Goal: Task Accomplishment & Management: Manage account settings

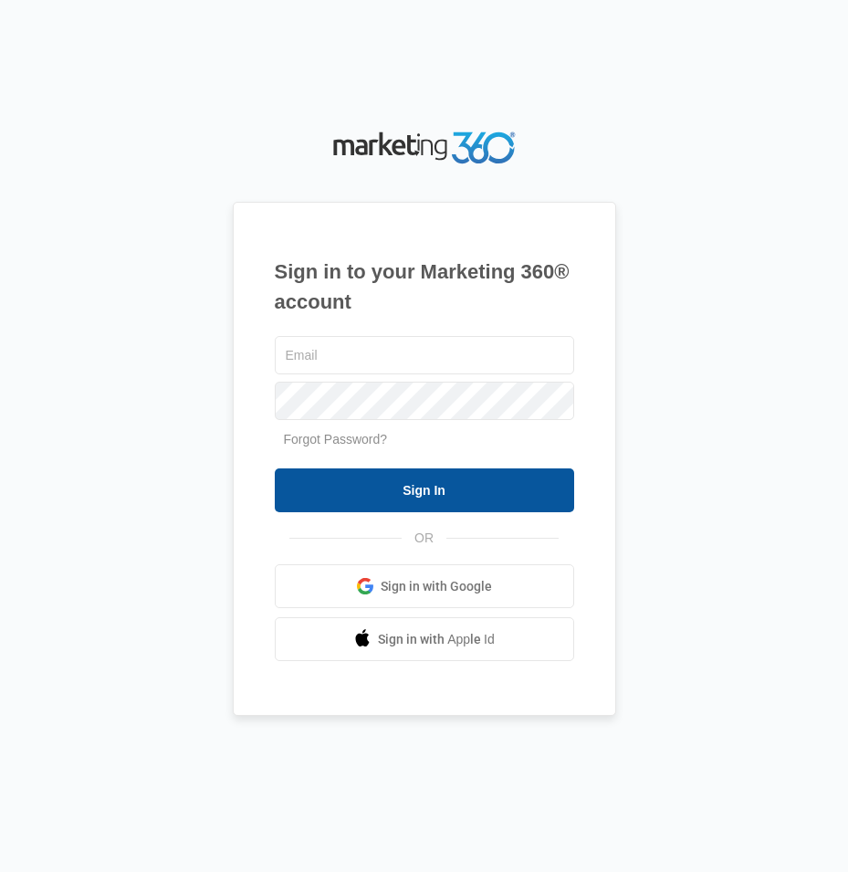
type input "[EMAIL_ADDRESS][DOMAIN_NAME]"
click at [381, 496] on input "Sign In" at bounding box center [425, 491] width 300 height 44
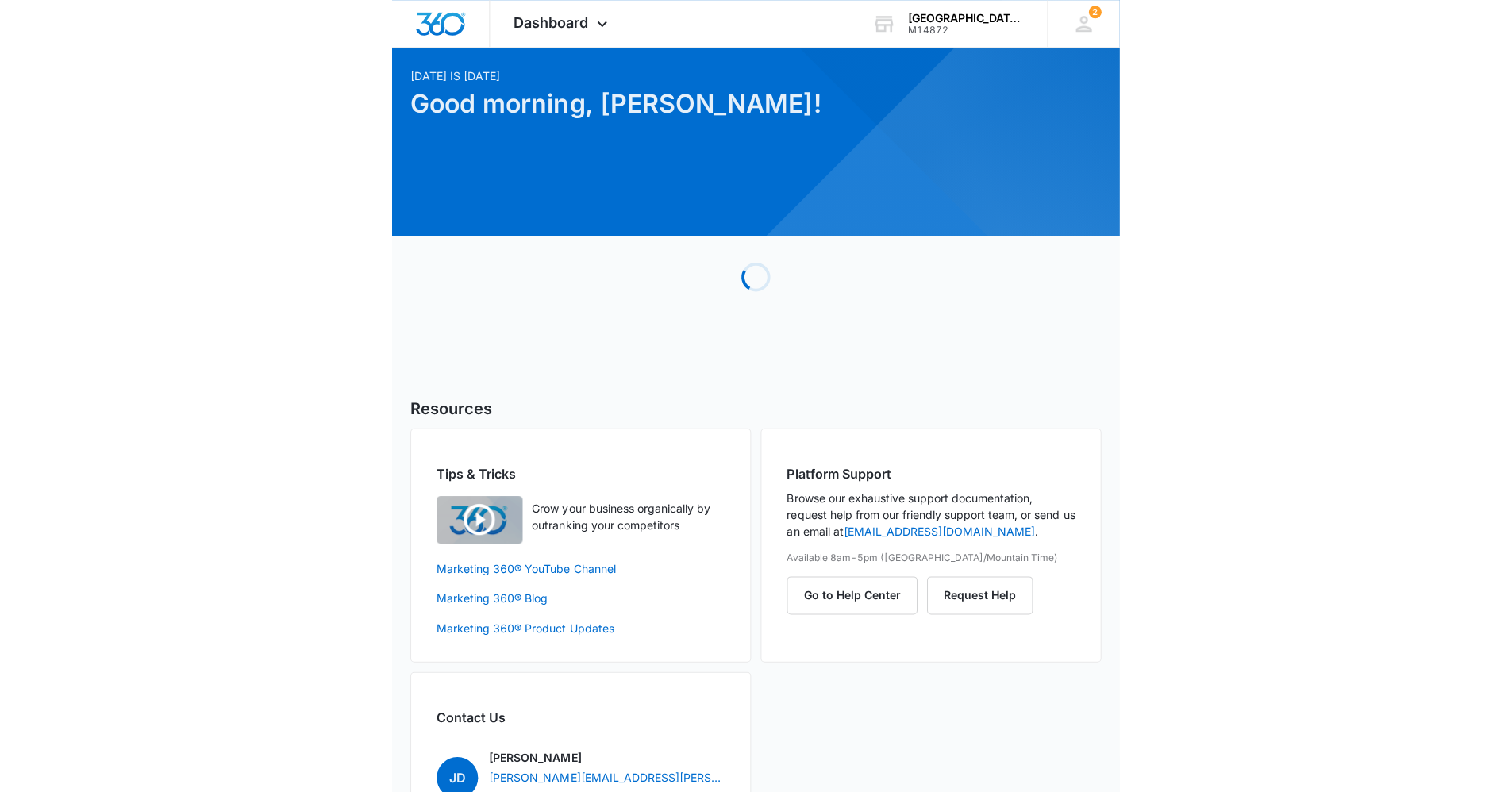
scroll to position [79, 0]
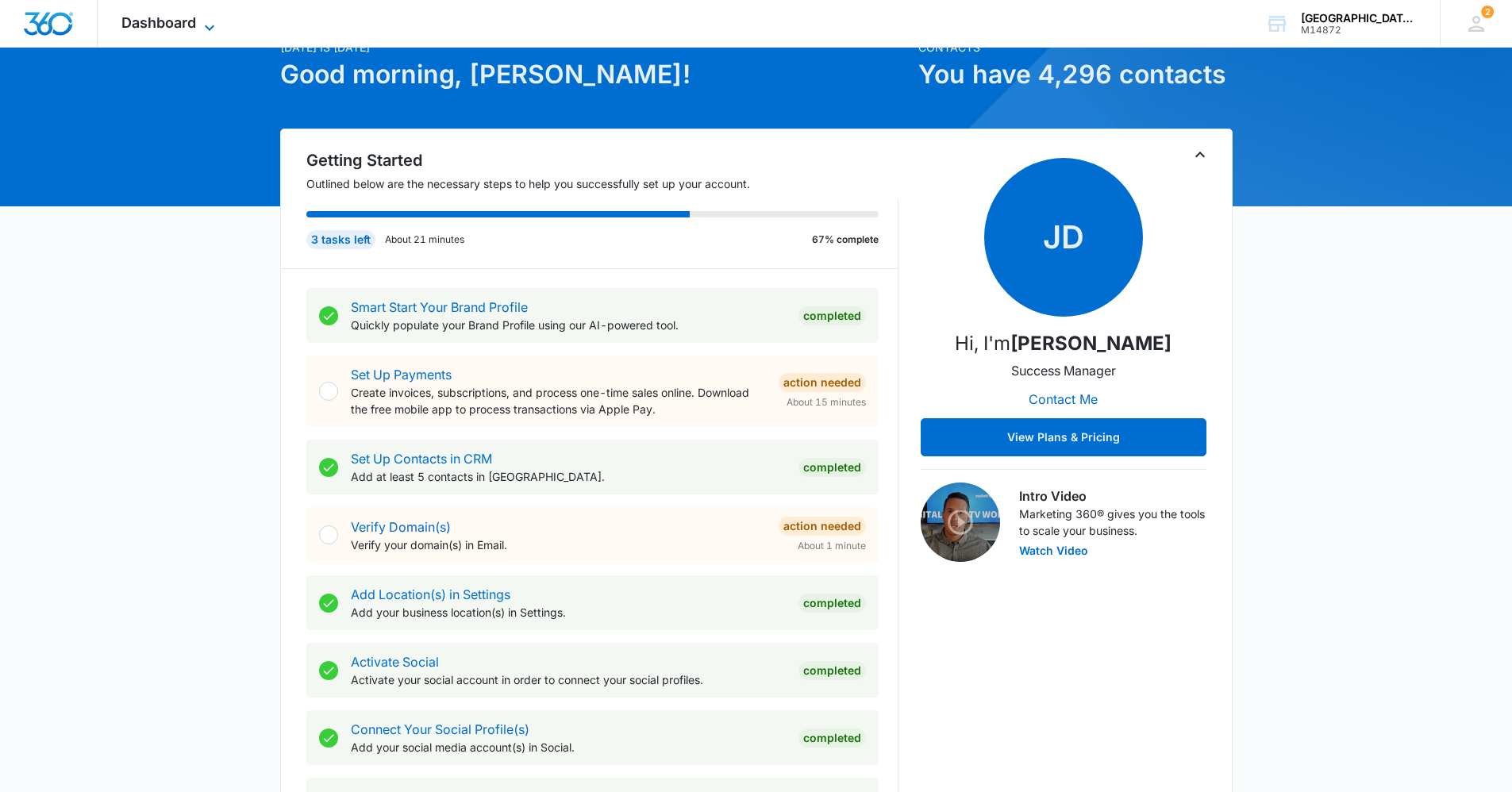
click at [133, 18] on span "Dashboard" at bounding box center [159, 22] width 75 height 17
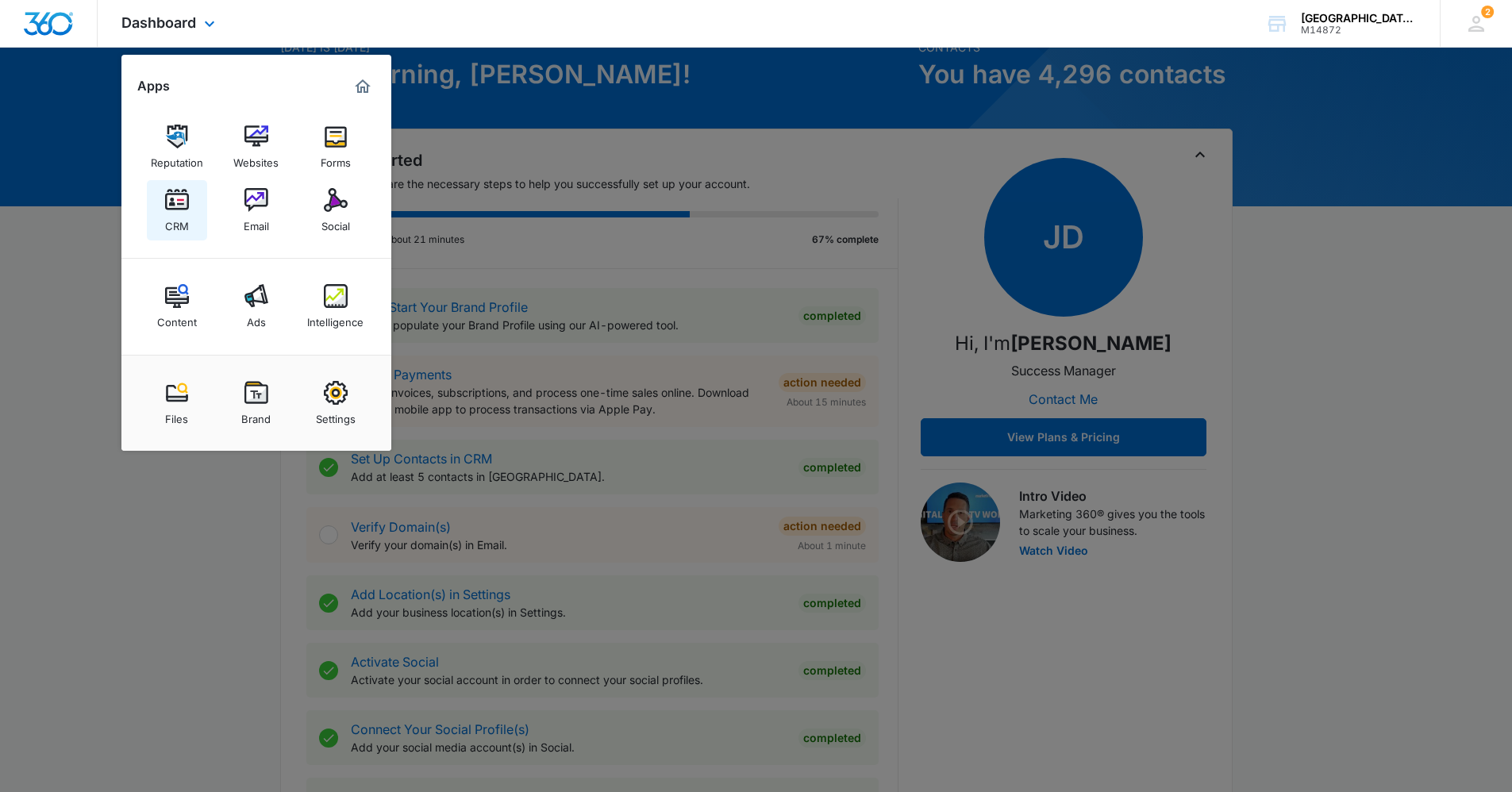
click at [172, 202] on img at bounding box center [176, 199] width 23 height 23
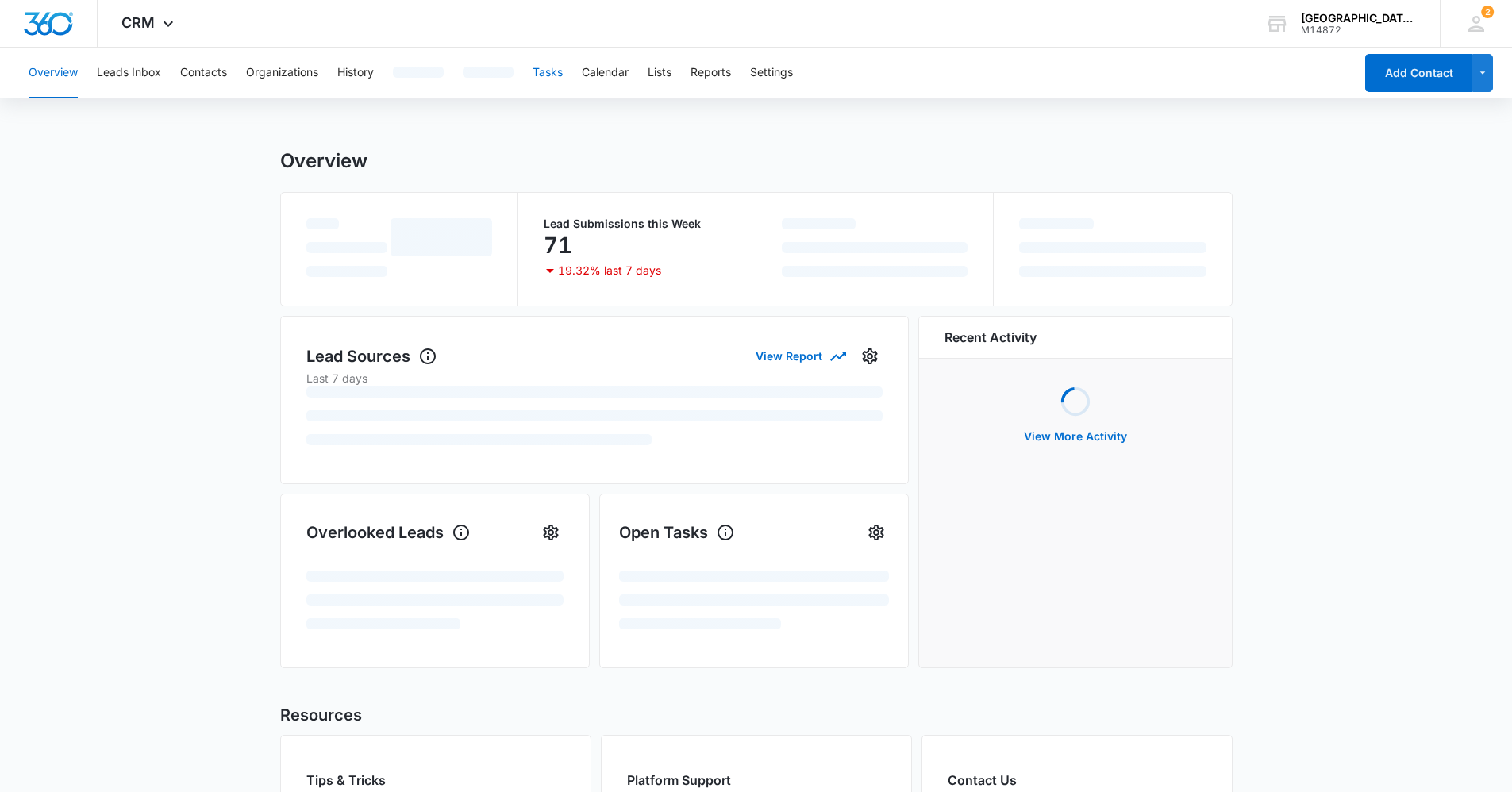
click at [551, 59] on button "Tasks" at bounding box center [547, 73] width 30 height 50
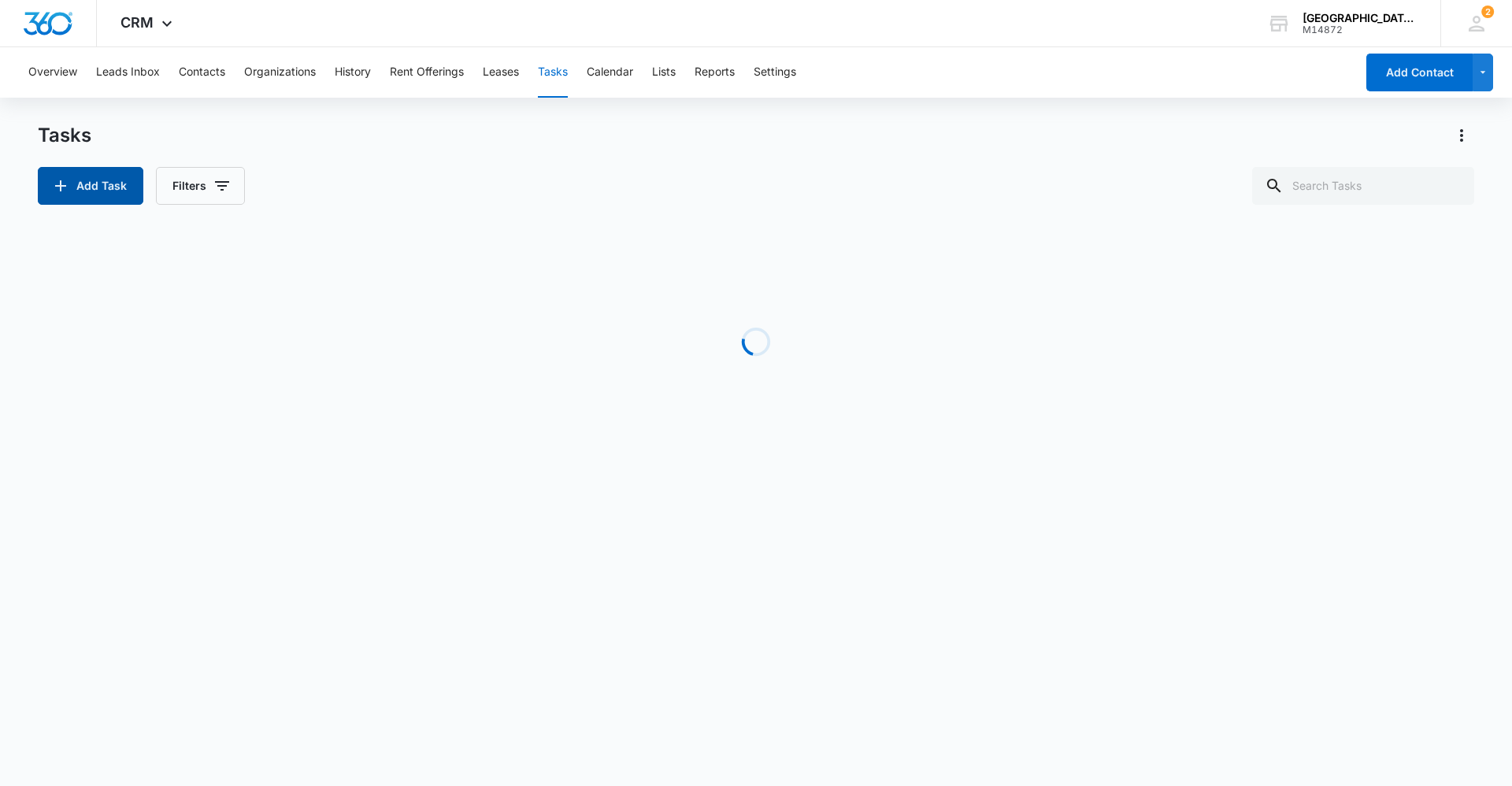
click at [47, 192] on button "Add Task" at bounding box center [91, 186] width 105 height 38
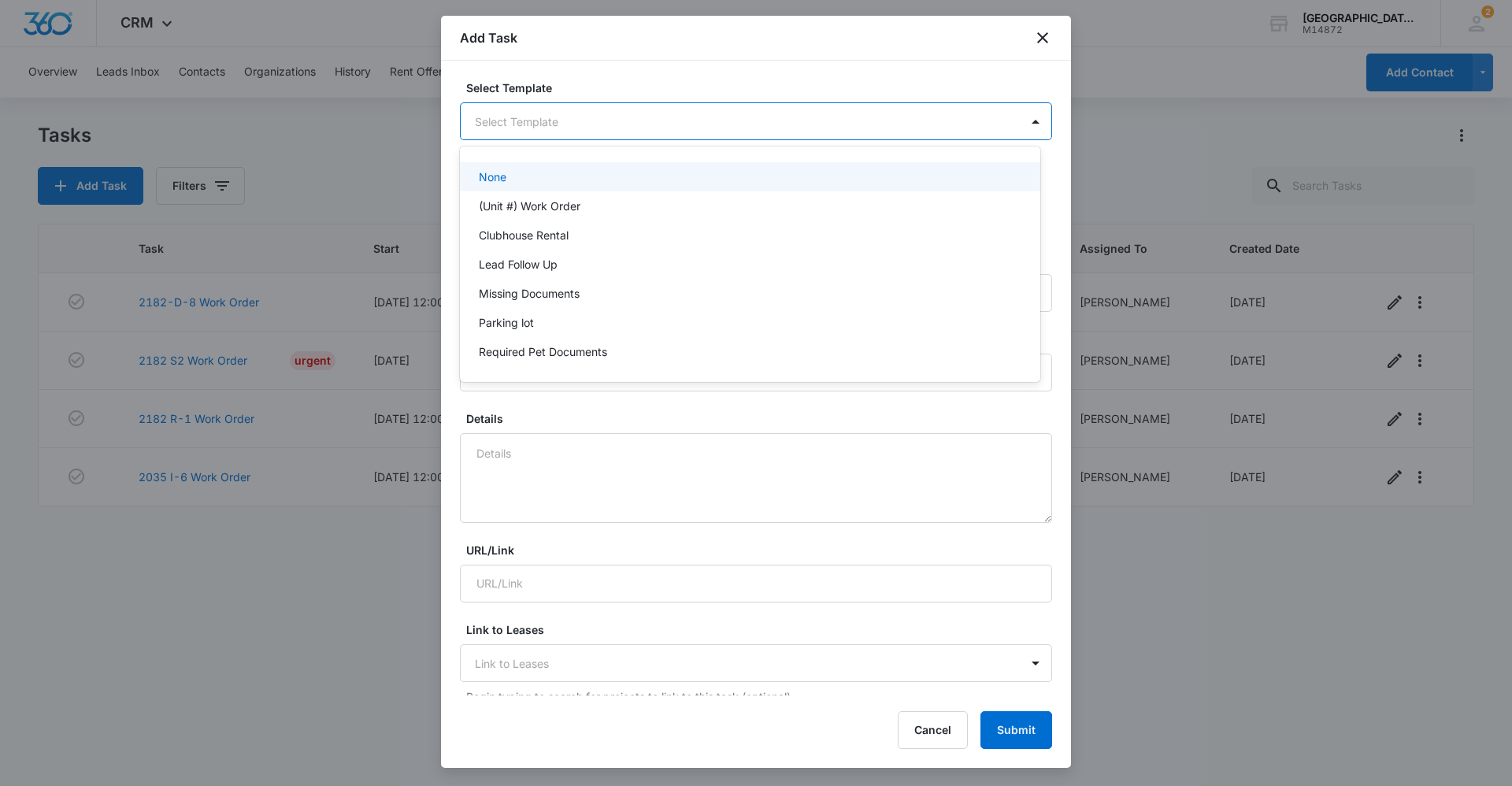
click at [503, 132] on body "CRM Apps Reputation Websites Forms CRM Email Social Content Ads Intelligence Fi…" at bounding box center [756, 393] width 1512 height 786
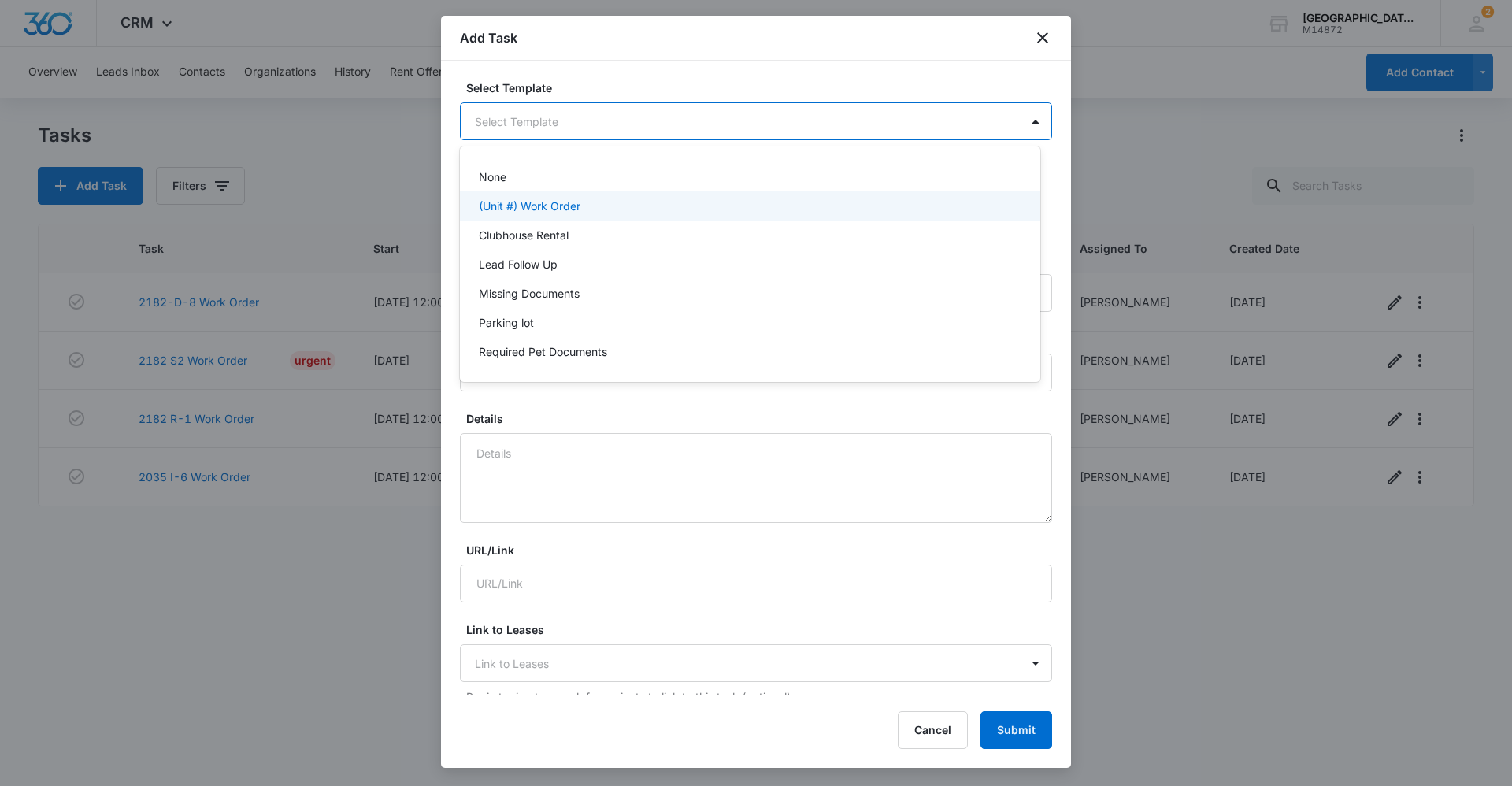
click at [571, 202] on p "(Unit #) Work Order" at bounding box center [530, 205] width 102 height 16
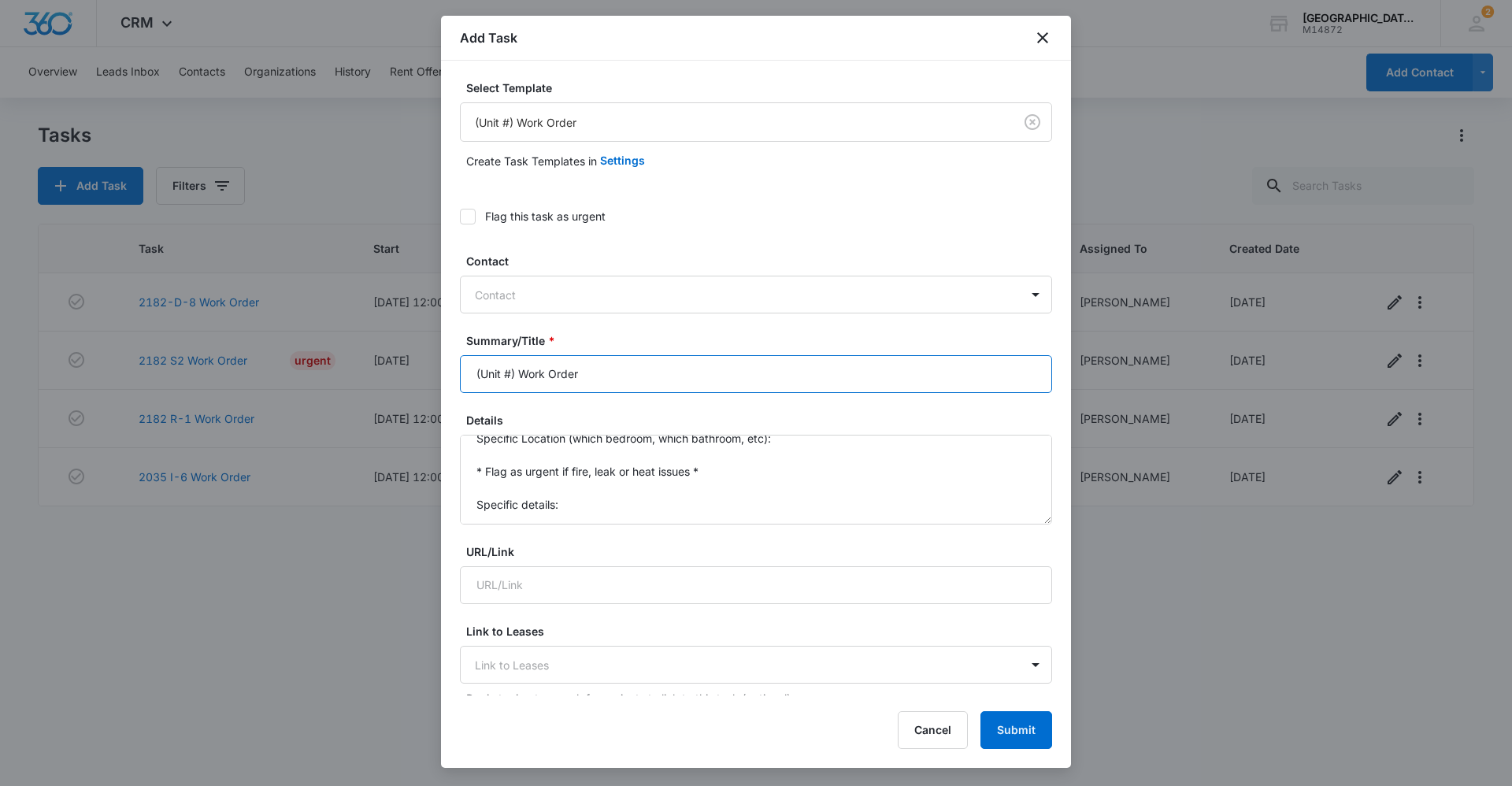
click at [515, 378] on input "(Unit #) Work Order" at bounding box center [756, 374] width 593 height 38
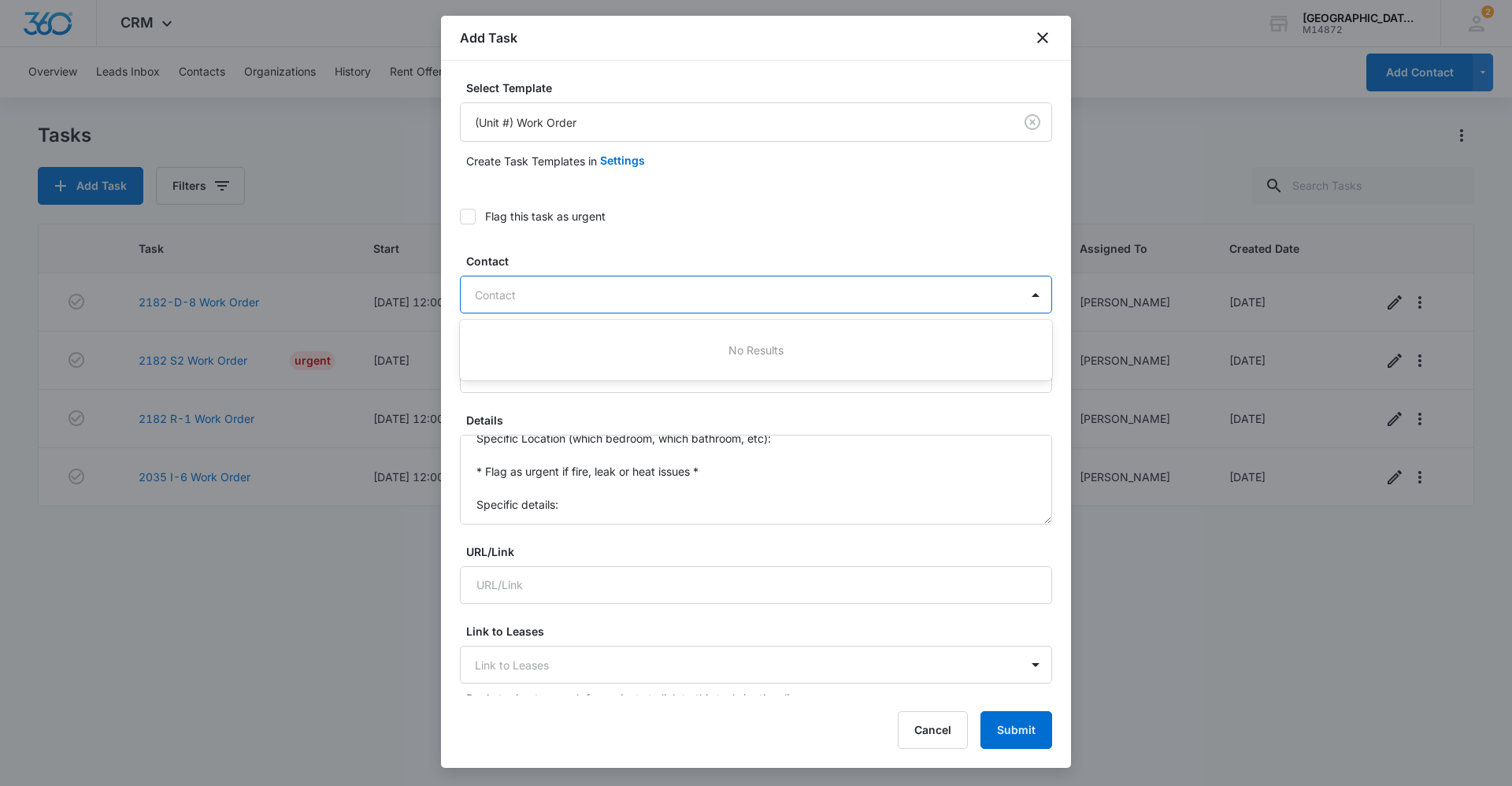
click at [731, 286] on div at bounding box center [747, 295] width 543 height 20
click at [731, 287] on div at bounding box center [747, 295] width 543 height 20
click at [533, 379] on input "(Unit #) Work Order" at bounding box center [756, 374] width 593 height 38
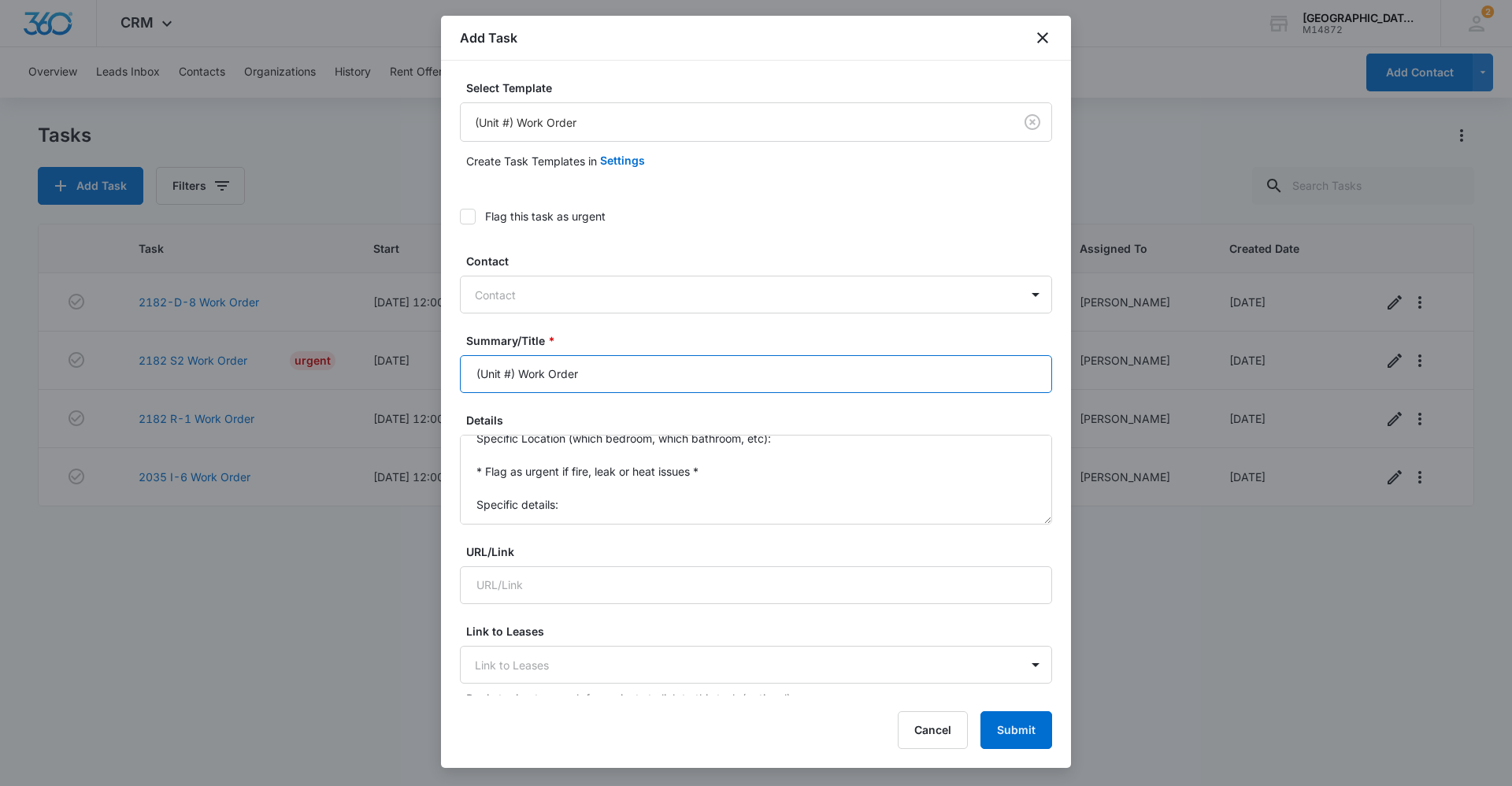
click at [520, 374] on input "(Unit #) Work Order" at bounding box center [756, 374] width 593 height 38
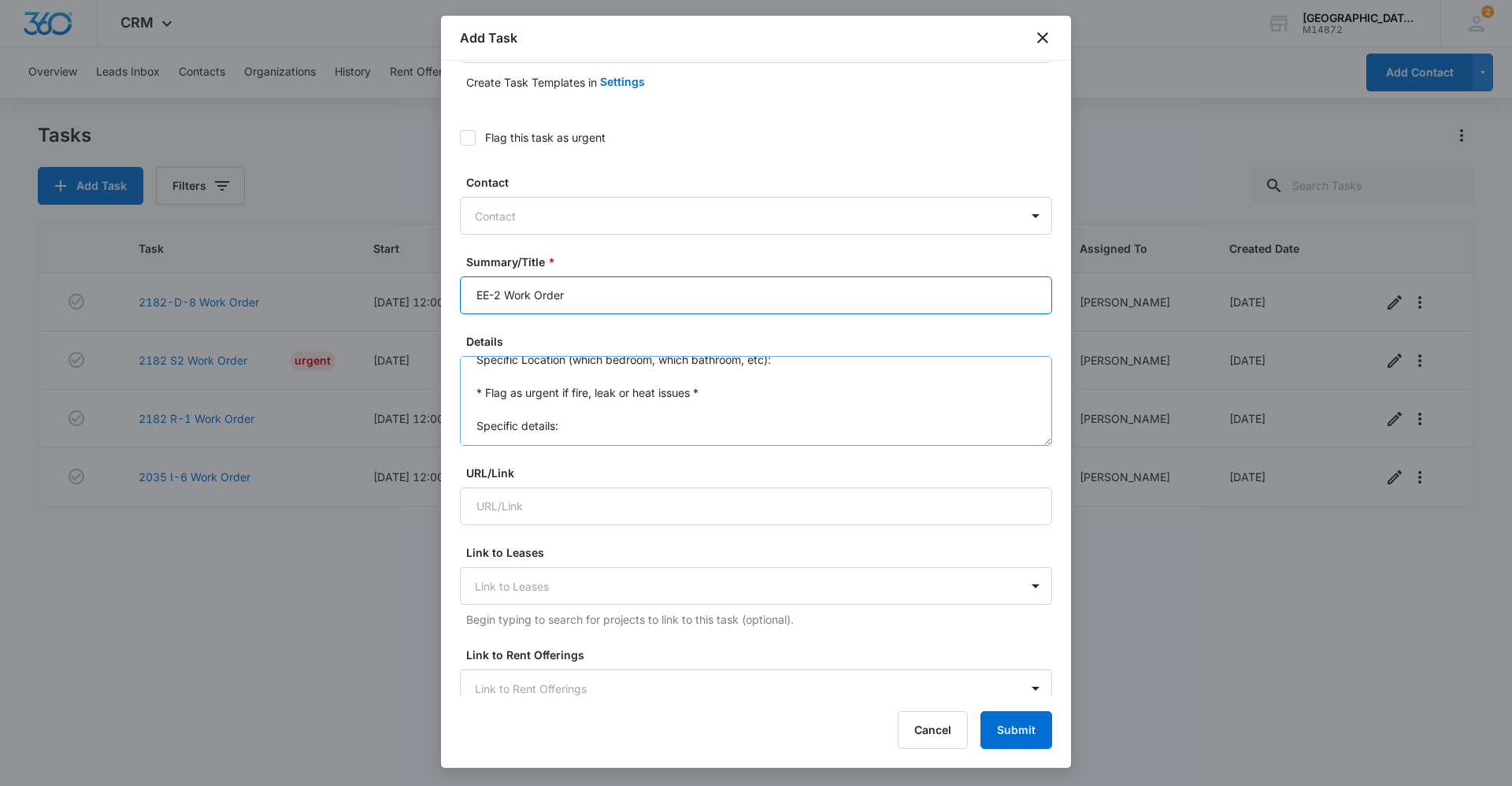
type input "EE-2 Work Order"
drag, startPoint x: 609, startPoint y: 415, endPoint x: 319, endPoint y: 327, distance: 303.1
click at [319, 327] on body "CRM Apps Reputation Websites Forms CRM Email Social Content Ads Intelligence Fi…" at bounding box center [756, 393] width 1512 height 786
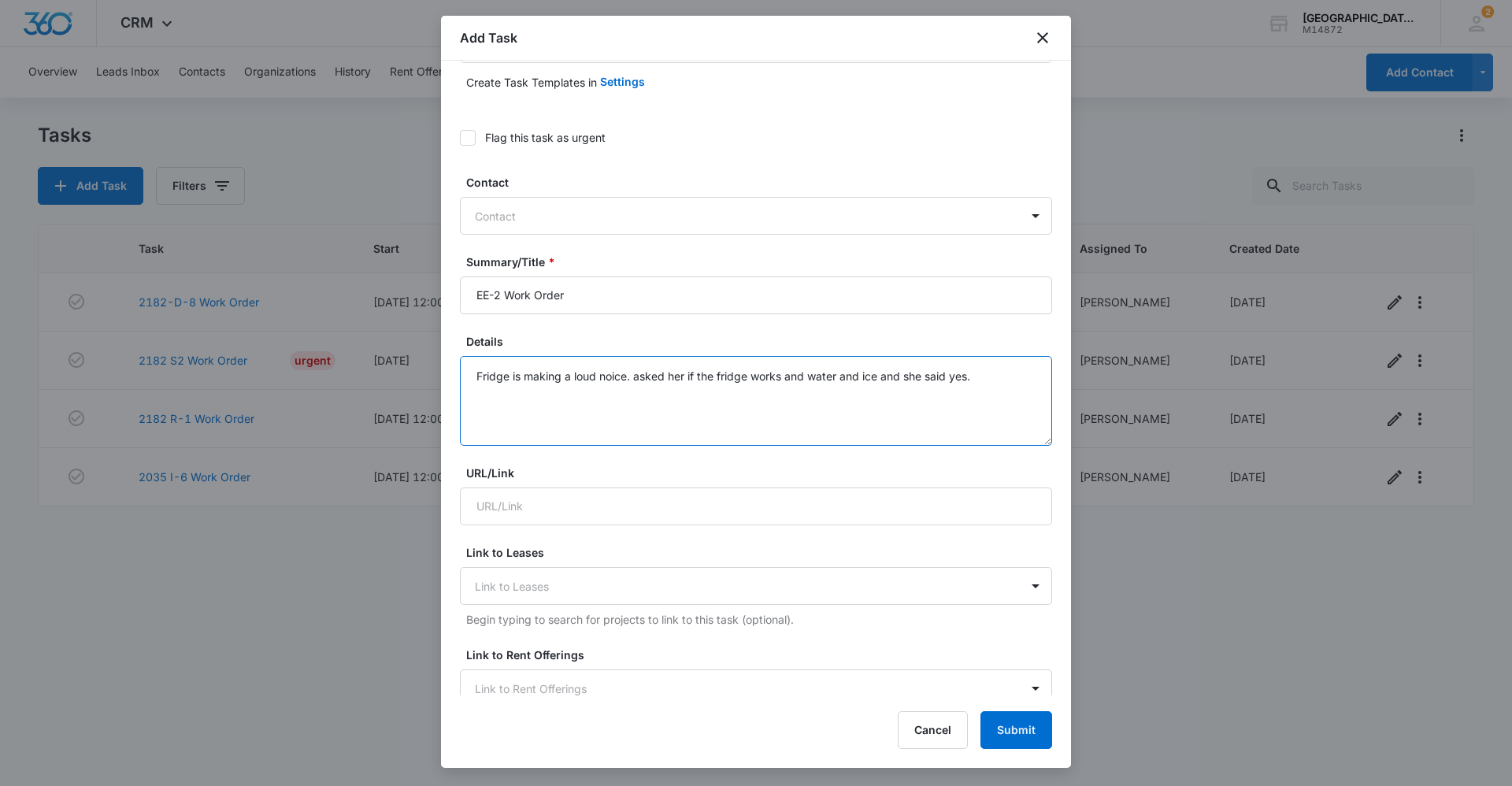
click at [731, 377] on textarea "Fridge is making a loud noice. asked her if the fridge works and water and ice …" at bounding box center [756, 401] width 593 height 90
click at [630, 377] on textarea "Fridge is making a loud noice. asked her if the fridge works and water and ice …" at bounding box center [756, 401] width 593 height 90
drag, startPoint x: 805, startPoint y: 373, endPoint x: 812, endPoint y: 382, distance: 11.4
click at [731, 374] on textarea "[PERSON_NAME] is making a loud noice but not sure what that noice is. asked her…" at bounding box center [756, 401] width 593 height 90
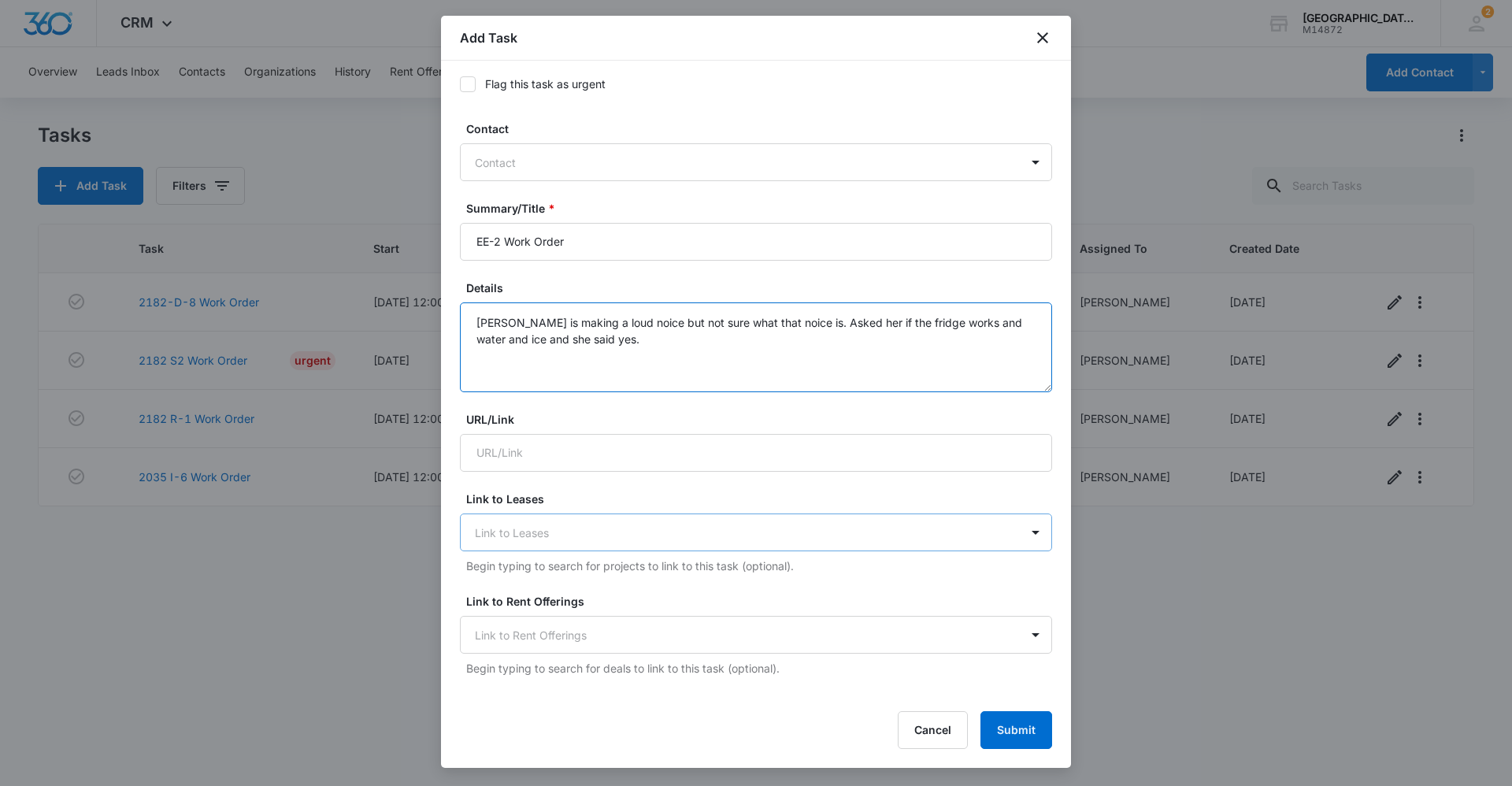
scroll to position [158, 0]
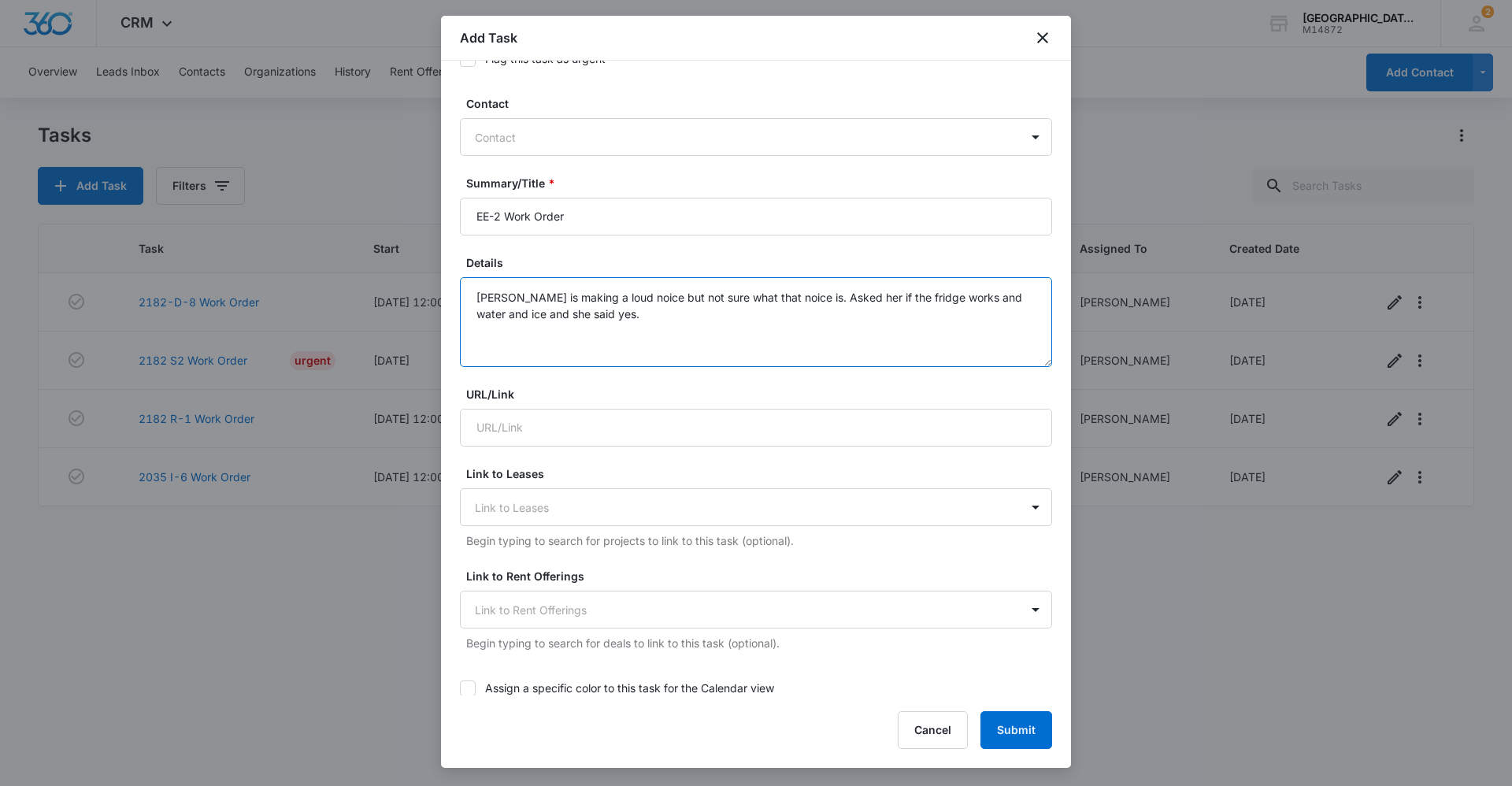
type textarea "[PERSON_NAME] is making a loud noice but not sure what that noice is. Asked her…"
click at [562, 128] on div at bounding box center [747, 137] width 543 height 20
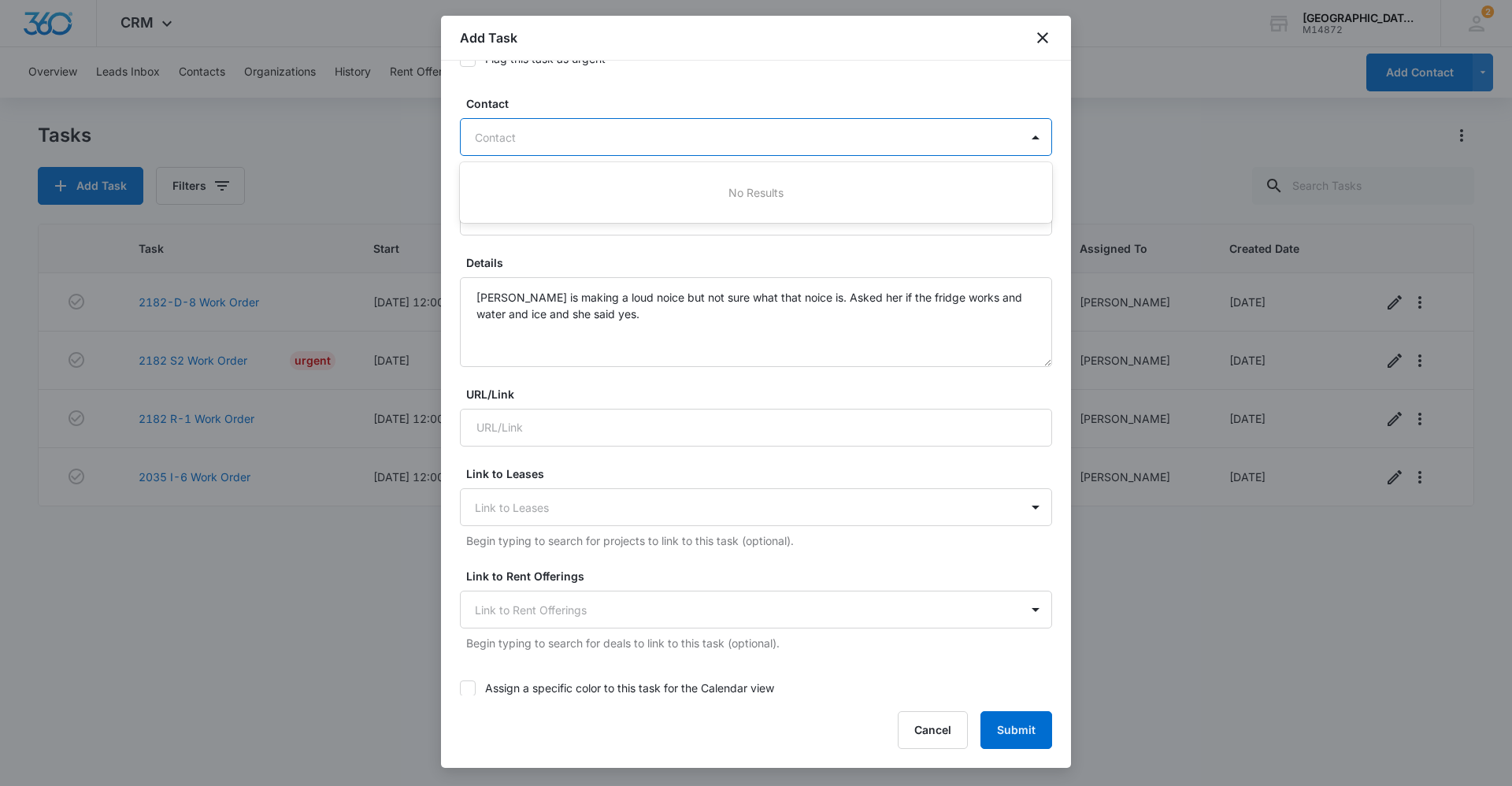
drag, startPoint x: 562, startPoint y: 141, endPoint x: 494, endPoint y: 142, distance: 68.0
click at [494, 142] on div at bounding box center [747, 137] width 543 height 20
click at [545, 138] on div at bounding box center [747, 137] width 543 height 20
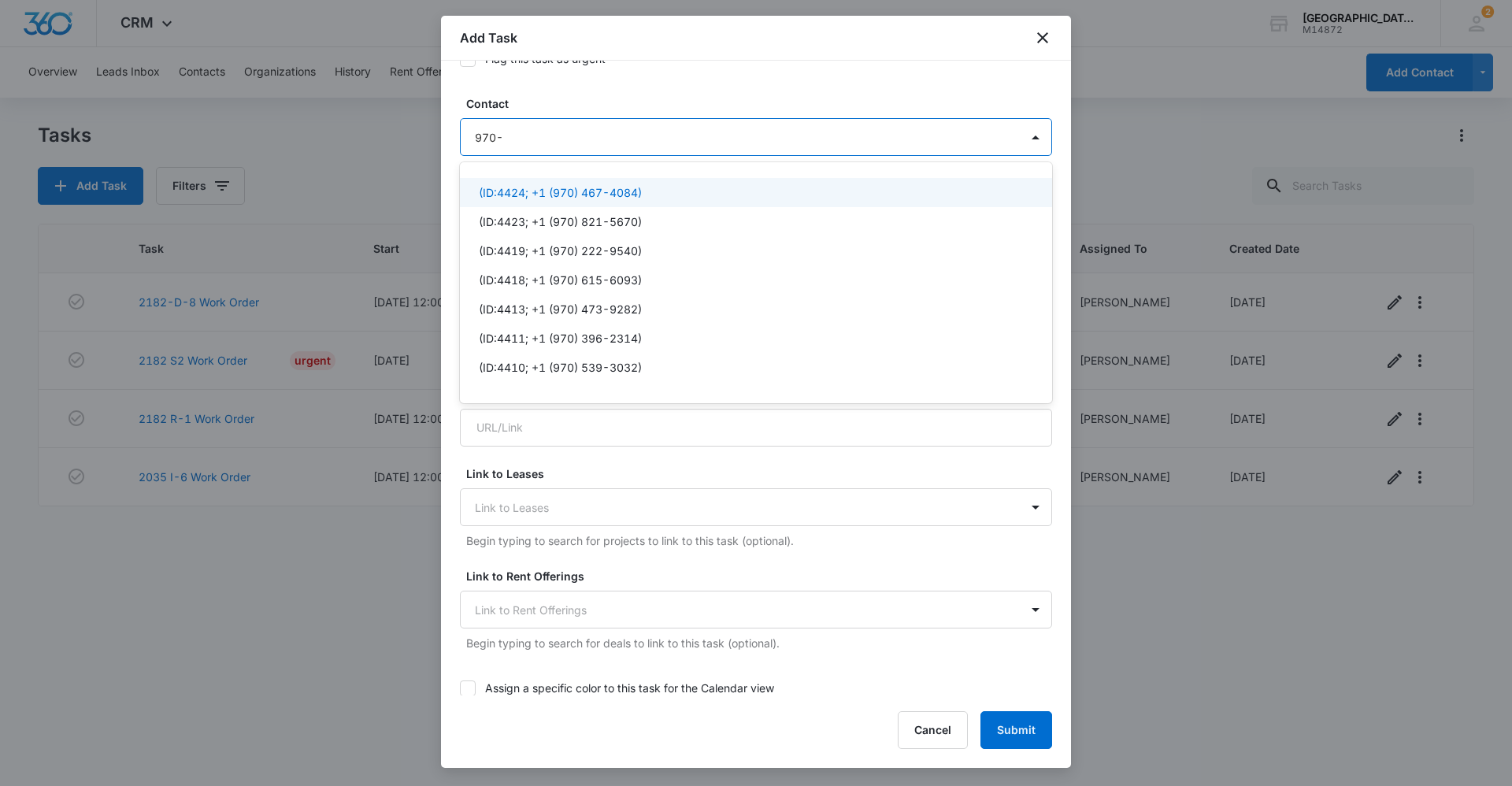
type input "970-"
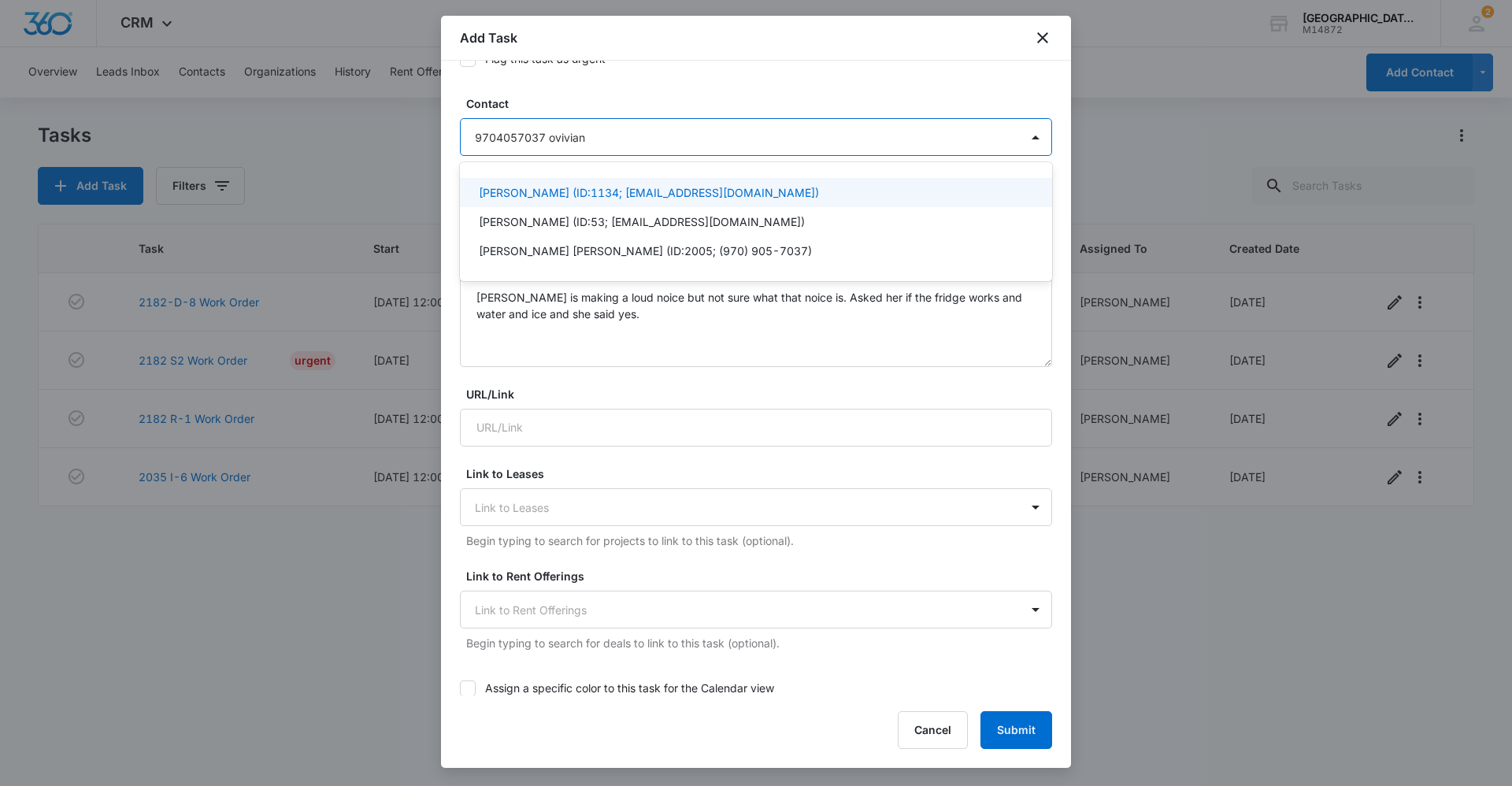
type input "9704057037 oviviand"
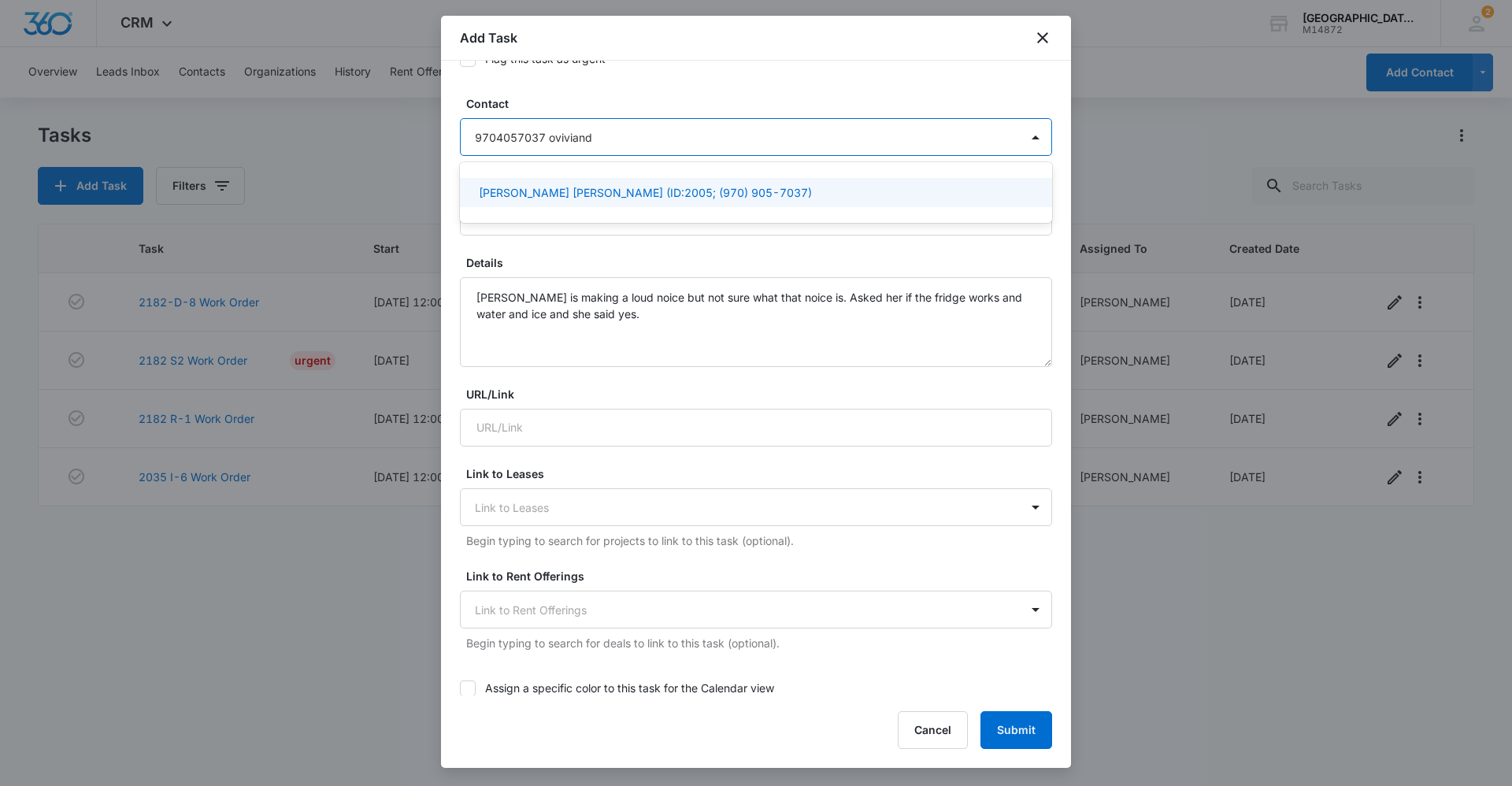
click at [629, 195] on p "[PERSON_NAME] [PERSON_NAME] (ID:2005; (970) 905-7037)" at bounding box center [645, 192] width 333 height 16
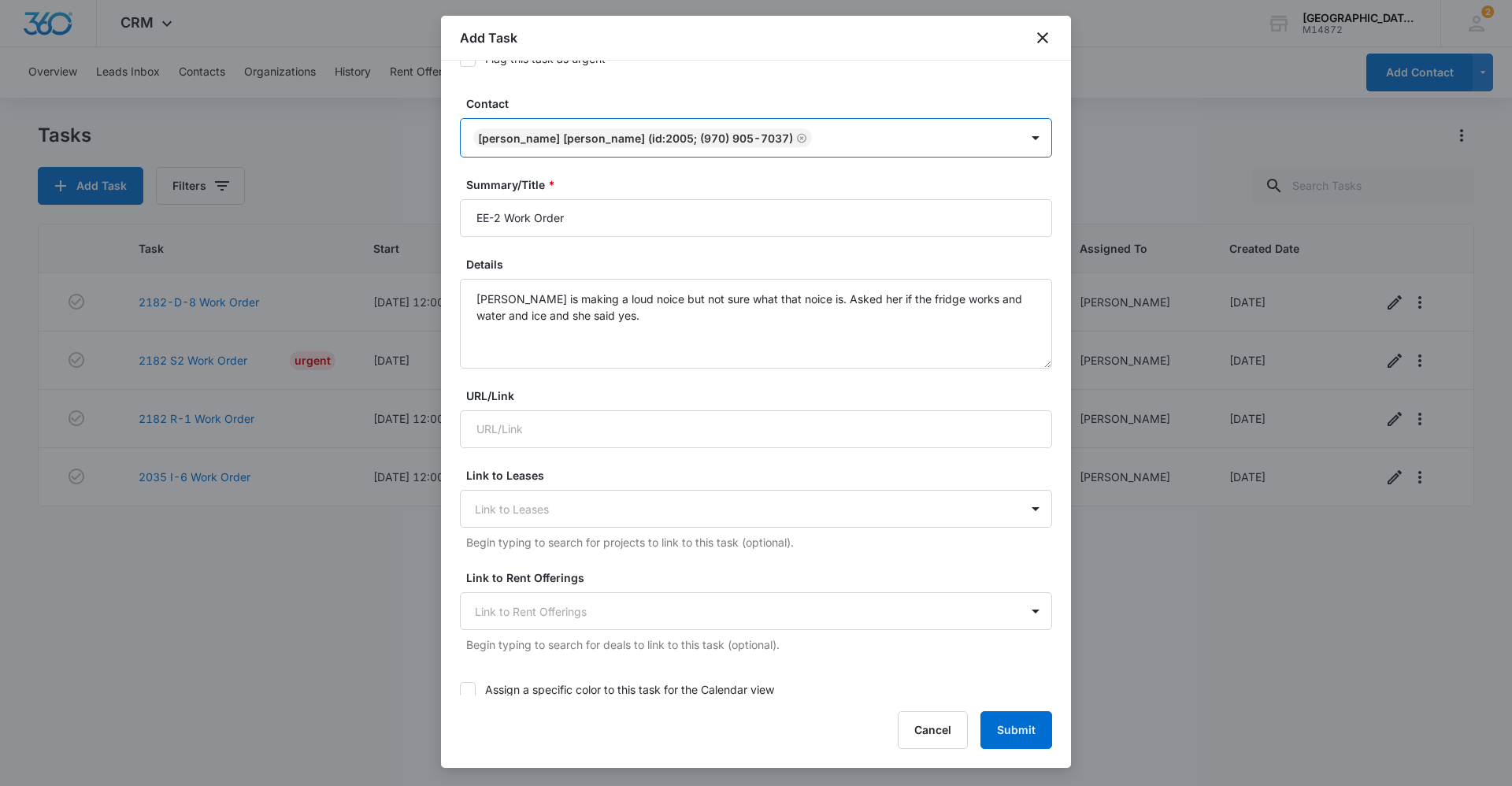
click at [706, 137] on div "[PERSON_NAME] [PERSON_NAME] (ID:2005; (970) 905-7037)" at bounding box center [635, 139] width 315 height 14
click at [706, 141] on div "[PERSON_NAME] [PERSON_NAME] (ID:2005; (970) 905-7037)" at bounding box center [635, 139] width 315 height 14
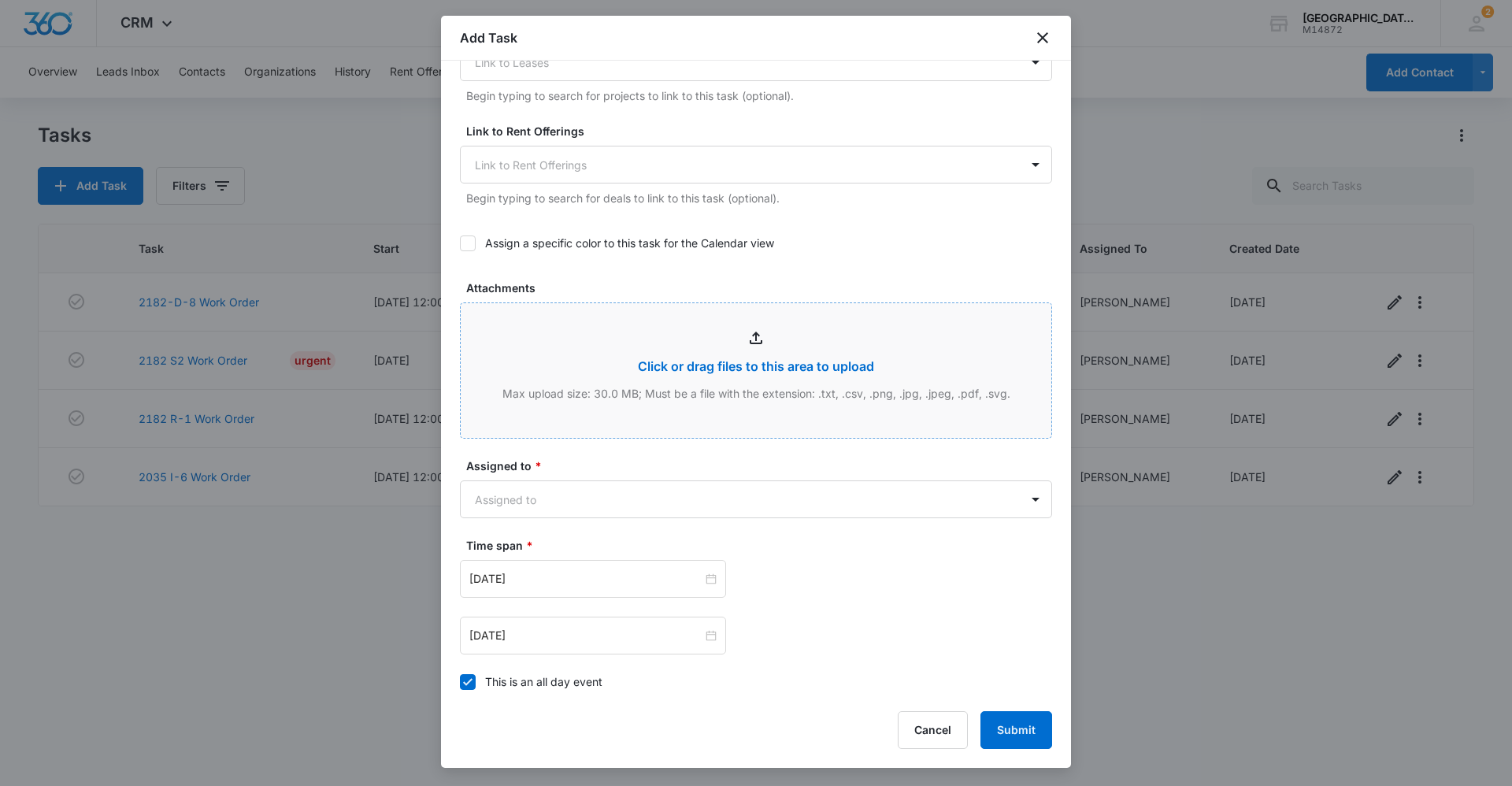
scroll to position [631, 0]
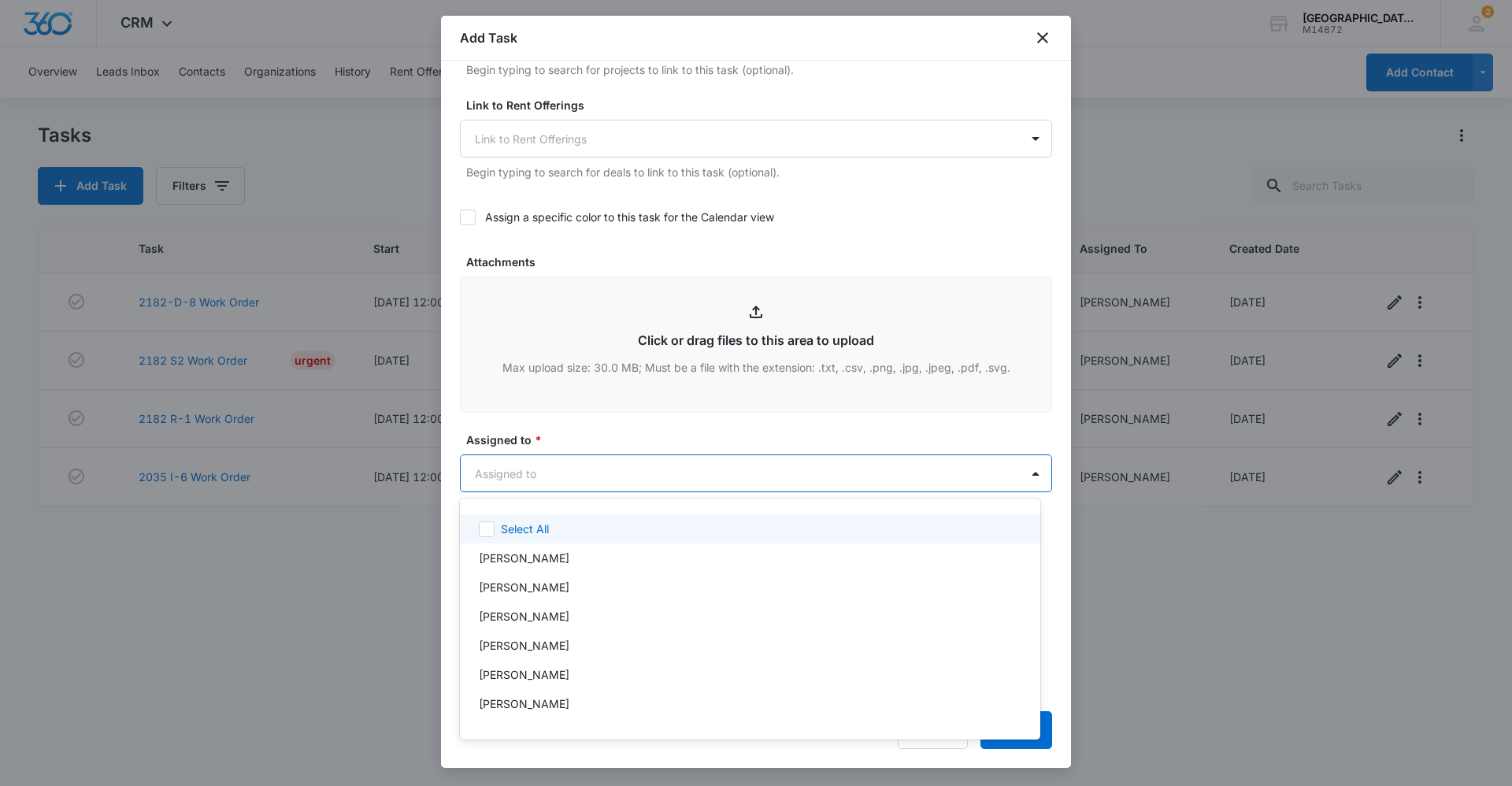
click at [601, 483] on body "CRM Apps Reputation Websites Forms CRM Email Social Content Ads Intelligence Fi…" at bounding box center [756, 393] width 1512 height 786
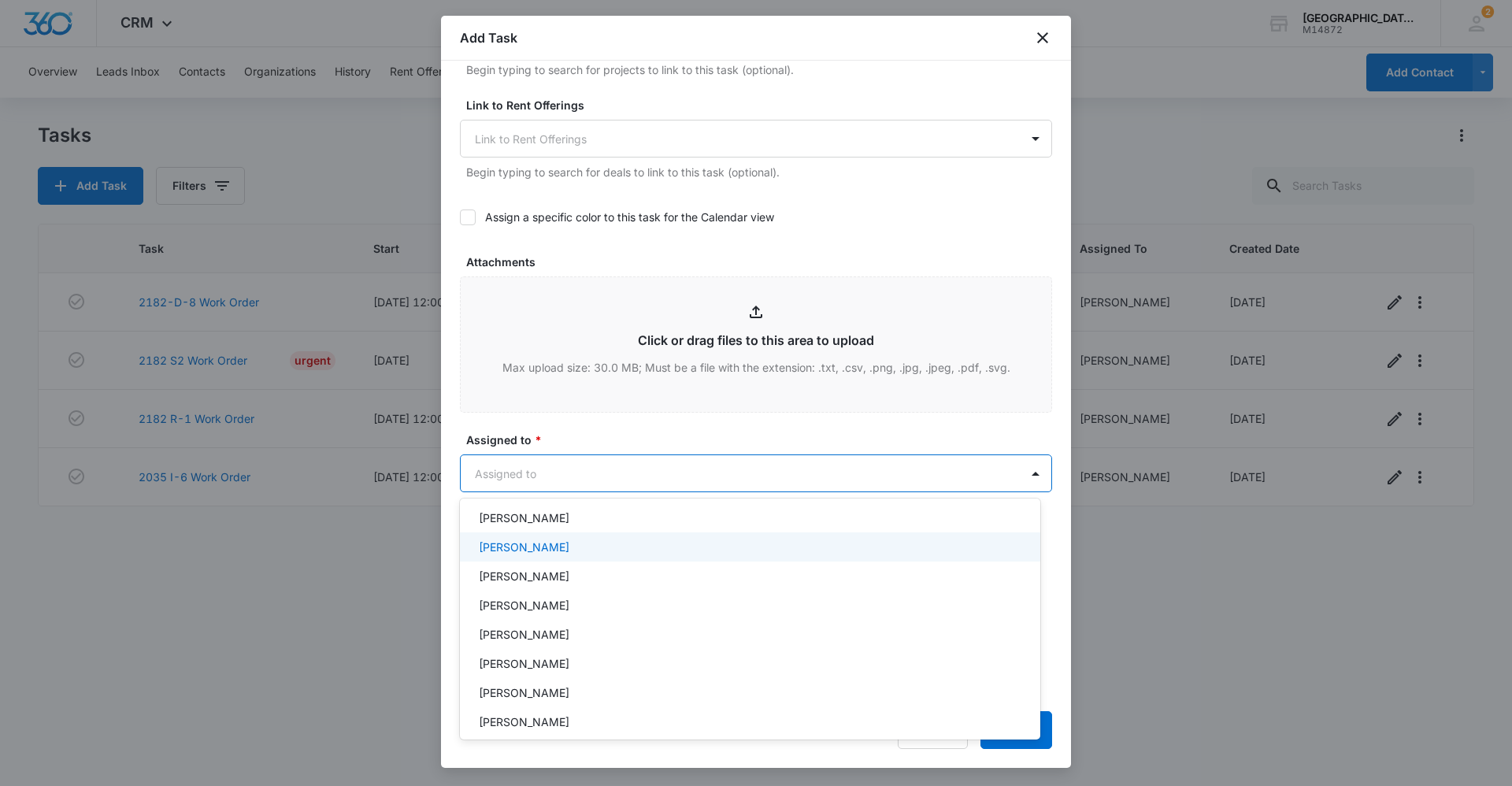
scroll to position [158, 0]
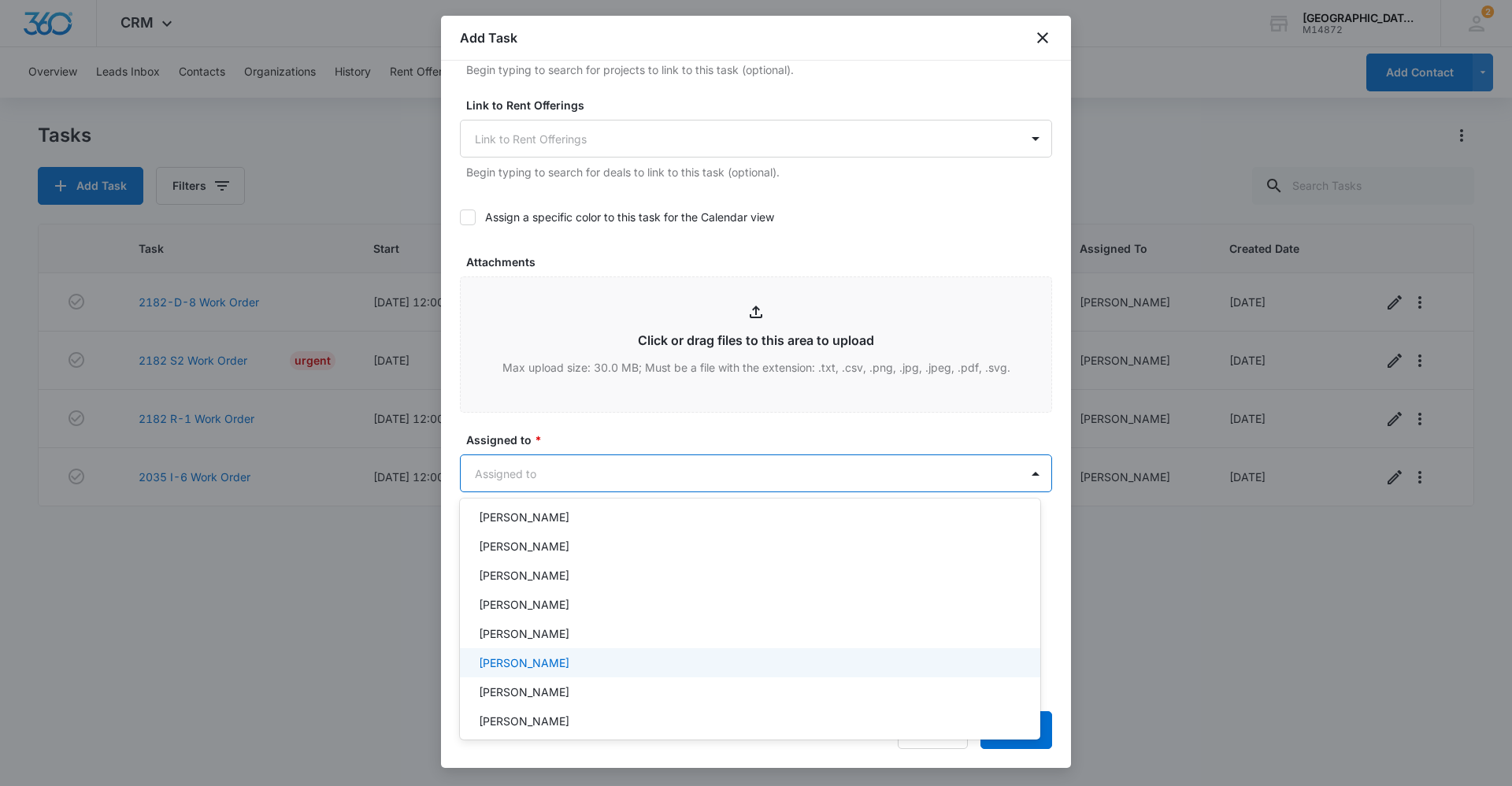
click at [541, 670] on div "[PERSON_NAME]" at bounding box center [750, 663] width 580 height 29
click at [731, 695] on div at bounding box center [756, 393] width 1512 height 786
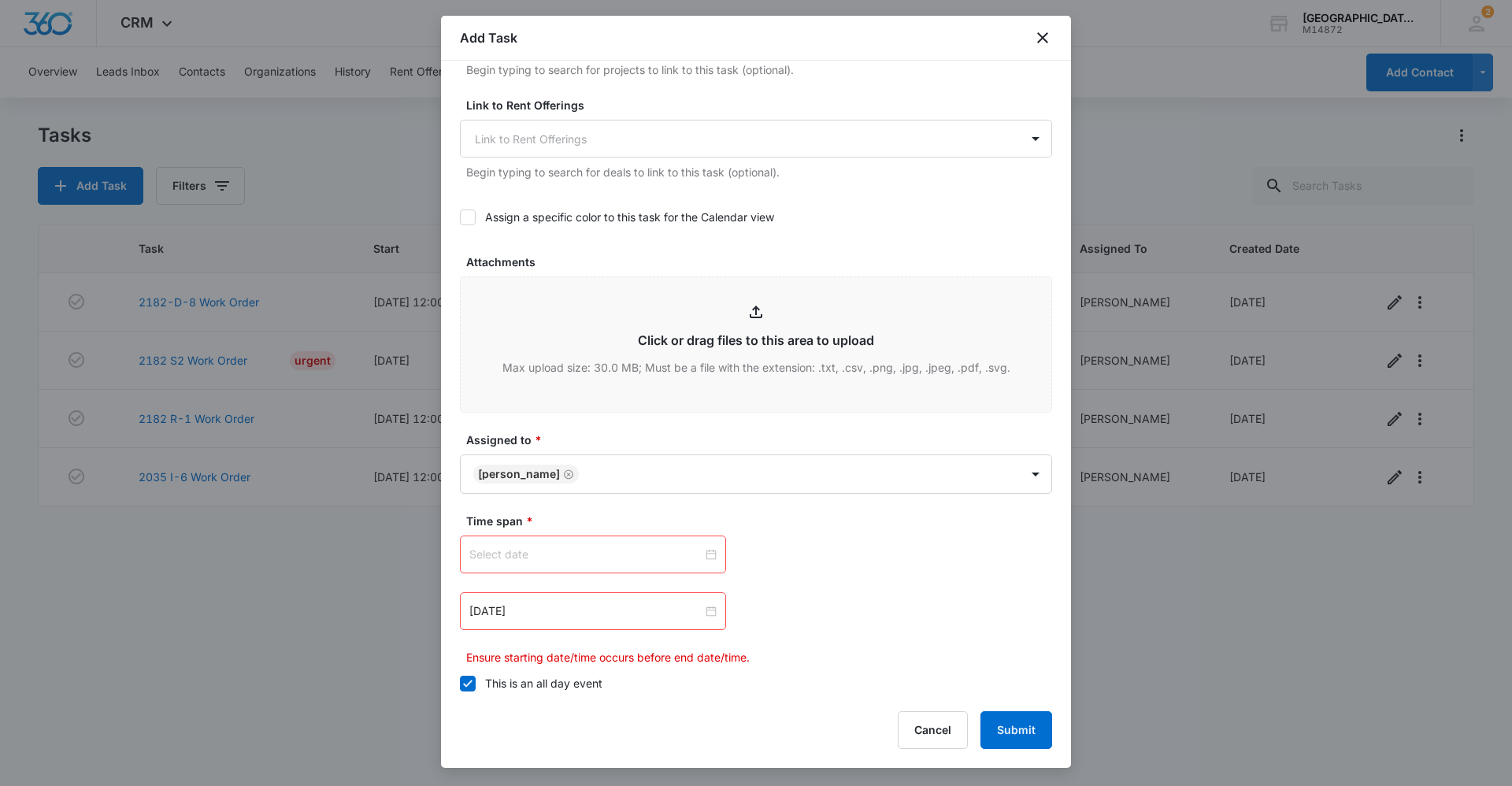
drag, startPoint x: 473, startPoint y: 680, endPoint x: 498, endPoint y: 722, distance: 48.9
click at [477, 690] on label "This is an all day event" at bounding box center [756, 683] width 593 height 16
click at [460, 684] on input "This is an all day event" at bounding box center [460, 684] width 0 height 0
drag, startPoint x: 702, startPoint y: 544, endPoint x: 695, endPoint y: 519, distance: 26.0
click at [700, 536] on div "[DATE]" at bounding box center [593, 555] width 267 height 38
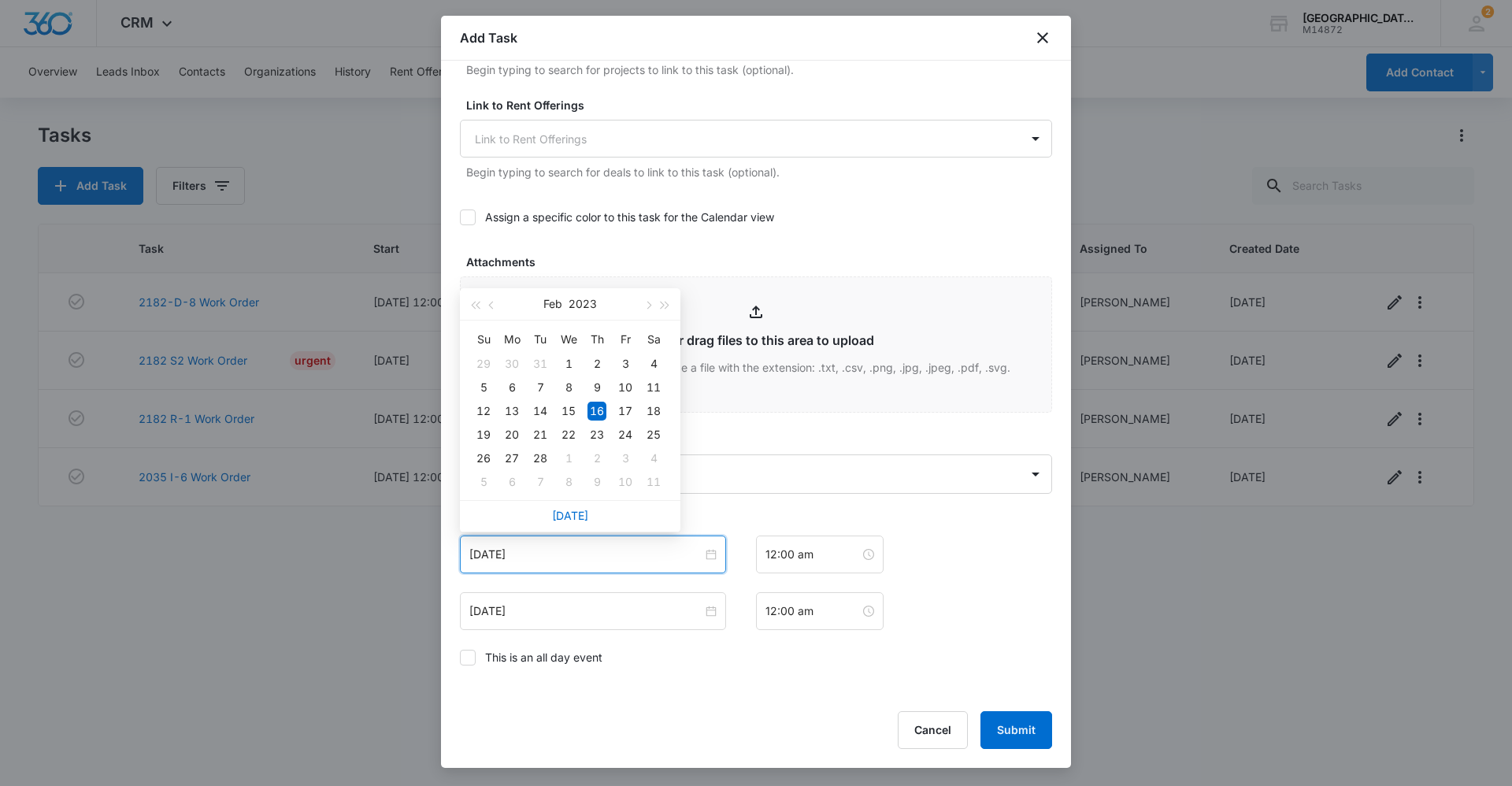
click at [569, 522] on div "[DATE]" at bounding box center [570, 516] width 221 height 32
click at [573, 515] on link "[DATE]" at bounding box center [570, 516] width 36 height 14
type input "[DATE]"
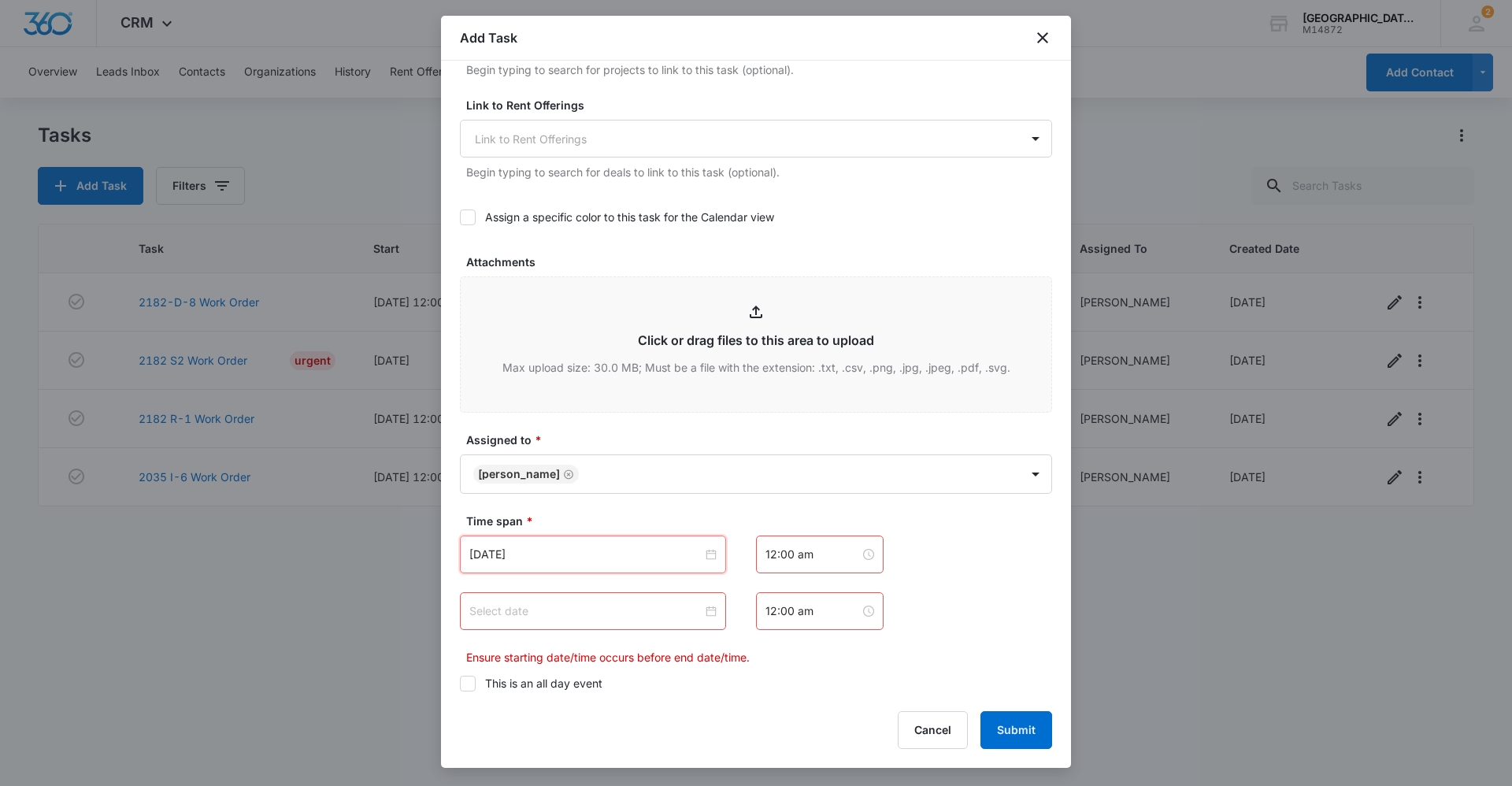
click at [581, 608] on input at bounding box center [586, 612] width 233 height 17
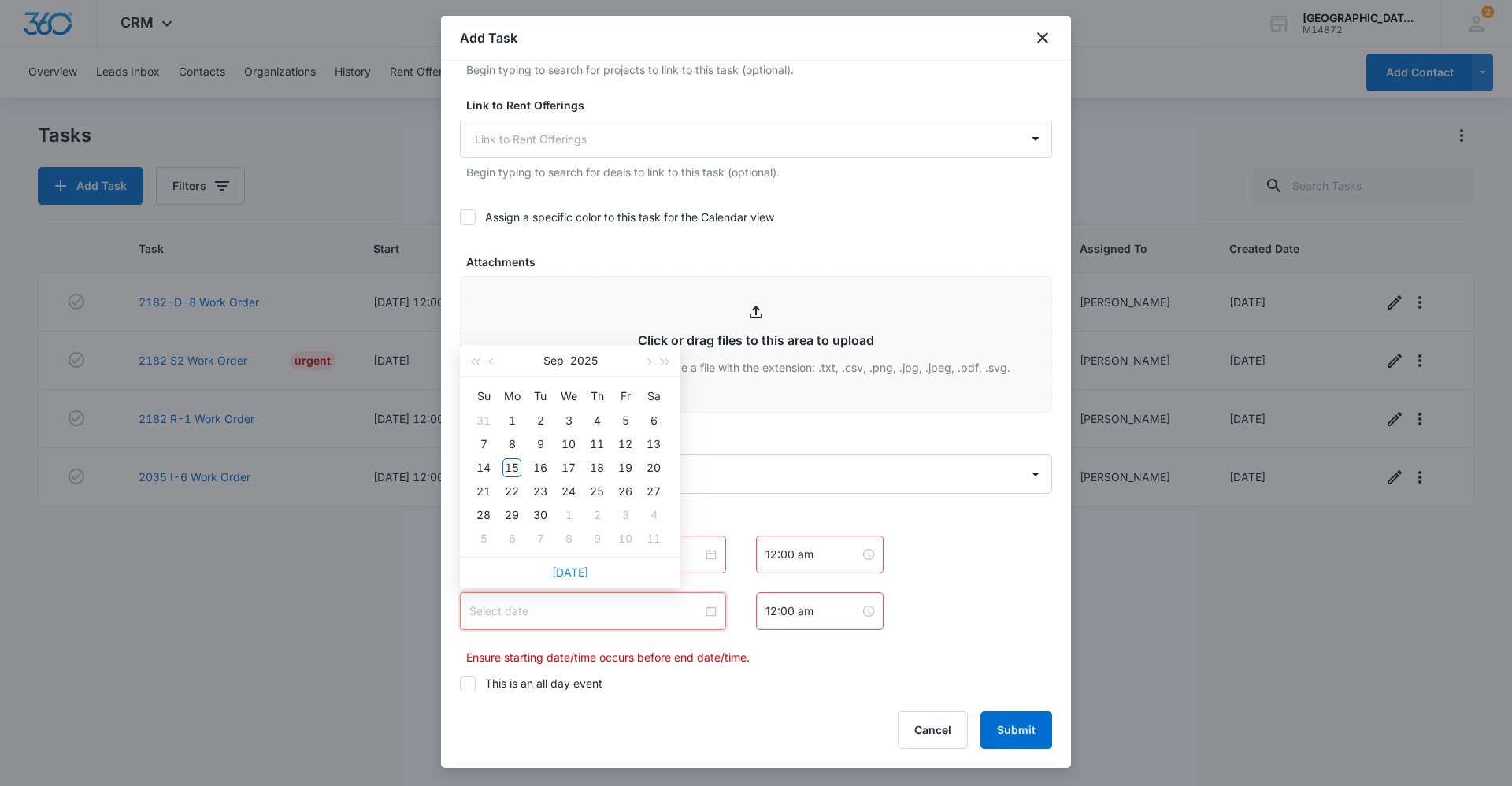
click at [577, 569] on link "[DATE]" at bounding box center [570, 573] width 36 height 14
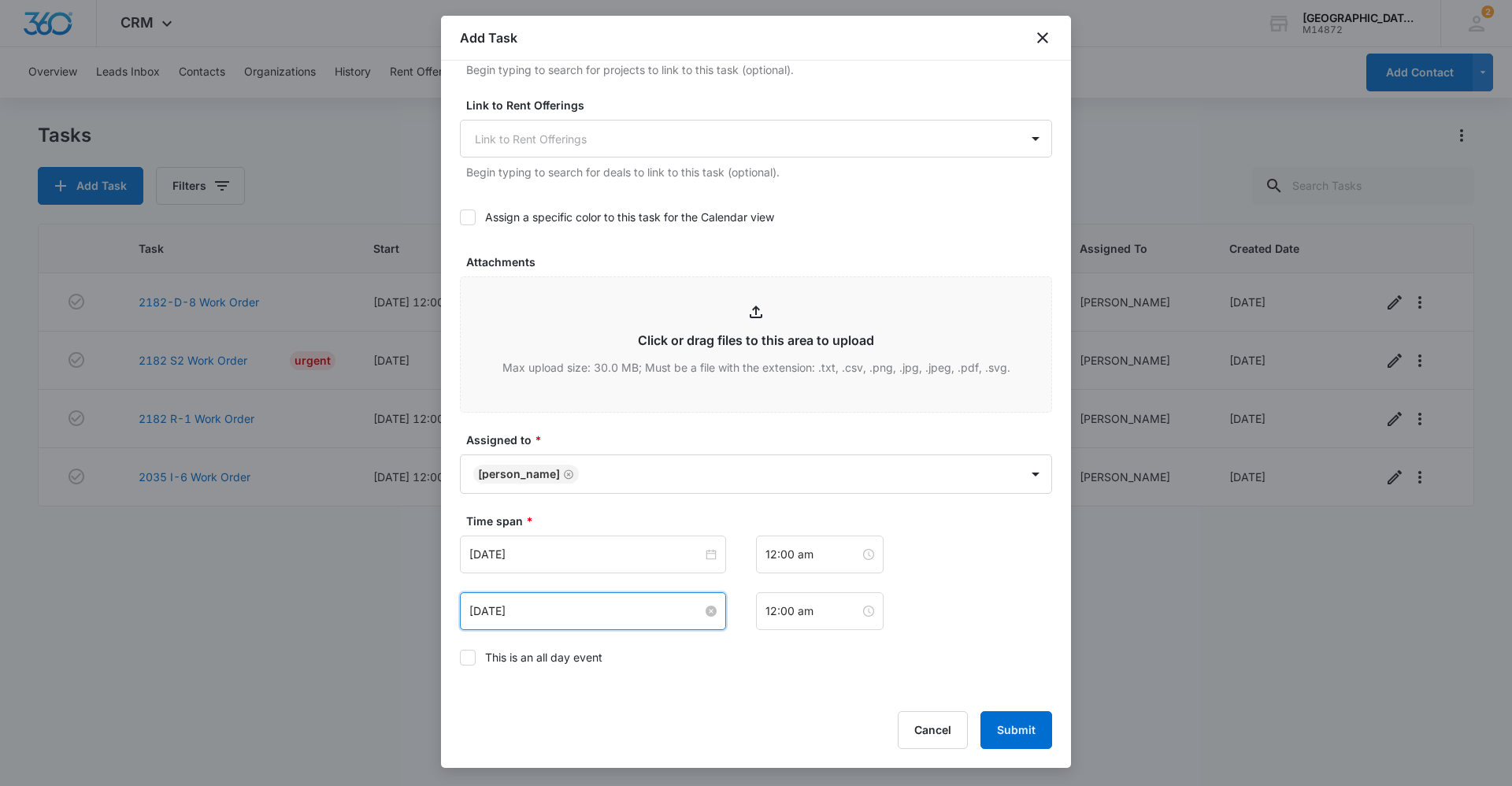
click at [697, 613] on input "[DATE]" at bounding box center [586, 612] width 233 height 17
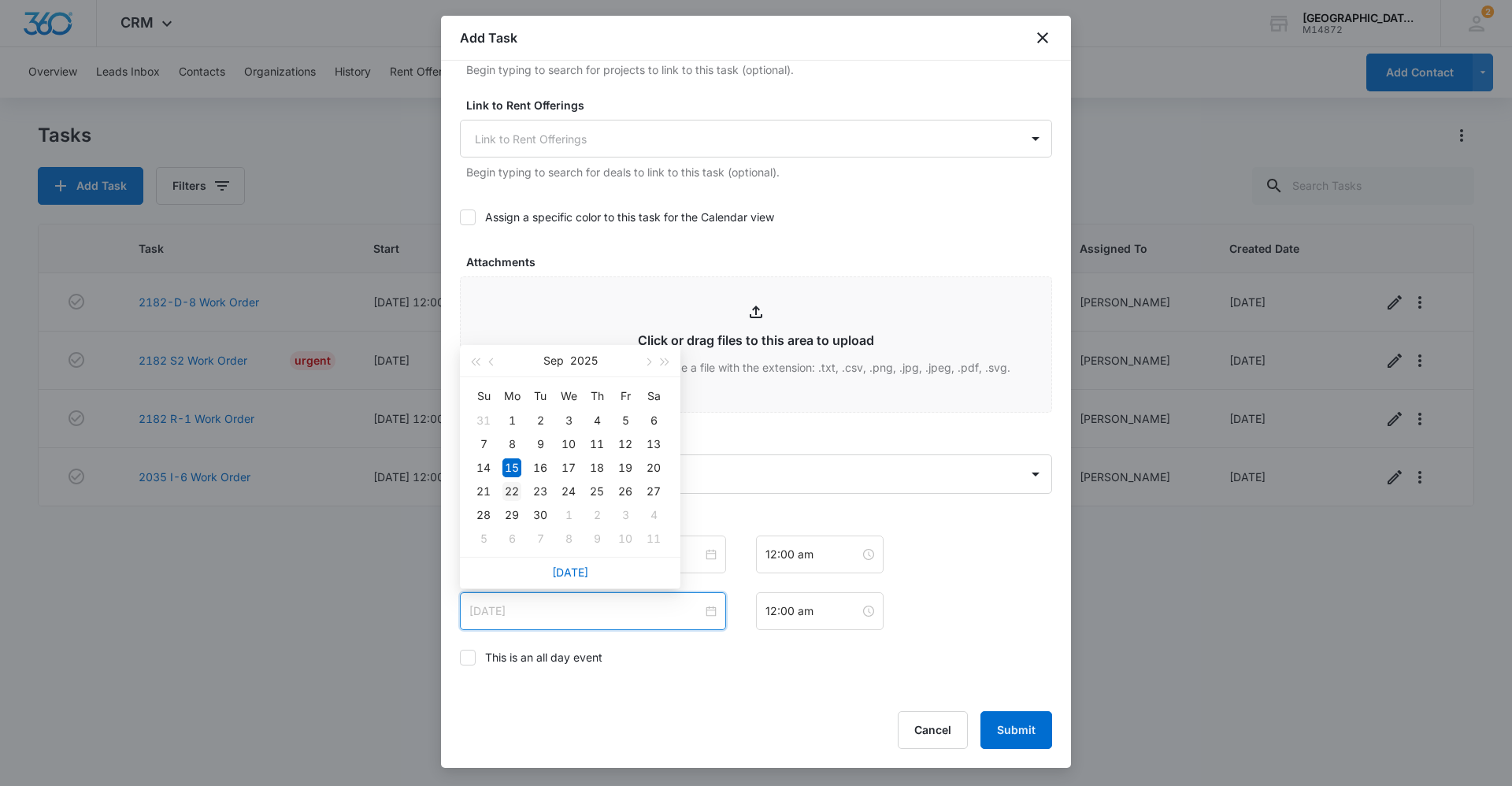
type input "[DATE]"
click at [516, 495] on div "22" at bounding box center [512, 492] width 19 height 19
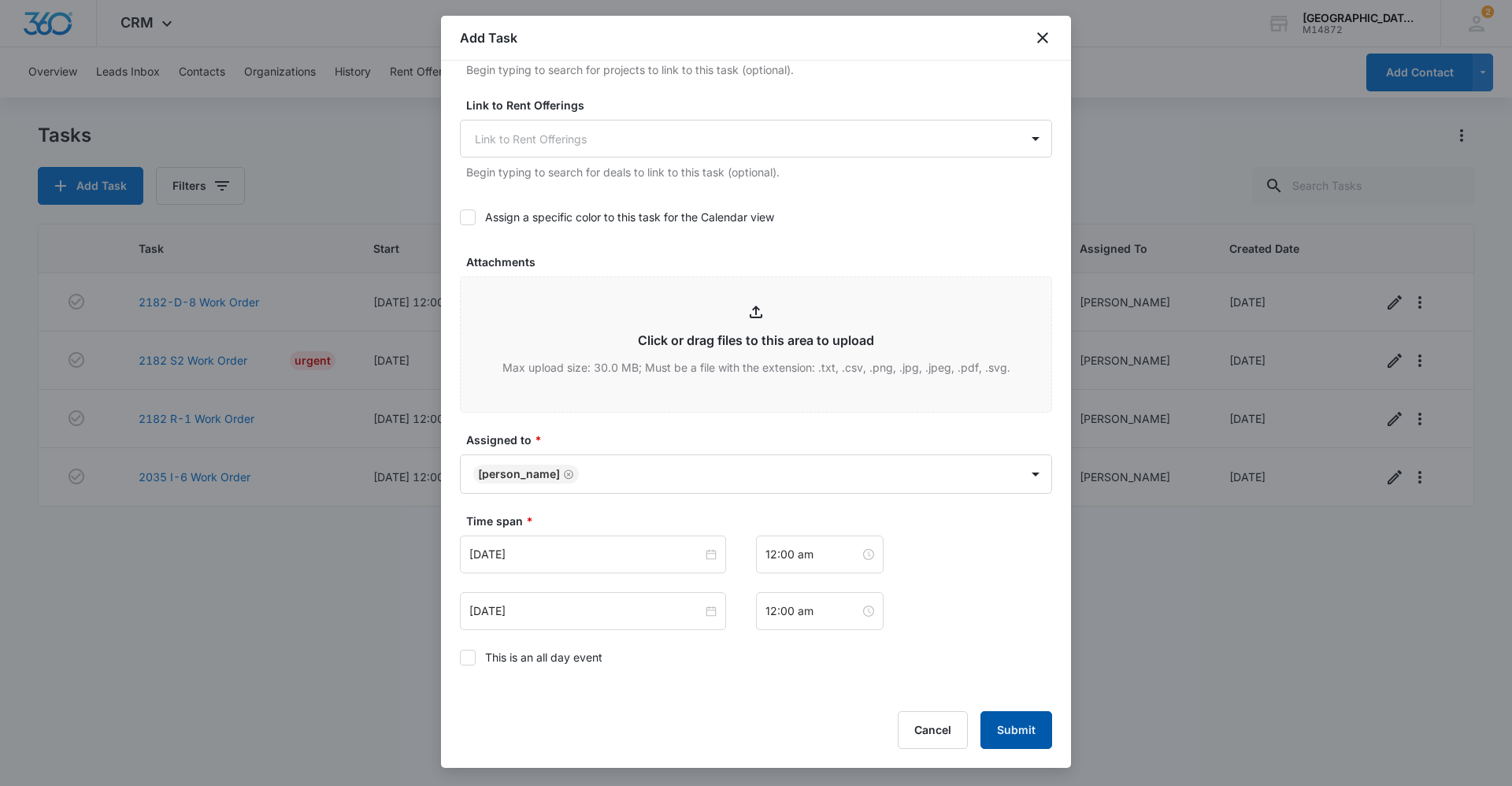
click at [731, 740] on button "Submit" at bounding box center [1016, 731] width 72 height 38
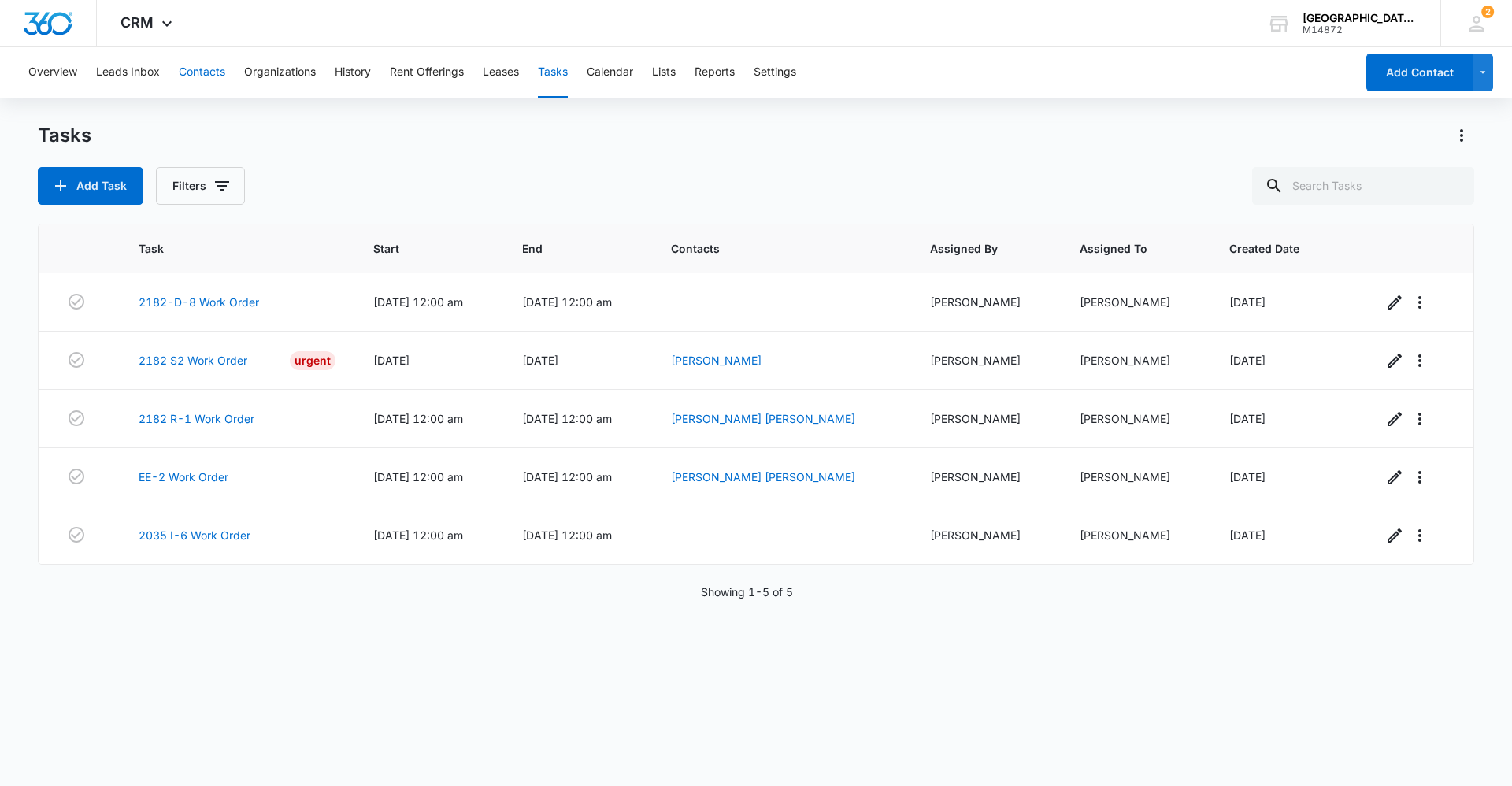
click at [190, 71] on button "Contacts" at bounding box center [202, 72] width 47 height 50
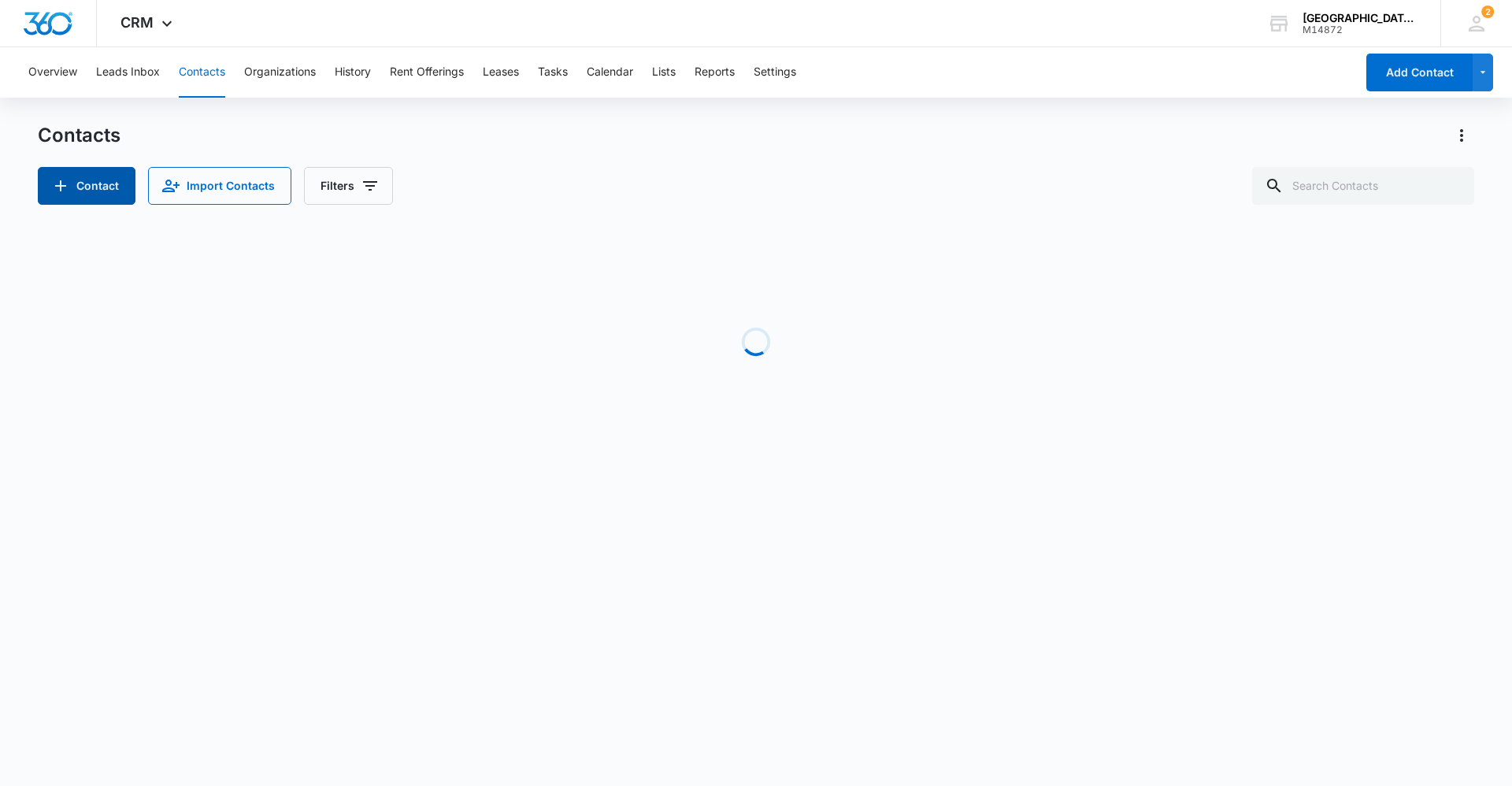
click at [88, 191] on button "Contact" at bounding box center [86, 186] width 97 height 38
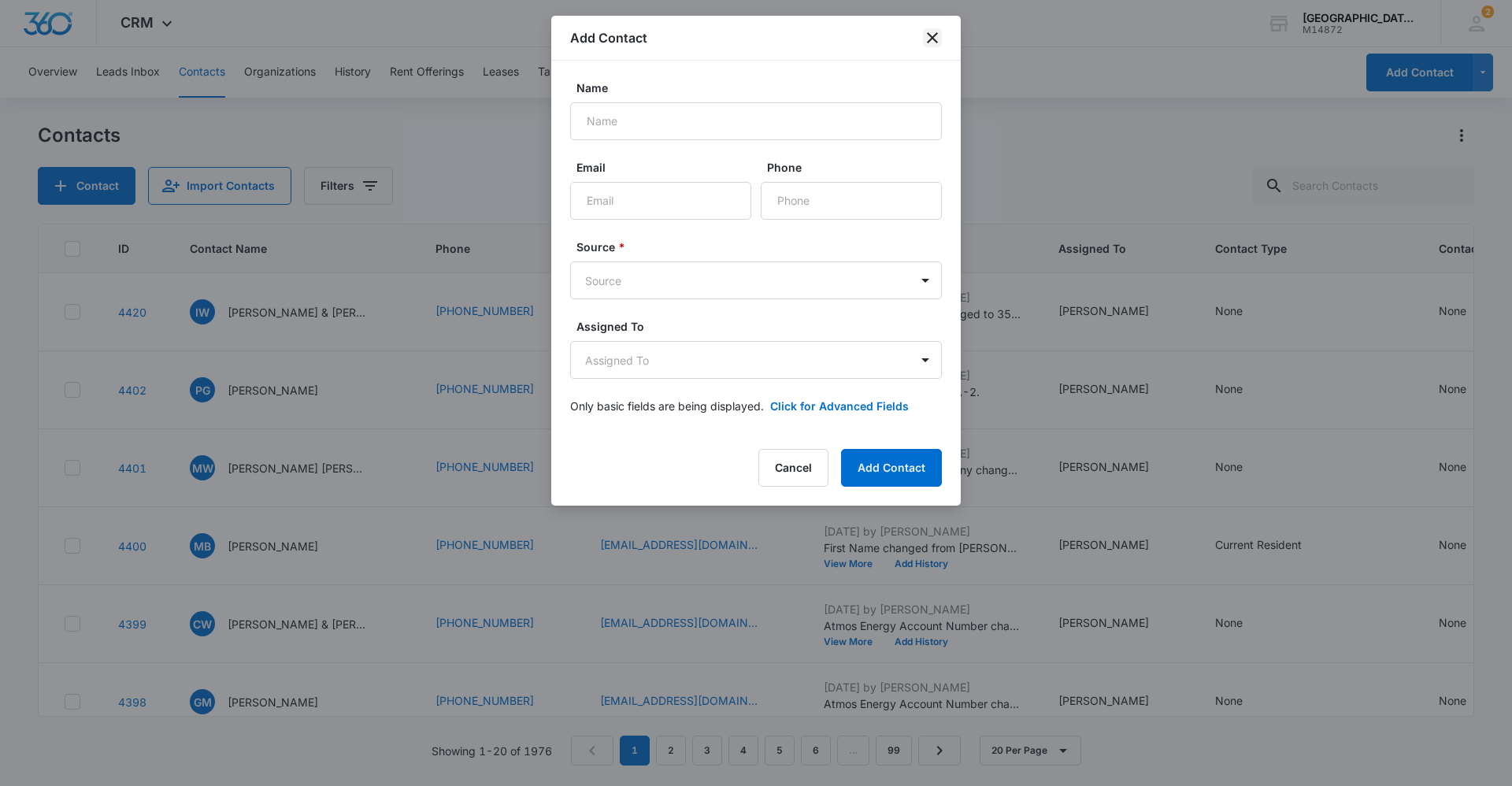
click at [731, 28] on icon "close" at bounding box center [932, 38] width 19 height 19
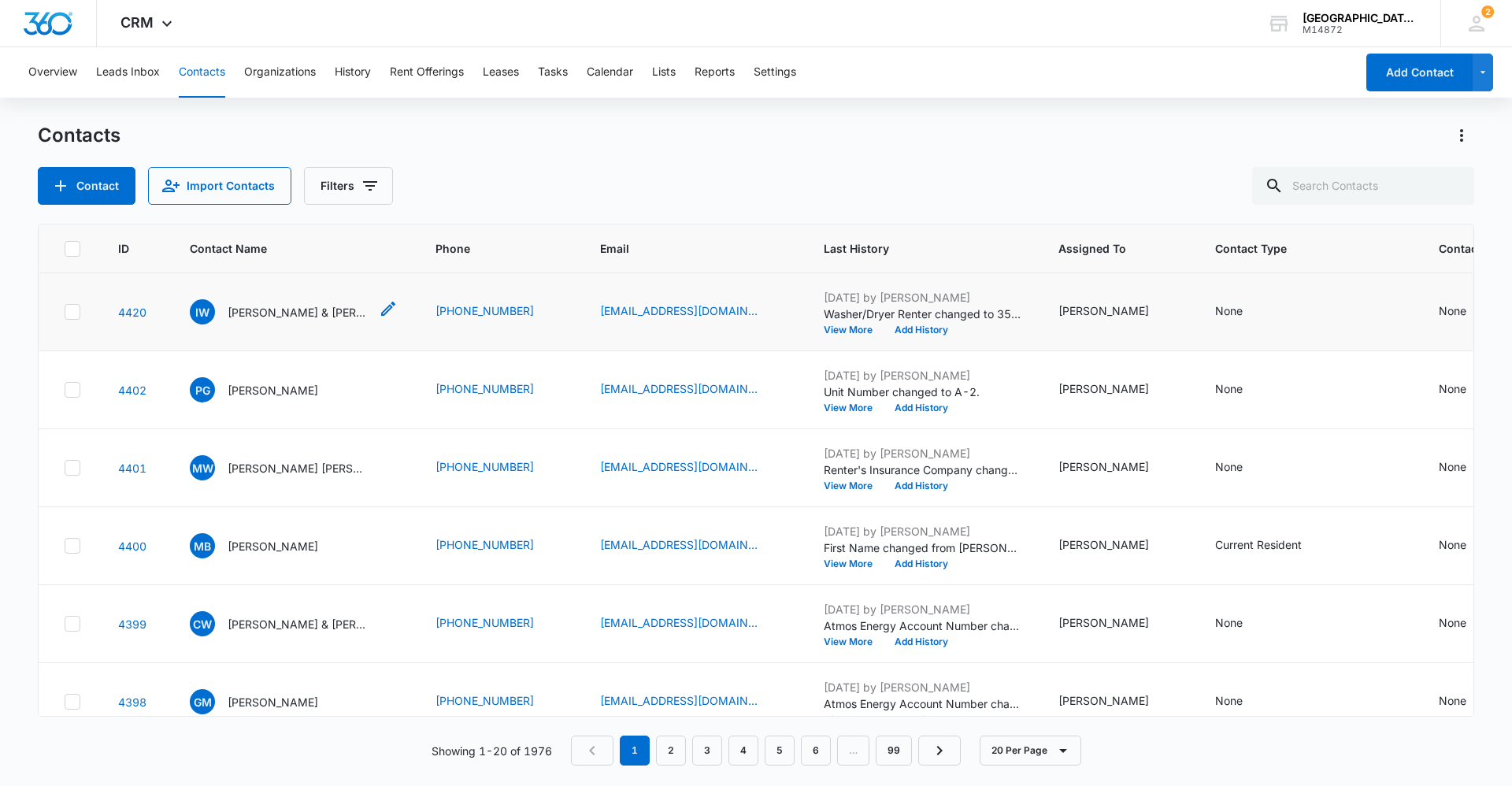
click at [267, 310] on p "[PERSON_NAME] & [PERSON_NAME] Forest [PERSON_NAME]" at bounding box center [298, 312] width 141 height 16
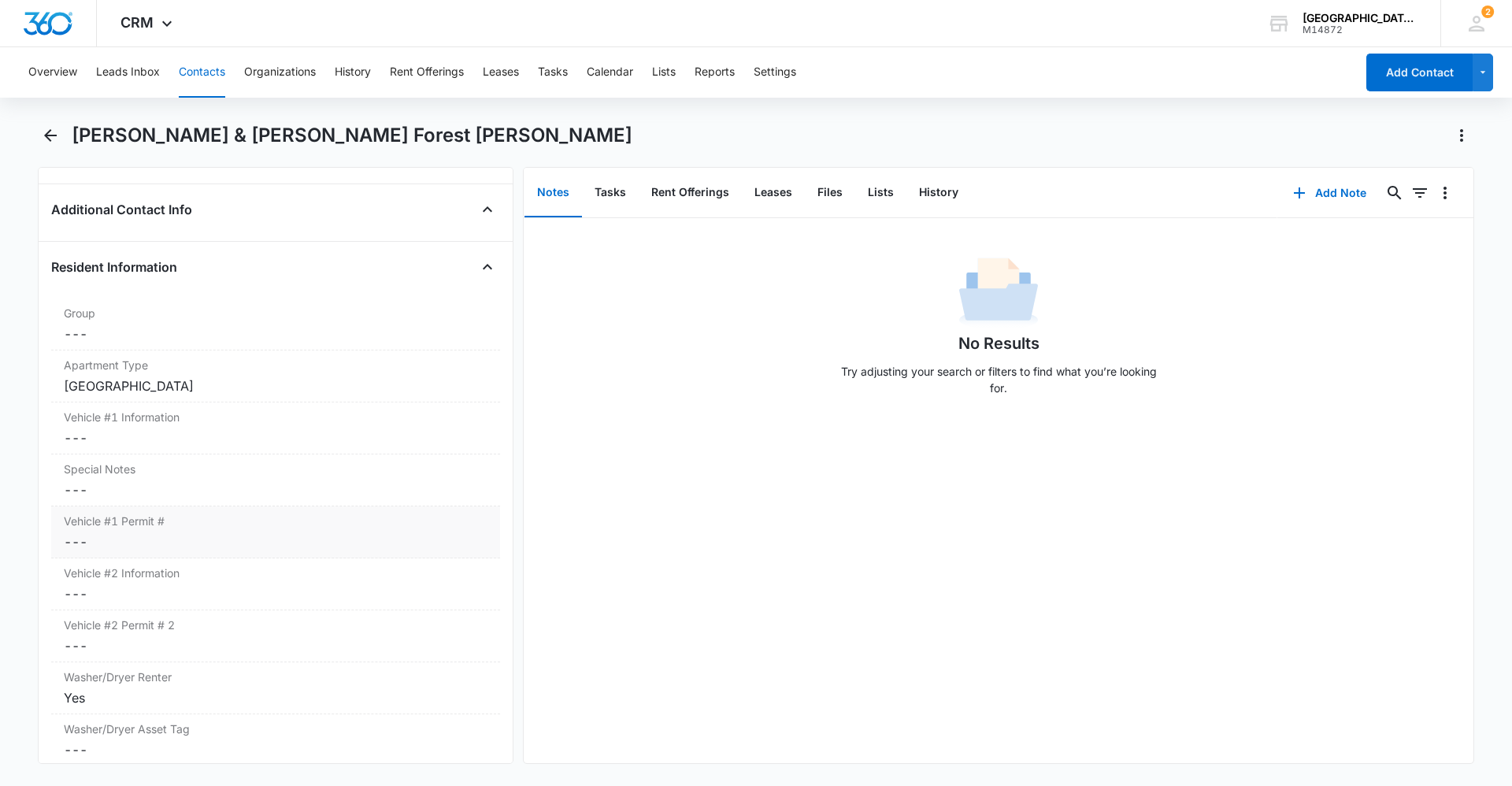
scroll to position [1497, 0]
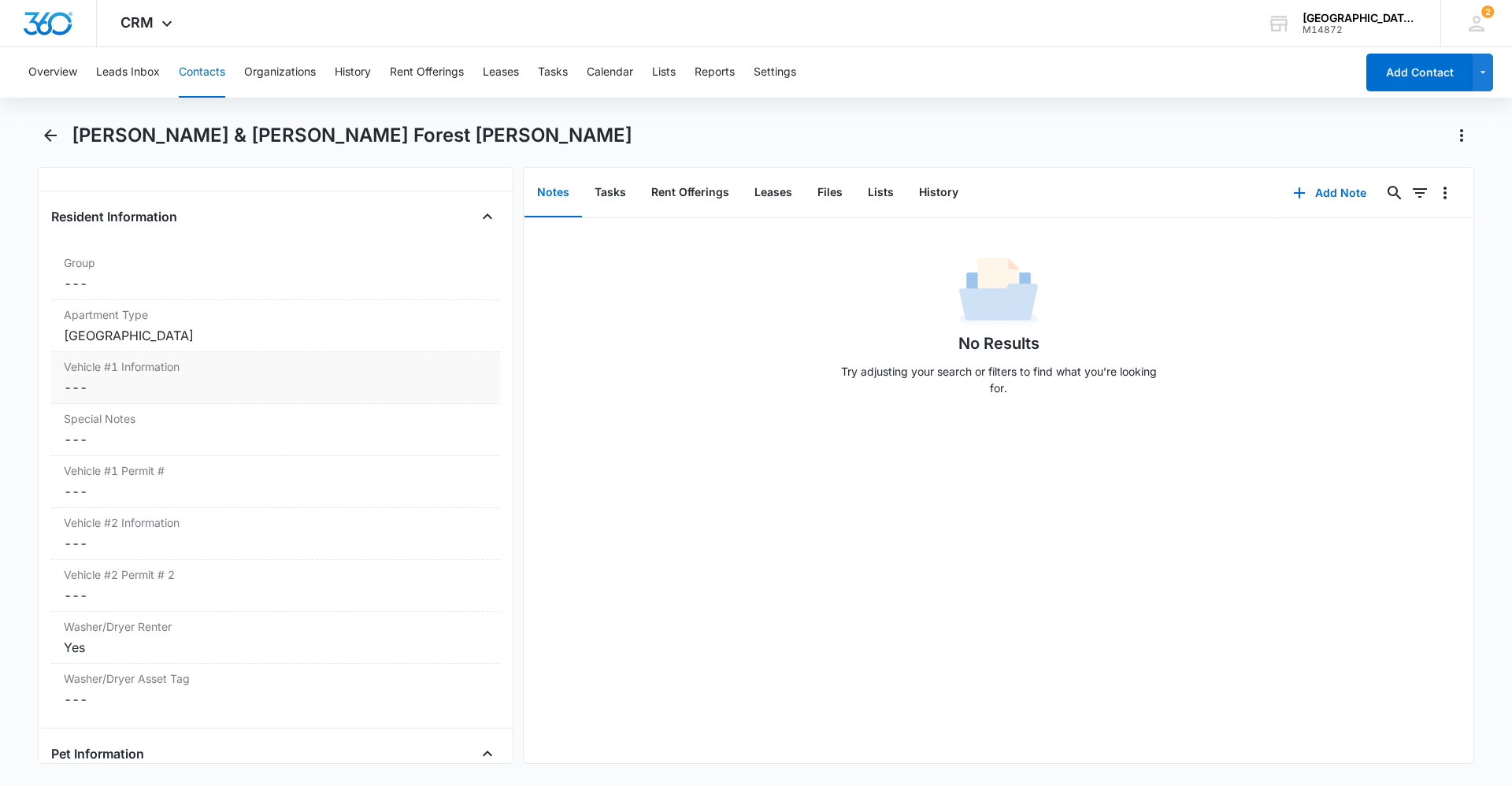
click at [128, 378] on dd "Cancel Save Changes ---" at bounding box center [275, 387] width 423 height 19
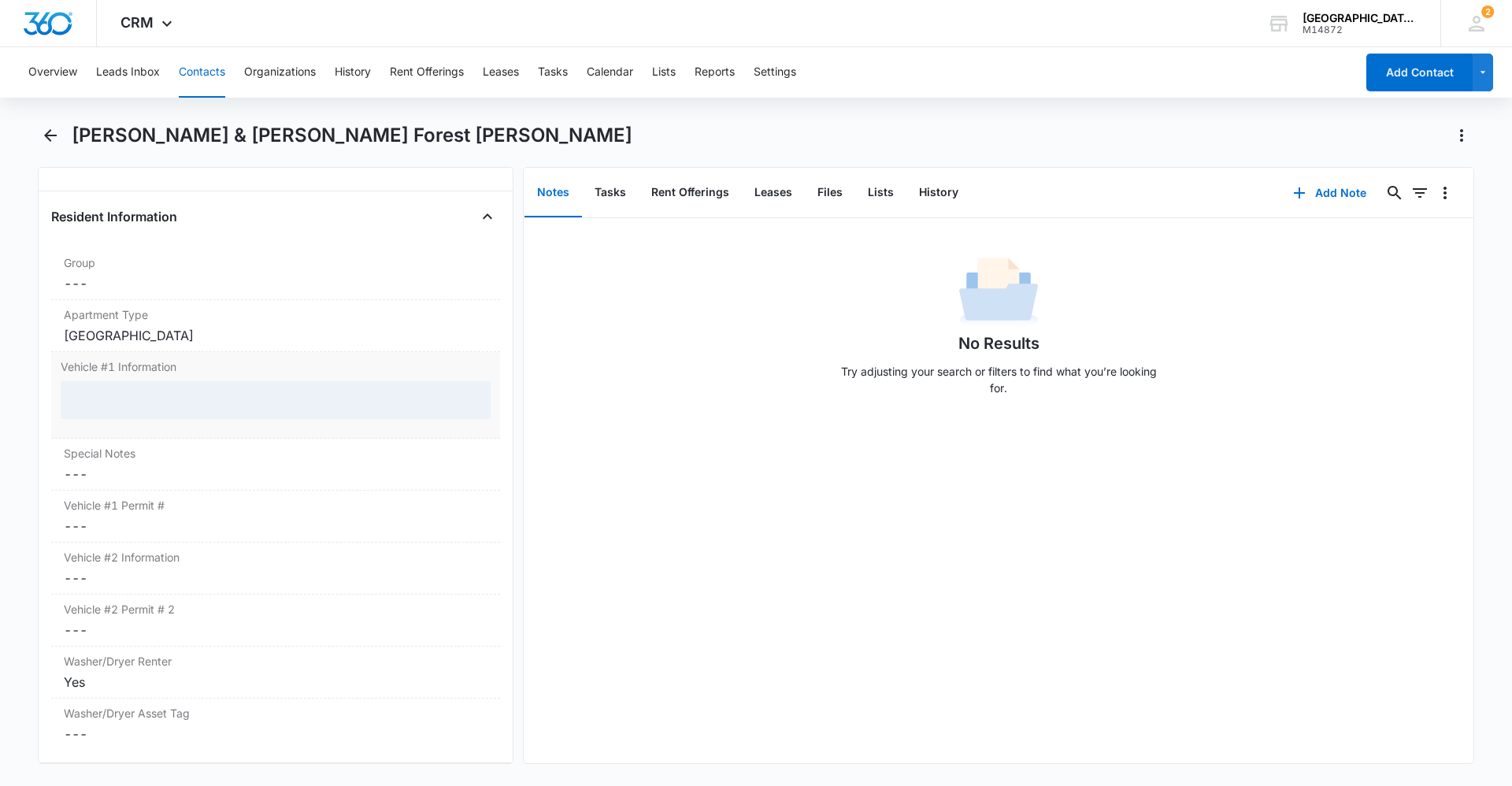
click at [114, 381] on div at bounding box center [275, 400] width 430 height 38
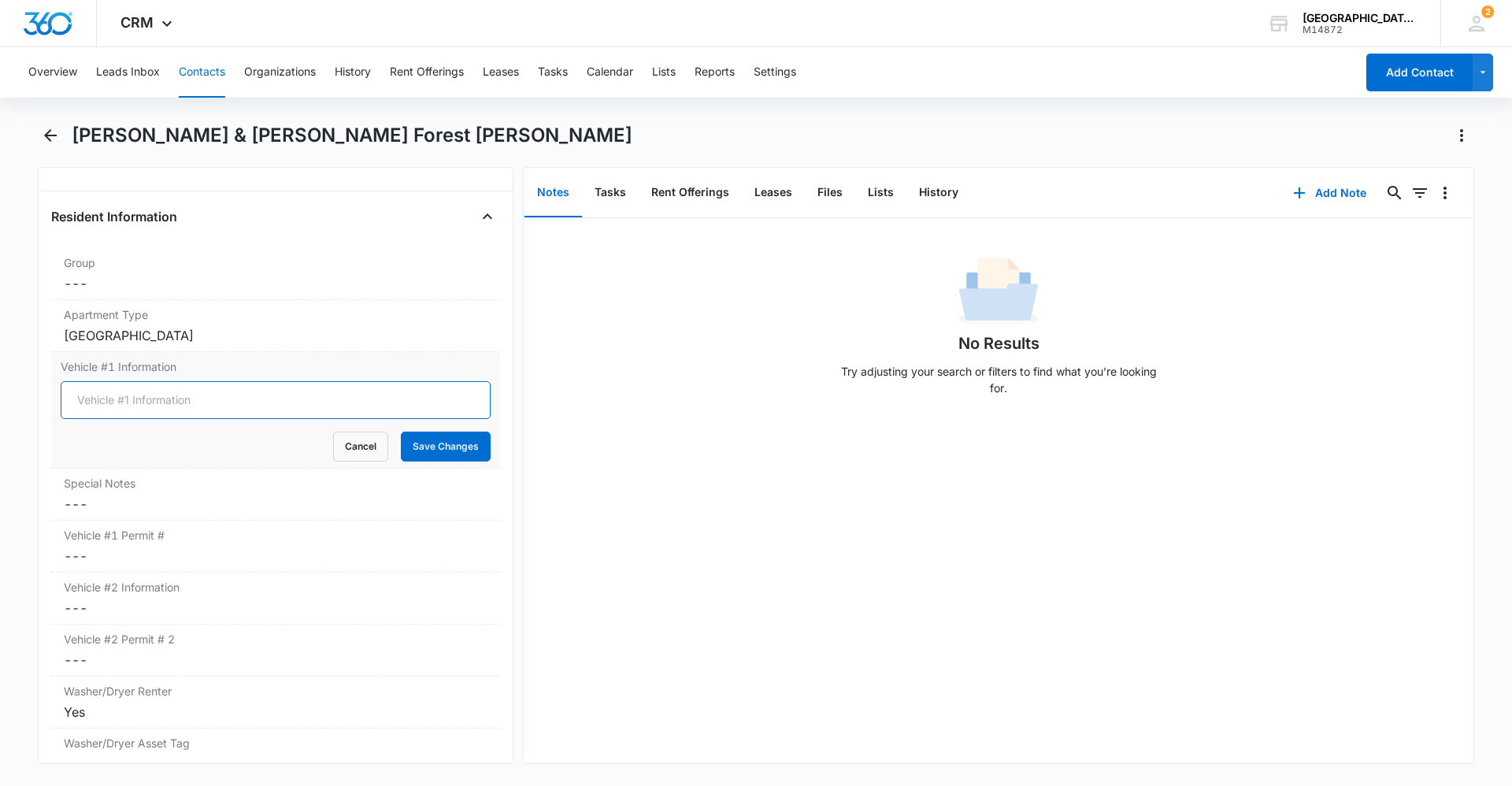
click at [163, 381] on input "Vehicle #1 Information" at bounding box center [275, 400] width 430 height 38
type input "2021 Toyota 4 Runner Black- AUPX75"
click at [423, 431] on button "Save Changes" at bounding box center [446, 446] width 90 height 30
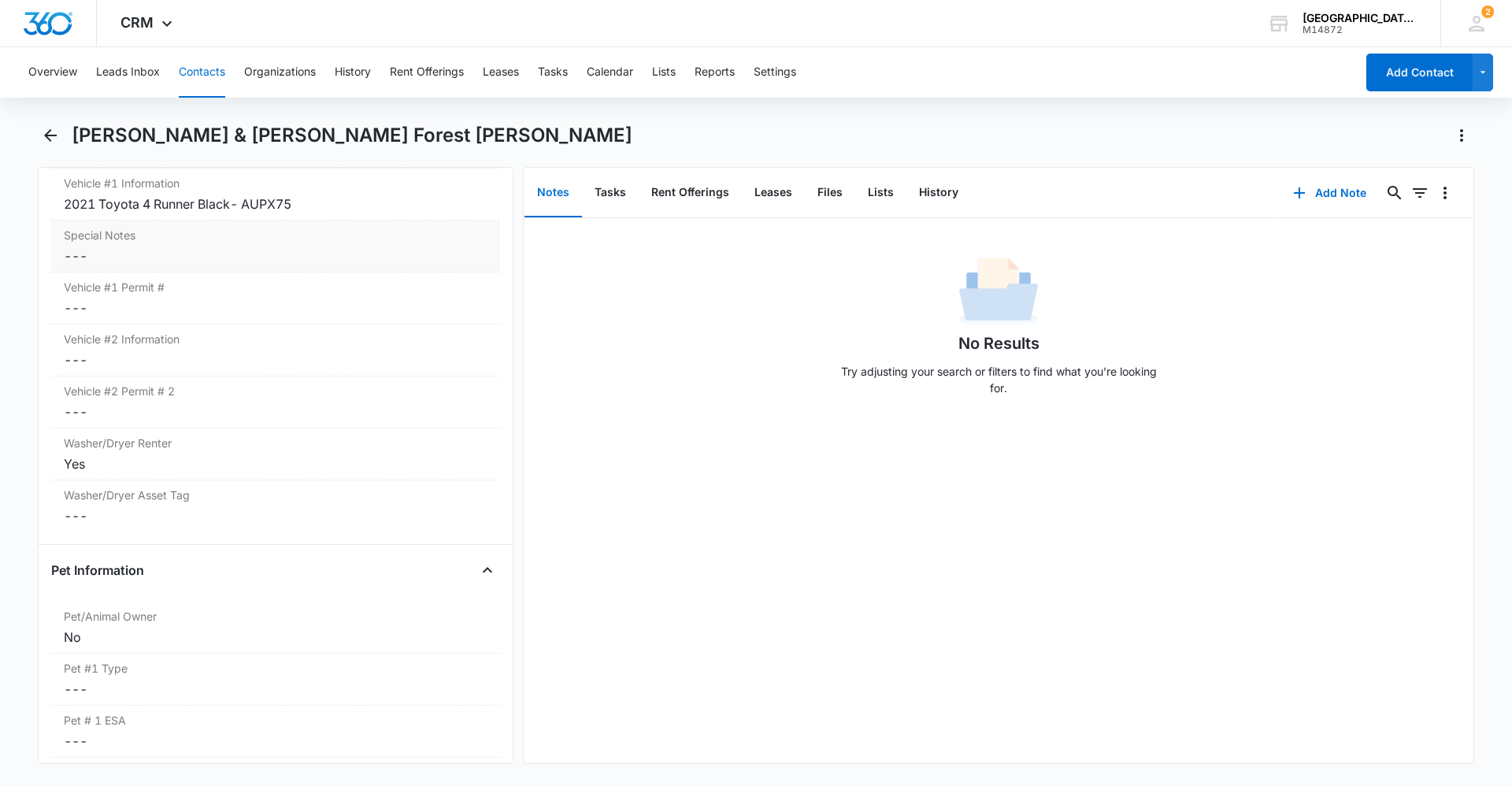
scroll to position [1655, 0]
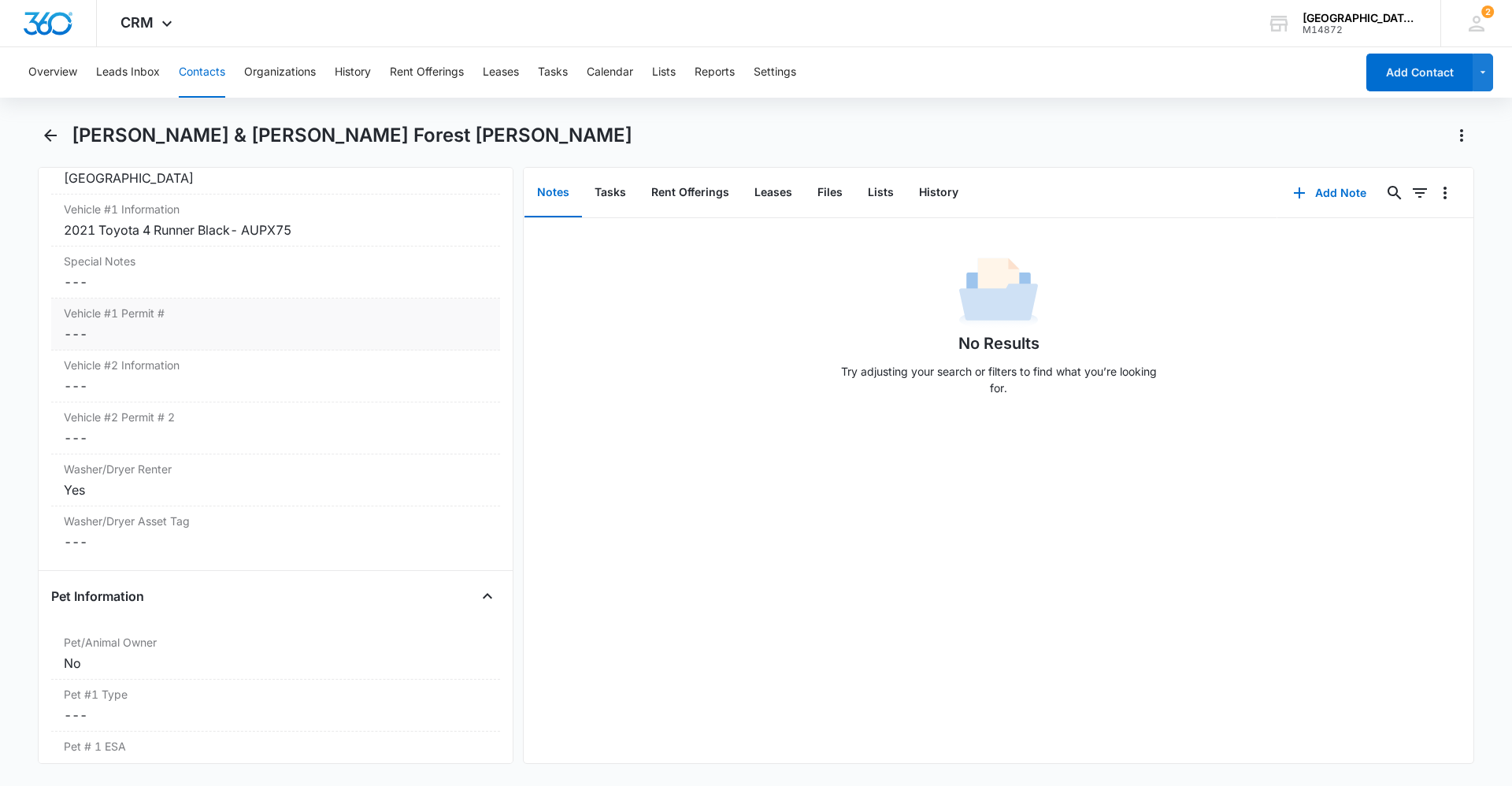
click at [164, 324] on dd "Cancel Save Changes ---" at bounding box center [275, 334] width 423 height 19
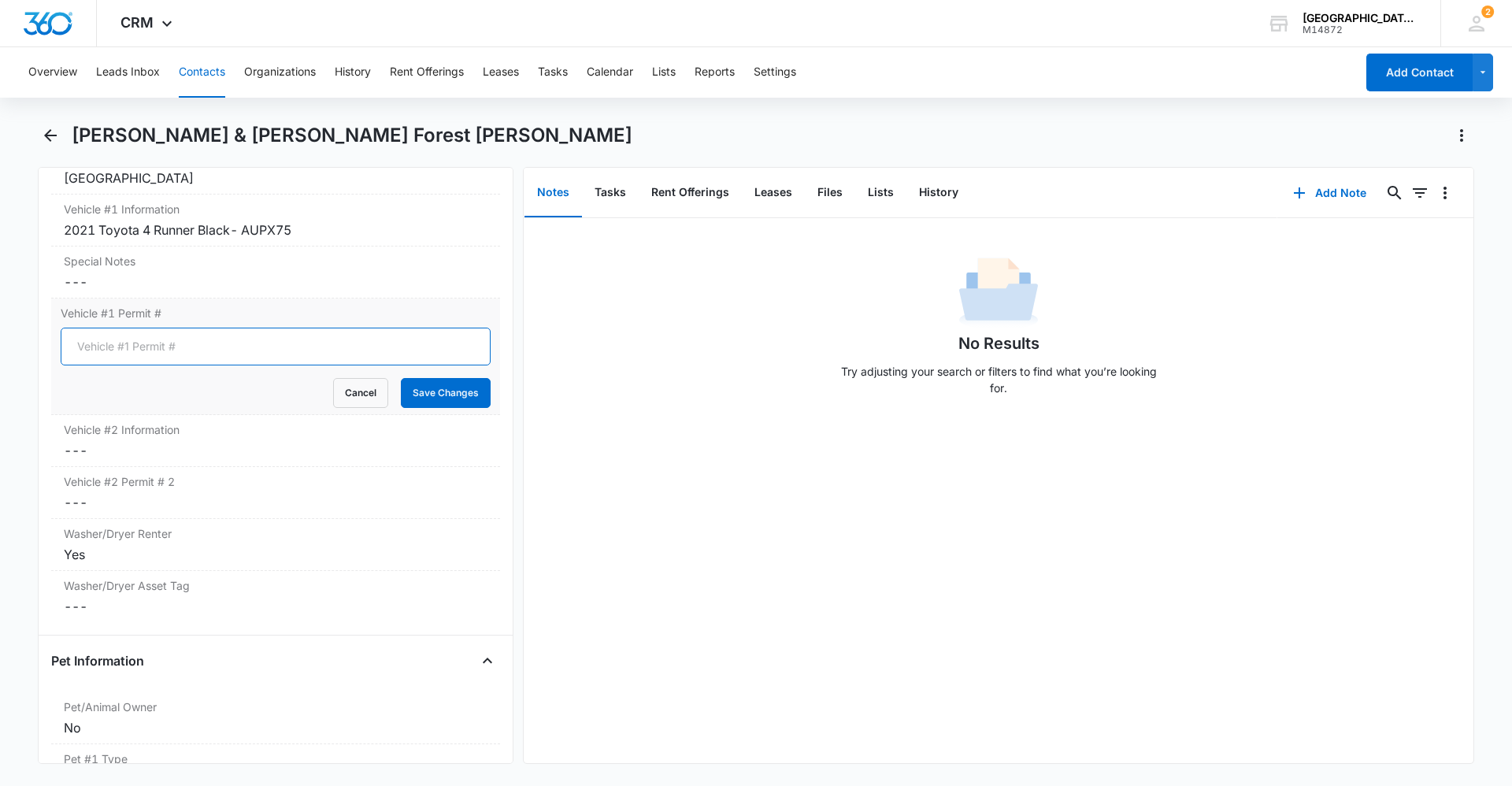
click at [206, 328] on input "Vehicle #1 Permit #" at bounding box center [275, 347] width 430 height 38
type input "0185"
click at [405, 378] on button "Save Changes" at bounding box center [446, 393] width 90 height 30
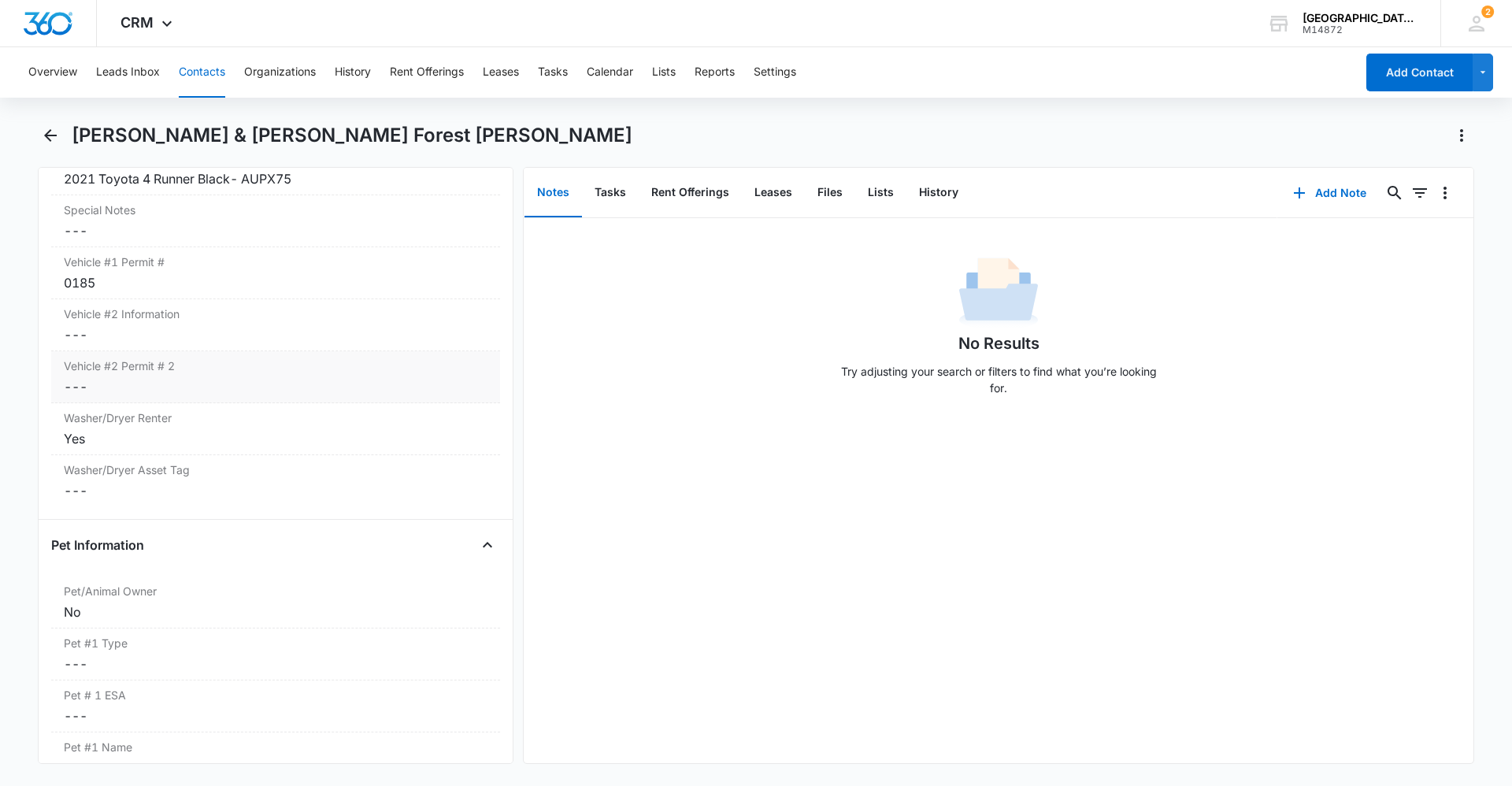
scroll to position [1733, 0]
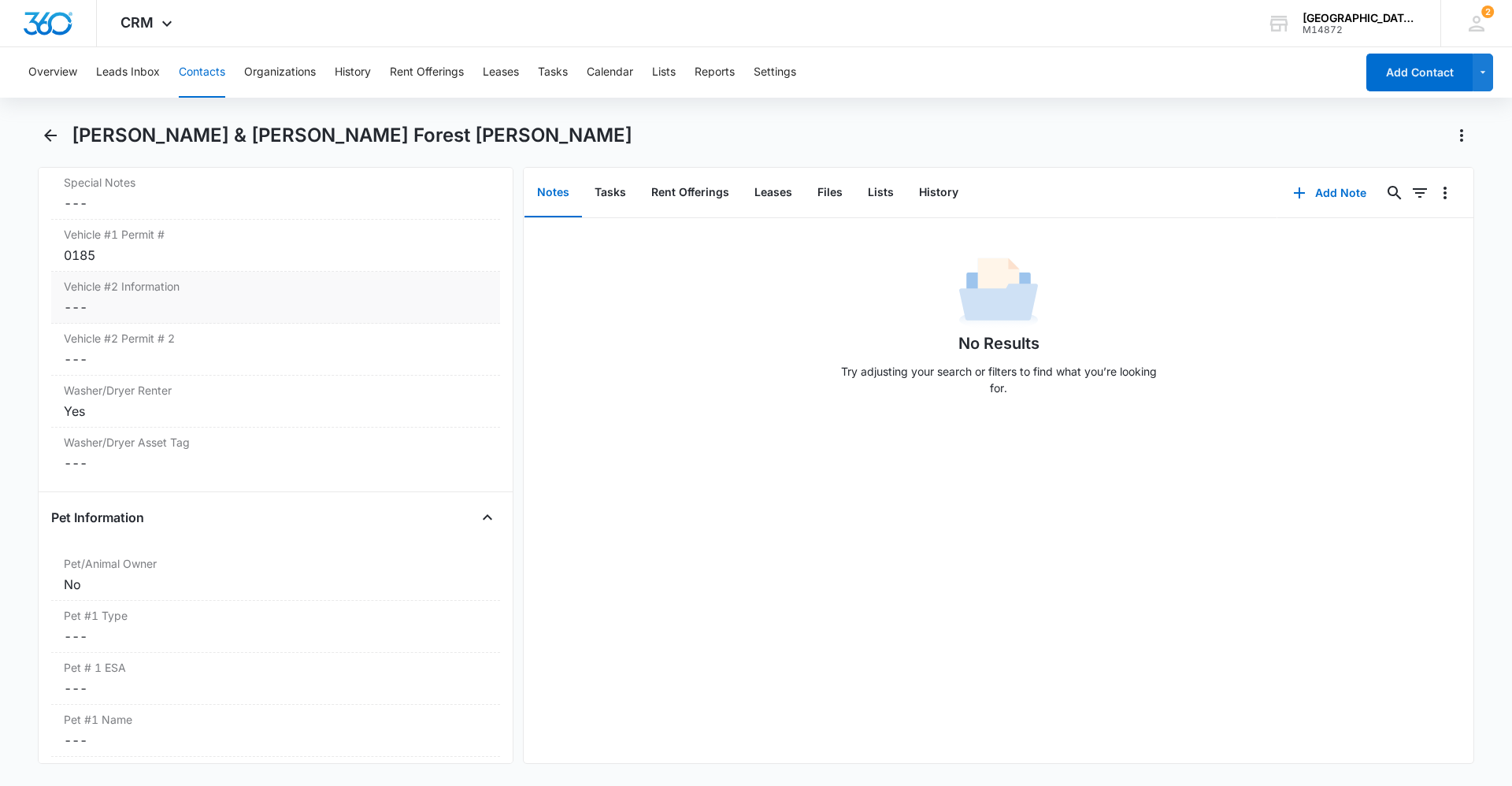
click at [161, 298] on dd "Cancel Save Changes ---" at bounding box center [275, 307] width 423 height 19
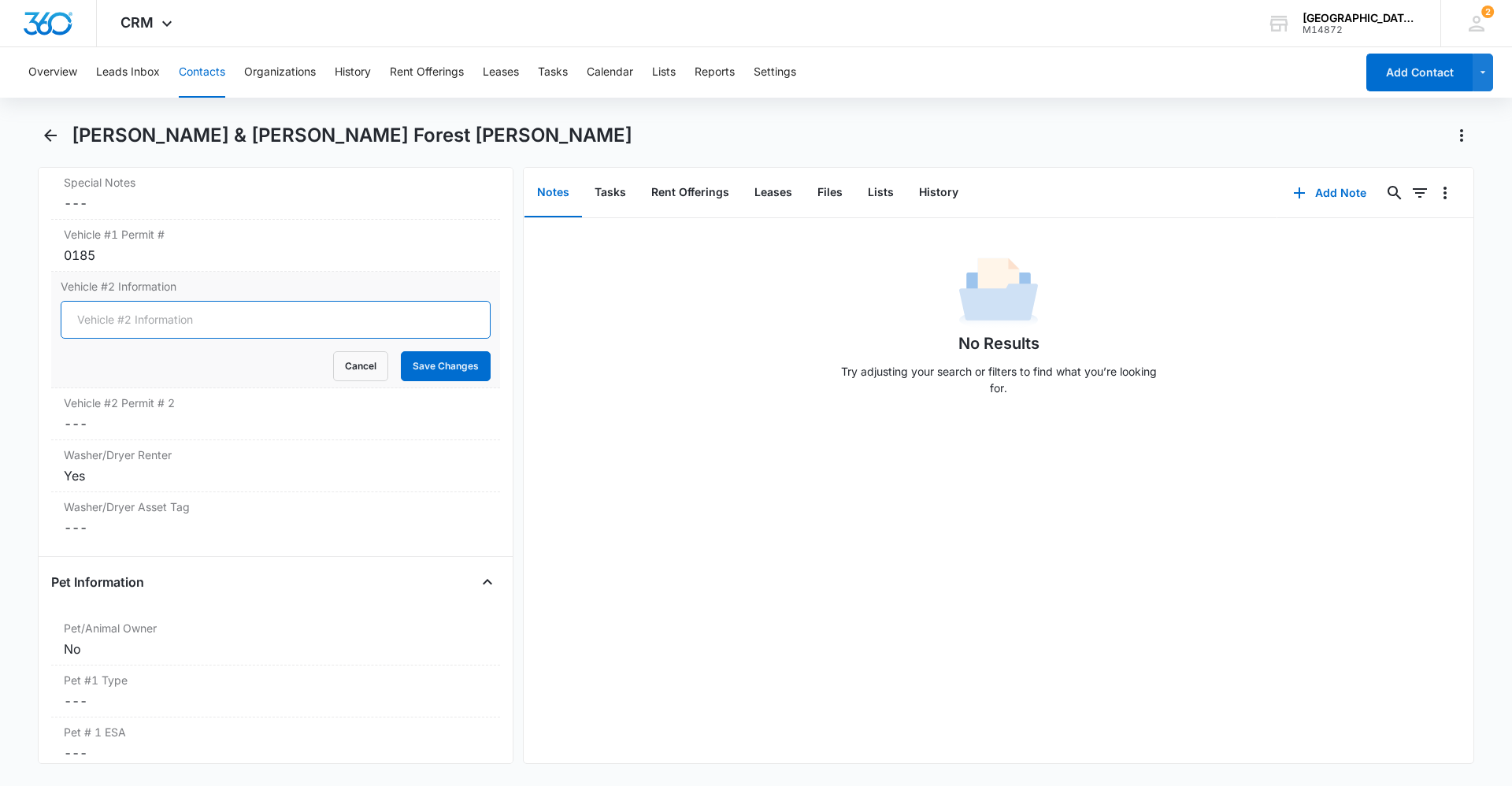
click at [158, 301] on input "Vehicle #2 Information" at bounding box center [275, 320] width 430 height 38
type input "2023 Ford Maverick Blue-DWHU05"
click at [451, 351] on button "Save Changes" at bounding box center [446, 366] width 90 height 30
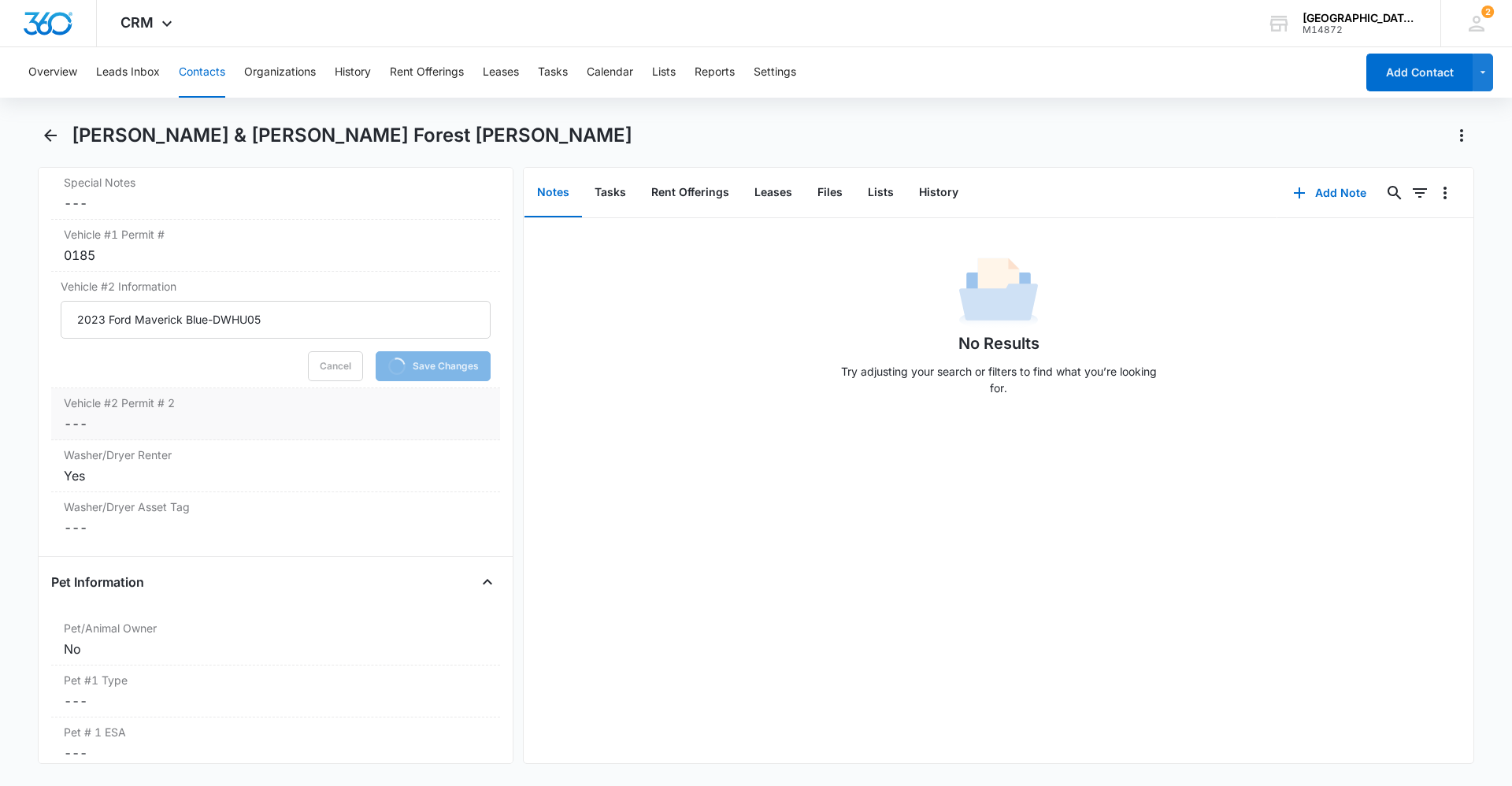
click at [204, 414] on dd "Cancel Save Changes ---" at bounding box center [275, 424] width 423 height 19
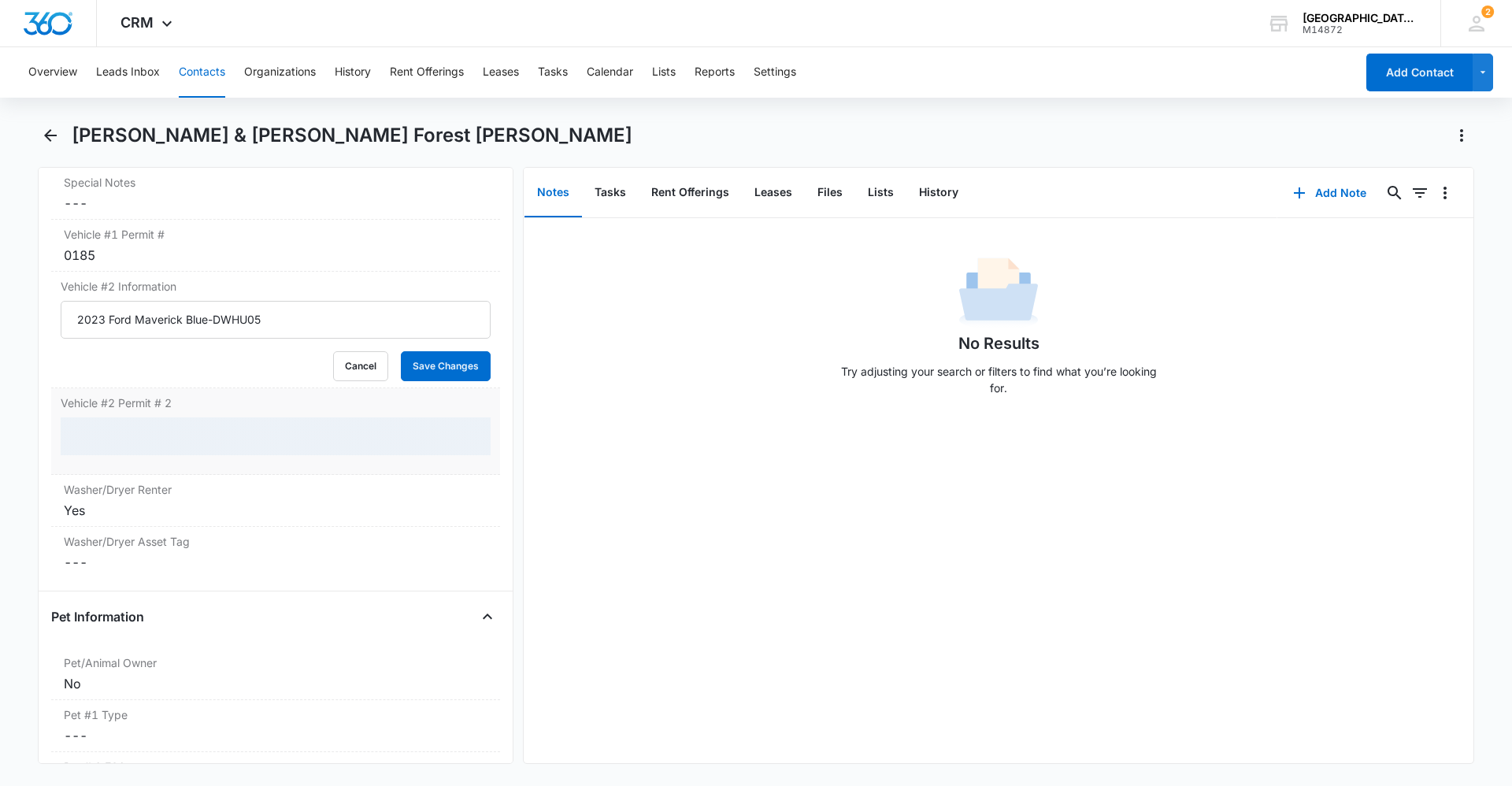
click at [204, 418] on div at bounding box center [275, 437] width 430 height 38
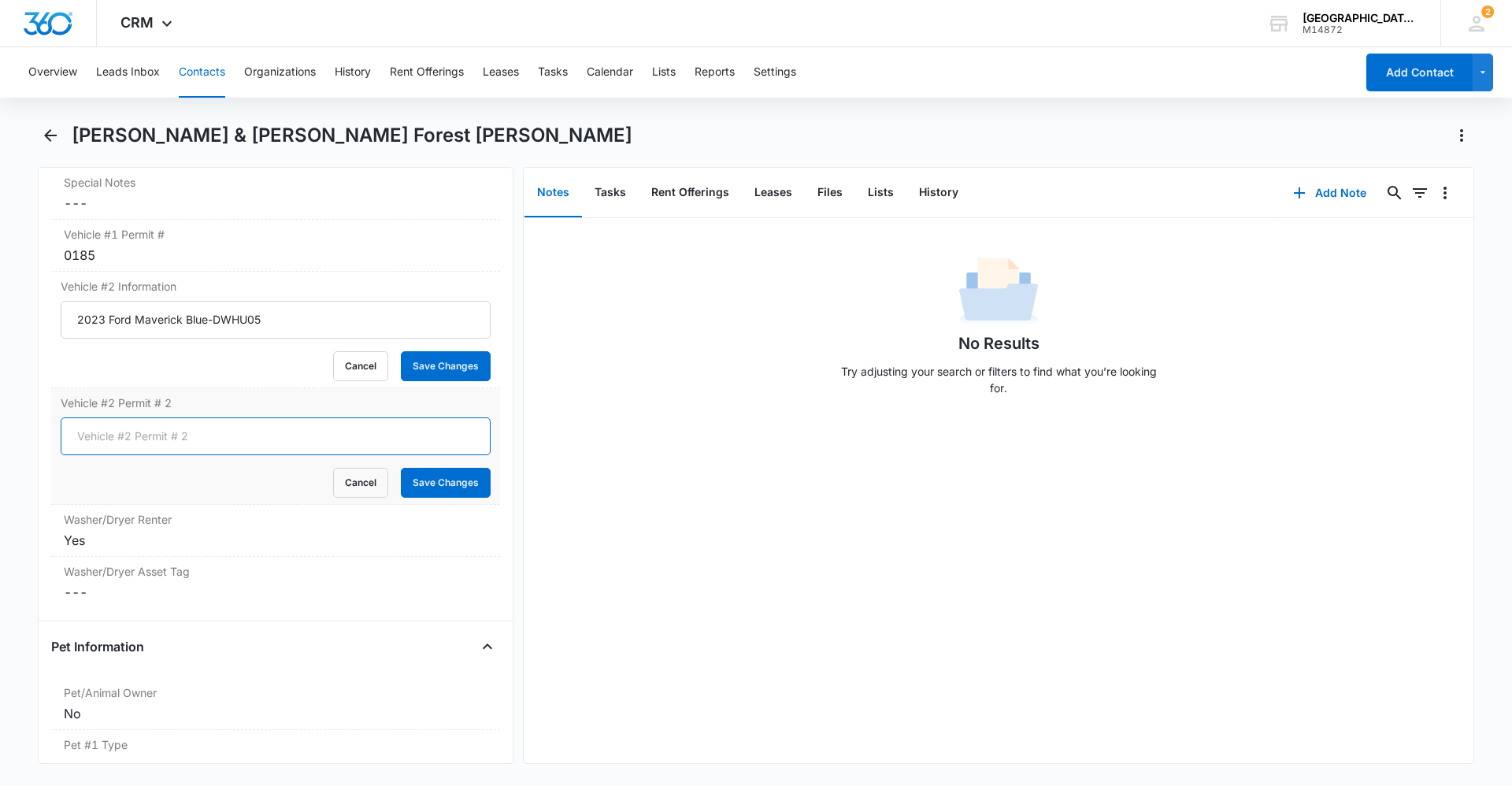
click at [218, 418] on form "Cancel Save Changes" at bounding box center [275, 457] width 430 height 80
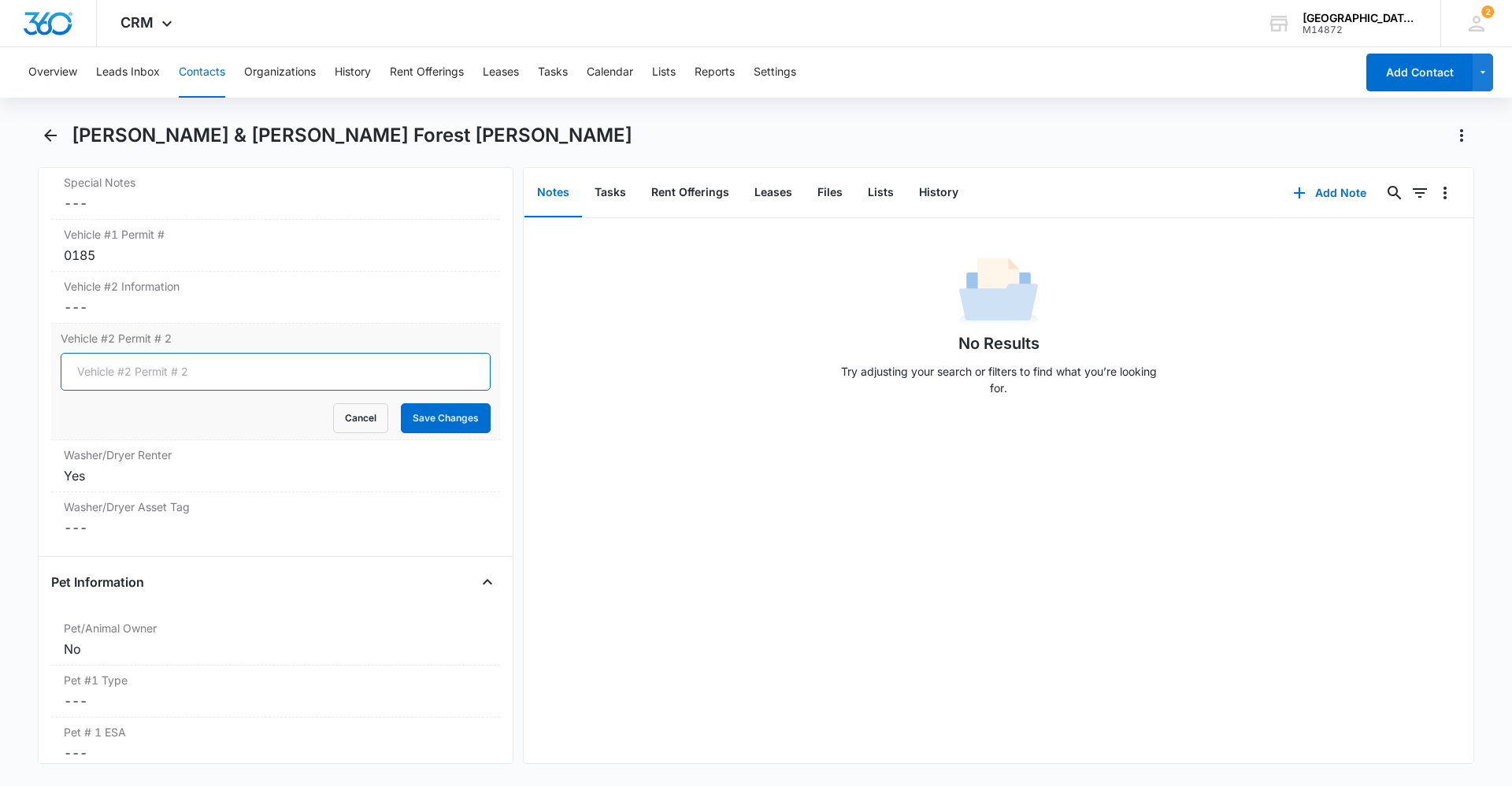
click at [180, 353] on input "Vehicle #2 Permit # 2" at bounding box center [275, 372] width 430 height 38
type input "0173"
click at [459, 404] on button "Save Changes" at bounding box center [446, 418] width 90 height 30
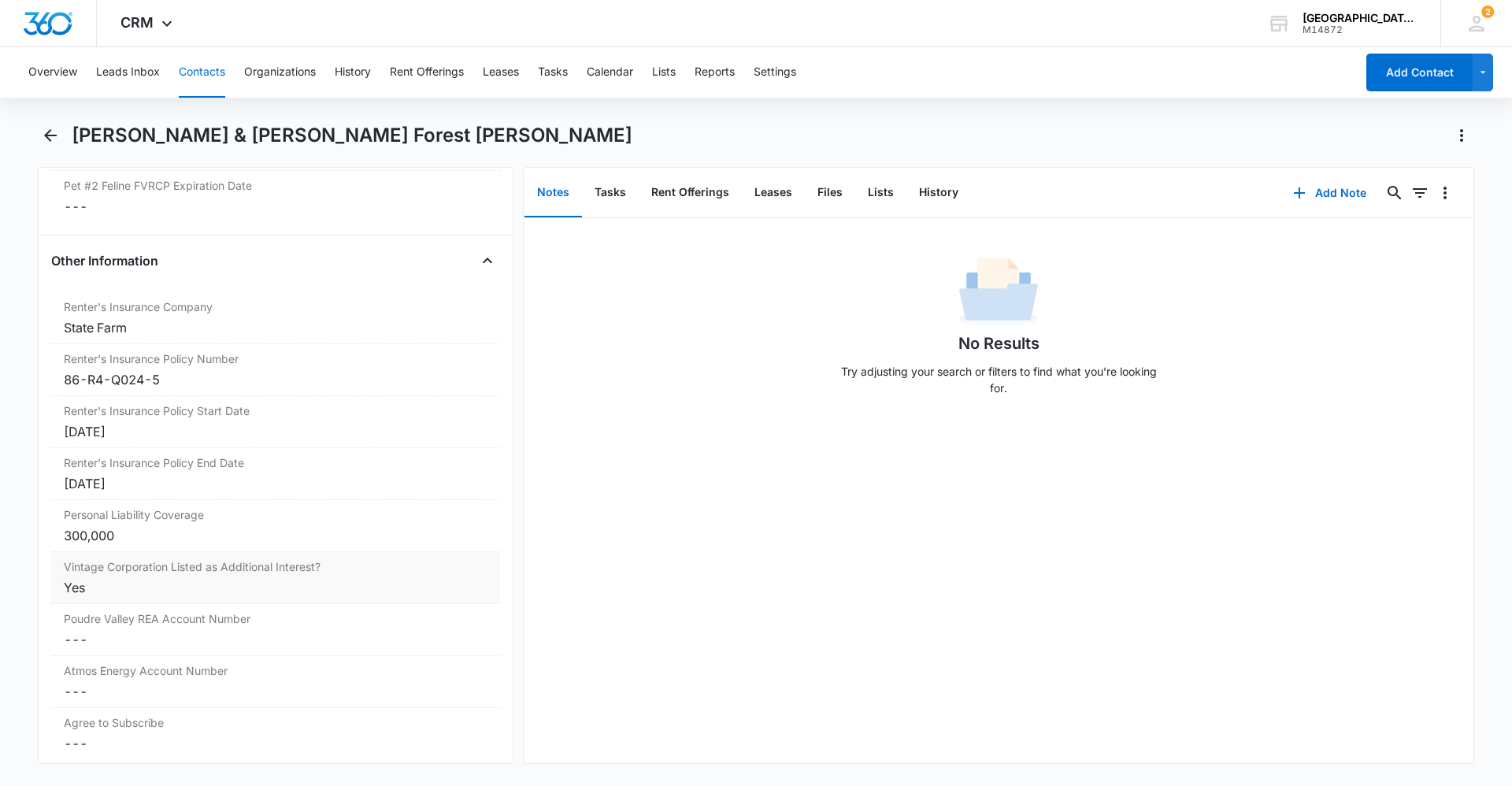
scroll to position [3219, 0]
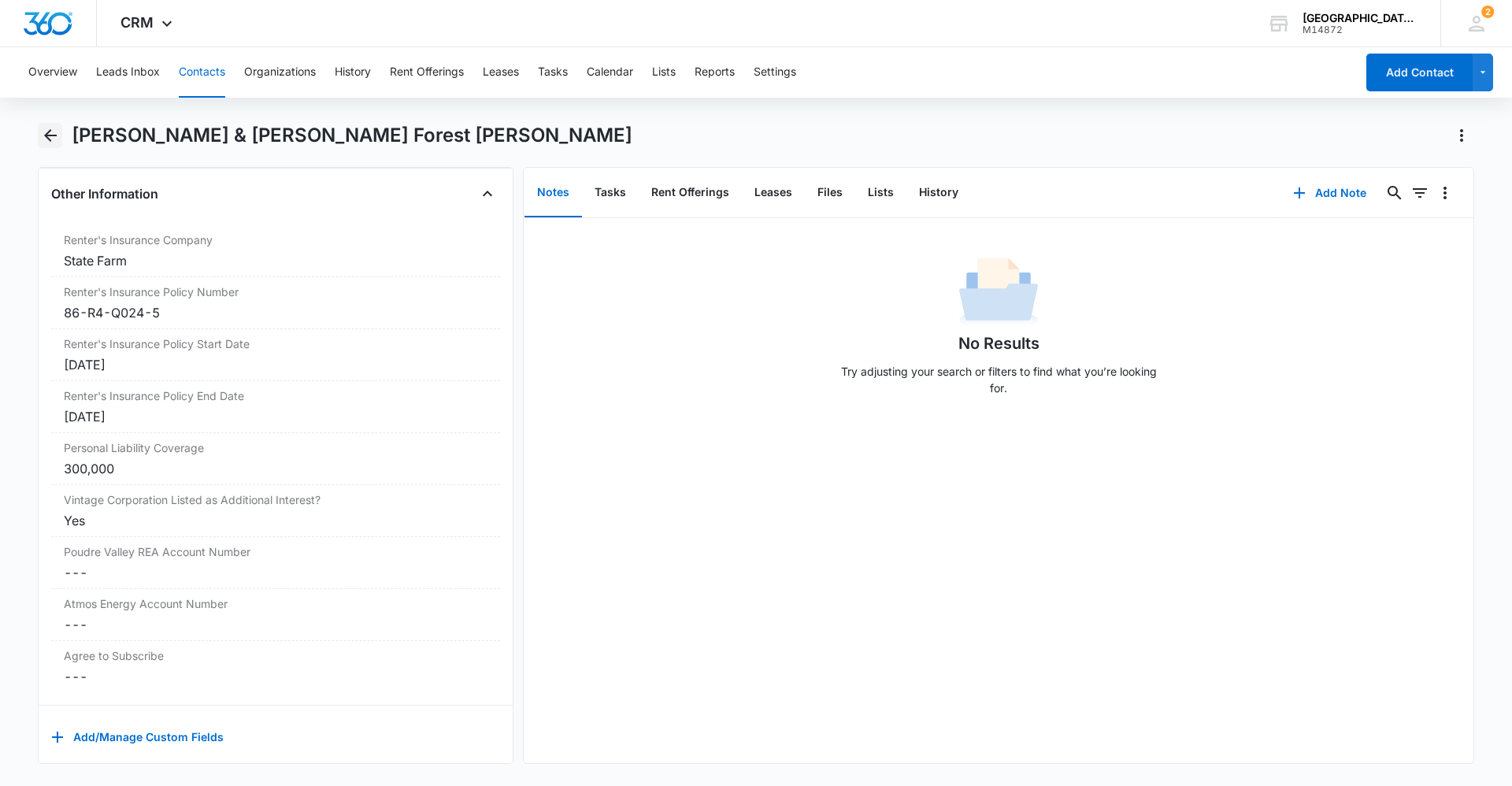
click at [42, 131] on icon "Back" at bounding box center [50, 135] width 19 height 19
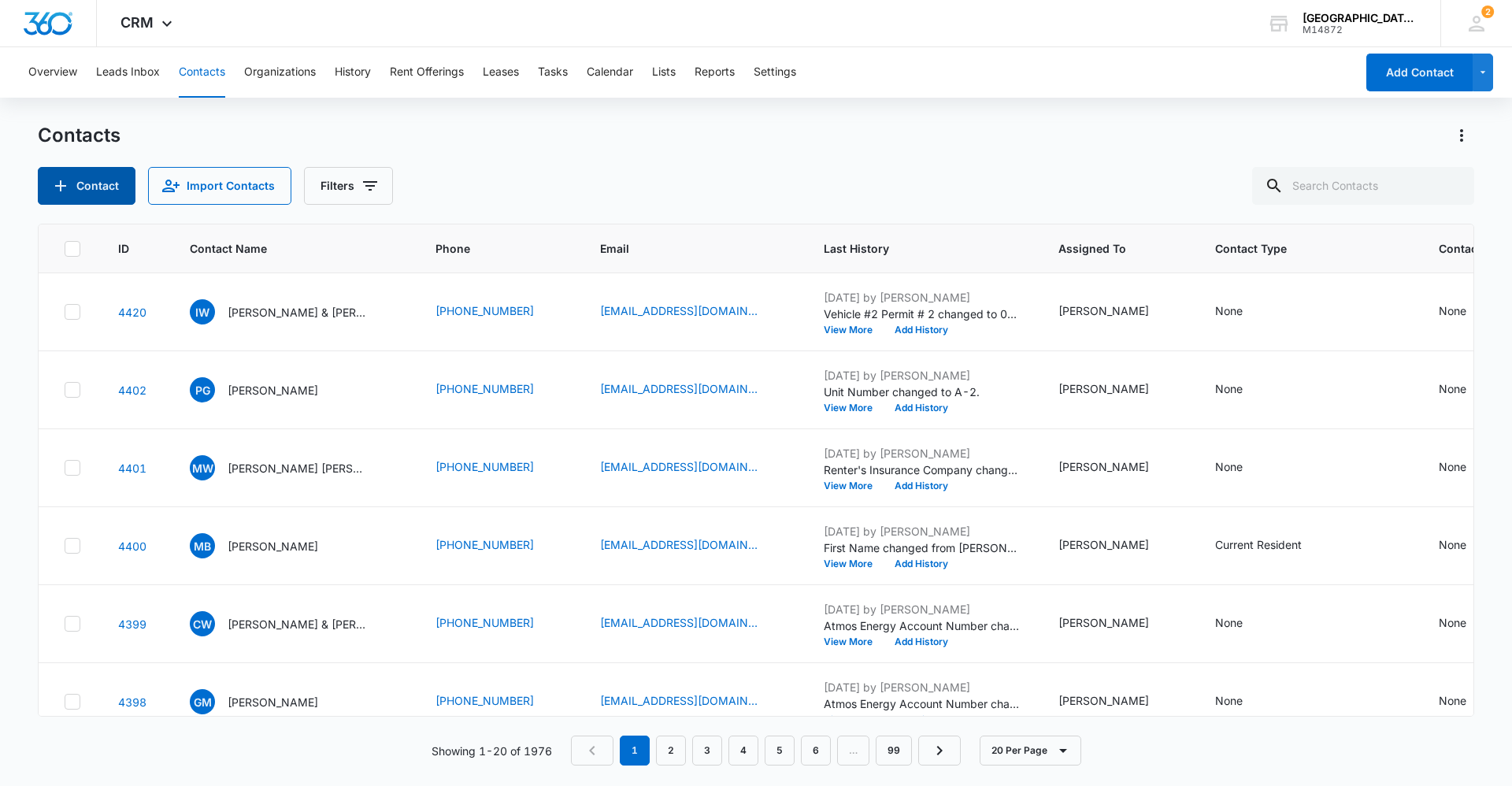
click at [122, 191] on button "Contact" at bounding box center [86, 186] width 97 height 38
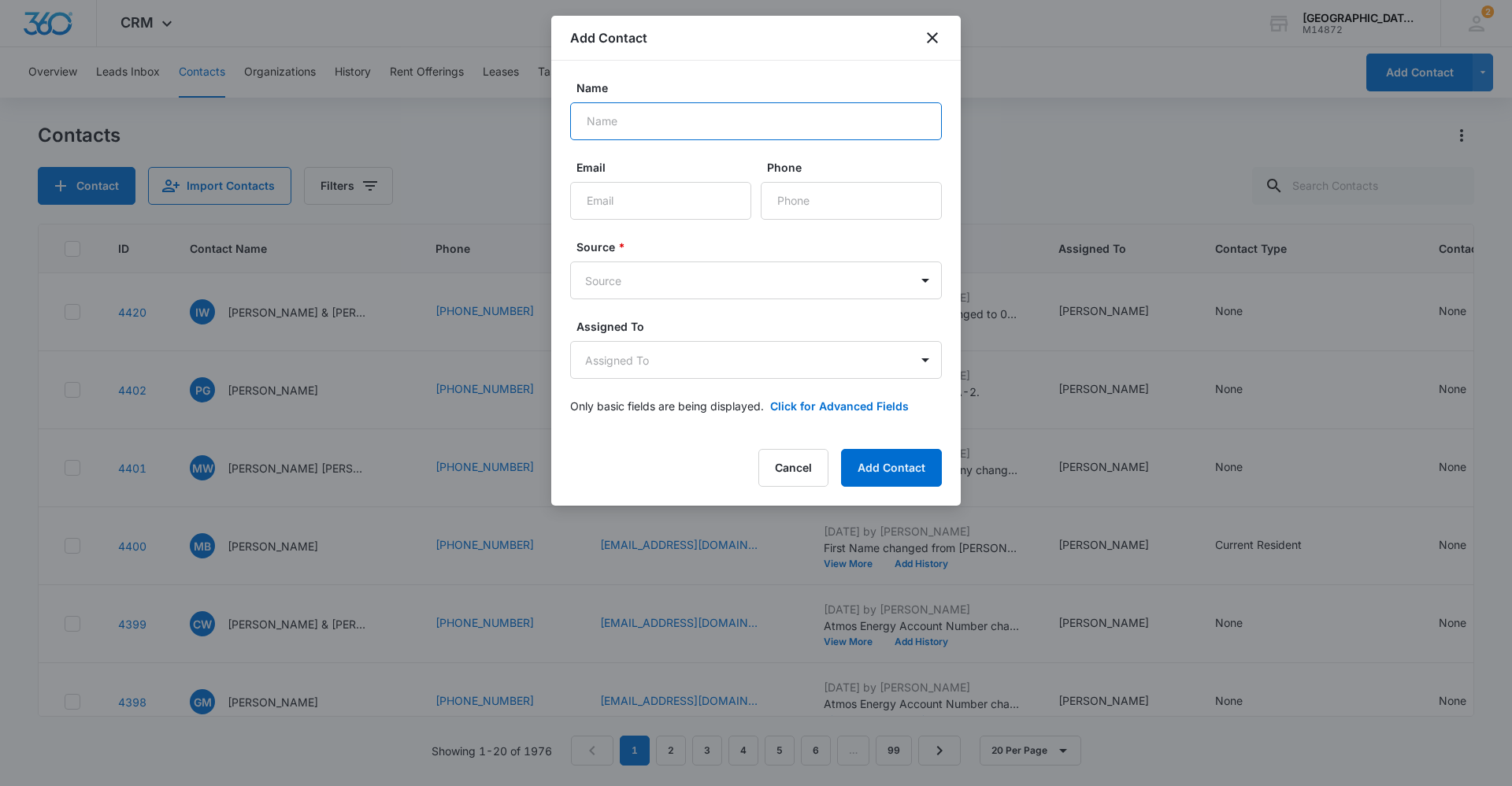
click at [638, 111] on input "Name" at bounding box center [756, 122] width 372 height 38
type input "[PERSON_NAME]"
click at [655, 204] on input "Email" at bounding box center [661, 201] width 181 height 38
type input "[EMAIL_ADDRESS][DOMAIN_NAME]"
click at [731, 204] on input "Phone" at bounding box center [851, 201] width 181 height 38
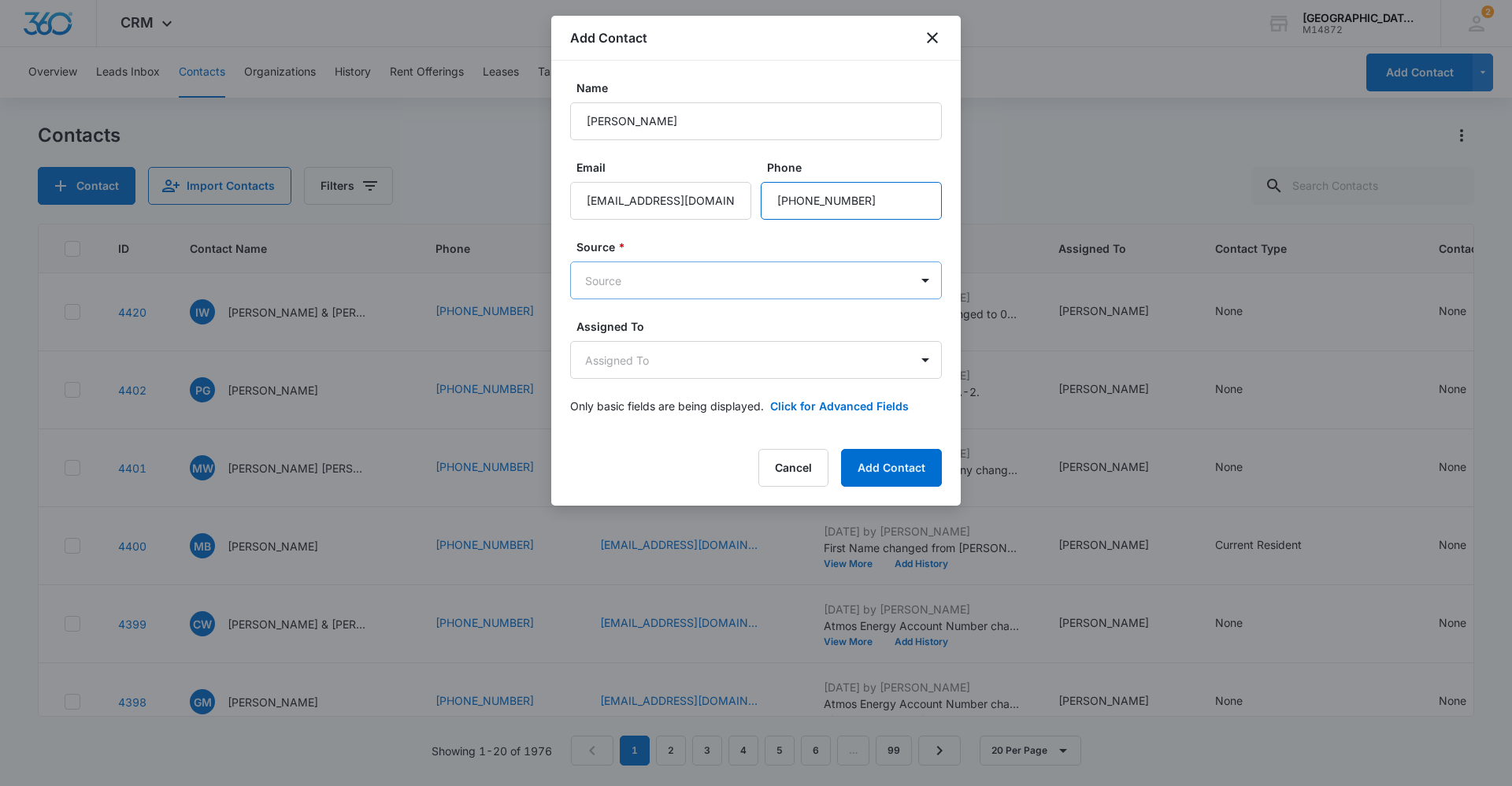
type input "[PHONE_NUMBER]"
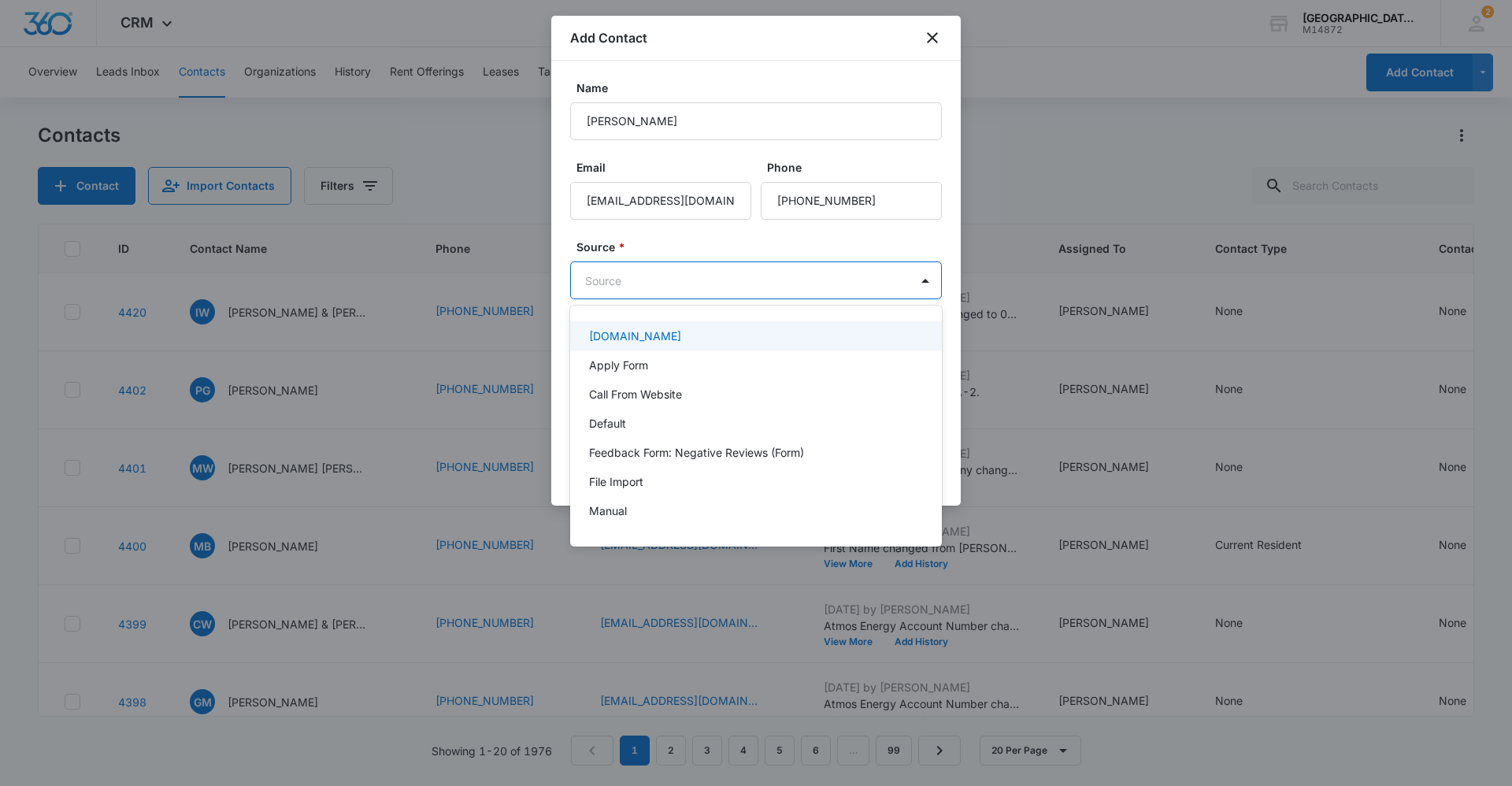
click at [653, 277] on body "CRM Apps Reputation Websites Forms CRM Email Social Content Ads Intelligence Fi…" at bounding box center [756, 393] width 1512 height 786
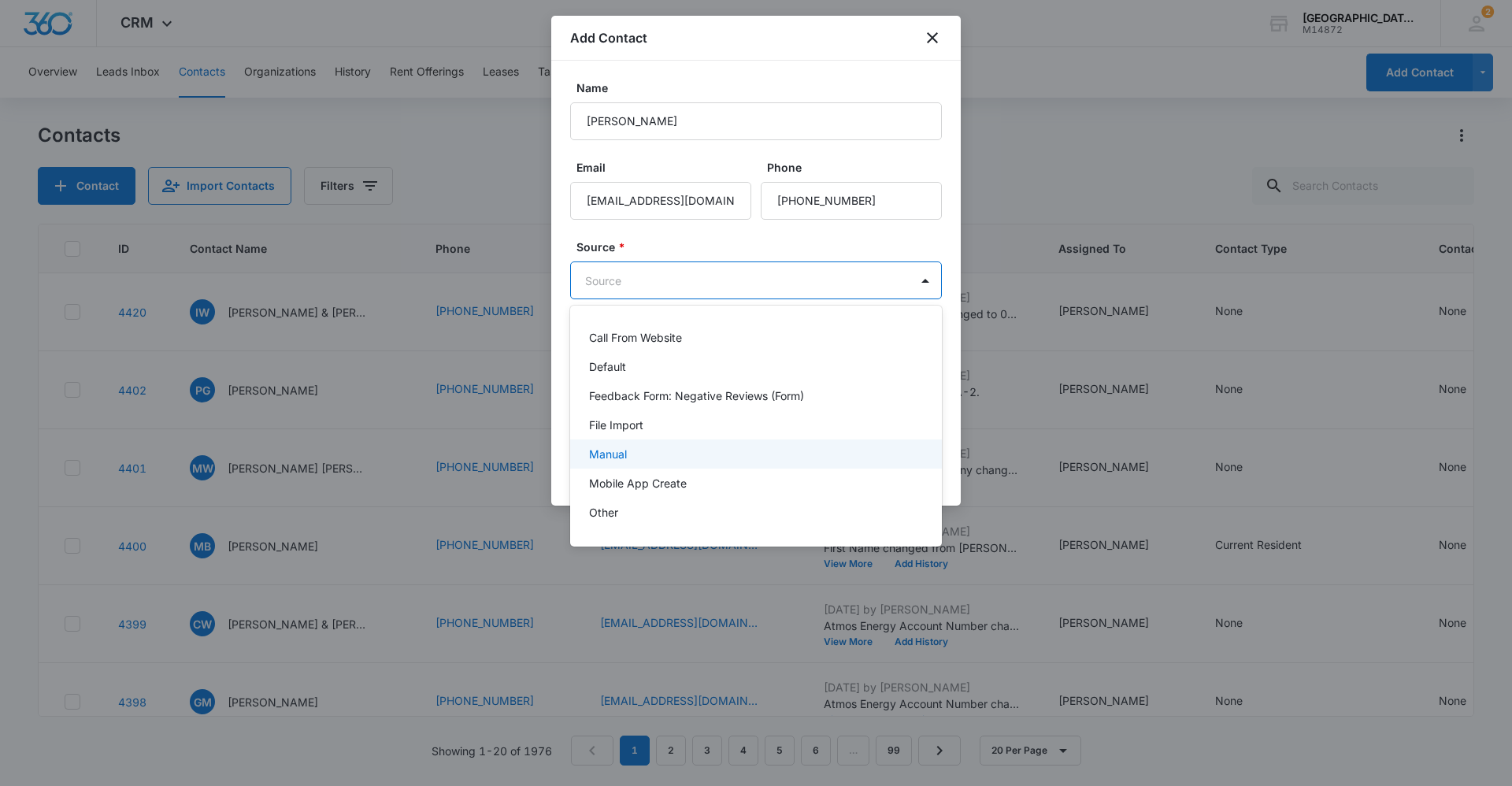
scroll to position [79, 0]
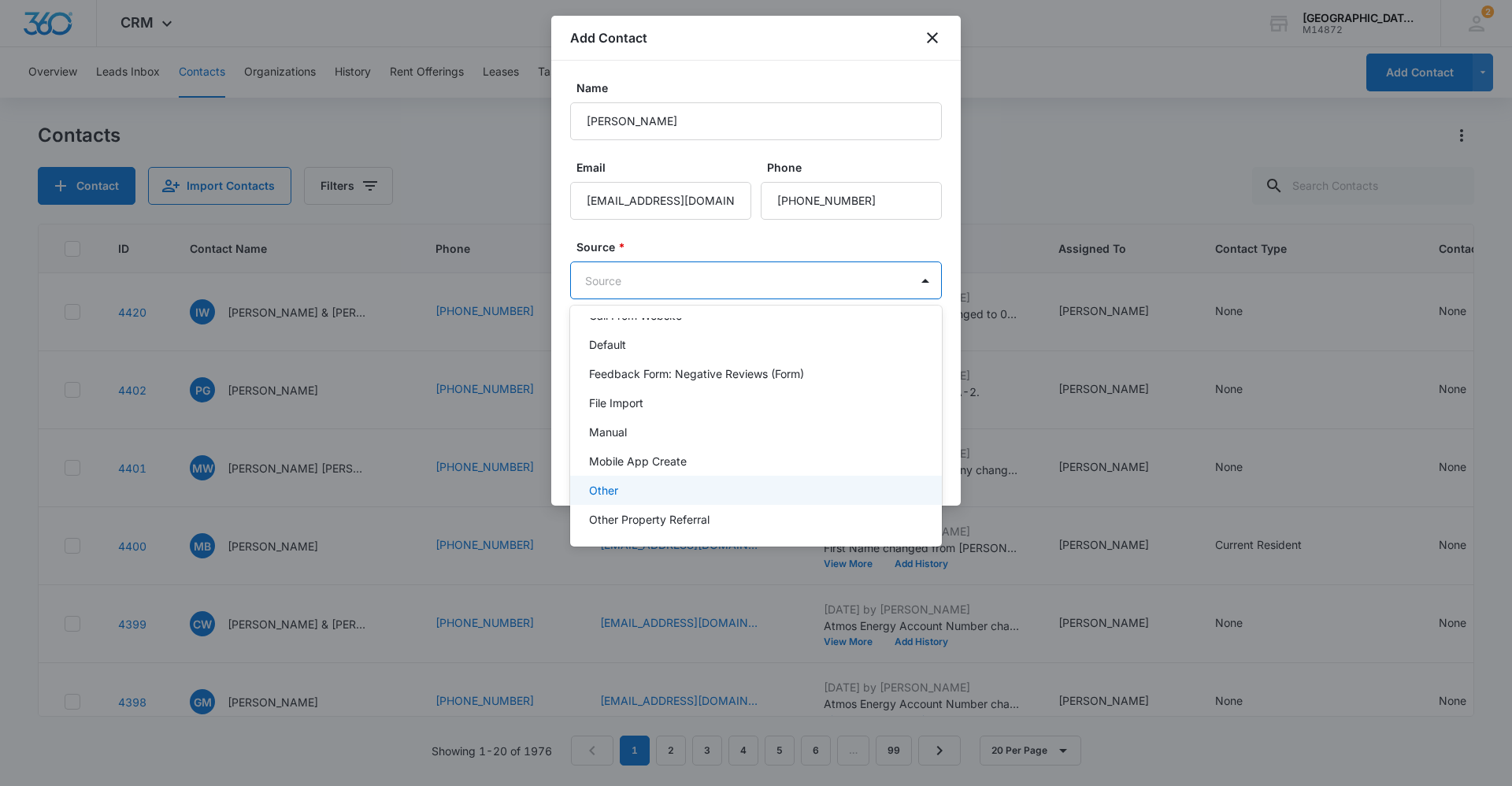
click at [649, 494] on div "Other" at bounding box center [755, 490] width 331 height 16
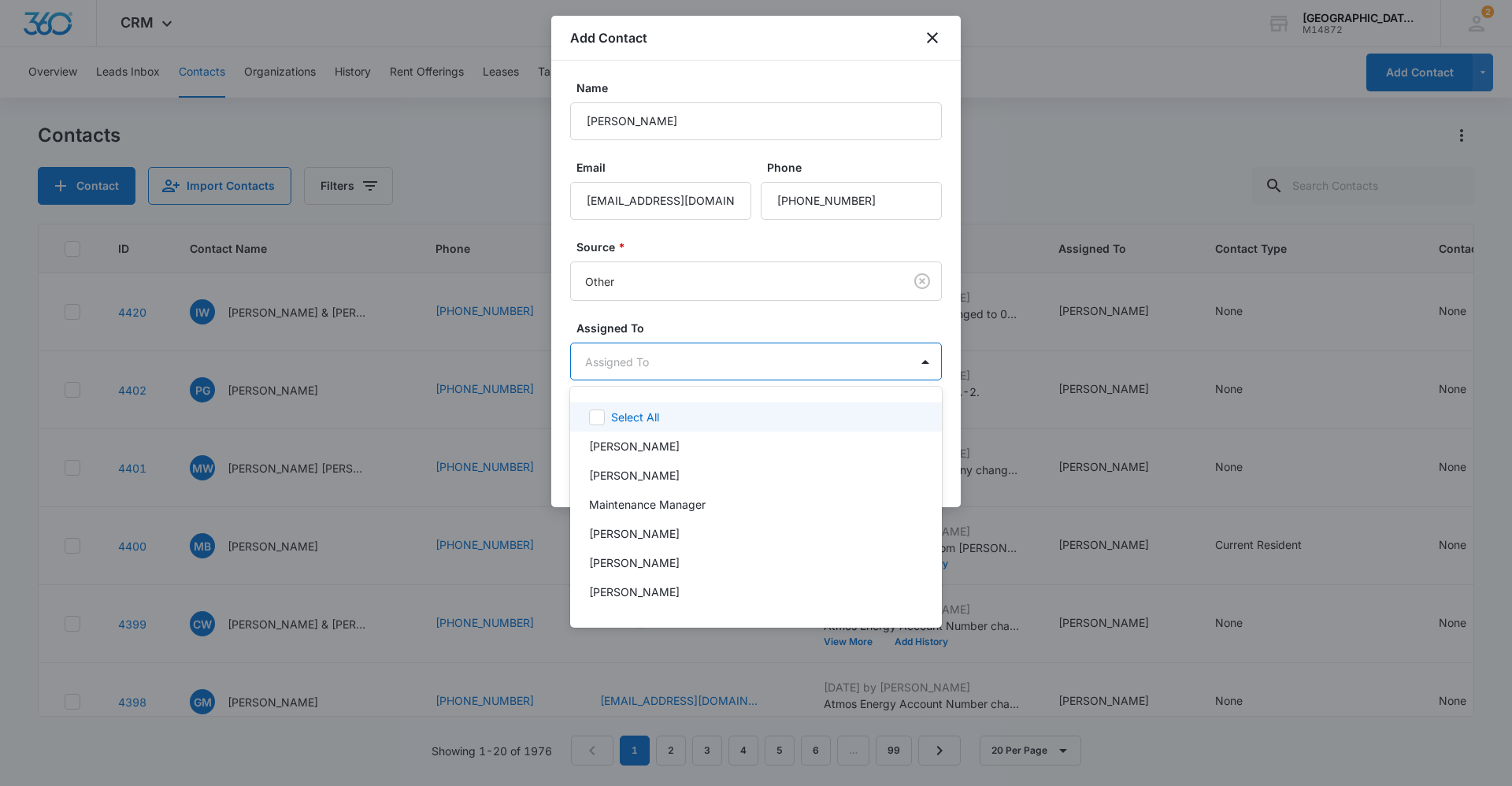
click at [731, 345] on body "CRM Apps Reputation Websites Forms CRM Email Social Content Ads Intelligence Fi…" at bounding box center [756, 393] width 1512 height 786
click at [657, 592] on div "[PERSON_NAME]" at bounding box center [755, 592] width 331 height 16
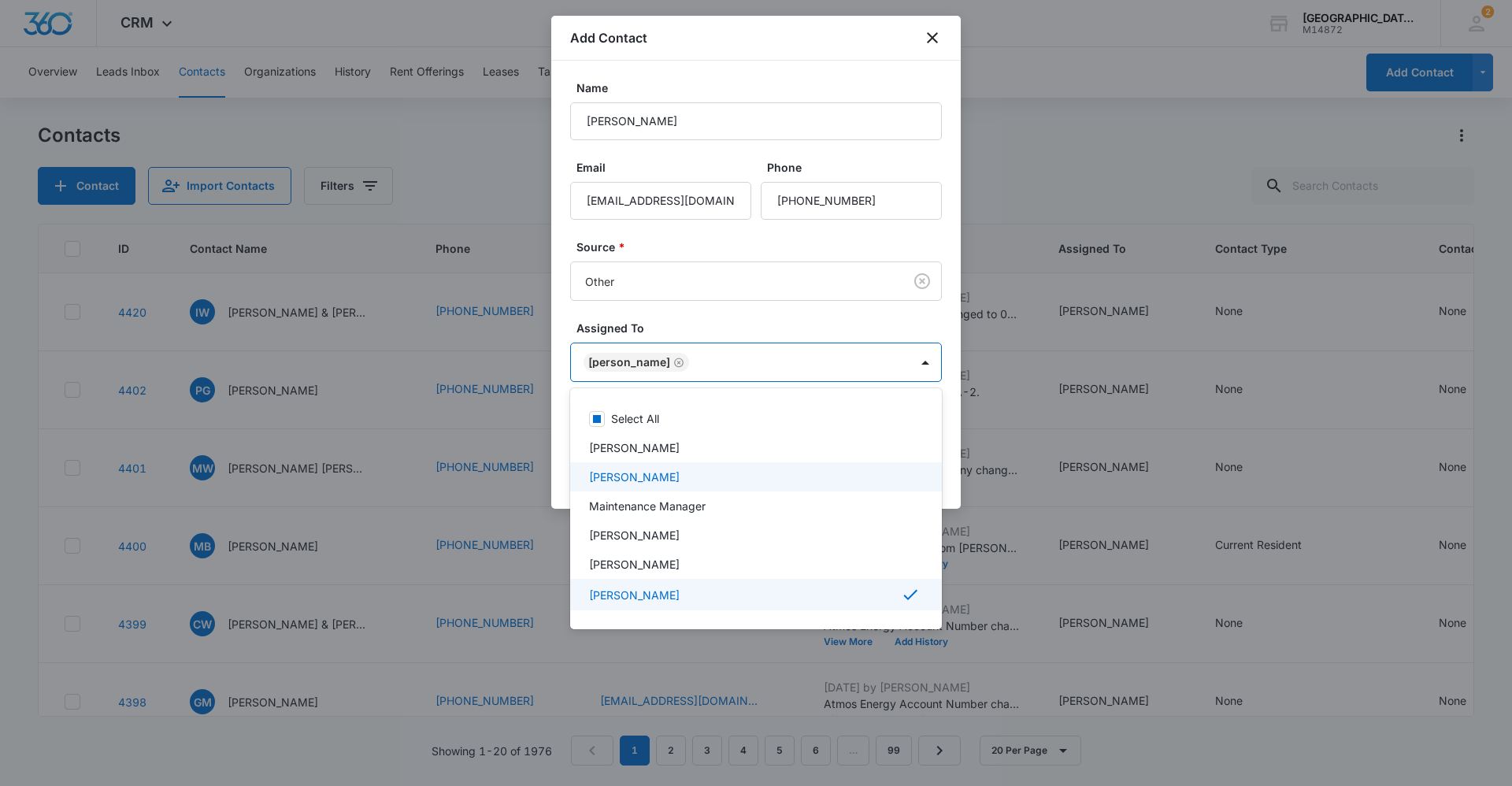
click at [731, 450] on div at bounding box center [756, 393] width 1512 height 786
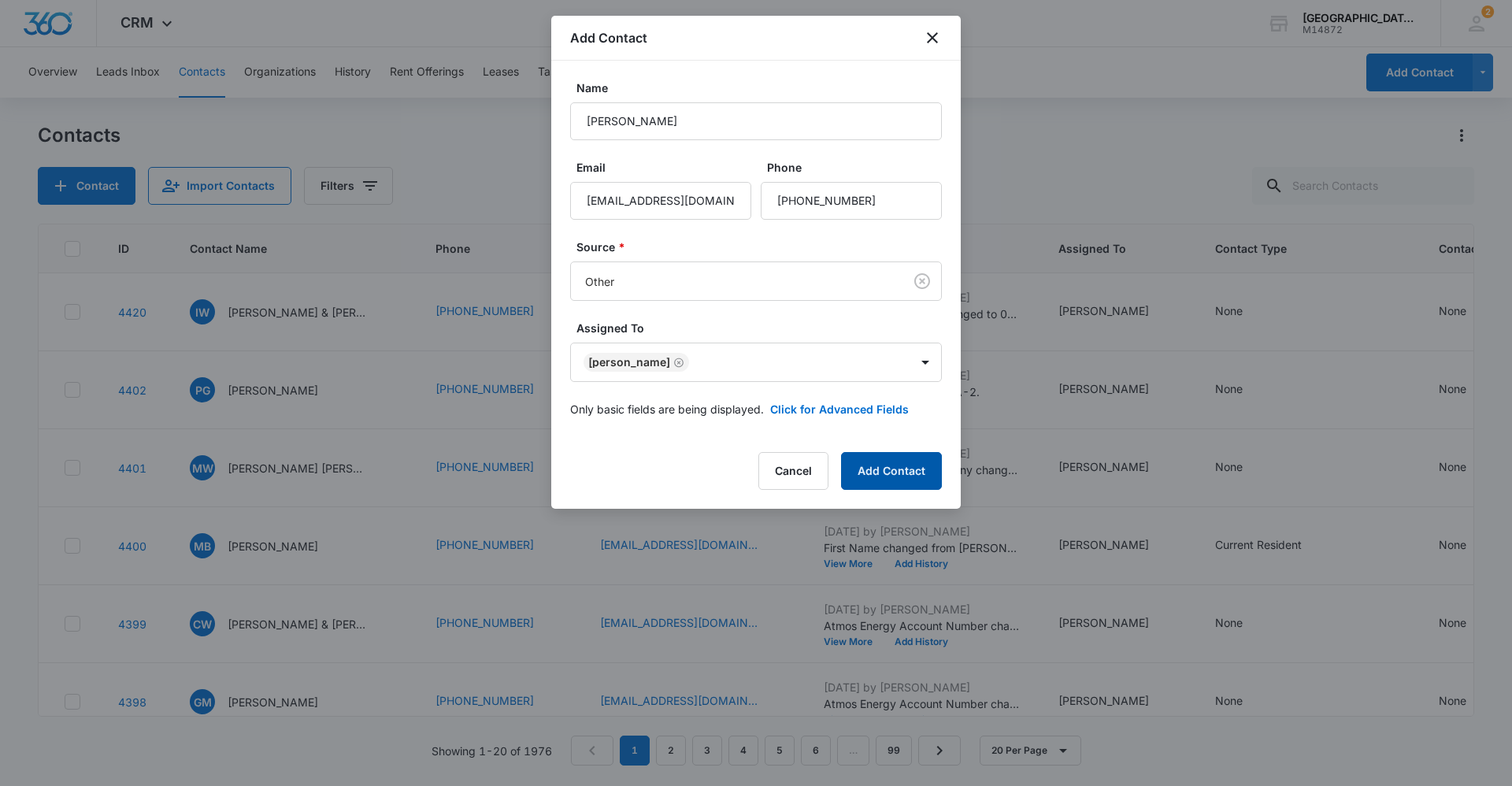
click at [731, 475] on button "Add Contact" at bounding box center [891, 471] width 101 height 38
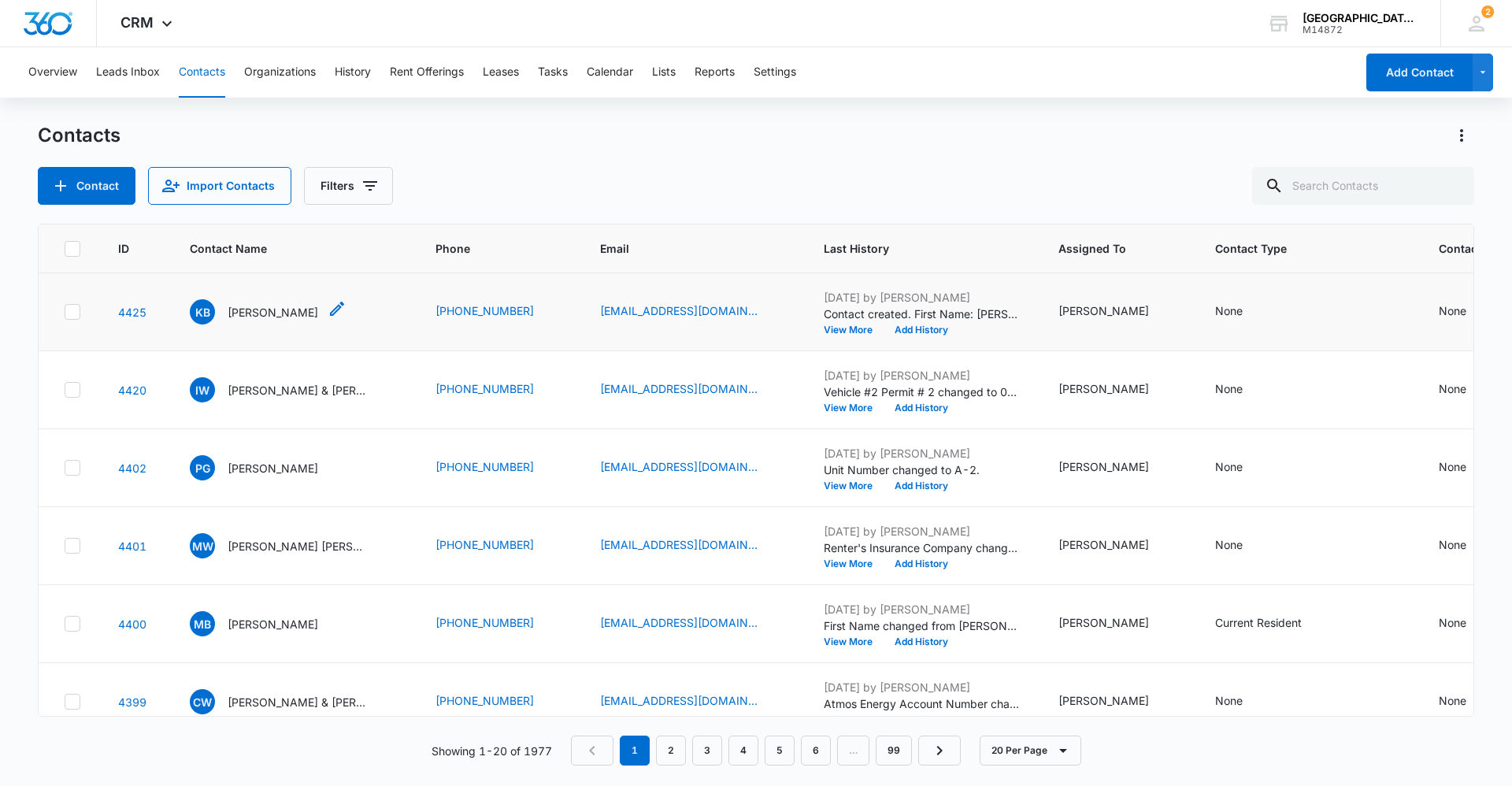
click at [265, 303] on div "KB [PERSON_NAME]" at bounding box center [254, 311] width 129 height 25
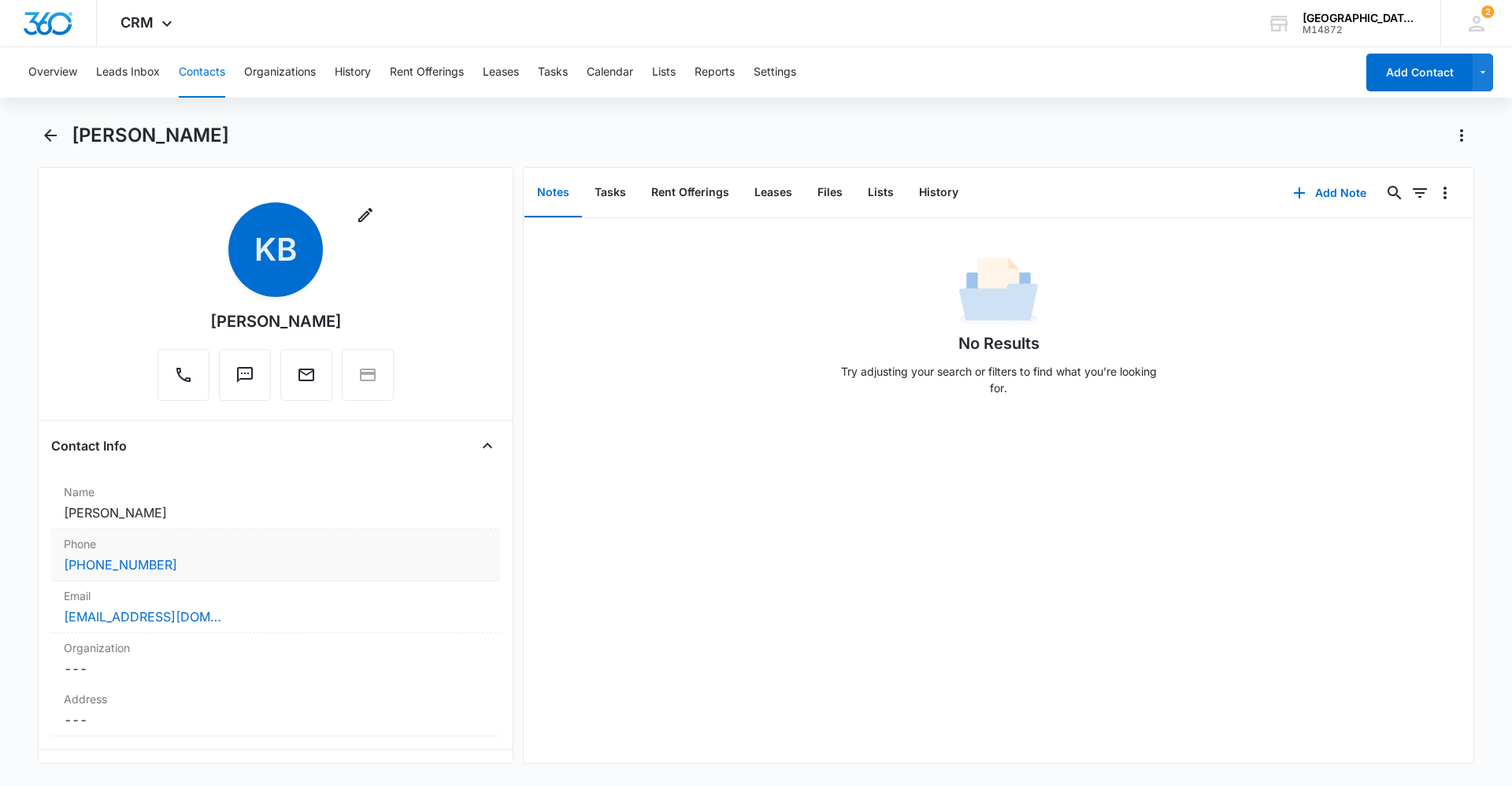
scroll to position [158, 0]
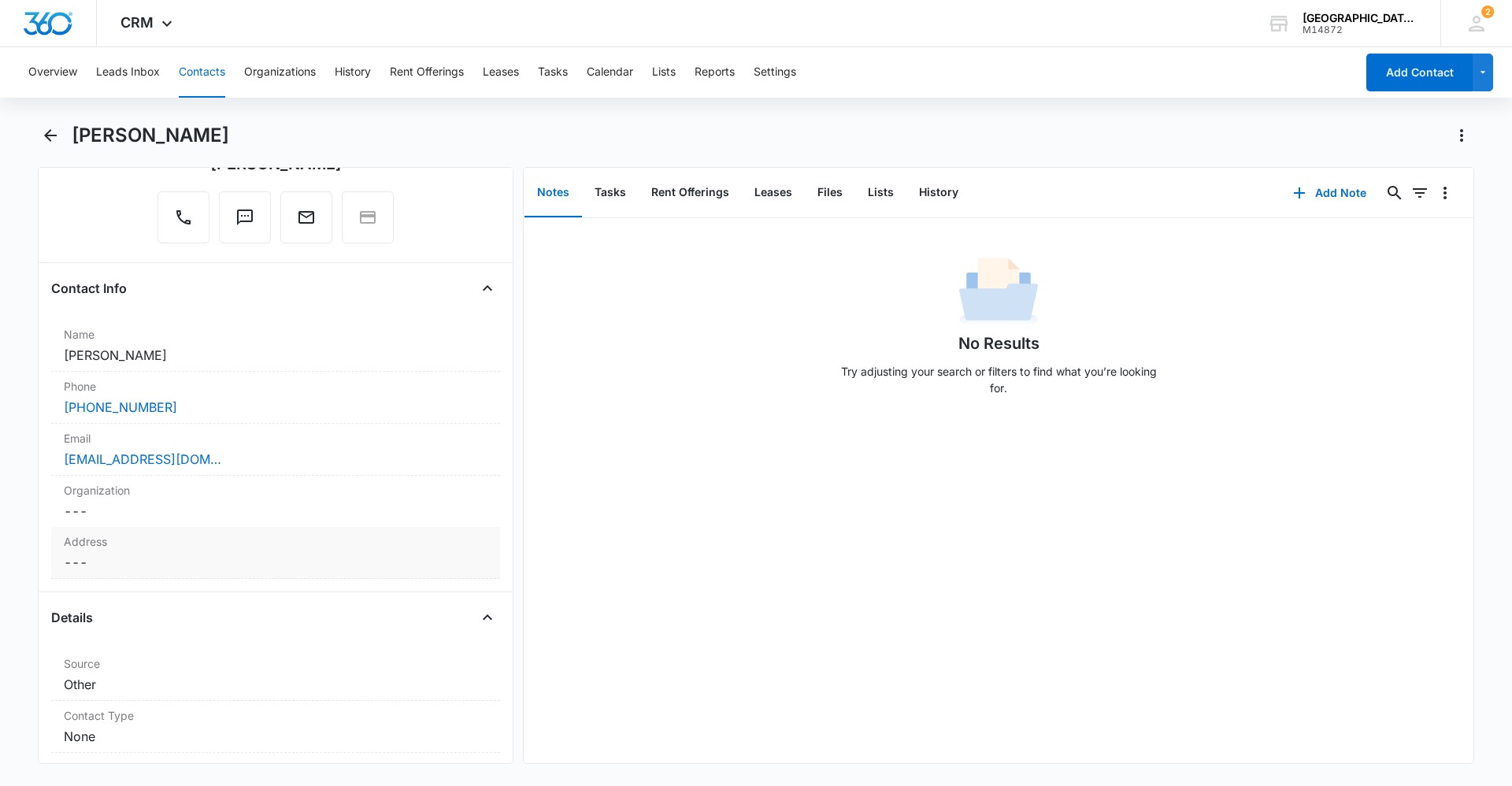
click at [208, 541] on label "Address" at bounding box center [275, 541] width 423 height 16
click at [229, 569] on div at bounding box center [275, 575] width 430 height 38
click at [215, 596] on input "text" at bounding box center [275, 595] width 397 height 38
type input "[STREET_ADDRESS]"
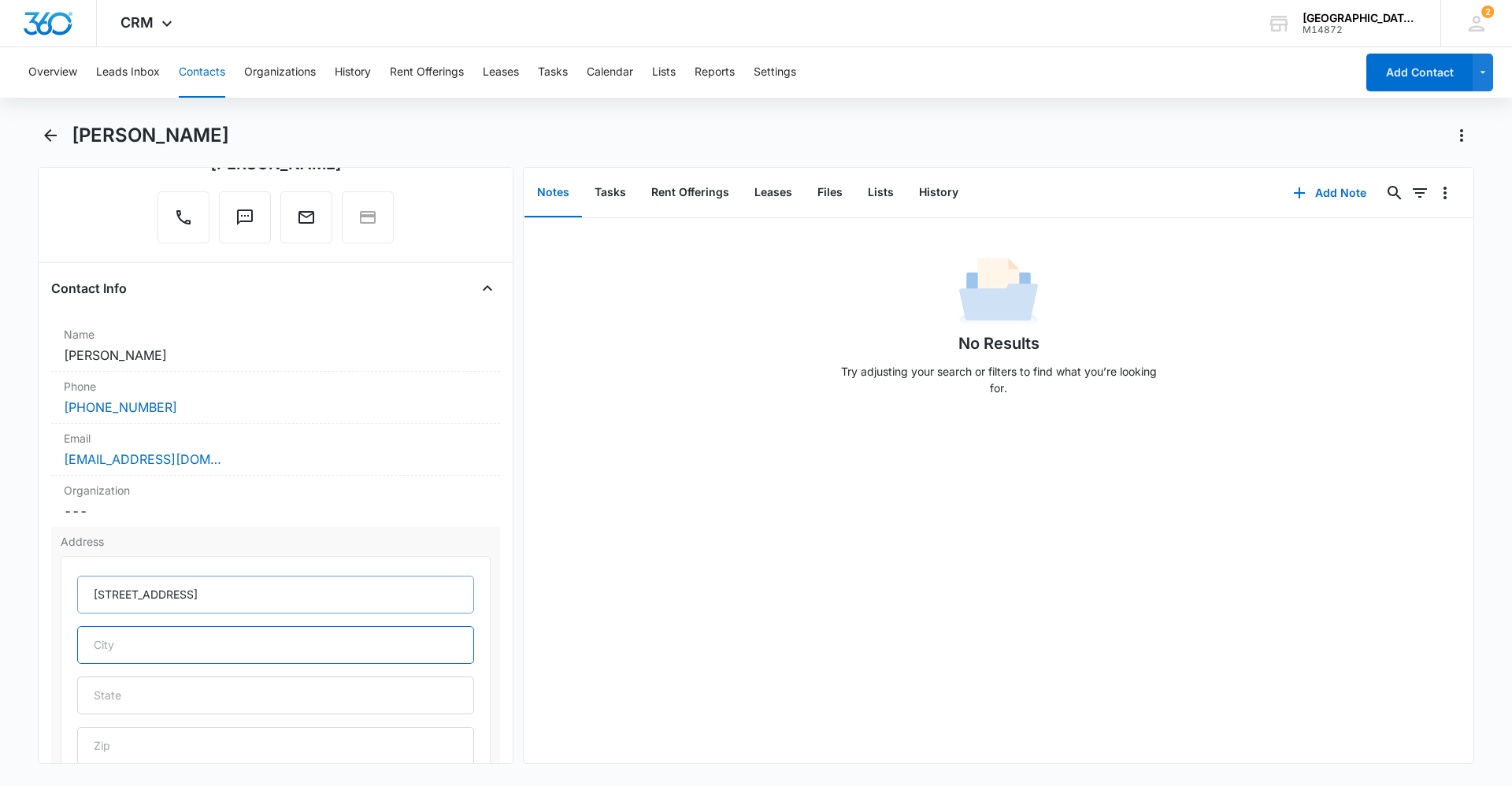
type input "[GEOGRAPHIC_DATA]"
type input "CO"
type input "80550"
type input "[GEOGRAPHIC_DATA]"
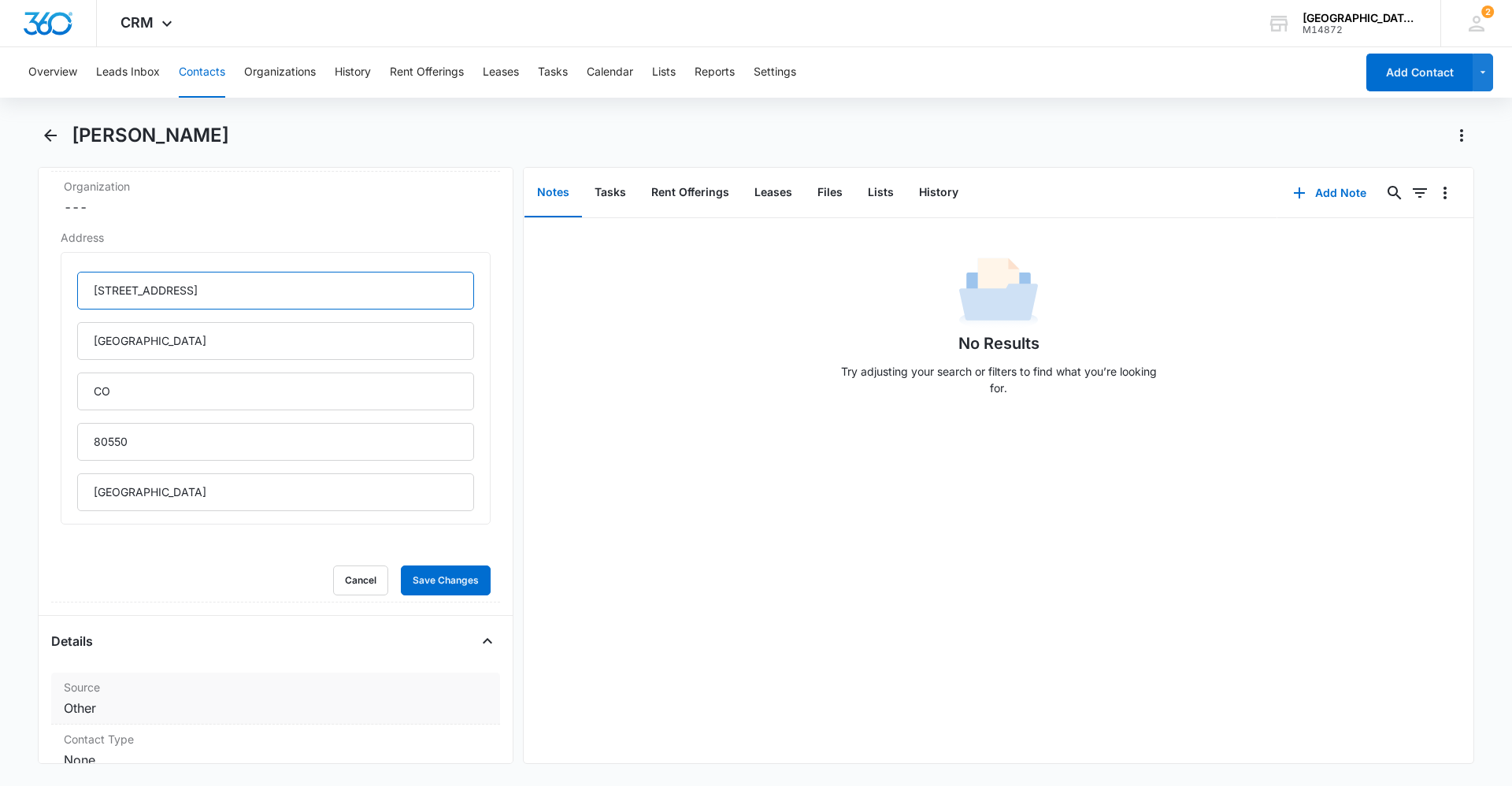
scroll to position [551, 0]
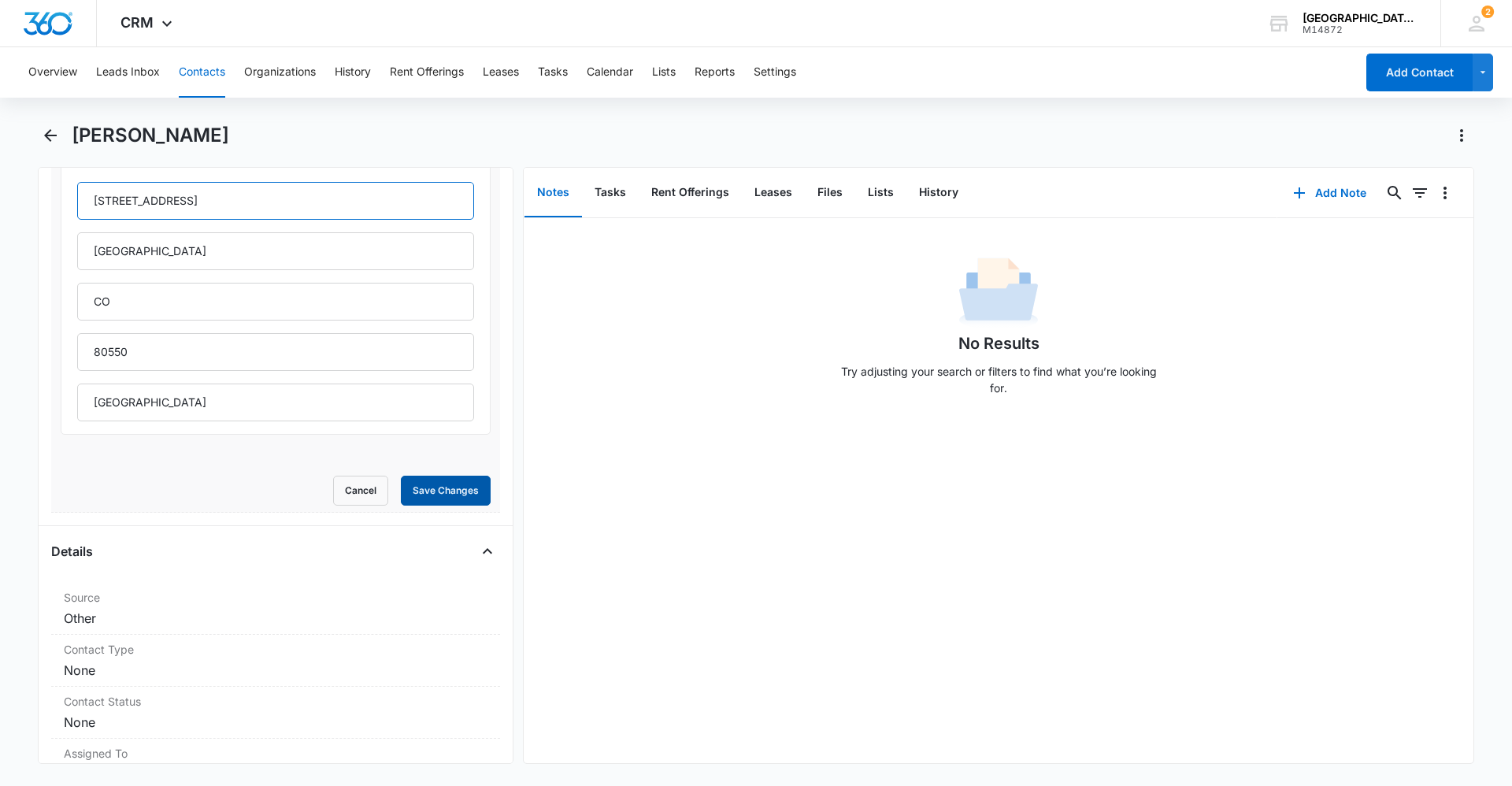
type input "[STREET_ADDRESS]"
click at [434, 497] on button "Save Changes" at bounding box center [446, 491] width 90 height 30
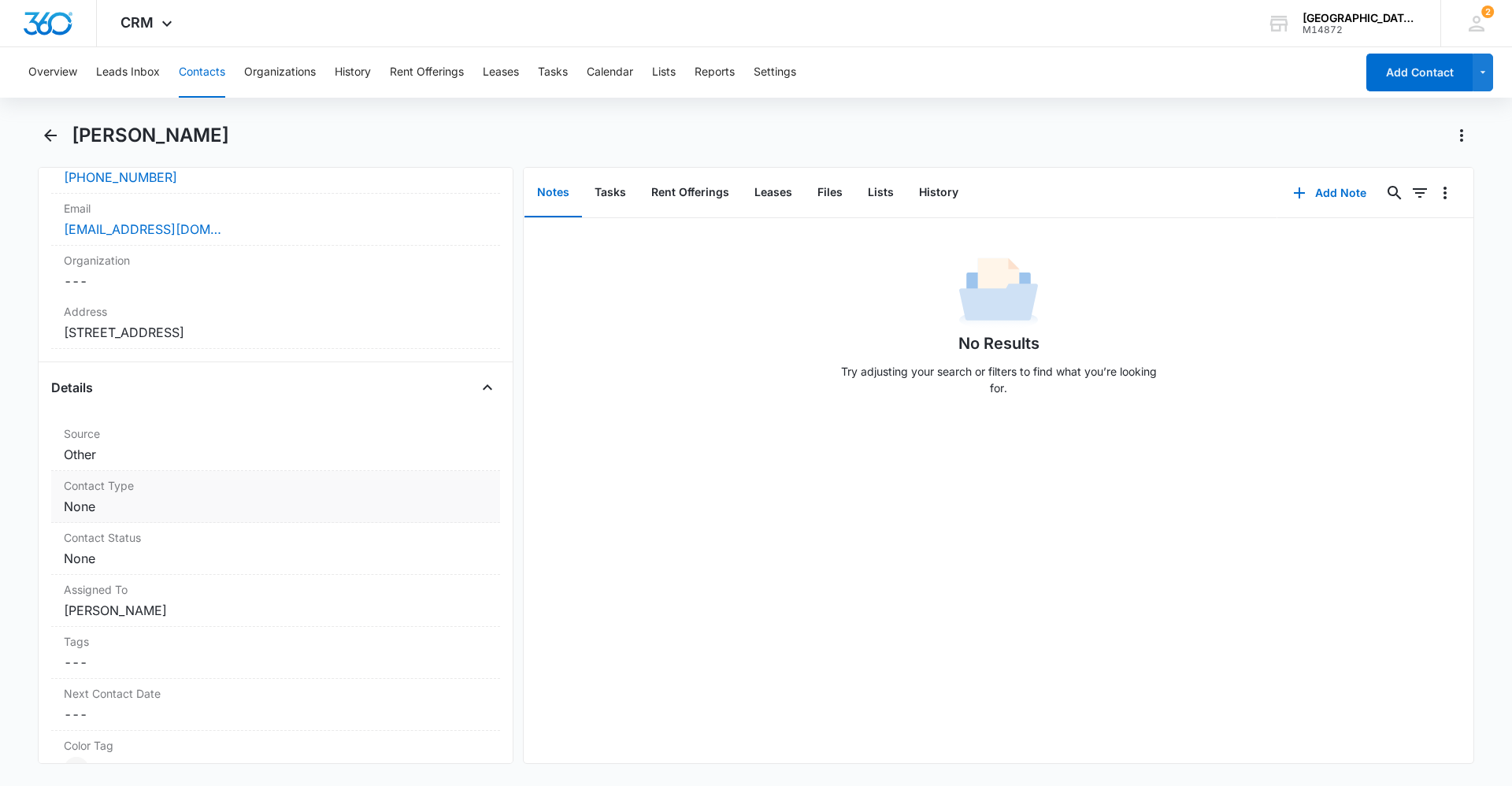
scroll to position [464, 0]
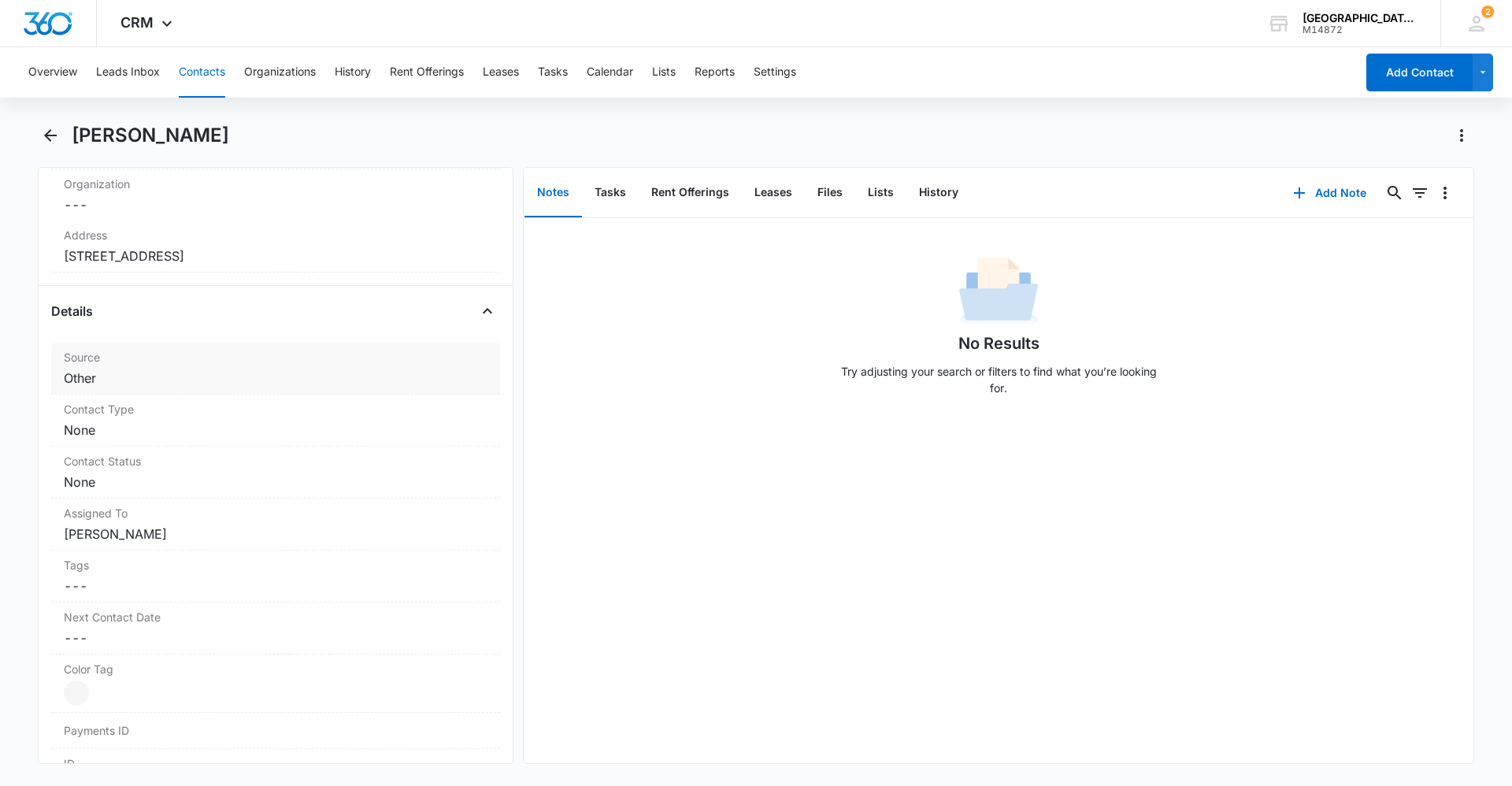
click at [127, 388] on div "Source Cancel Save Changes Other" at bounding box center [275, 368] width 449 height 52
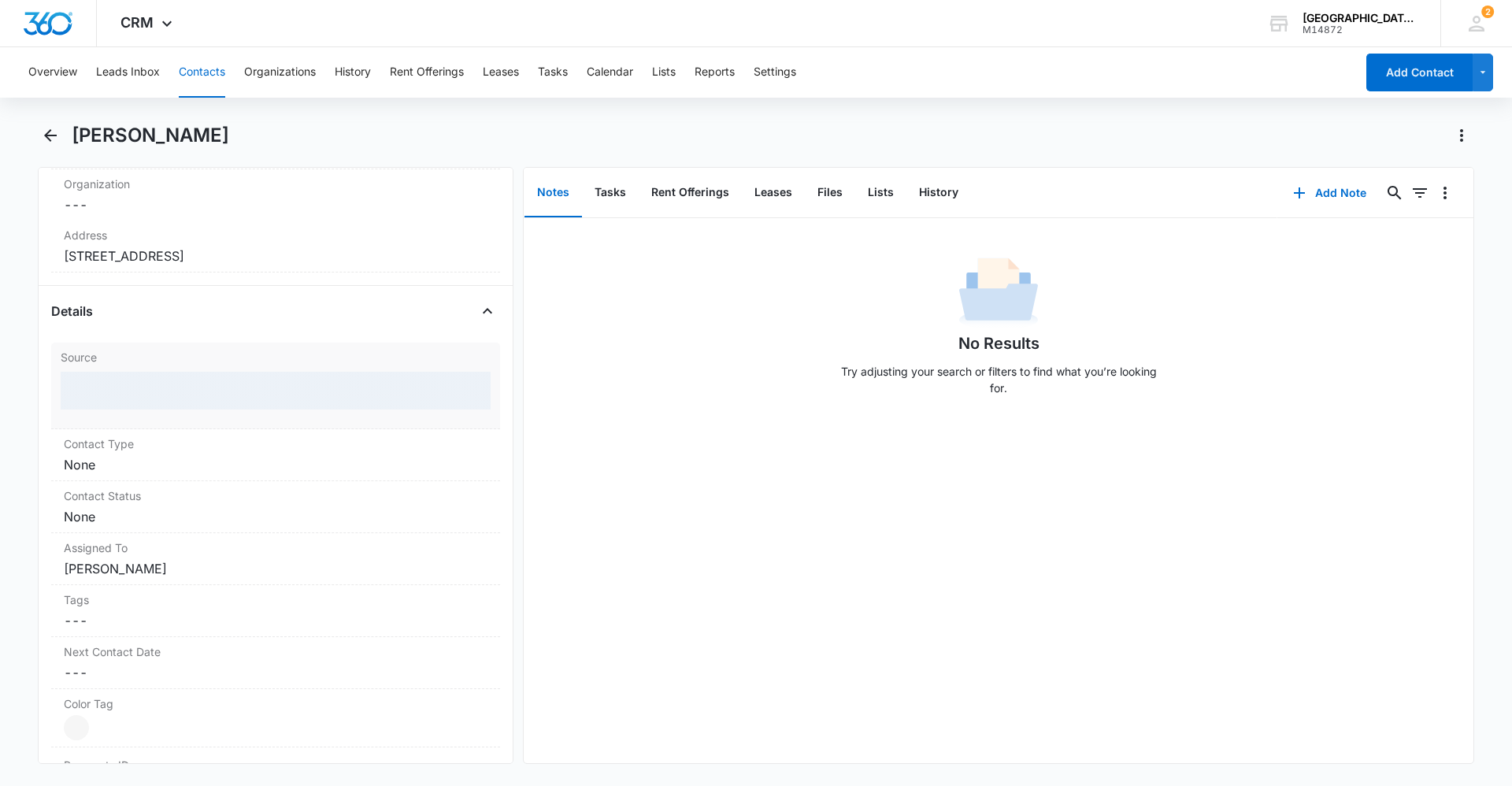
click at [96, 400] on div at bounding box center [275, 391] width 430 height 38
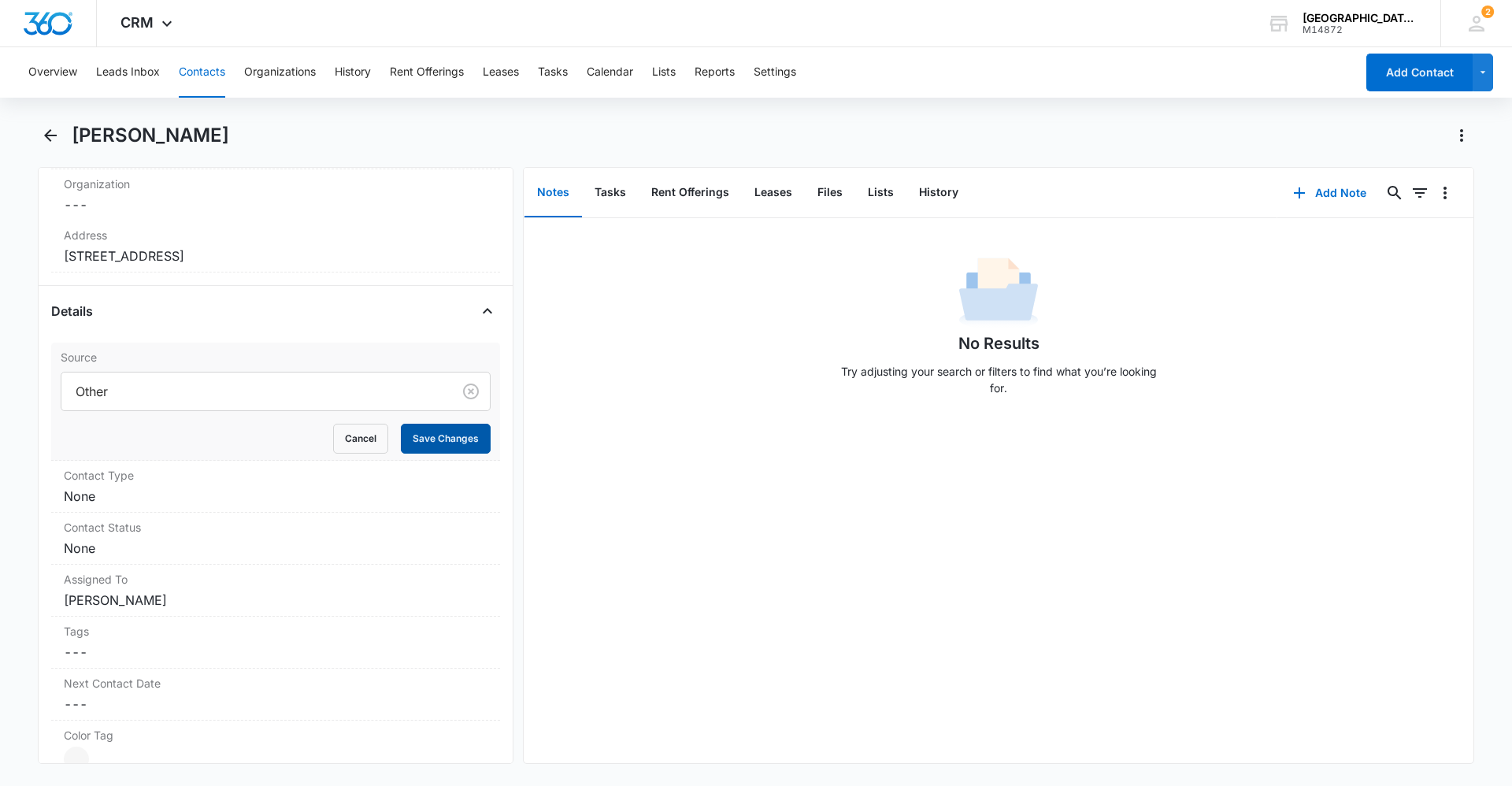
click at [432, 452] on button "Save Changes" at bounding box center [446, 438] width 90 height 30
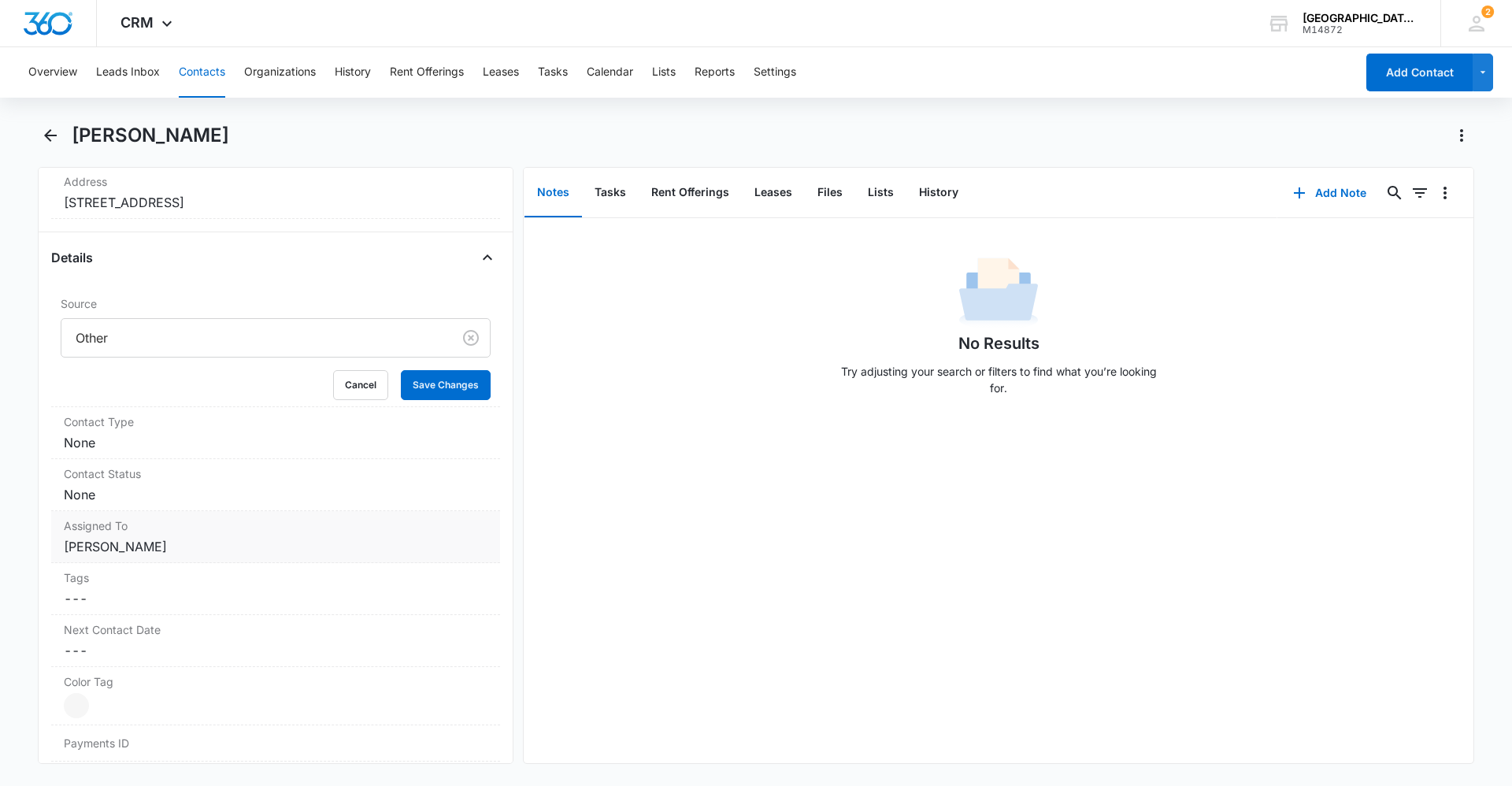
scroll to position [543, 0]
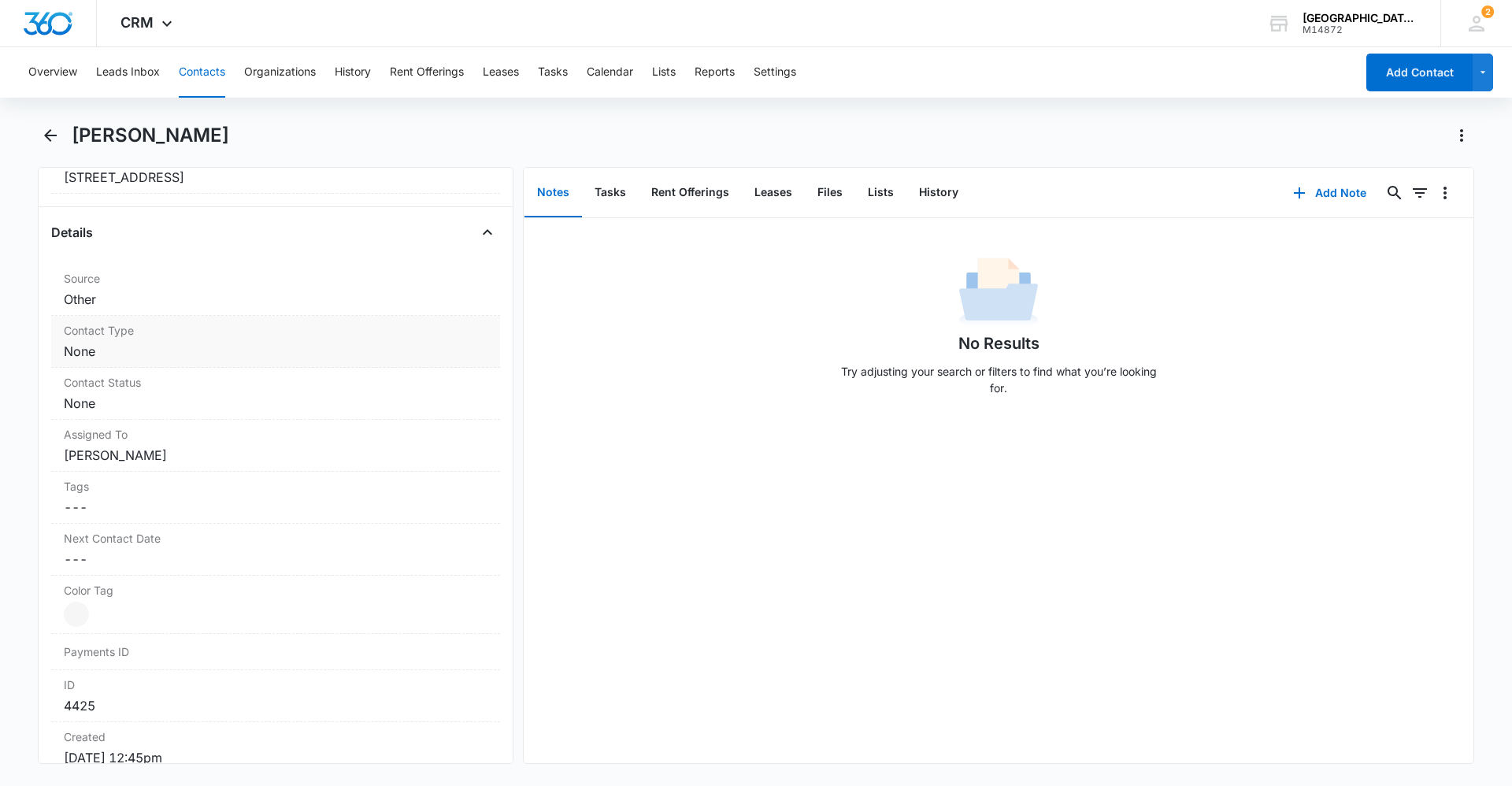
click at [132, 350] on dd "Cancel Save Changes None" at bounding box center [275, 351] width 423 height 19
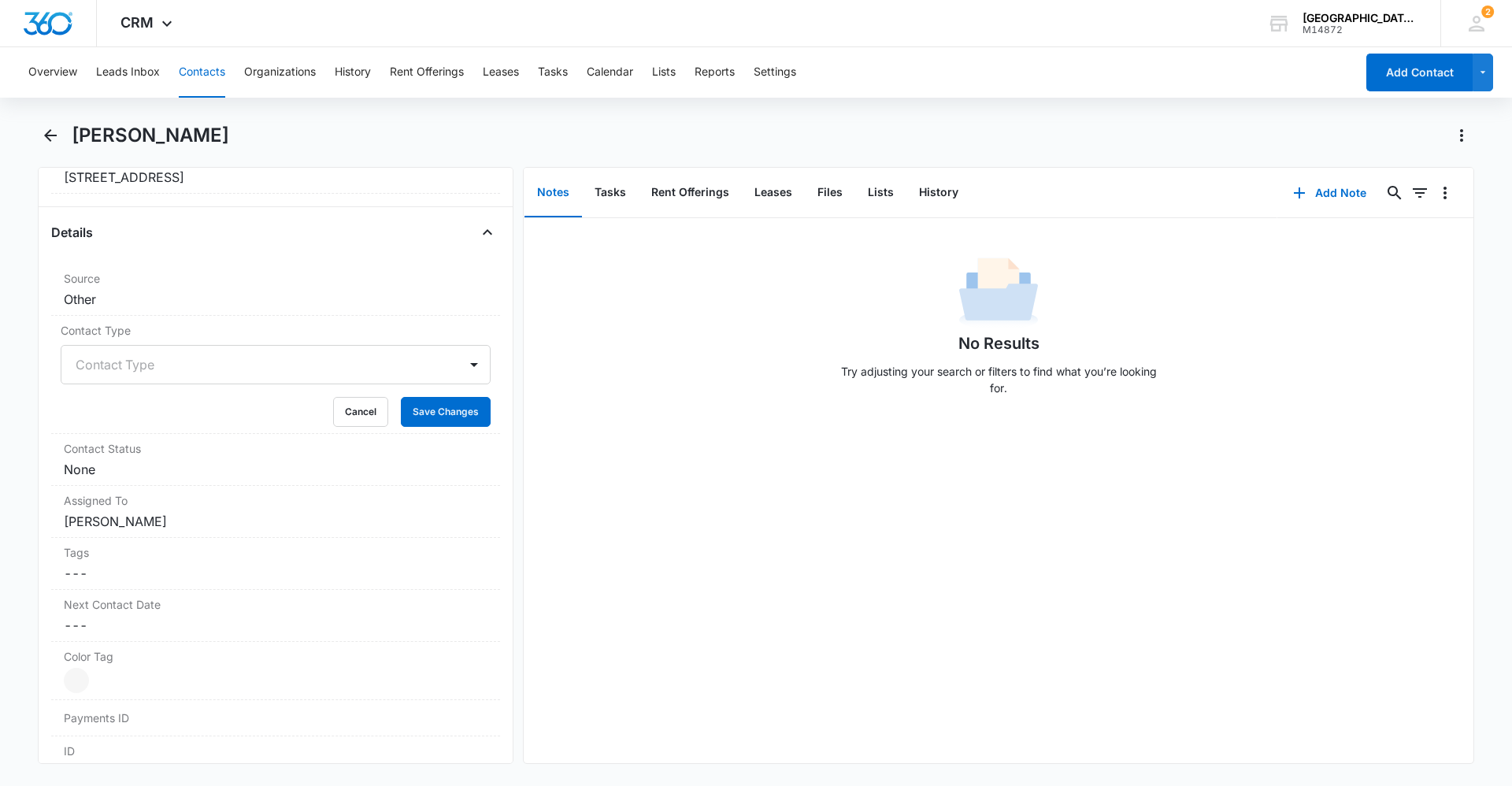
click at [143, 365] on div at bounding box center [257, 365] width 362 height 22
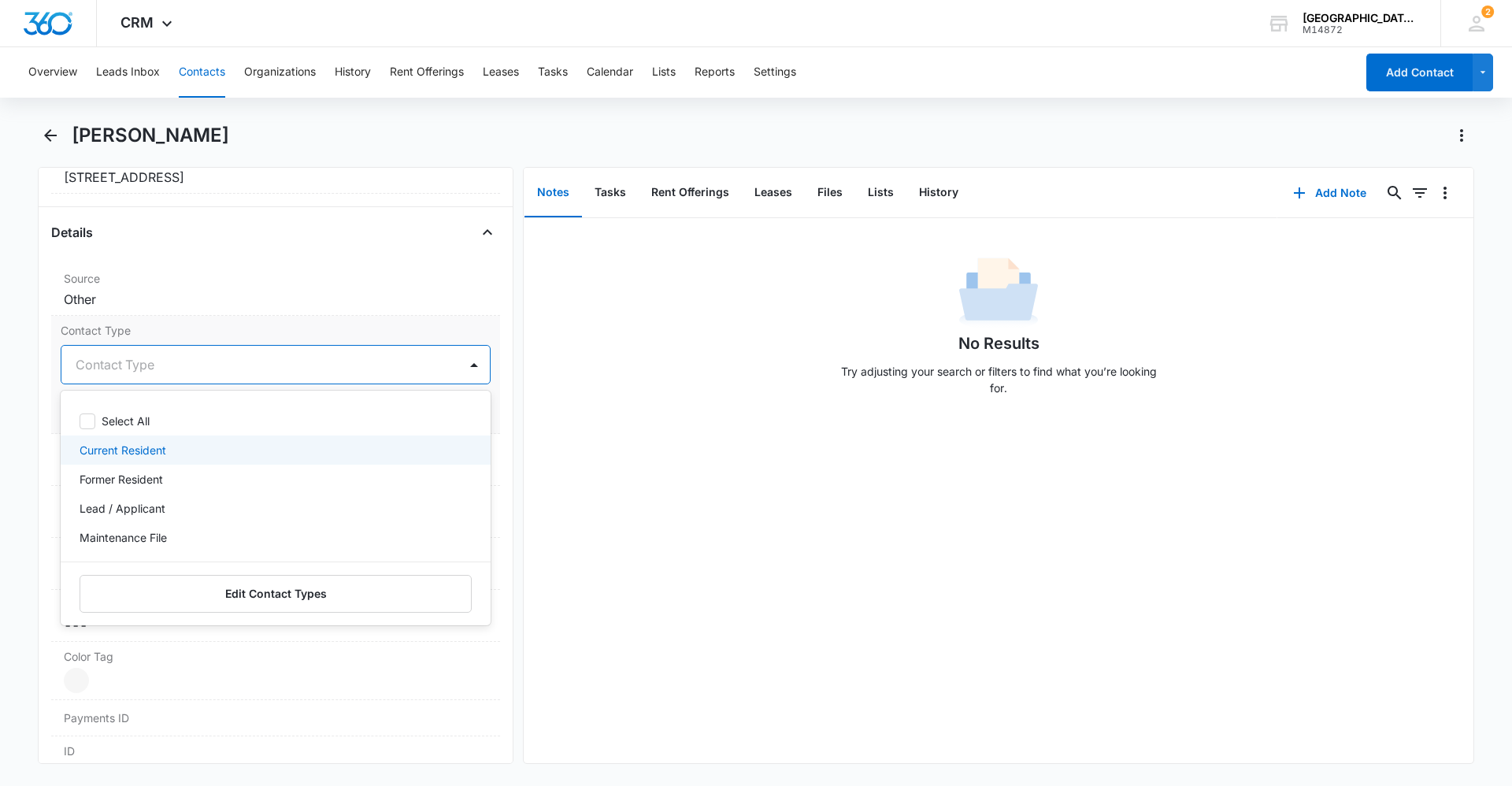
click at [260, 454] on div "Current Resident" at bounding box center [273, 450] width 389 height 16
click at [559, 584] on div "No Results Try adjusting your search or filters to find what you’re looking for." at bounding box center [998, 491] width 950 height 545
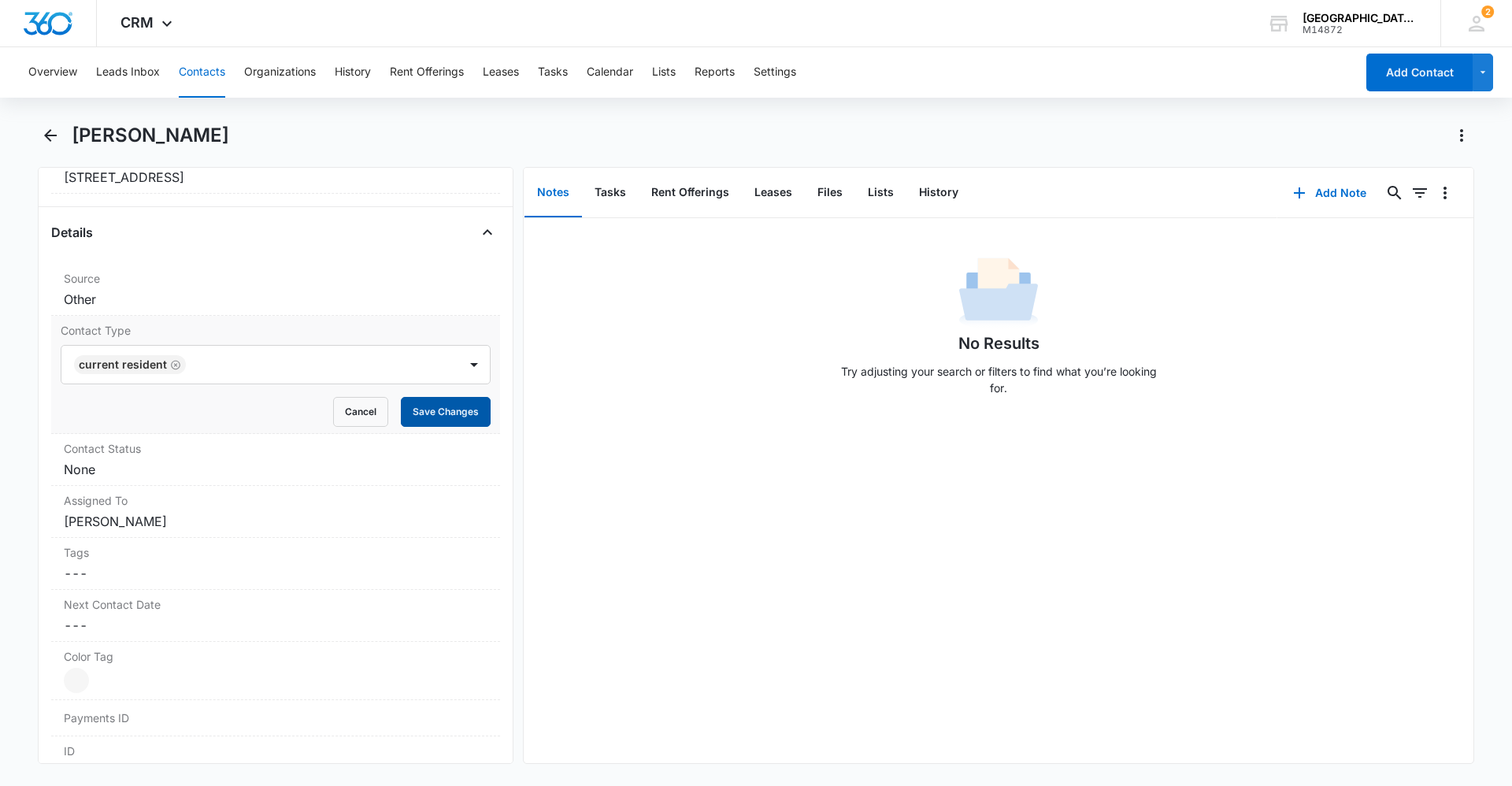
click at [440, 413] on button "Save Changes" at bounding box center [446, 412] width 90 height 30
click at [151, 475] on dd "Cancel Save Changes None" at bounding box center [275, 469] width 423 height 19
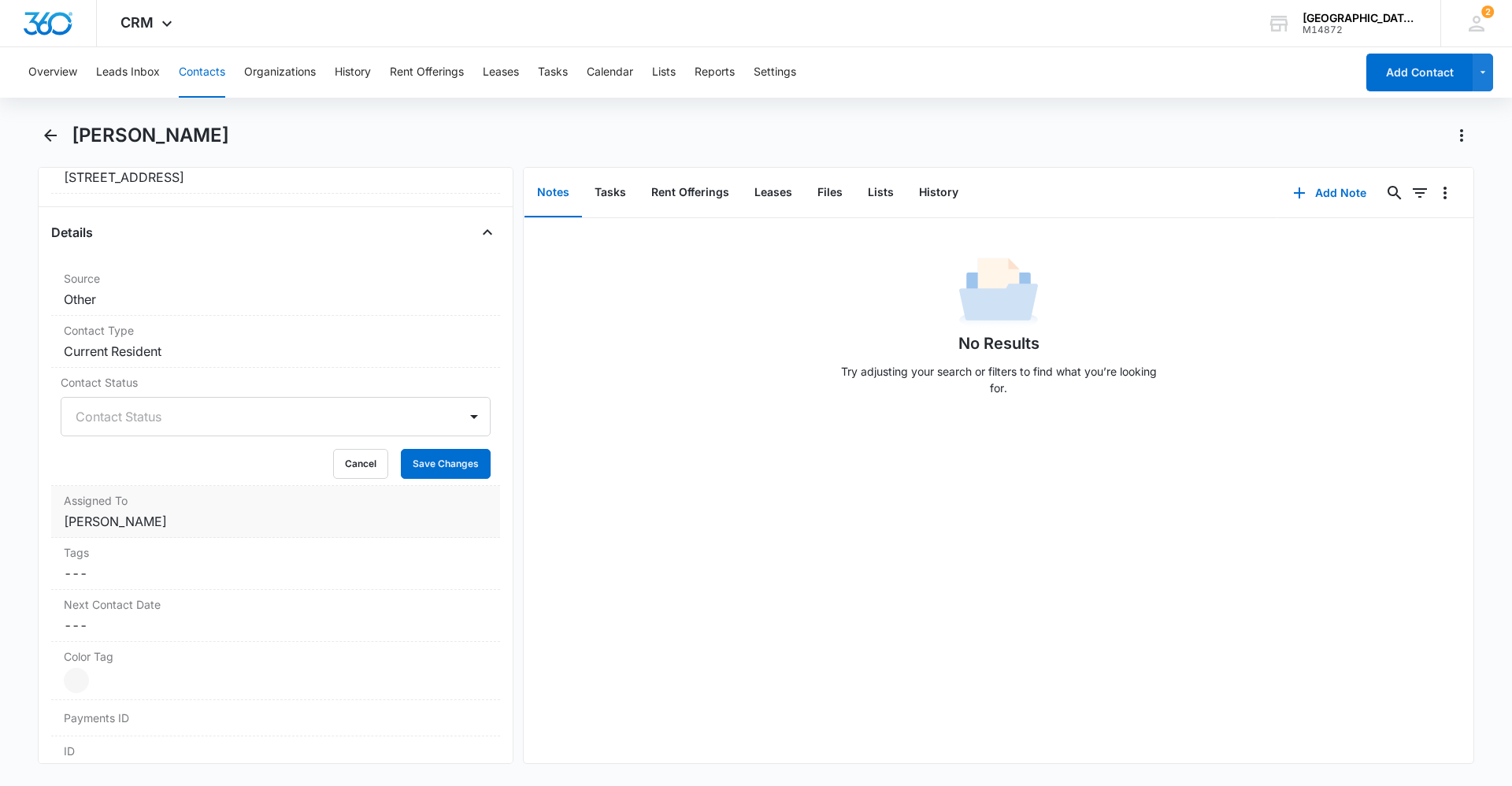
click at [189, 495] on label "Assigned To" at bounding box center [275, 500] width 423 height 16
click at [194, 433] on div "Contact Status" at bounding box center [260, 417] width 397 height 38
click at [631, 477] on div "No Results Try adjusting your search or filters to find what you’re looking for." at bounding box center [998, 491] width 950 height 545
click at [336, 459] on button "Cancel" at bounding box center [361, 464] width 55 height 30
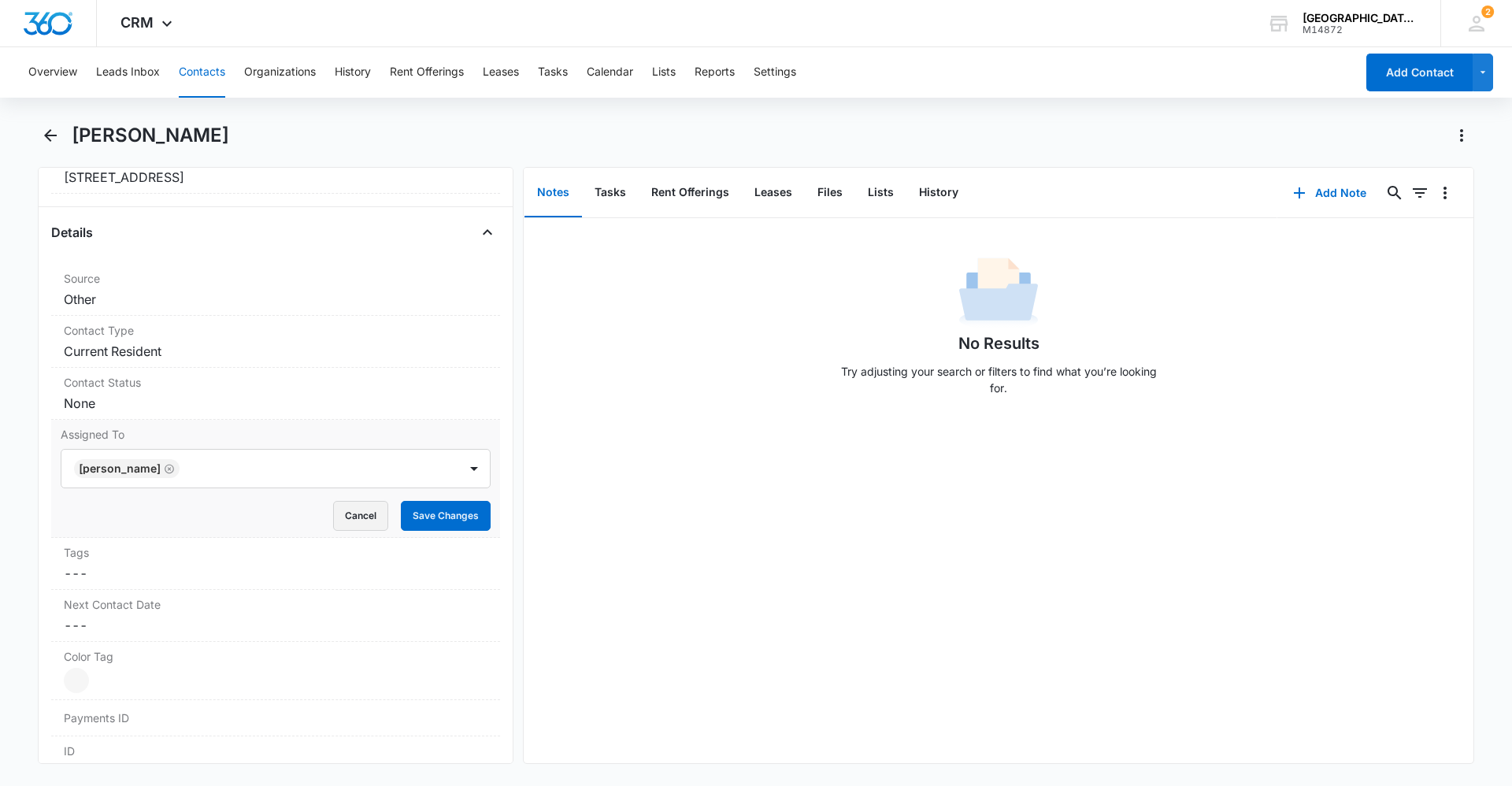
click at [351, 525] on button "Cancel" at bounding box center [361, 516] width 55 height 30
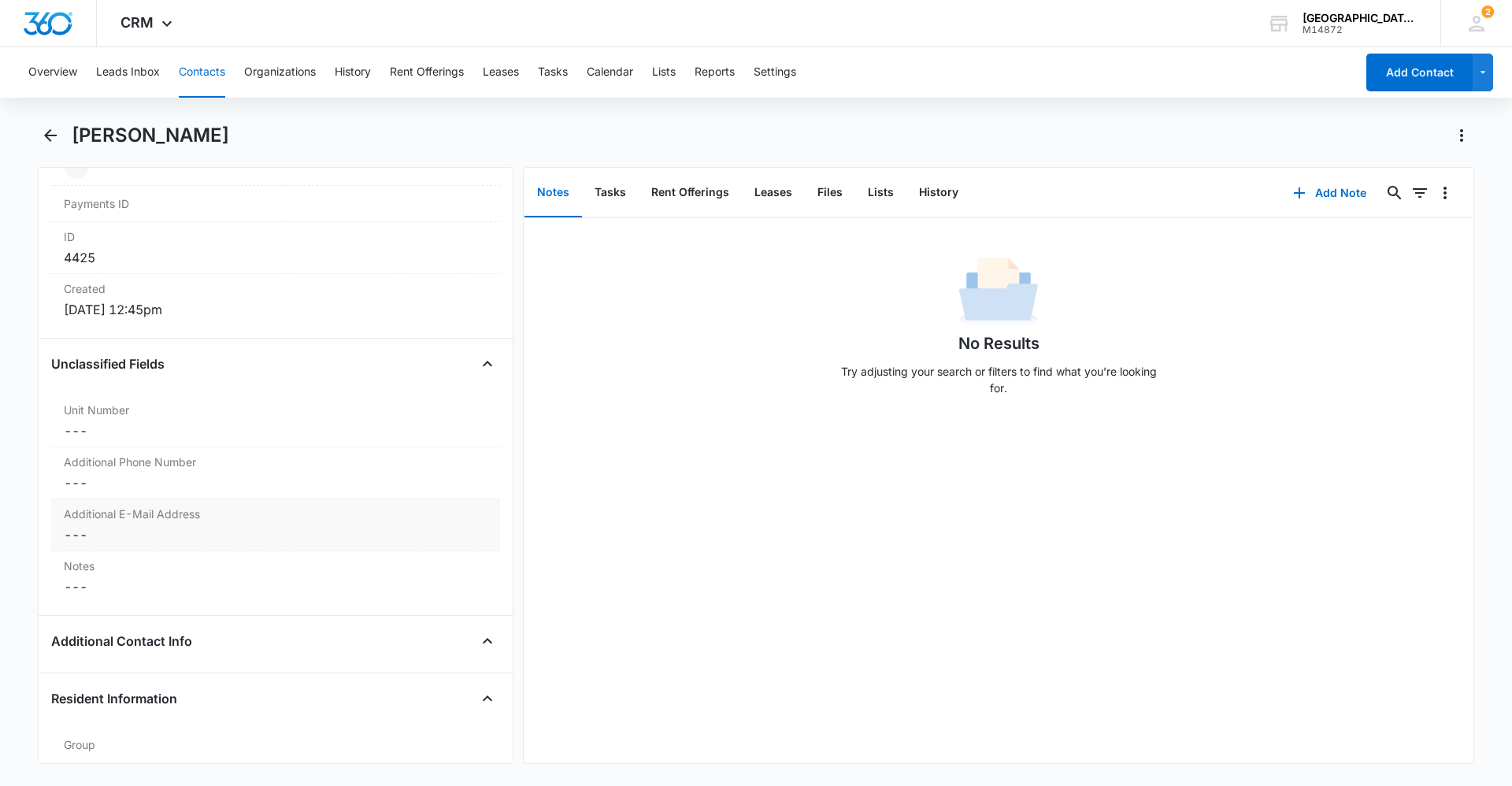
scroll to position [1016, 0]
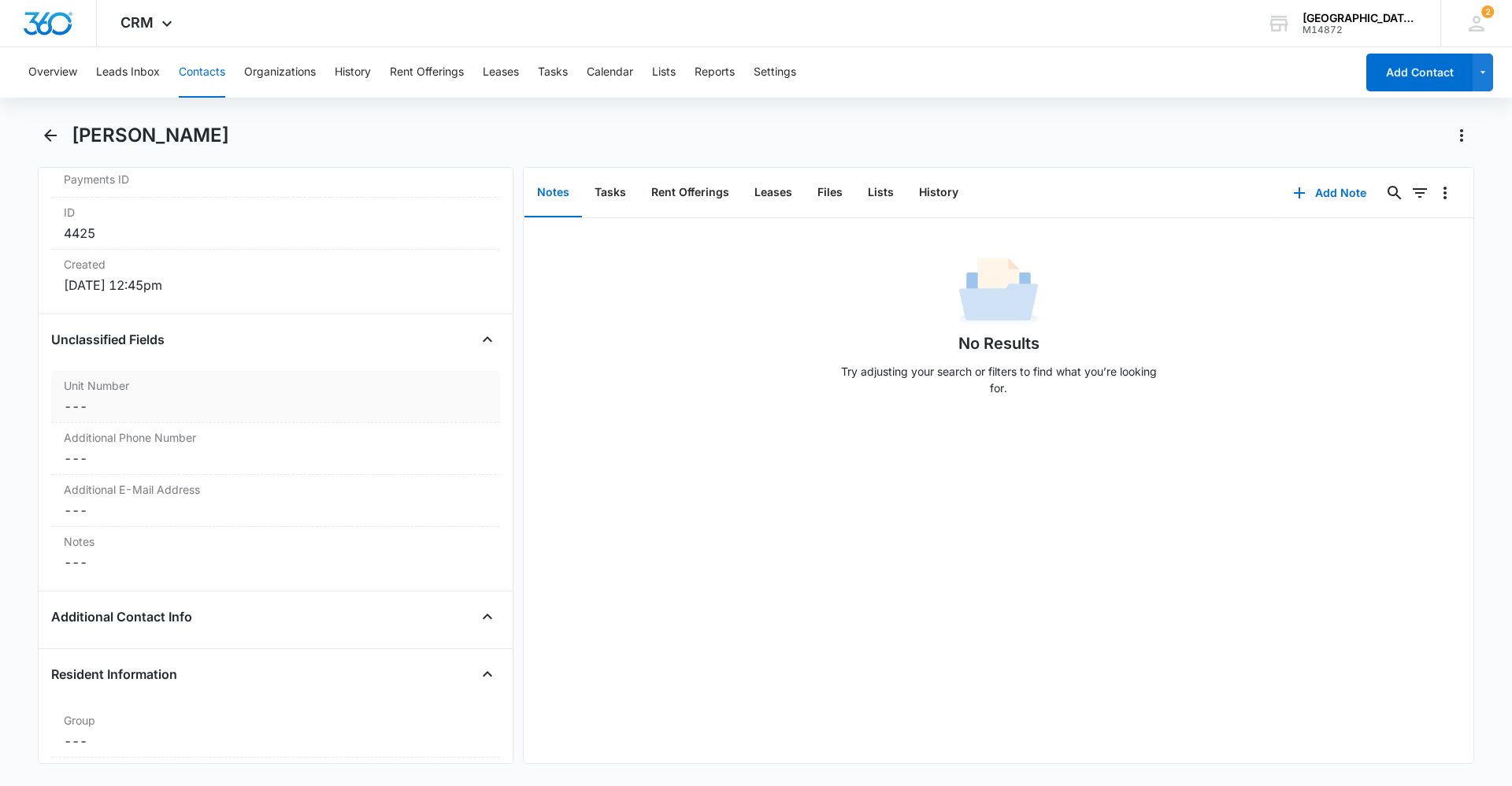
click at [120, 423] on div "Unit Number Cancel Save Changes ---" at bounding box center [275, 397] width 449 height 52
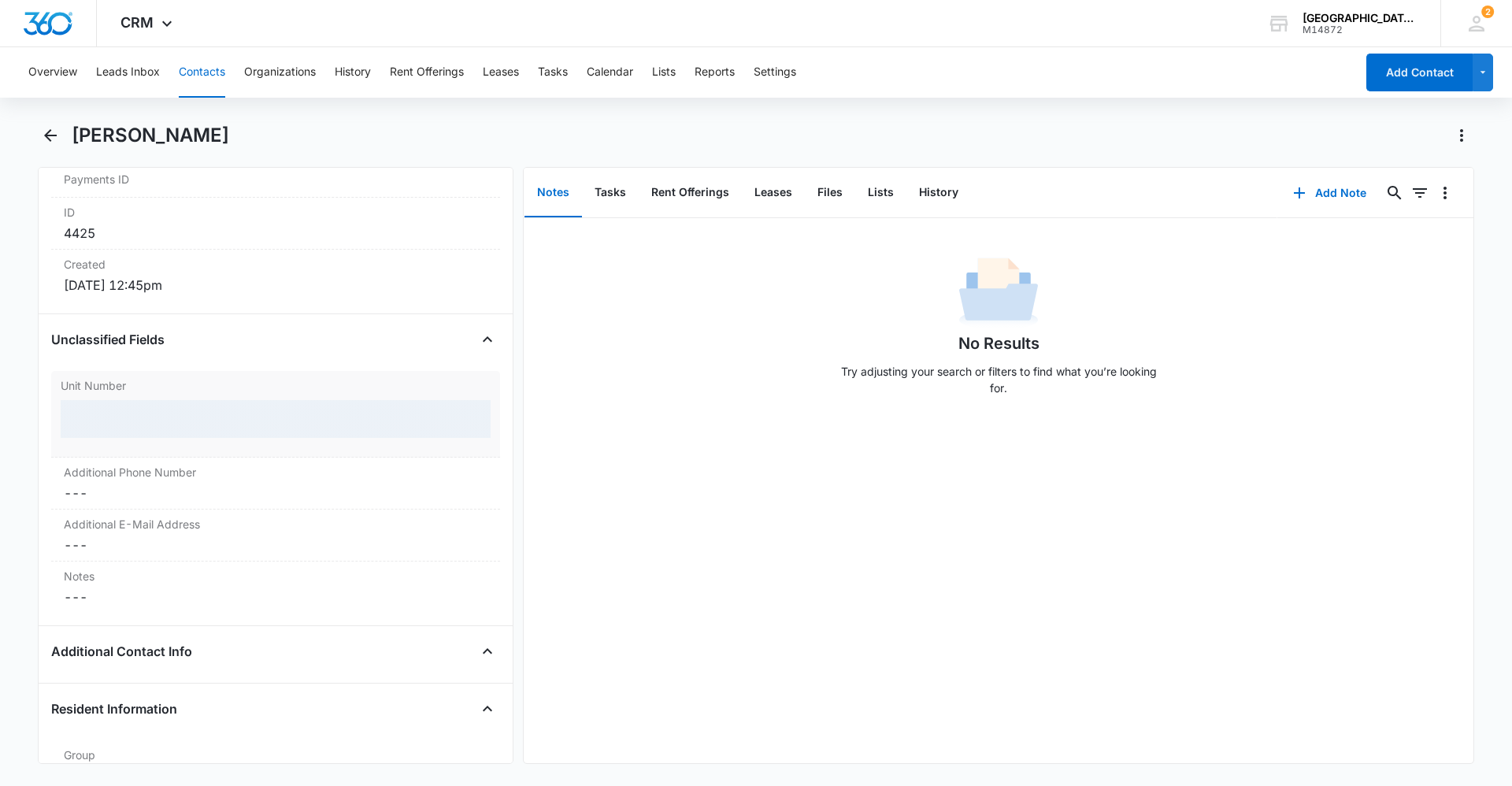
click at [134, 423] on div at bounding box center [275, 419] width 430 height 38
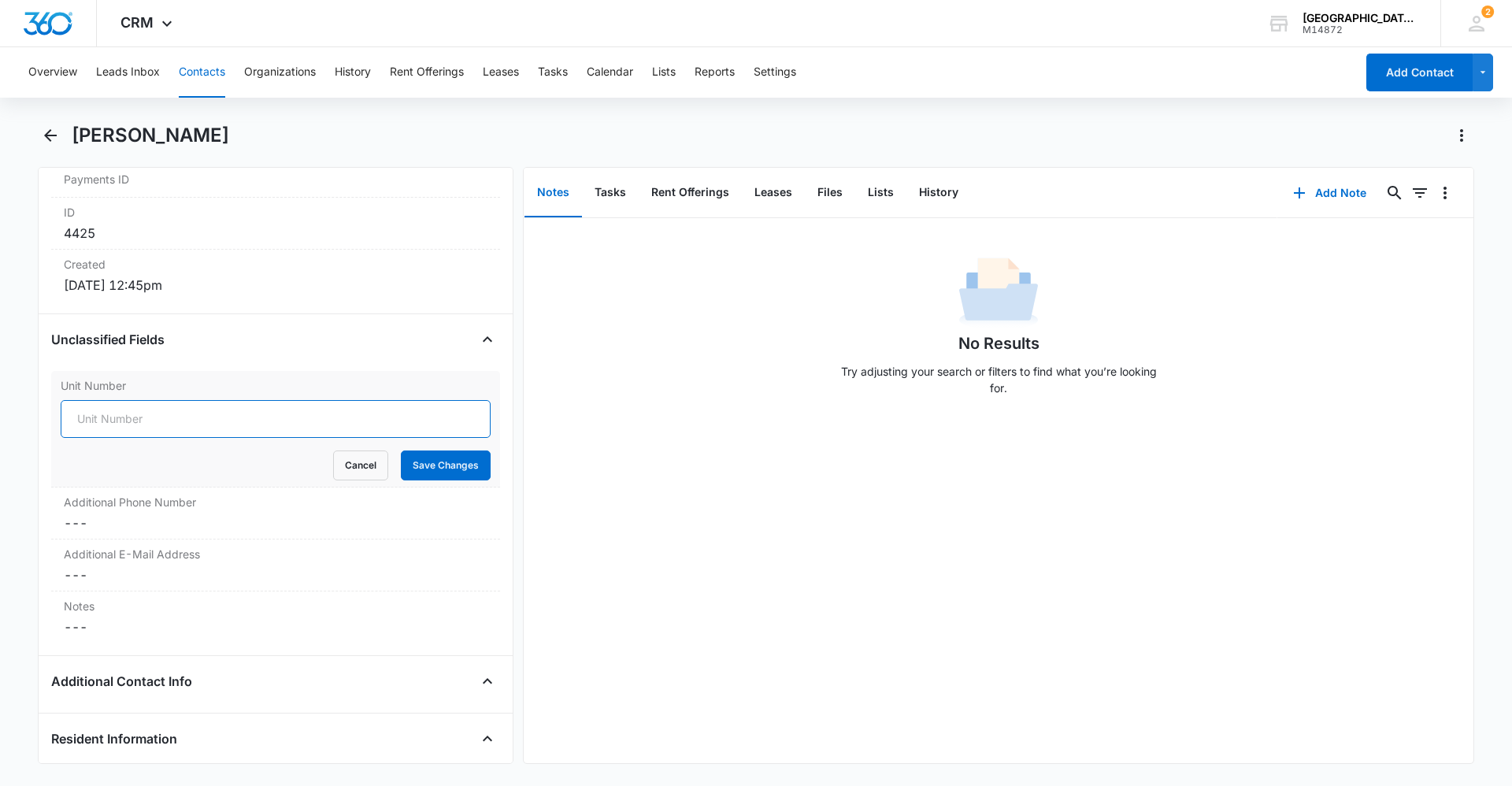
click at [99, 400] on input "Unit Number" at bounding box center [275, 419] width 430 height 38
type input "E-1"
click at [449, 468] on button "Save Changes" at bounding box center [446, 465] width 90 height 30
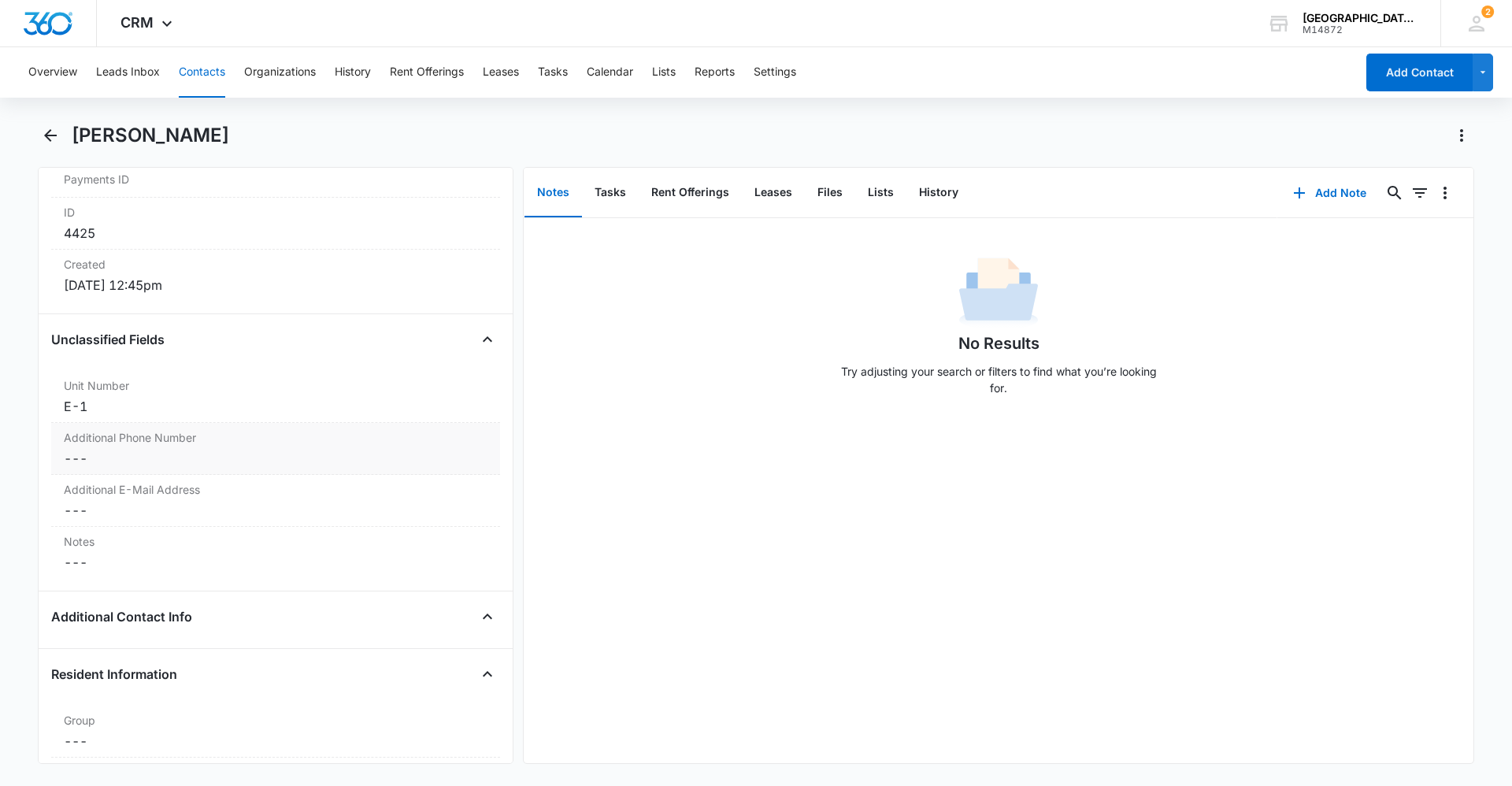
click at [127, 466] on dd "Cancel Save Changes ---" at bounding box center [275, 459] width 423 height 19
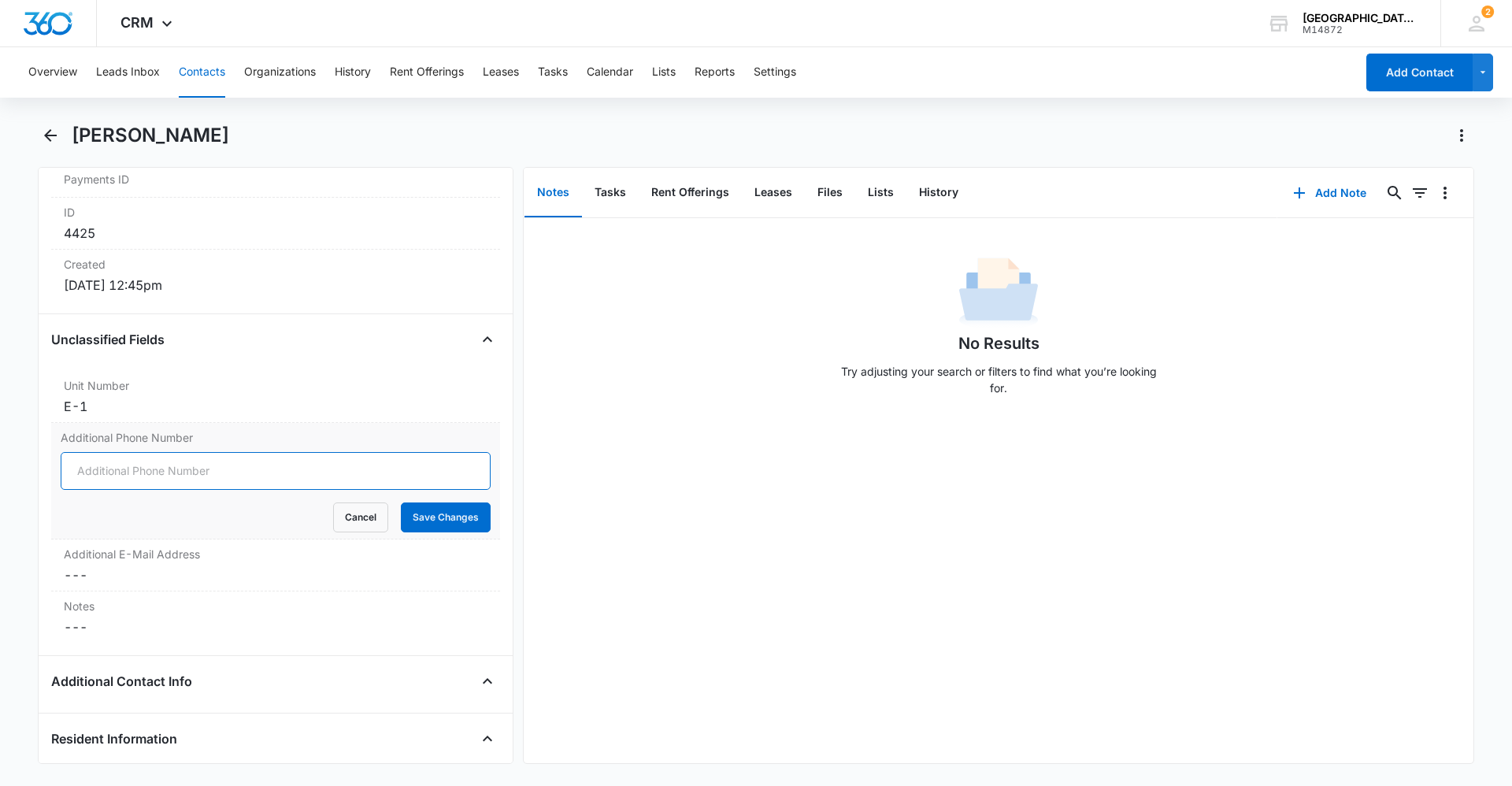
click at [176, 465] on input "Additional Phone Number" at bounding box center [275, 471] width 430 height 38
click at [367, 508] on button "Cancel" at bounding box center [361, 518] width 55 height 30
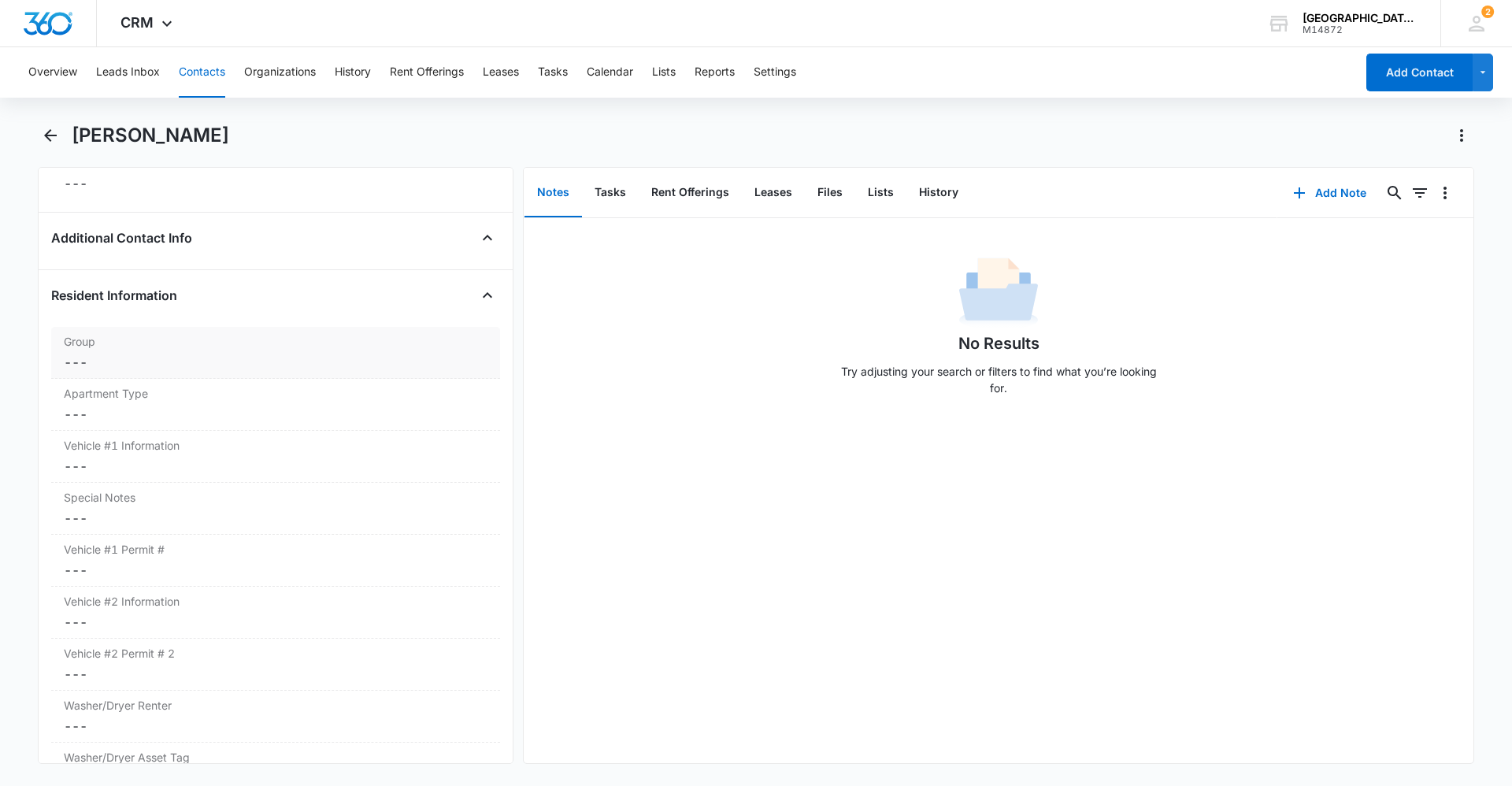
scroll to position [1410, 0]
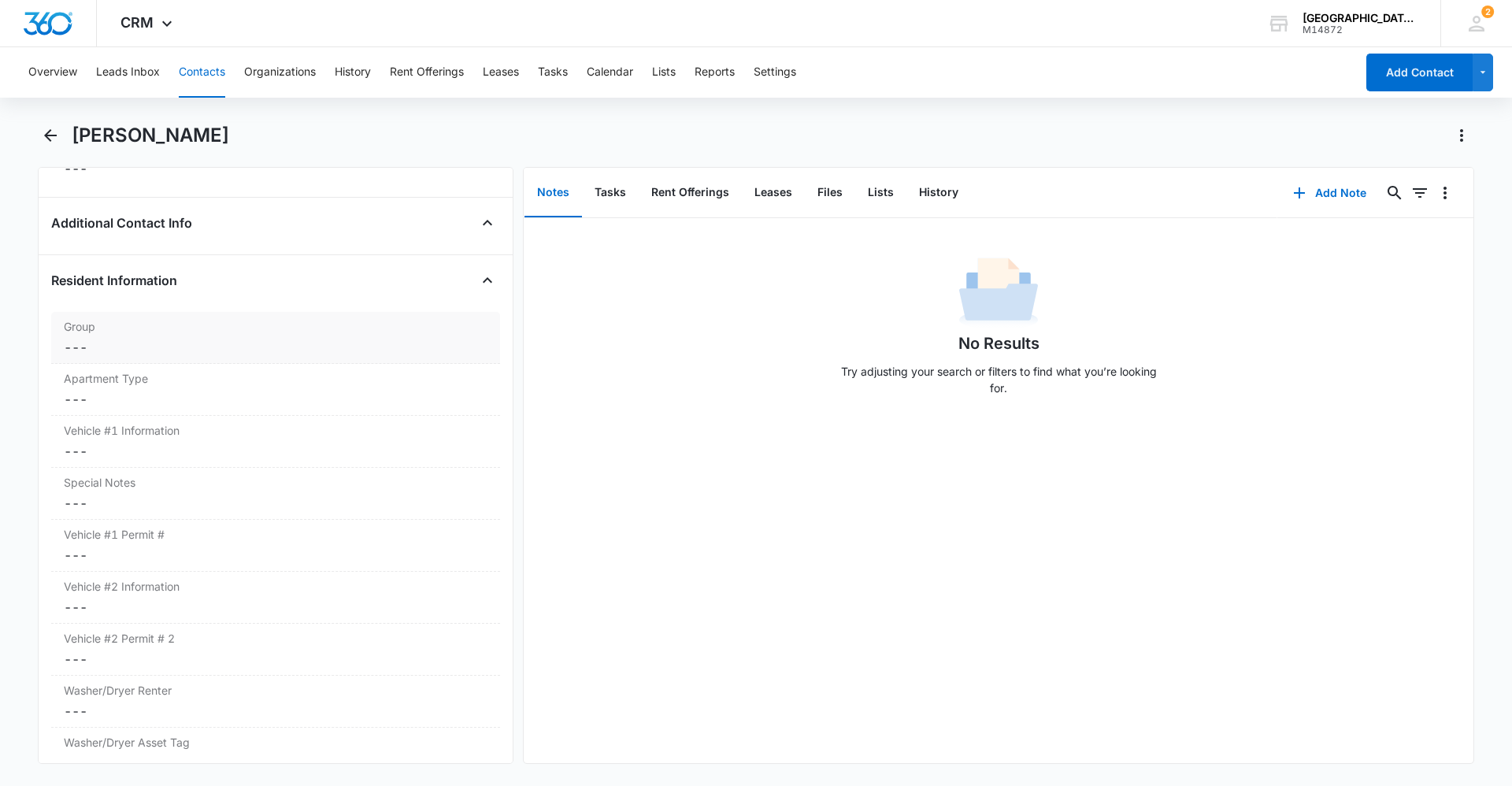
click at [122, 341] on dd "Cancel Save Changes ---" at bounding box center [275, 348] width 423 height 19
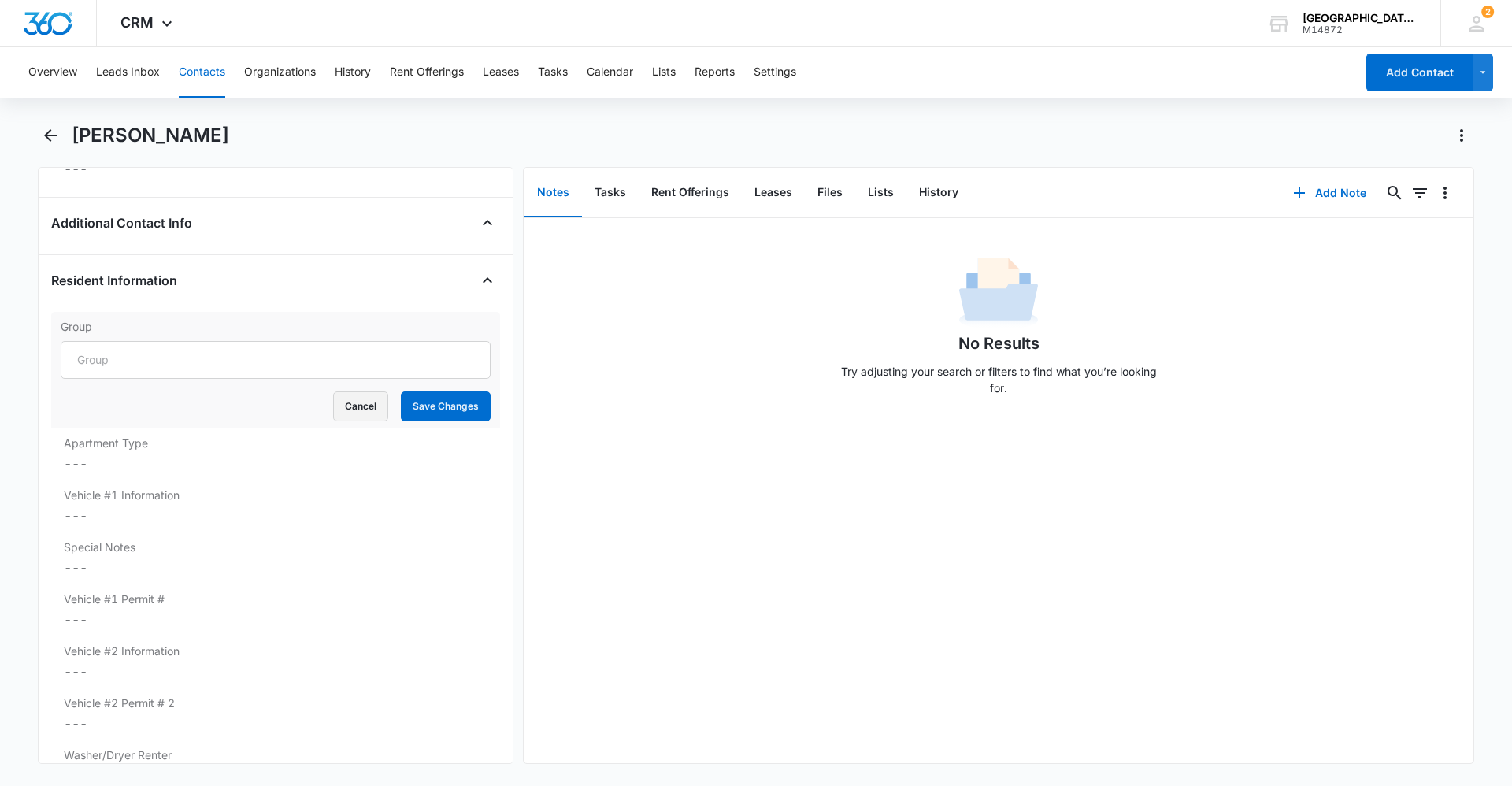
click at [357, 396] on button "Cancel" at bounding box center [361, 406] width 55 height 30
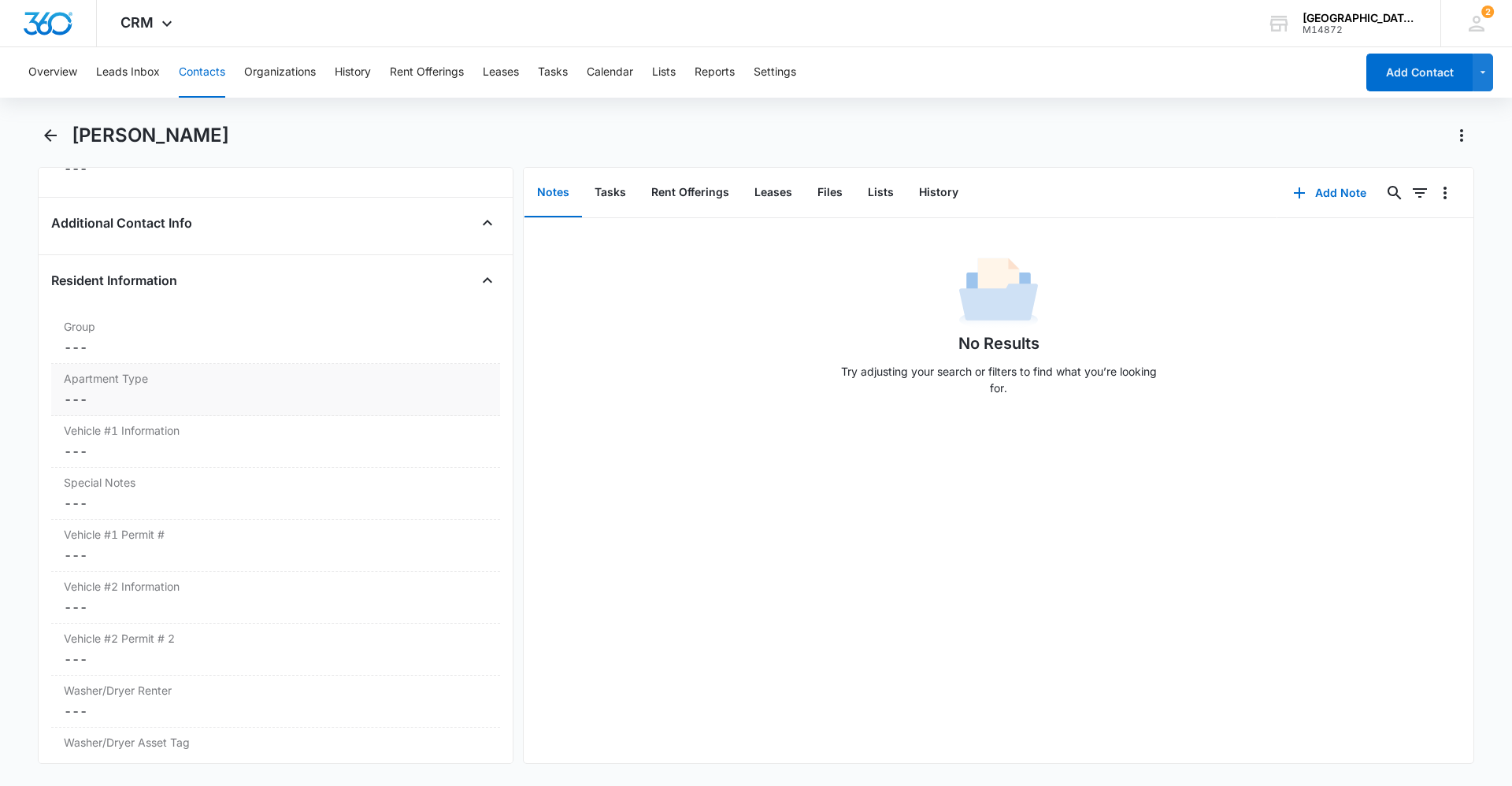
click at [193, 394] on dd "Cancel Save Changes ---" at bounding box center [275, 399] width 423 height 19
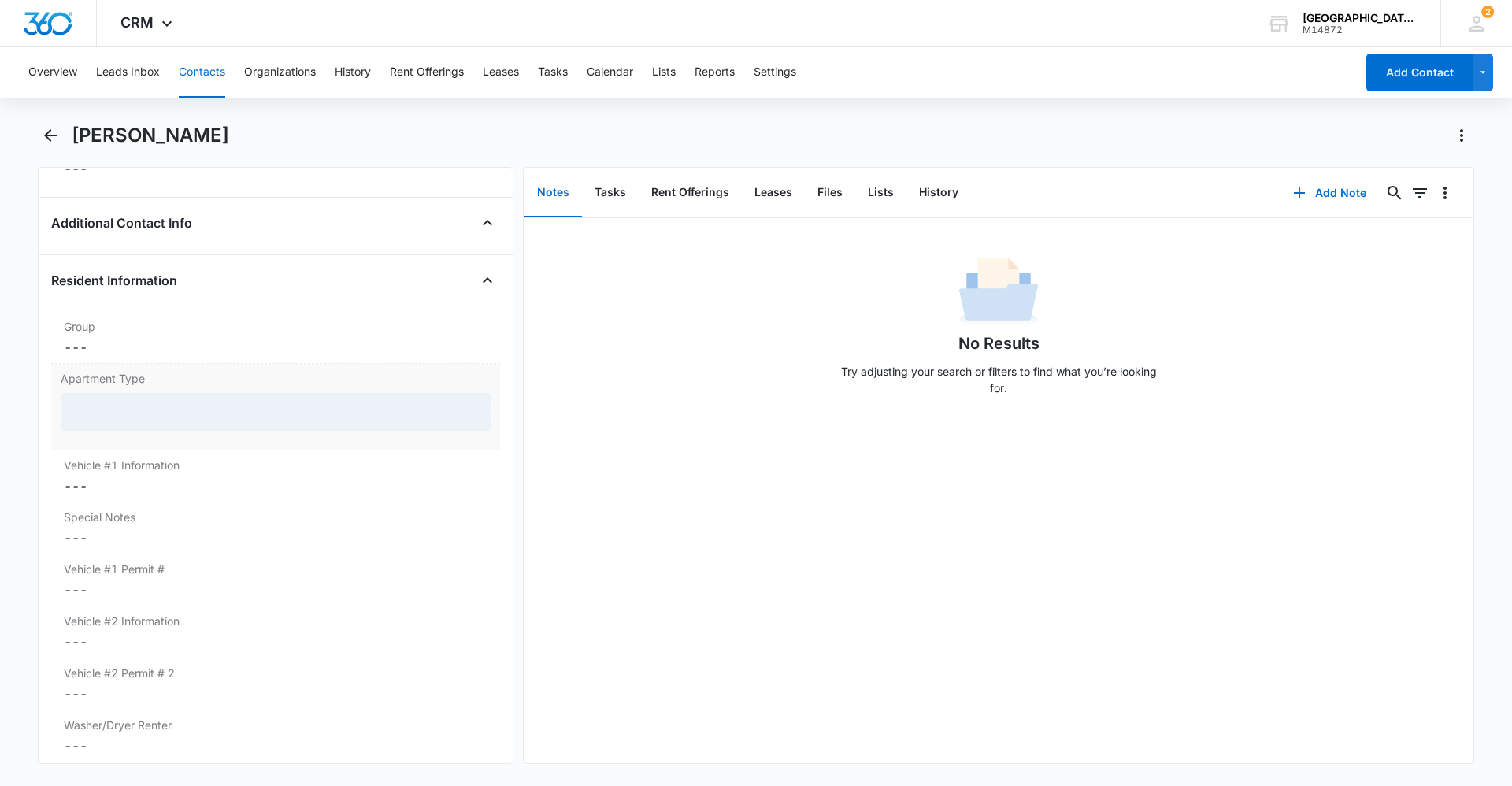
click at [168, 423] on div at bounding box center [275, 412] width 430 height 38
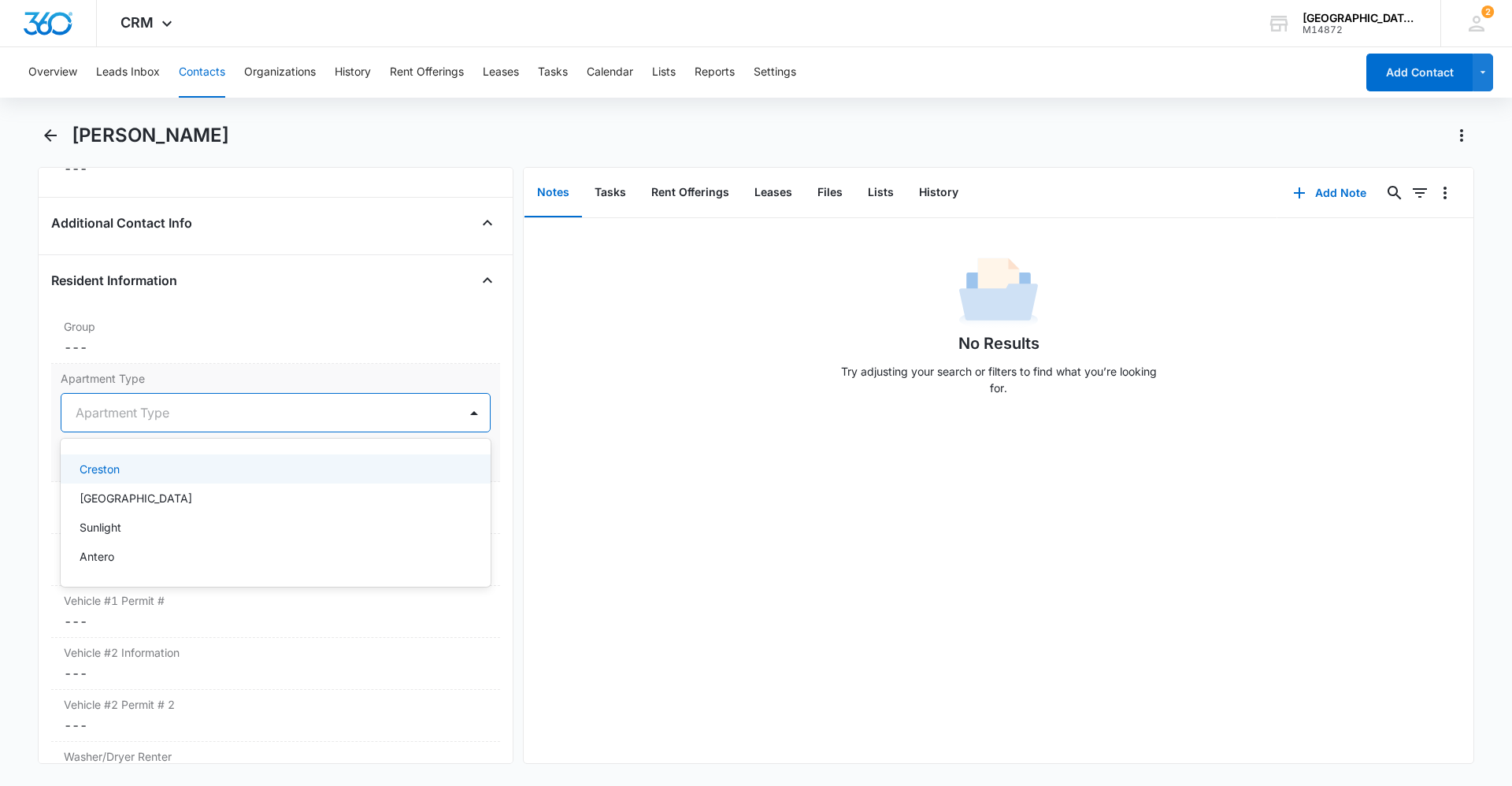
click at [166, 422] on div at bounding box center [257, 413] width 362 height 22
click at [142, 472] on div "Creston" at bounding box center [273, 468] width 389 height 16
click at [423, 469] on button "Save Changes" at bounding box center [446, 460] width 90 height 30
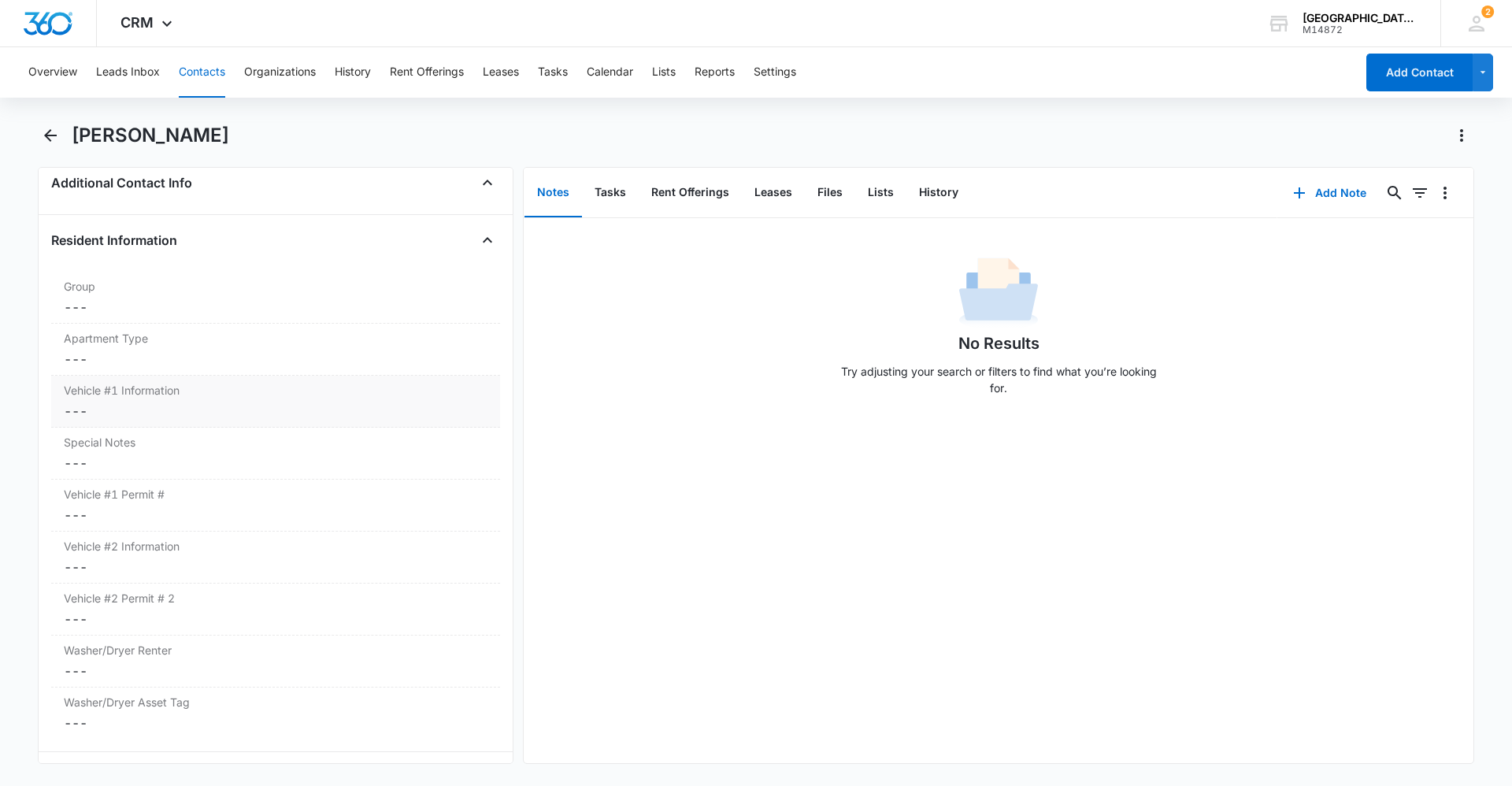
scroll to position [1488, 0]
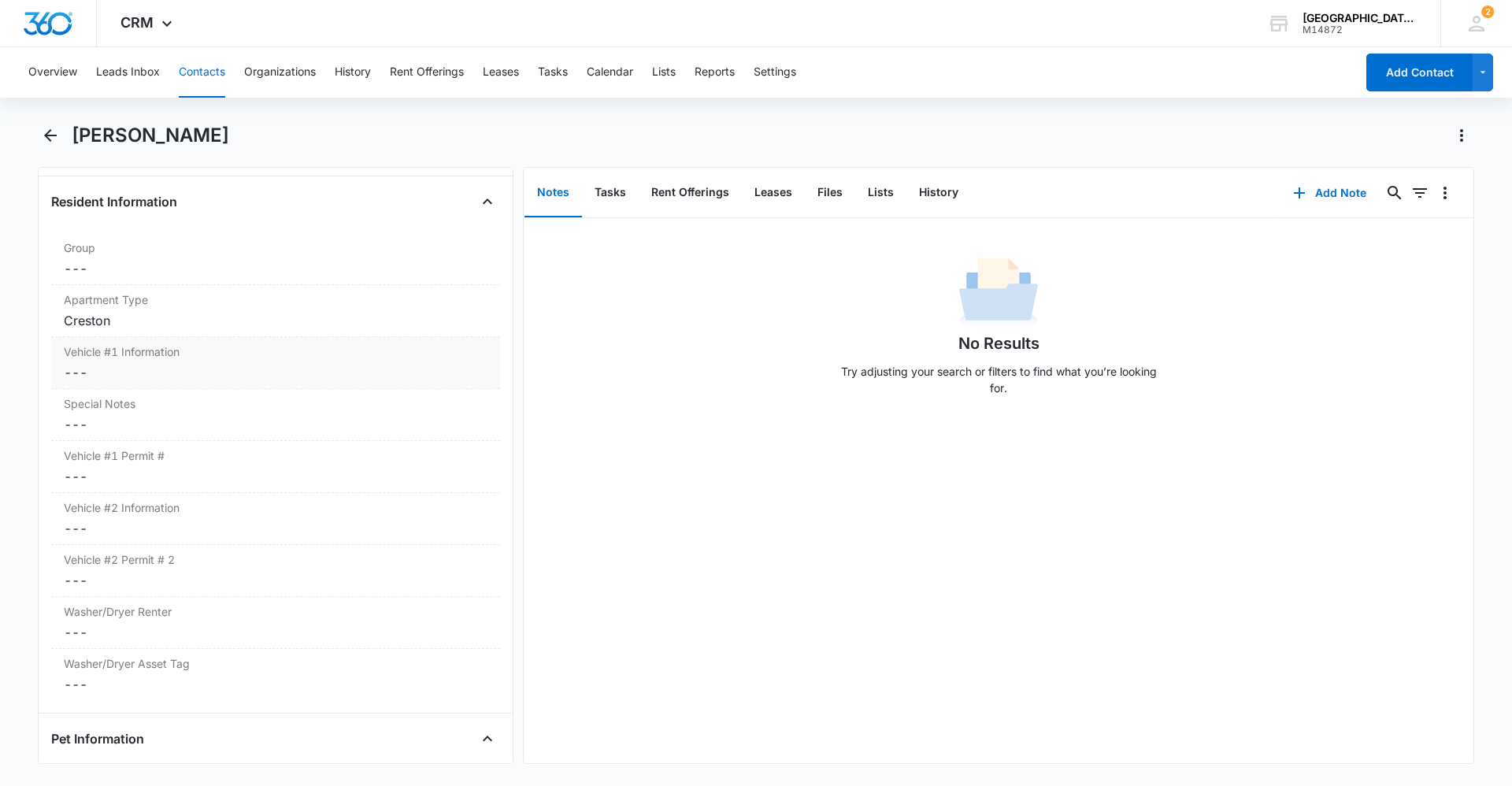
click at [160, 368] on dd "Cancel Save Changes ---" at bounding box center [275, 373] width 423 height 19
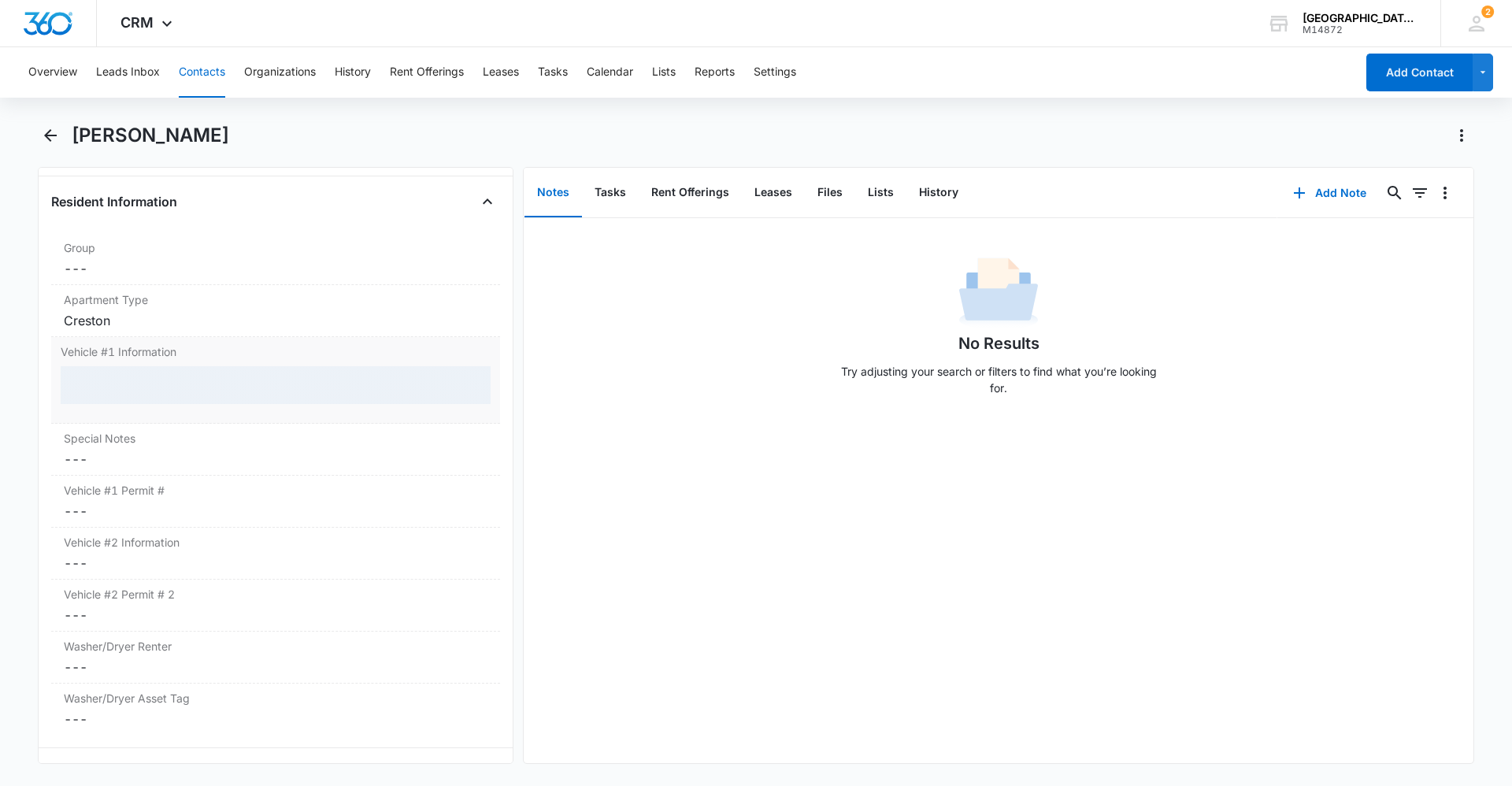
click at [157, 379] on div at bounding box center [275, 386] width 430 height 38
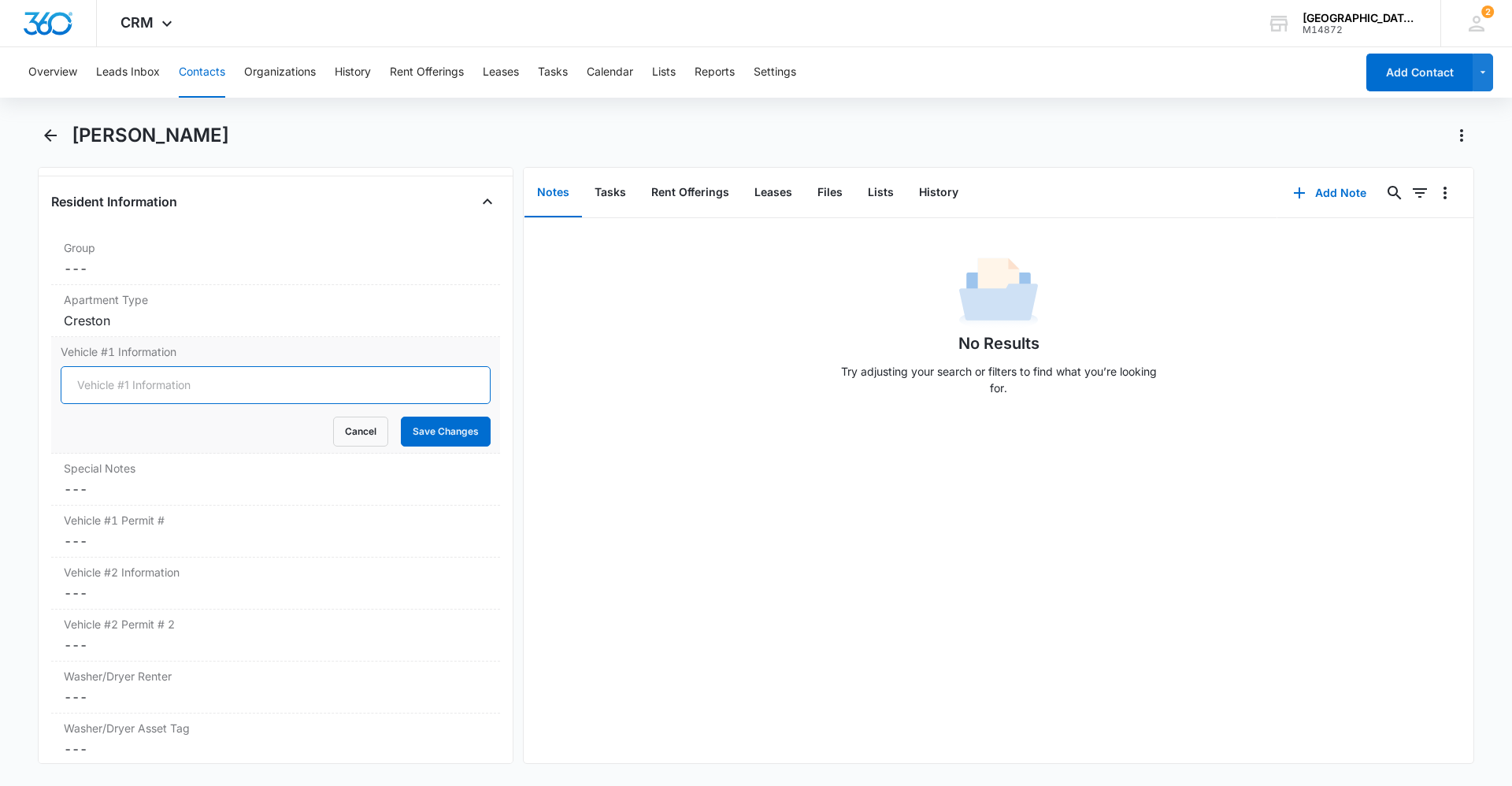
click at [122, 385] on input "Vehicle #1 Information" at bounding box center [275, 386] width 430 height 38
type input "2024 BMW X3 Grey- DYNH42"
click at [428, 423] on button "Save Changes" at bounding box center [446, 431] width 90 height 30
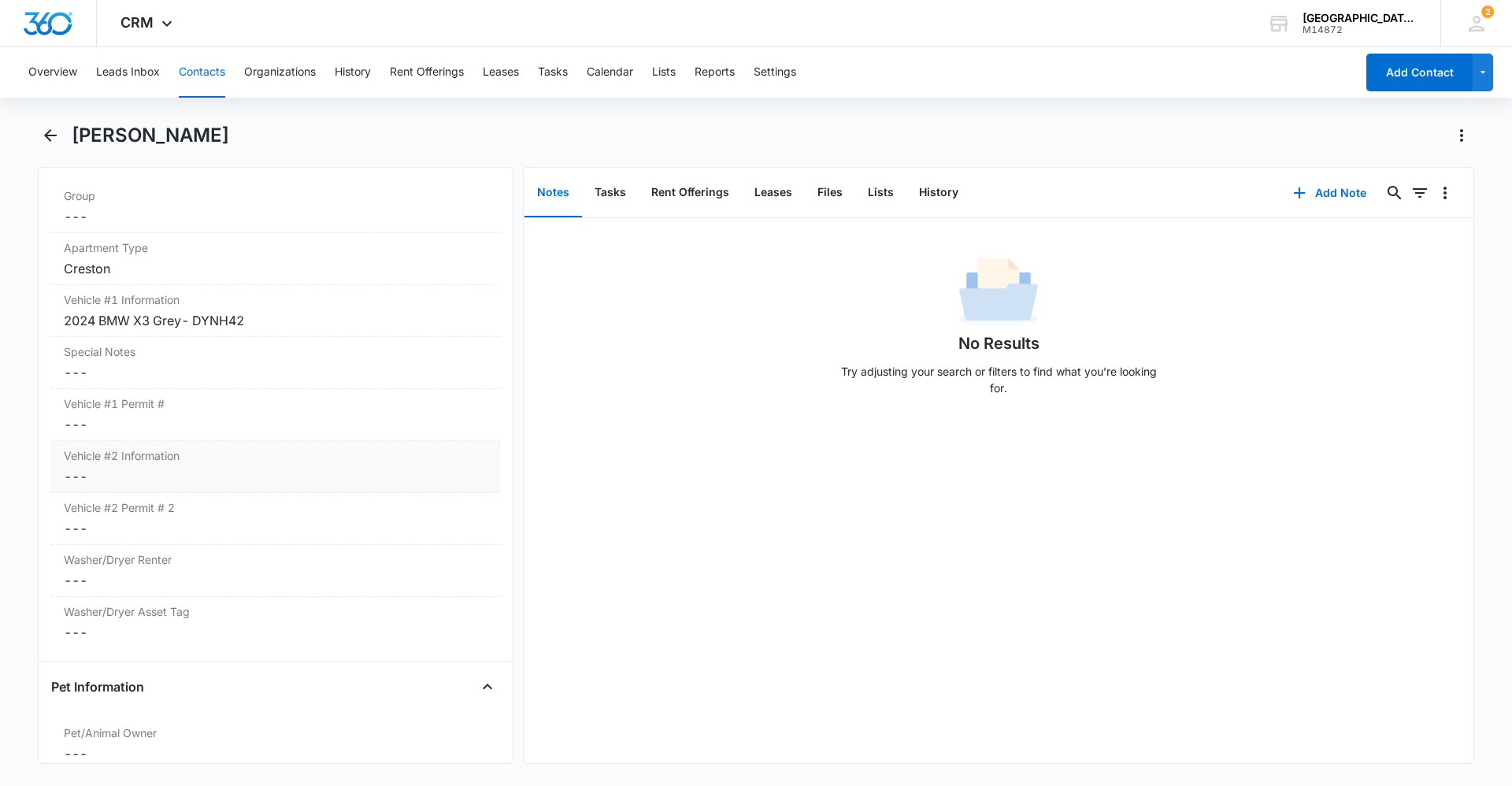
scroll to position [1567, 0]
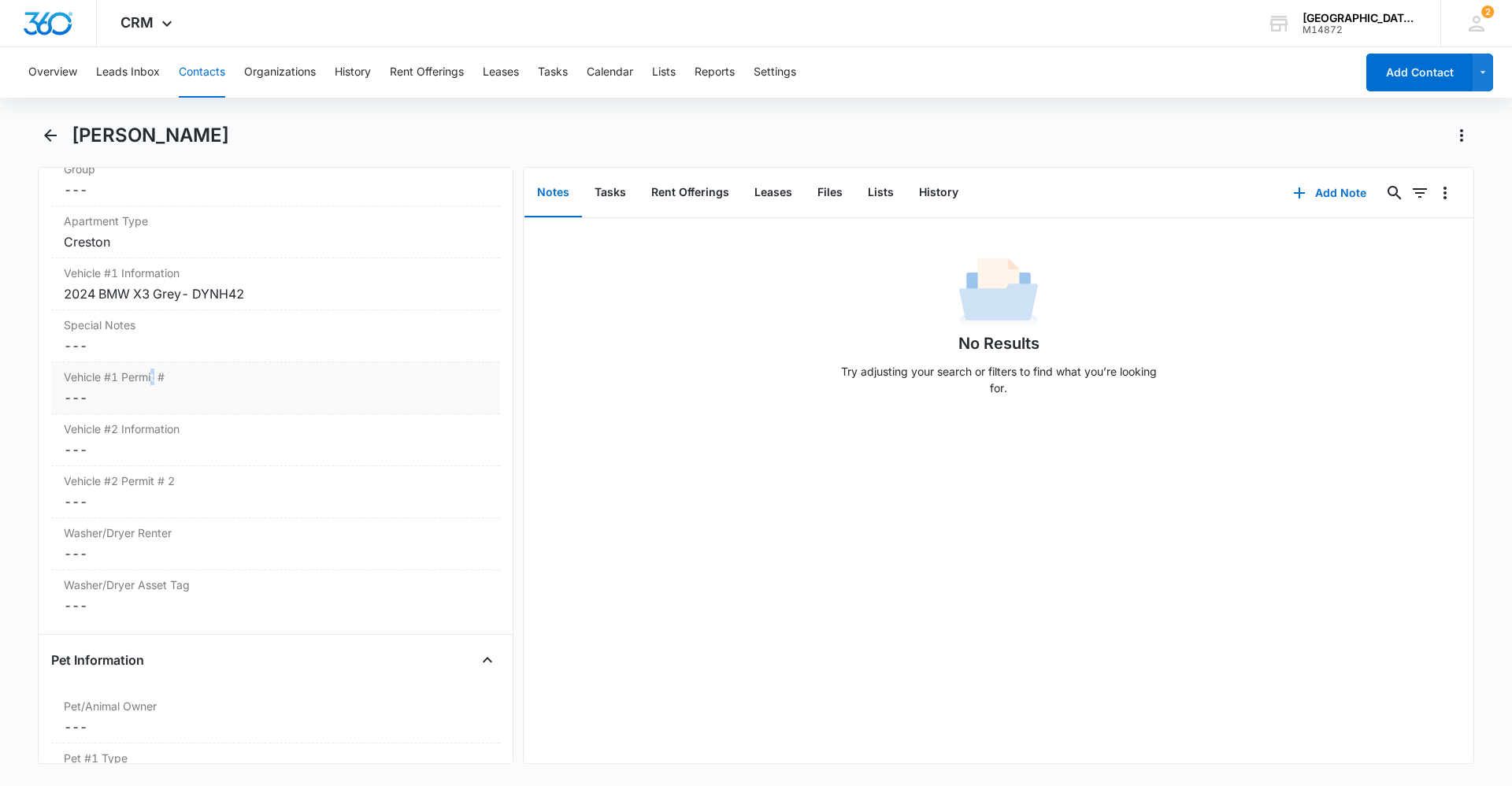
click at [154, 379] on label "Vehicle #1 Permit #" at bounding box center [275, 376] width 423 height 16
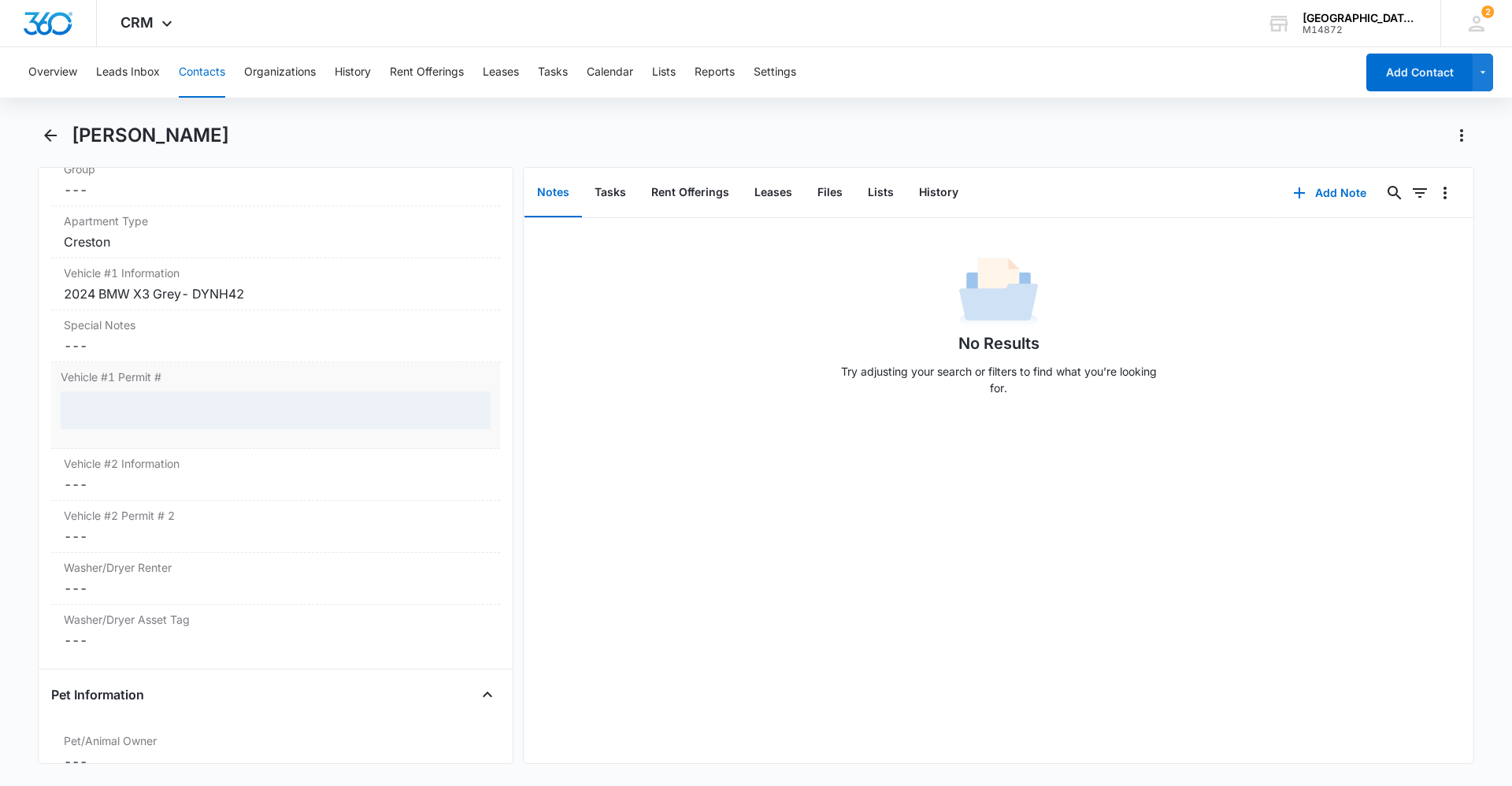
drag, startPoint x: 154, startPoint y: 379, endPoint x: 193, endPoint y: 399, distance: 43.8
click at [193, 399] on div at bounding box center [275, 411] width 430 height 38
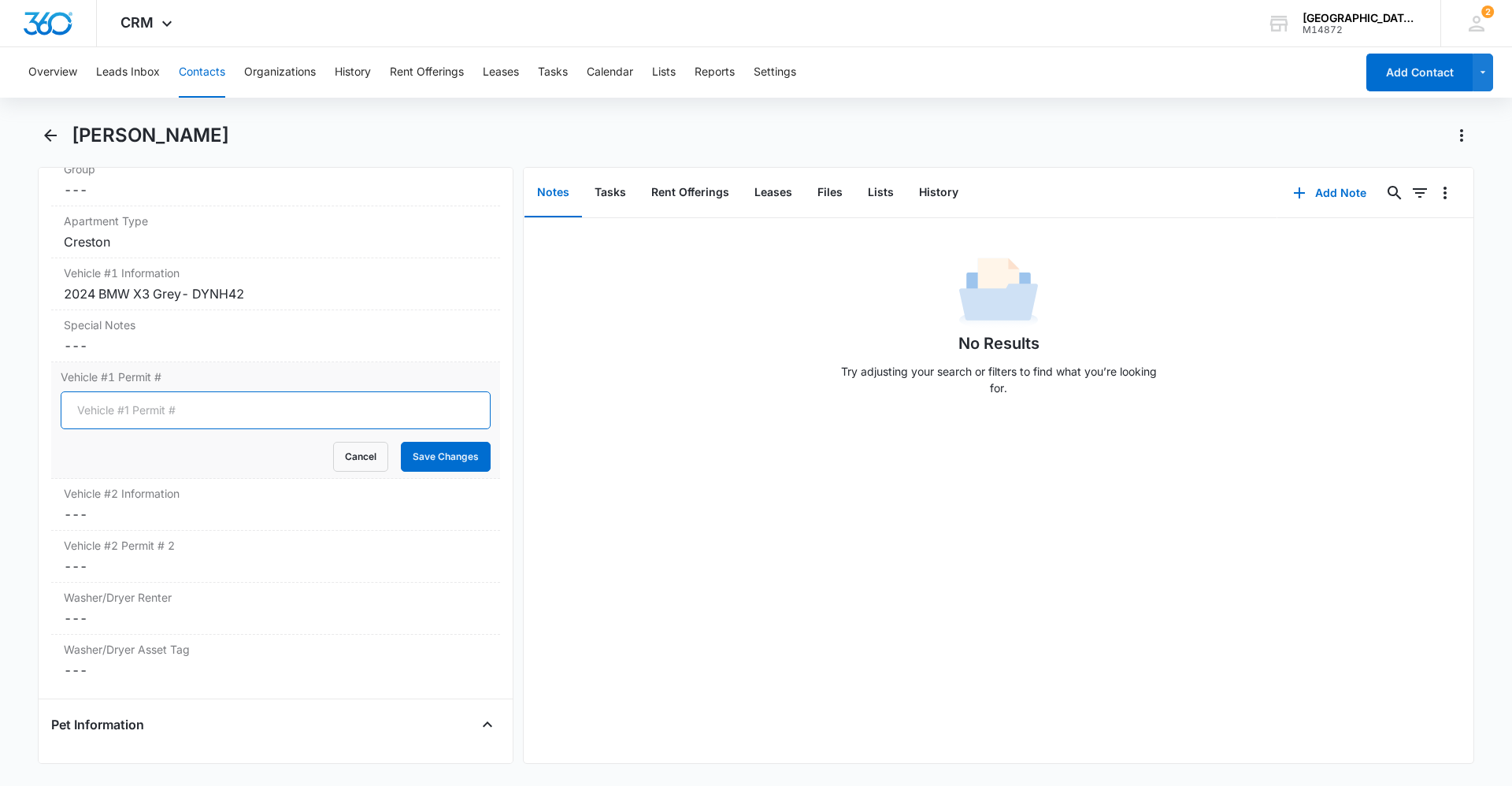
click at [198, 406] on input "Vehicle #1 Permit #" at bounding box center [275, 411] width 430 height 38
type input "0114"
click at [460, 457] on button "Save Changes" at bounding box center [446, 456] width 90 height 30
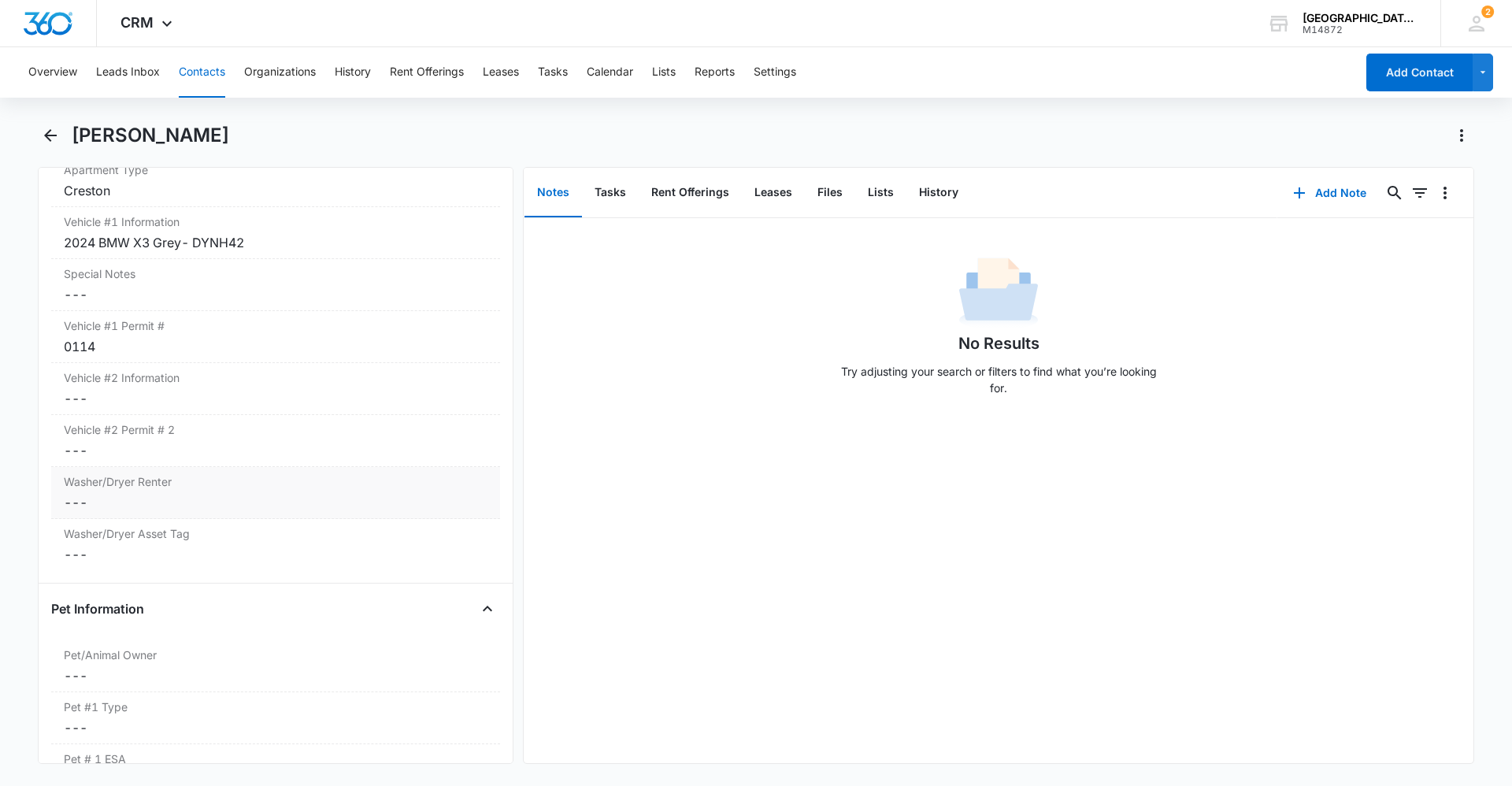
scroll to position [1646, 0]
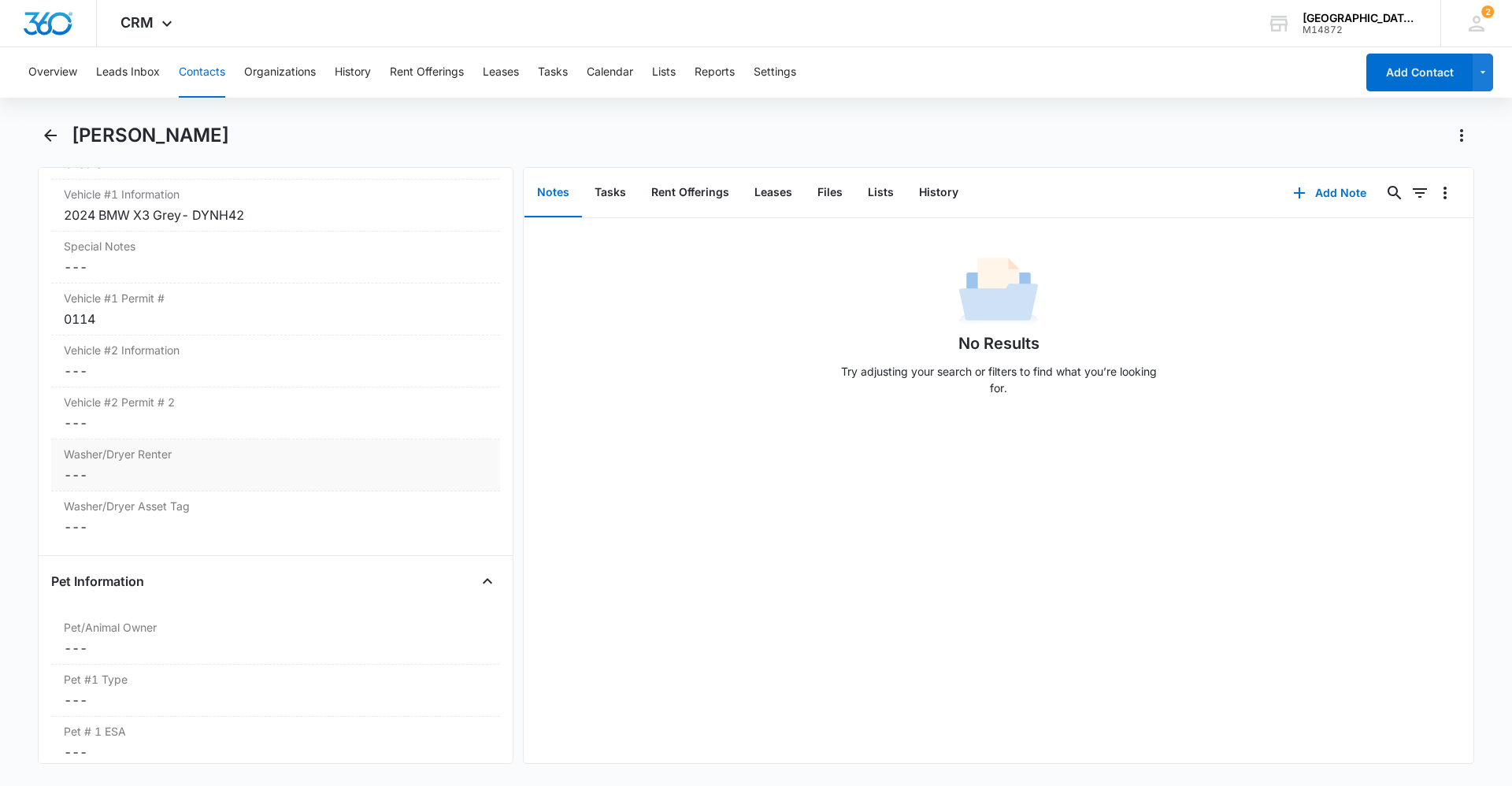
click at [205, 475] on dd "Cancel Save Changes ---" at bounding box center [275, 475] width 423 height 19
click at [88, 519] on div "Yes" at bounding box center [96, 512] width 19 height 16
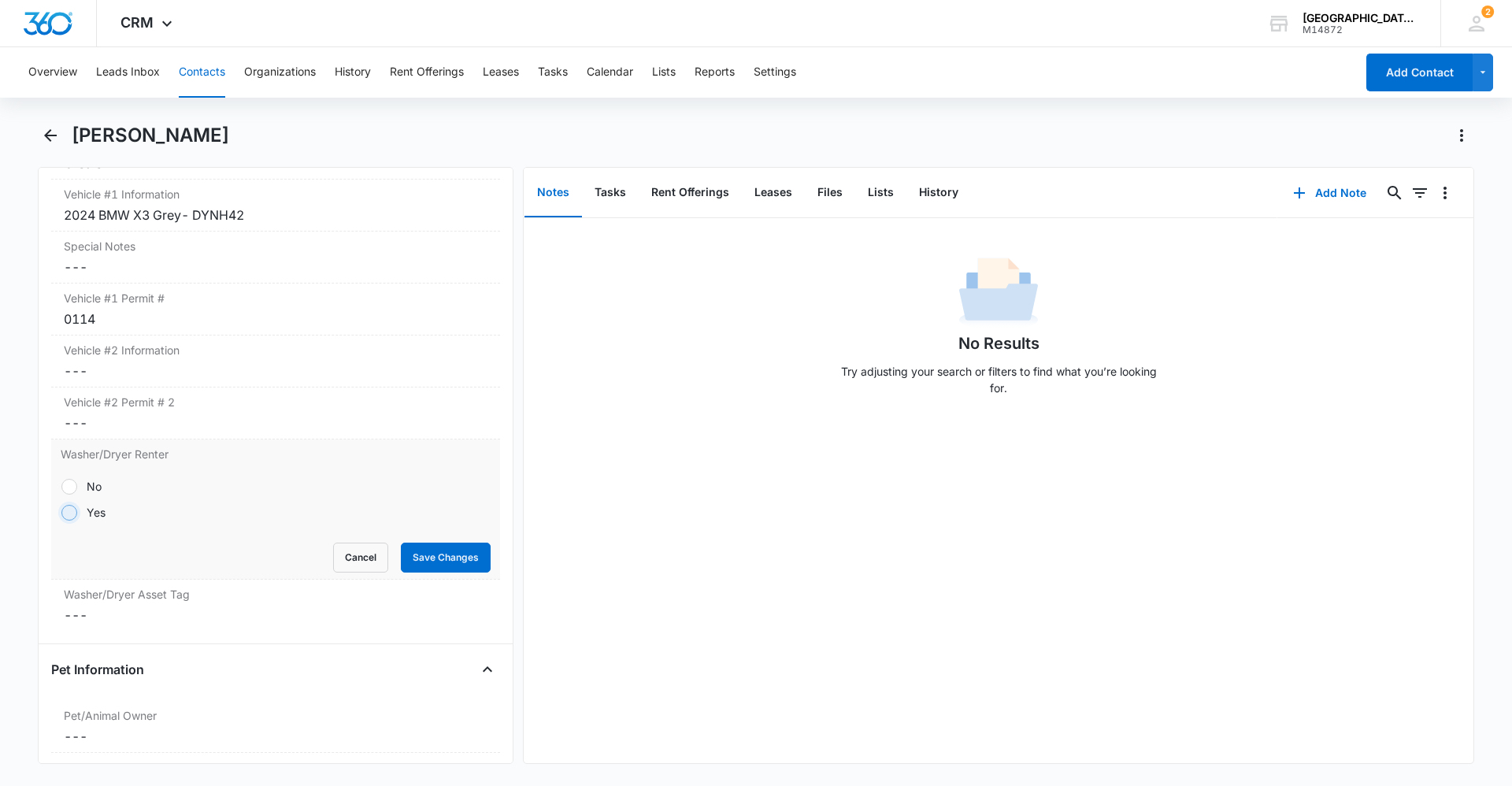
click at [61, 513] on input "Yes" at bounding box center [60, 512] width 1 height 1
radio input "true"
click at [455, 554] on button "Save Changes" at bounding box center [446, 557] width 90 height 30
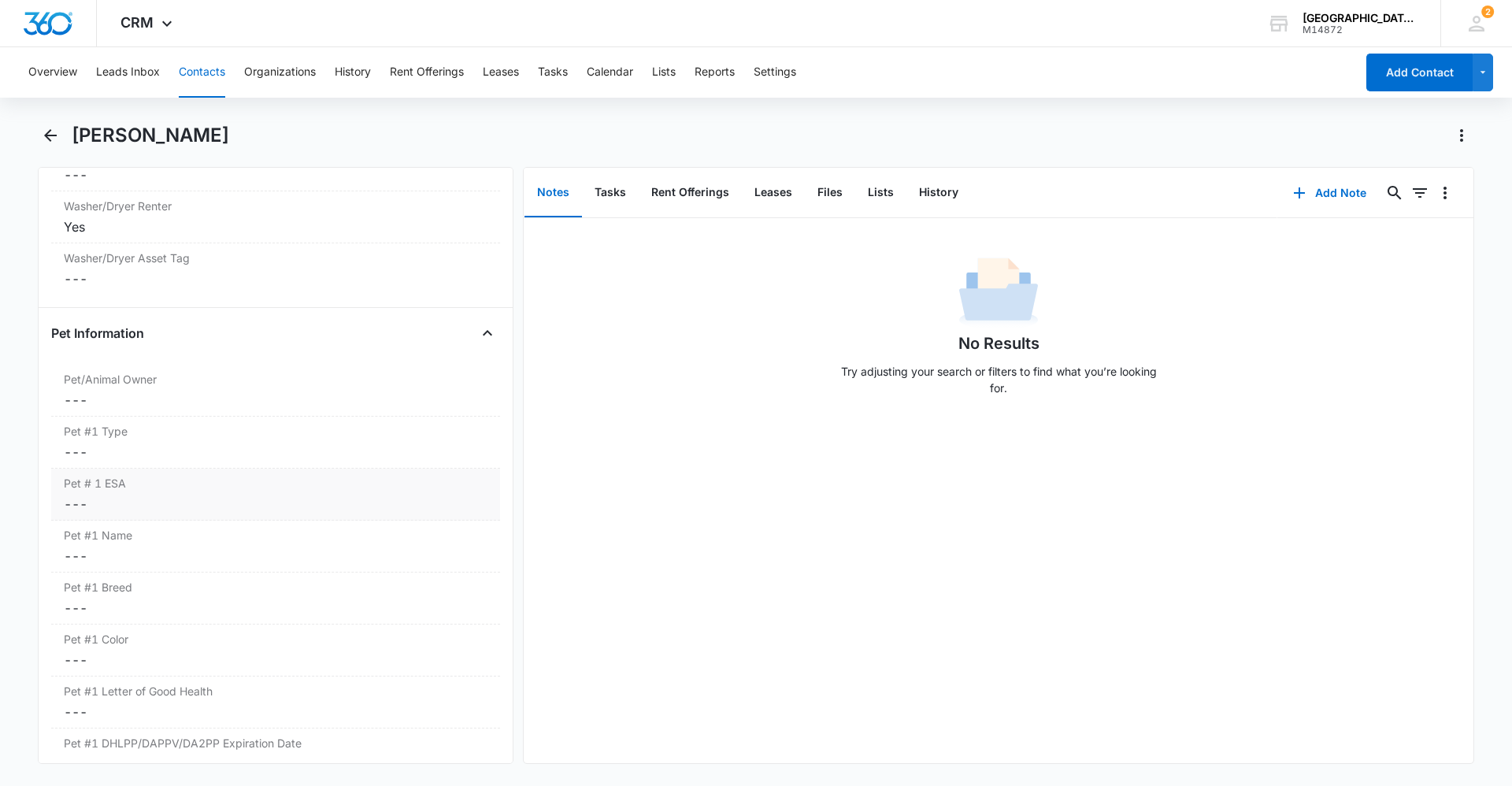
scroll to position [1883, 0]
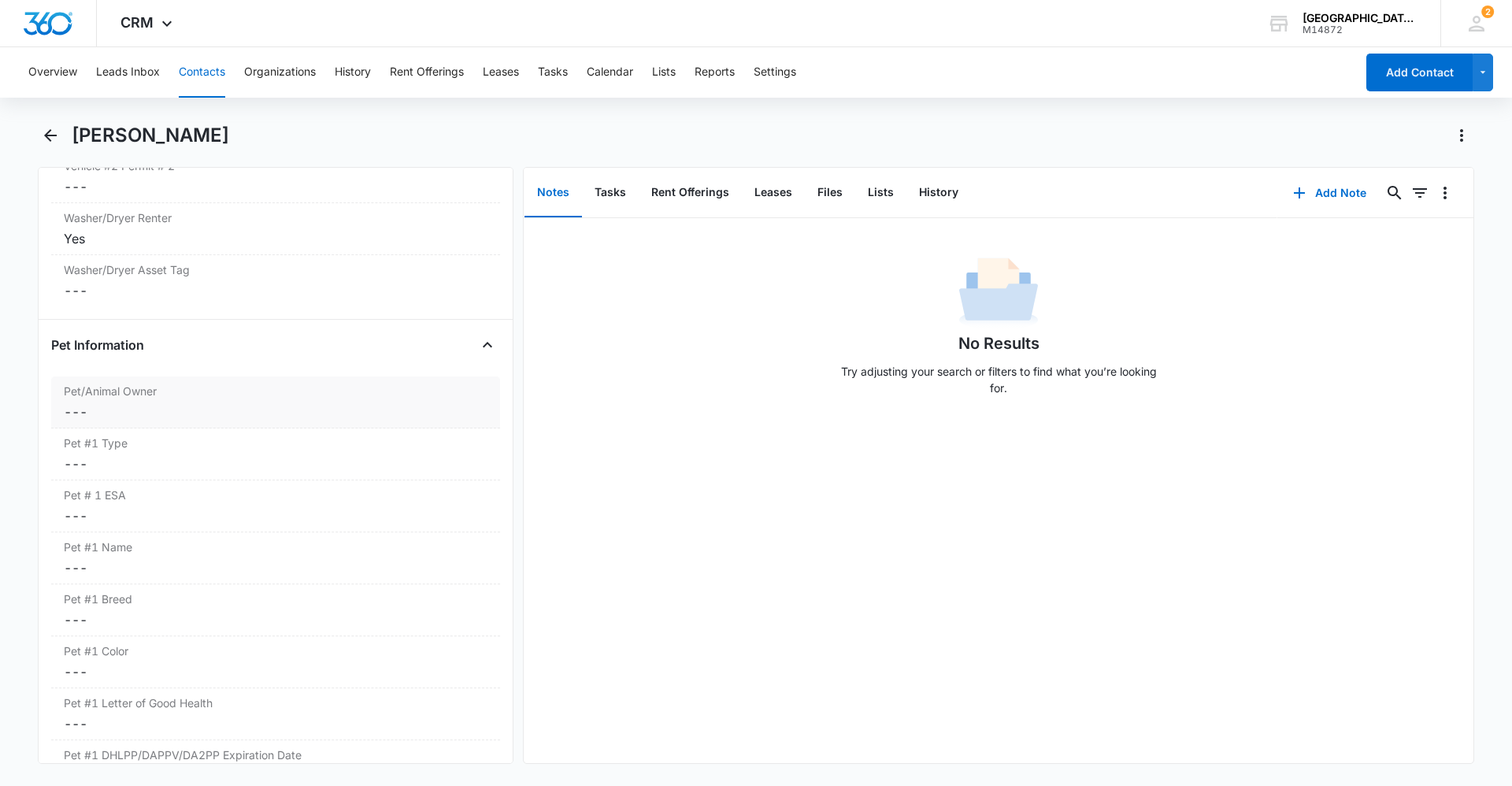
click at [144, 406] on dd "Cancel Save Changes ---" at bounding box center [275, 412] width 423 height 19
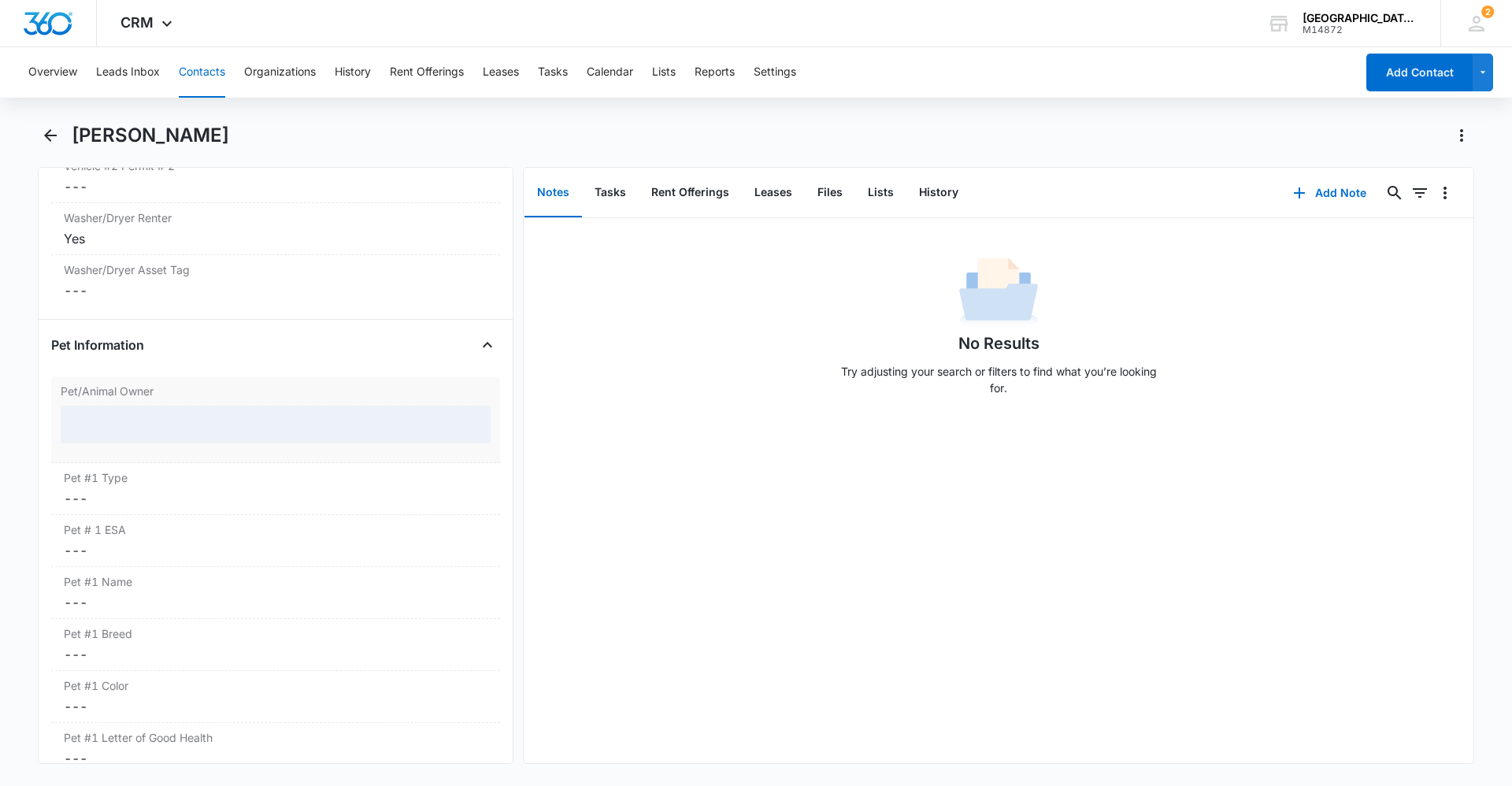
click at [141, 433] on div at bounding box center [275, 424] width 430 height 38
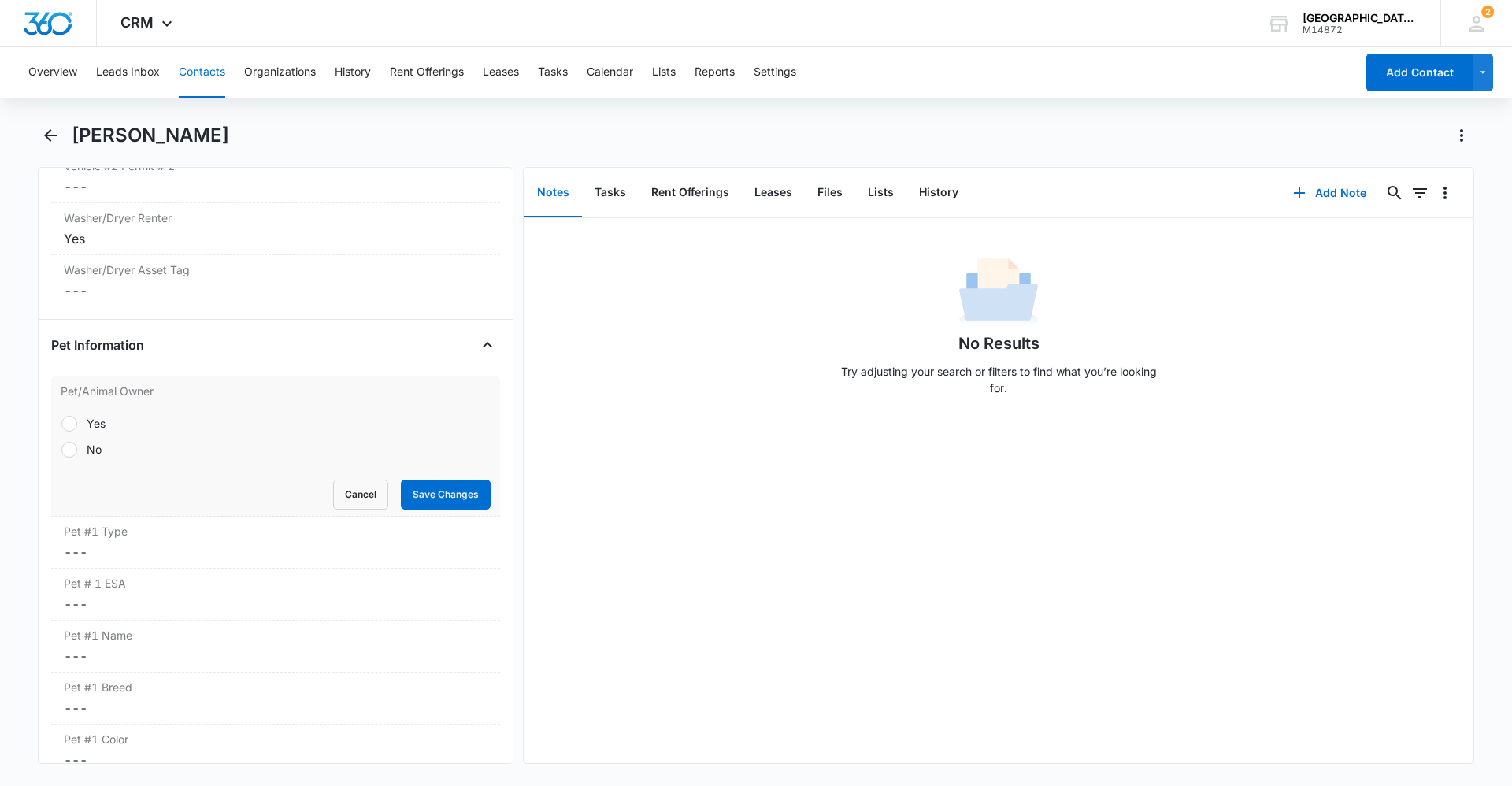
click at [95, 426] on div "Yes" at bounding box center [96, 423] width 19 height 16
click at [61, 424] on input "Yes" at bounding box center [60, 423] width 1 height 1
click at [90, 449] on div "No" at bounding box center [93, 449] width 15 height 16
click at [61, 450] on input "No" at bounding box center [60, 450] width 1 height 1
radio input "false"
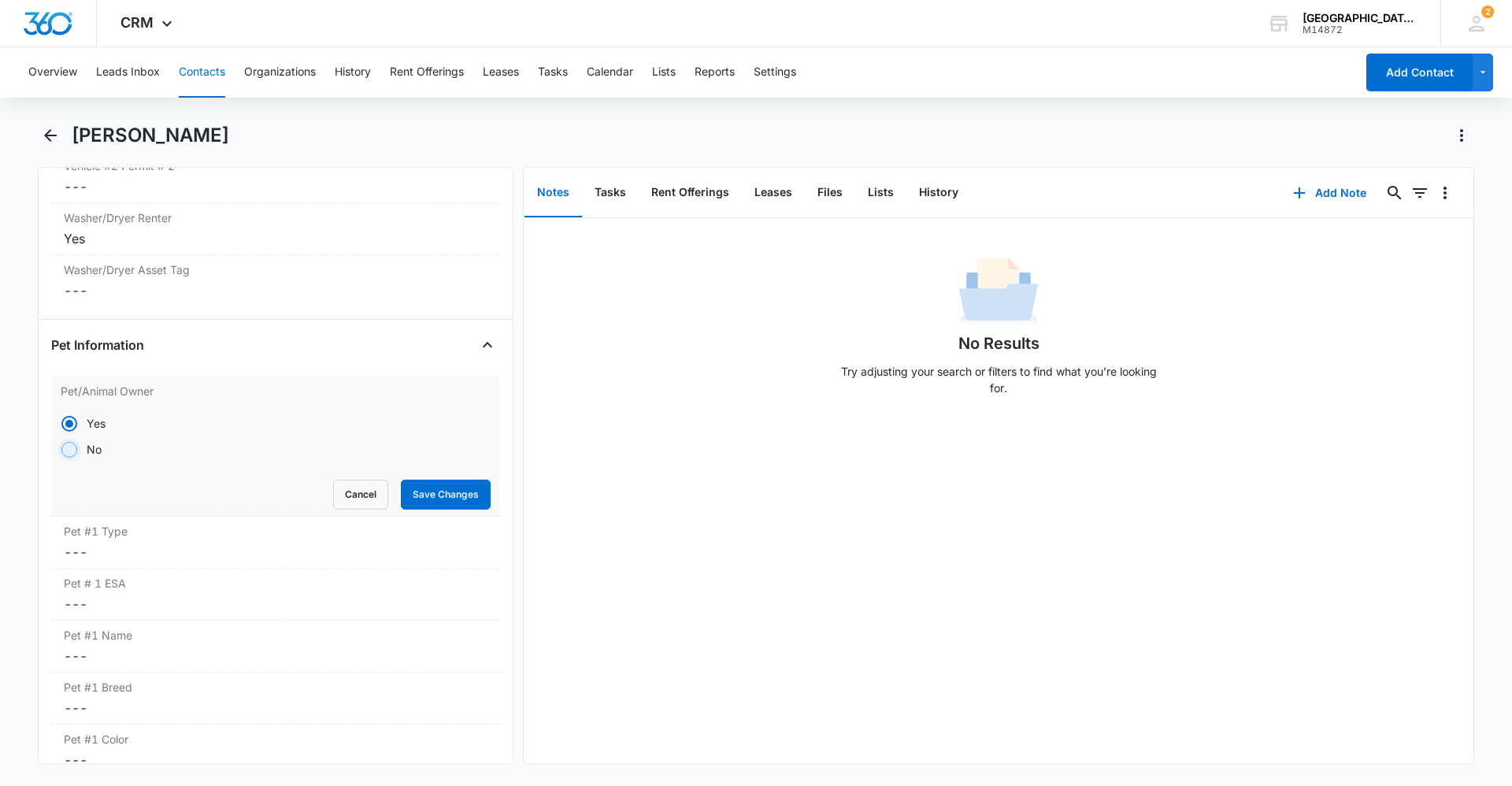
radio input "true"
click at [425, 491] on button "Save Changes" at bounding box center [446, 494] width 90 height 30
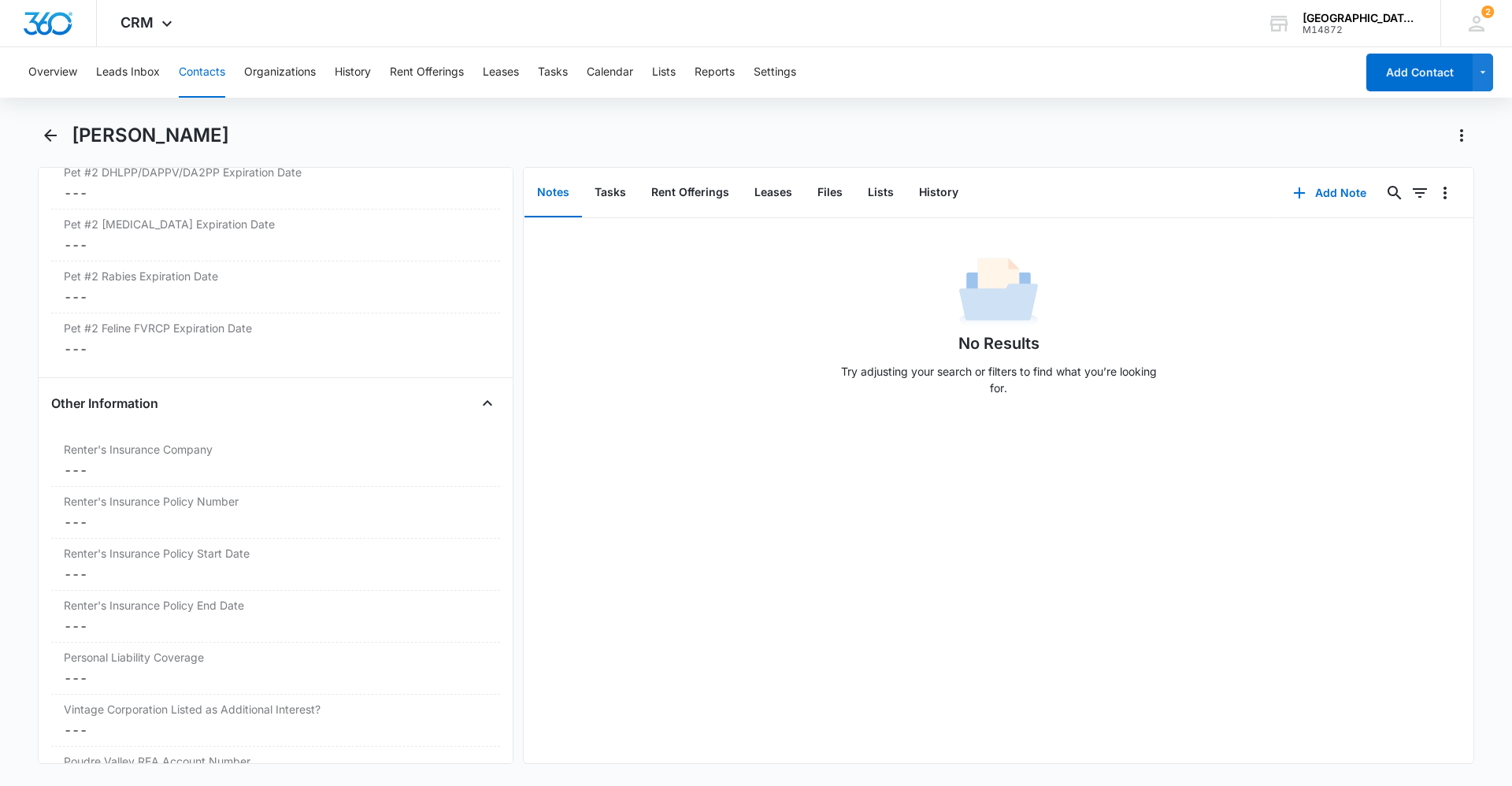
scroll to position [3065, 0]
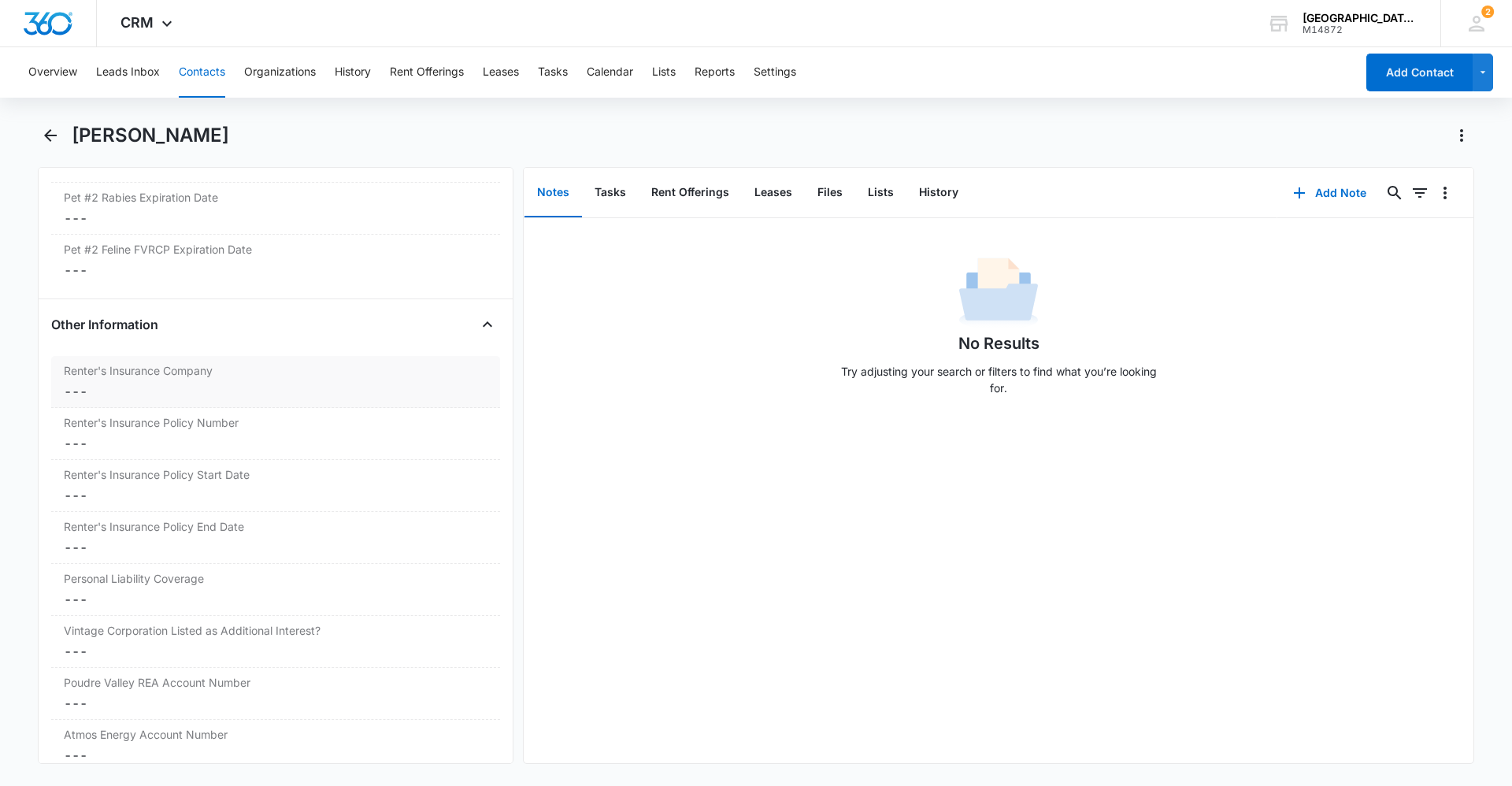
click at [187, 377] on label "Renter's Insurance Company" at bounding box center [275, 370] width 423 height 16
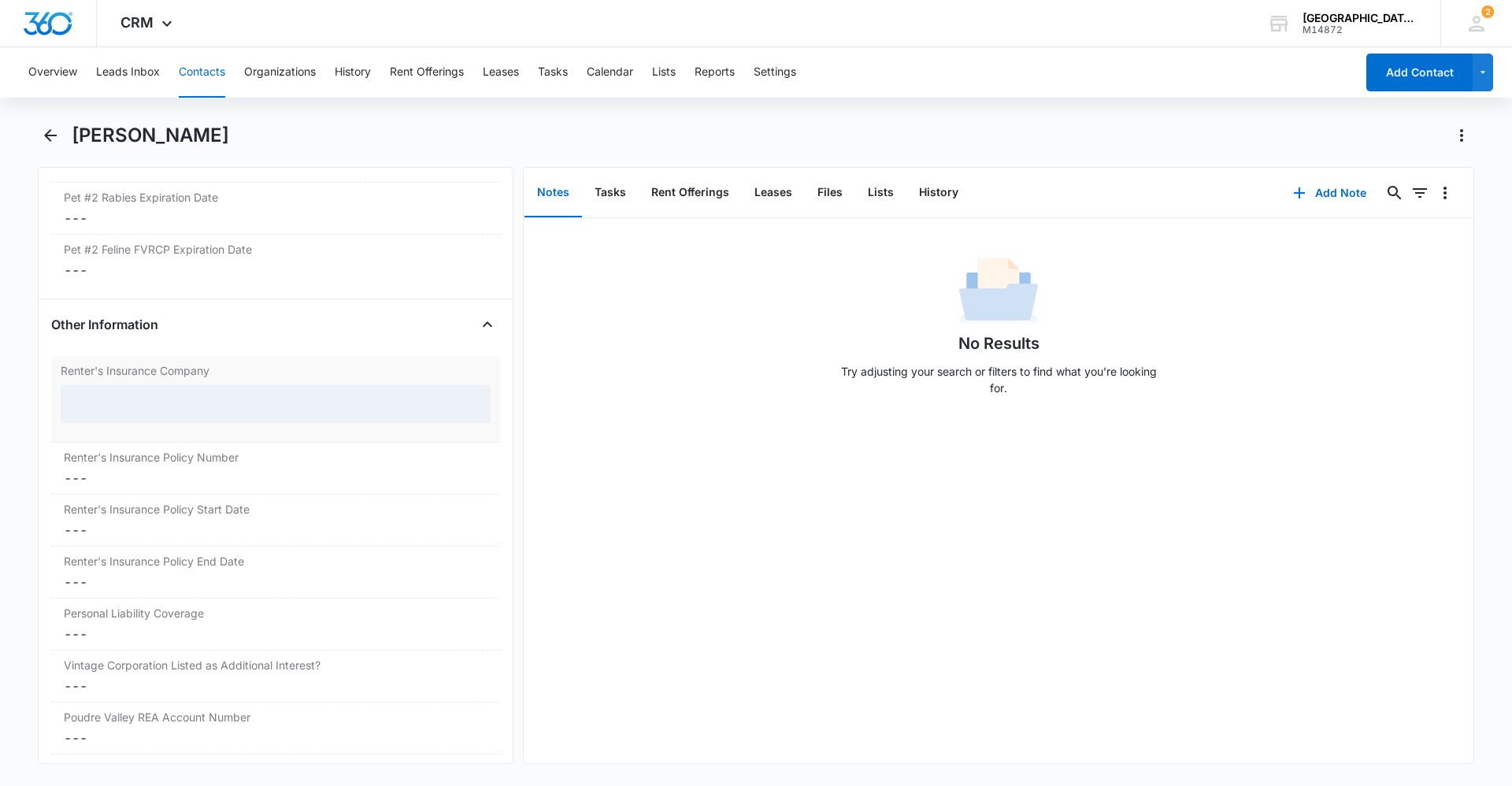
click at [191, 397] on div at bounding box center [275, 405] width 430 height 38
click at [196, 410] on div at bounding box center [275, 405] width 430 height 38
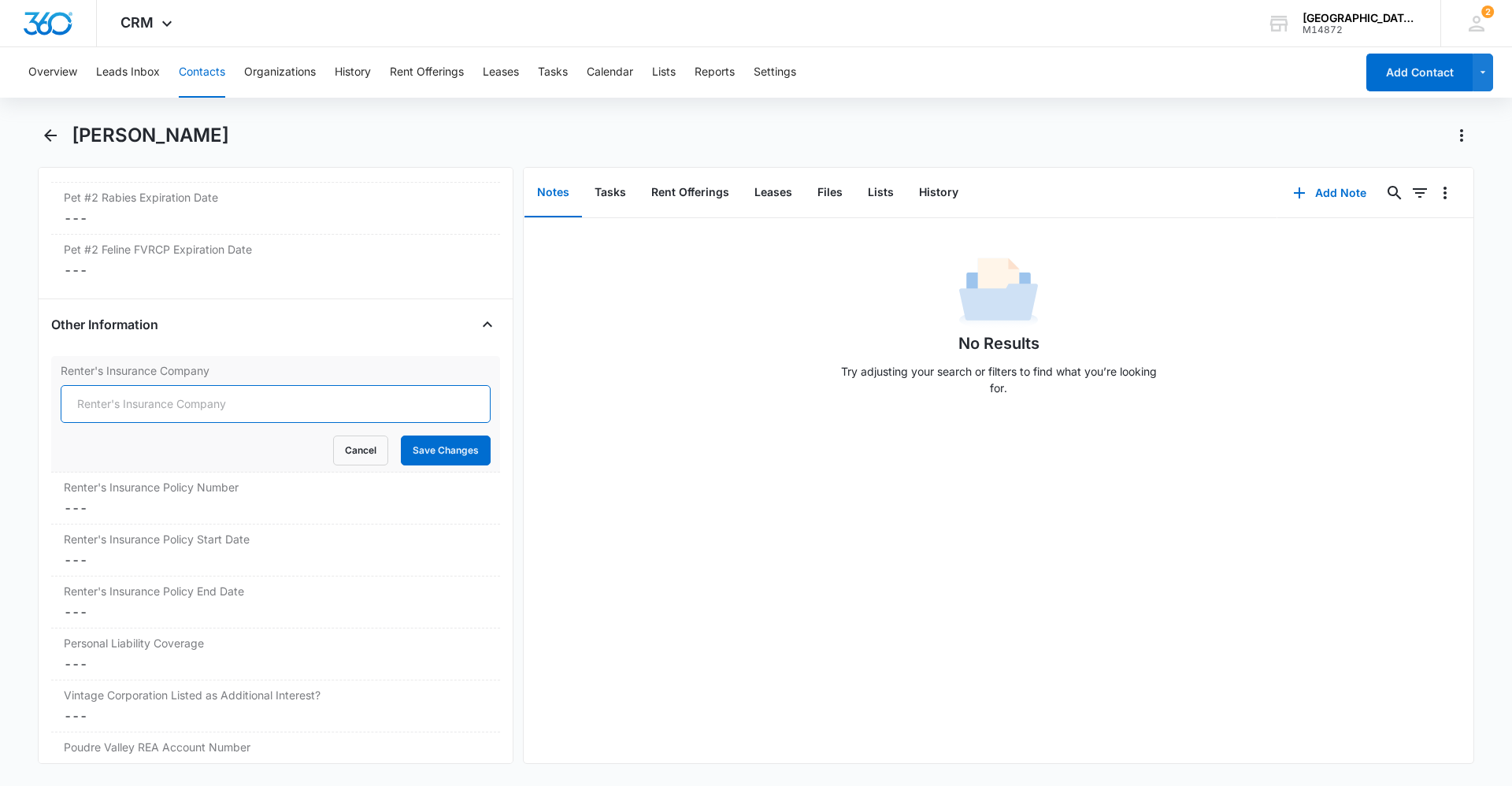
click at [195, 421] on input "Renter's Insurance Company" at bounding box center [275, 405] width 430 height 38
type input "USAA"
click at [446, 445] on button "Save Changes" at bounding box center [446, 450] width 90 height 30
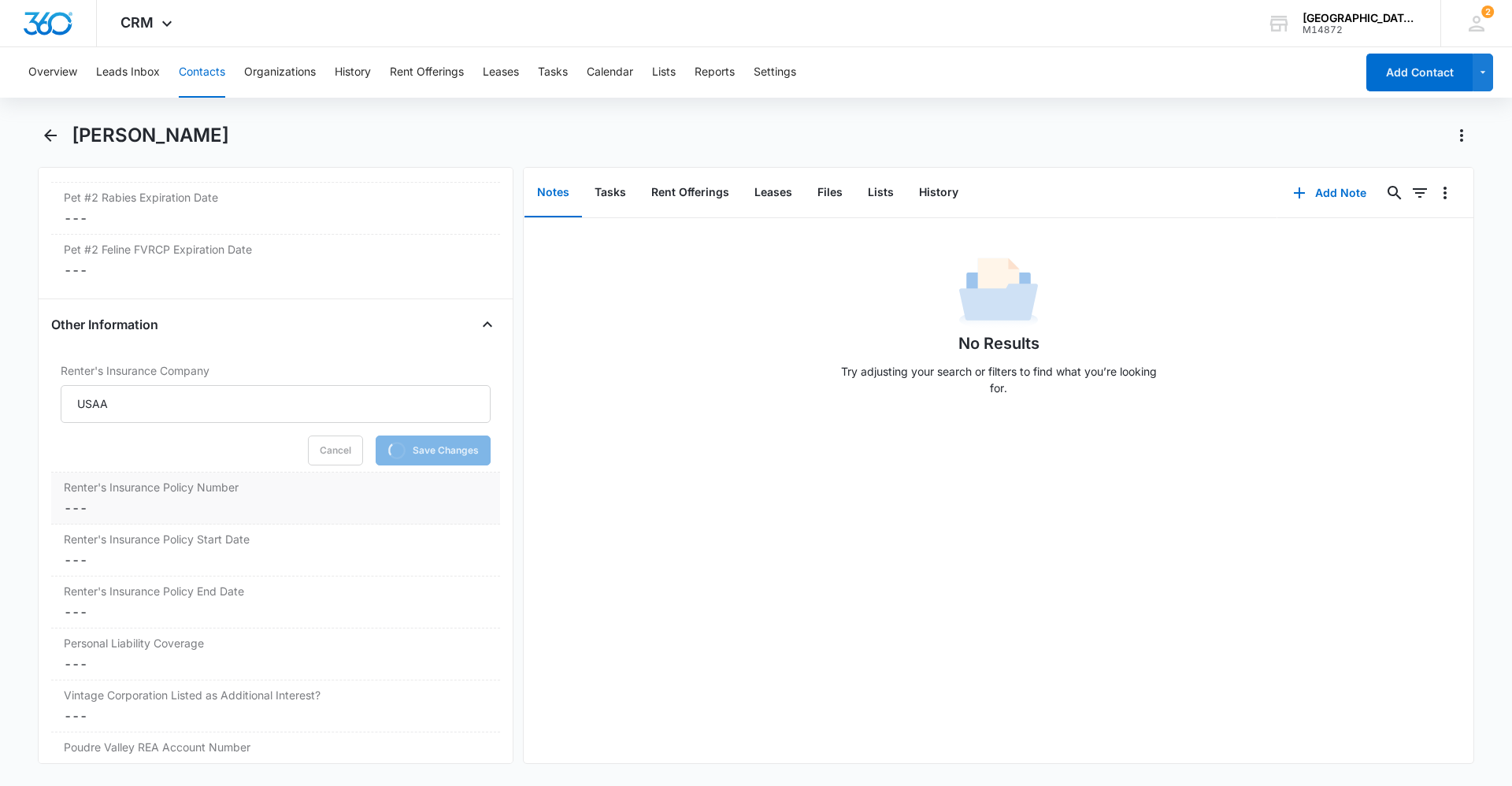
click at [211, 500] on dd "Cancel Save Changes ---" at bounding box center [275, 508] width 423 height 19
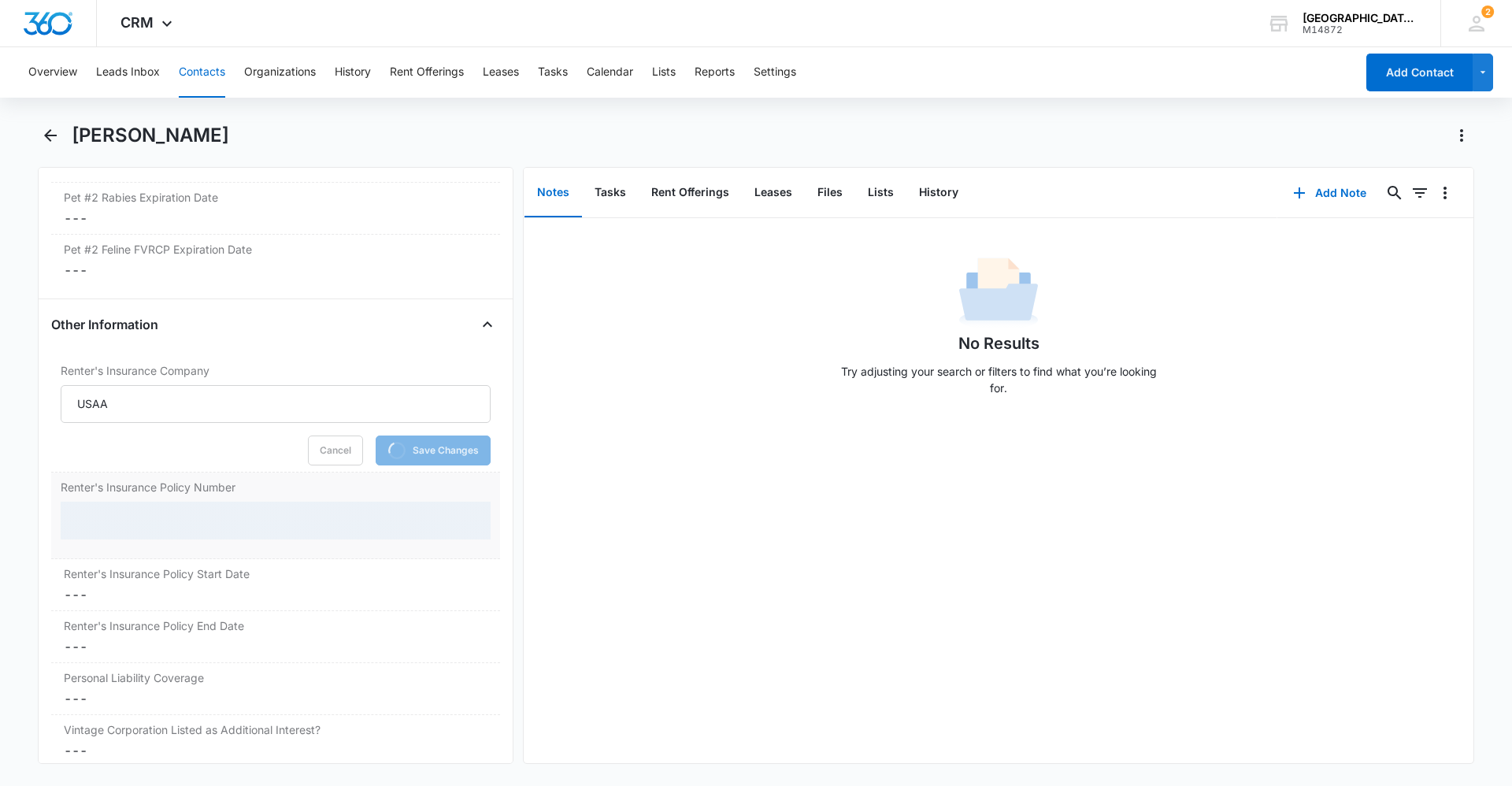
click at [216, 511] on div at bounding box center [275, 521] width 430 height 38
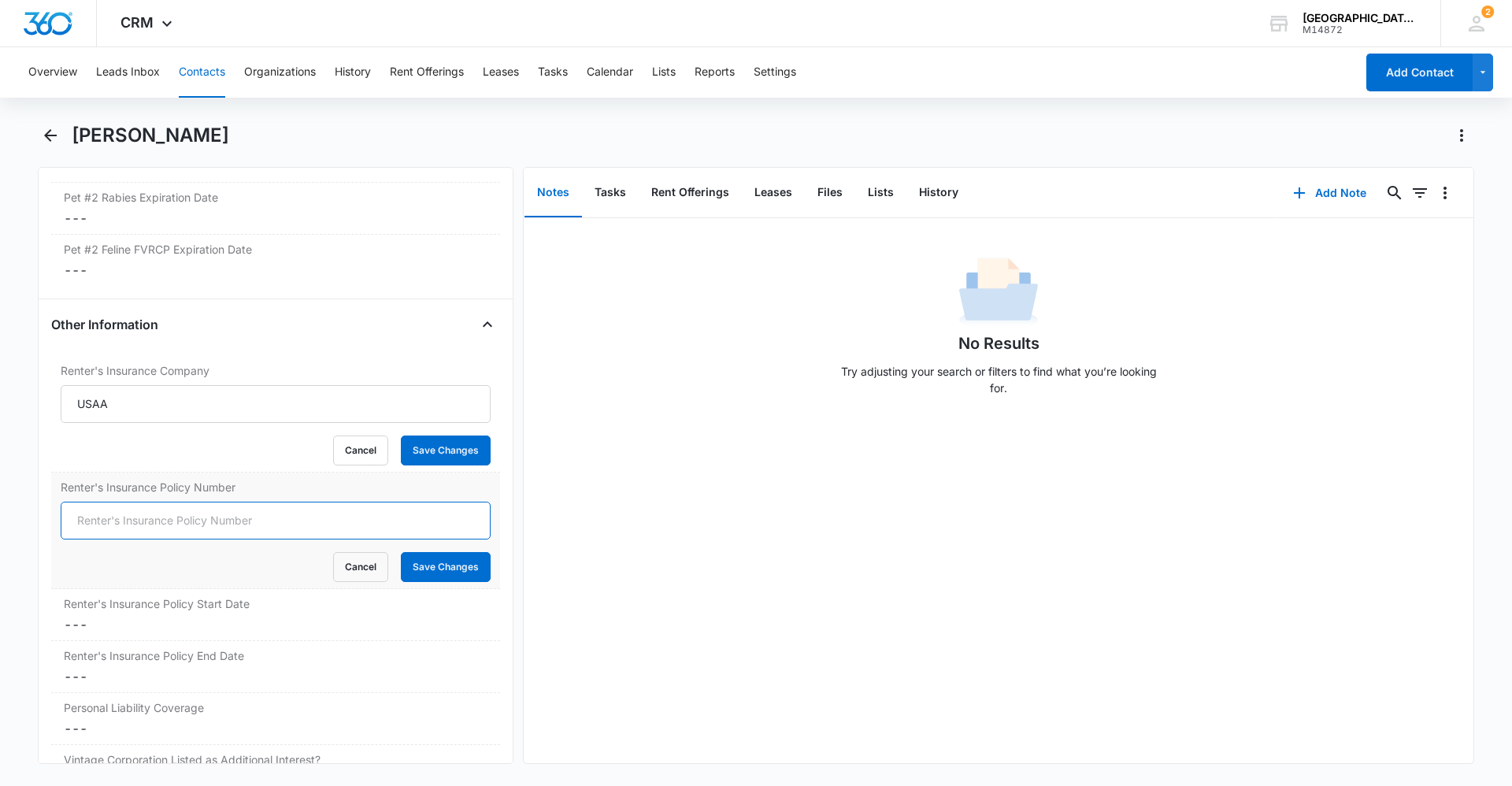
click at [229, 529] on form "Cancel Save Changes" at bounding box center [275, 542] width 430 height 80
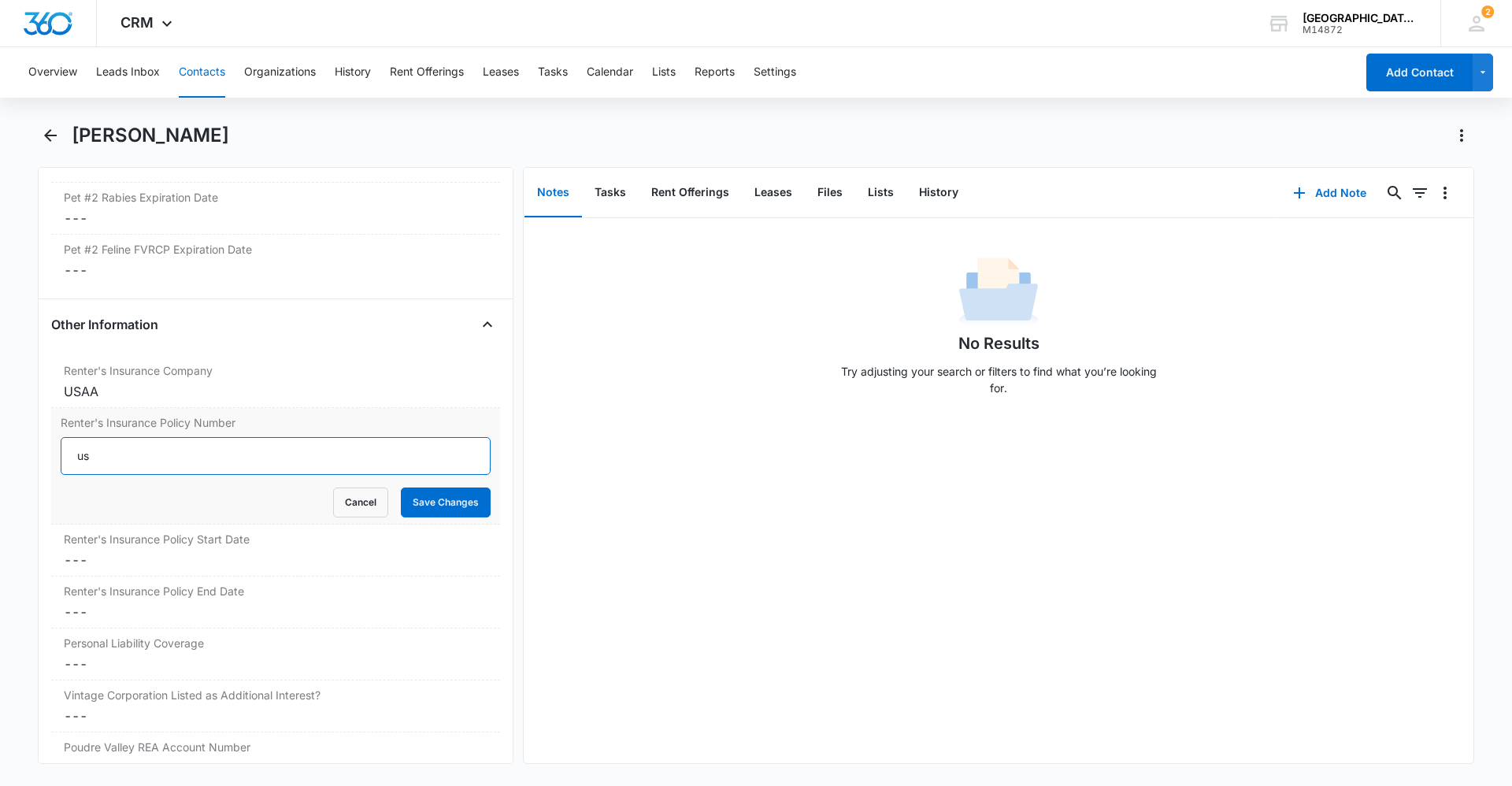
type input "u"
type input "USAA 003826324 REN 004"
click at [426, 506] on button "Save Changes" at bounding box center [446, 502] width 90 height 30
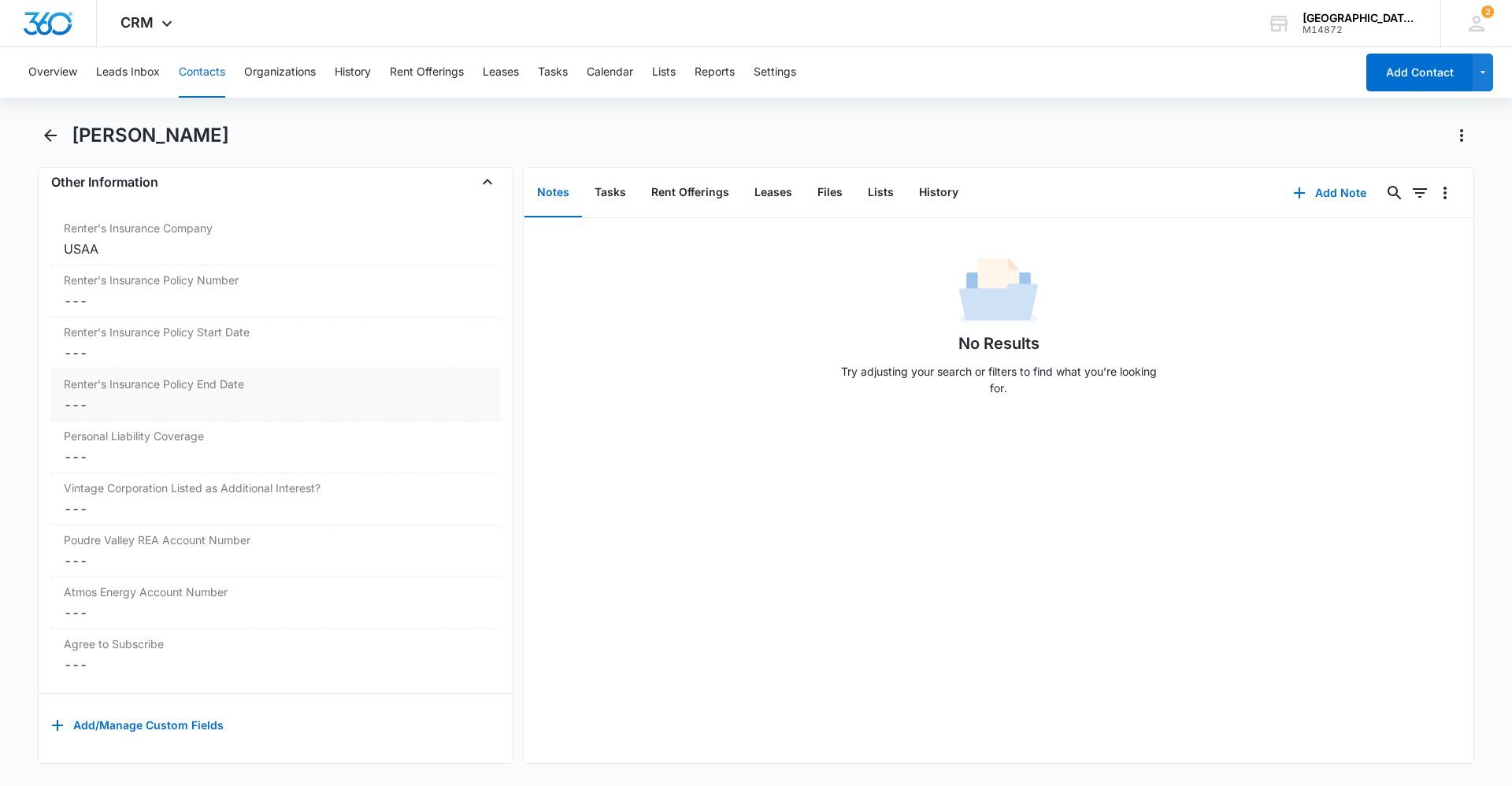
scroll to position [3219, 0]
click at [168, 343] on dd "Cancel Save Changes ---" at bounding box center [275, 353] width 423 height 19
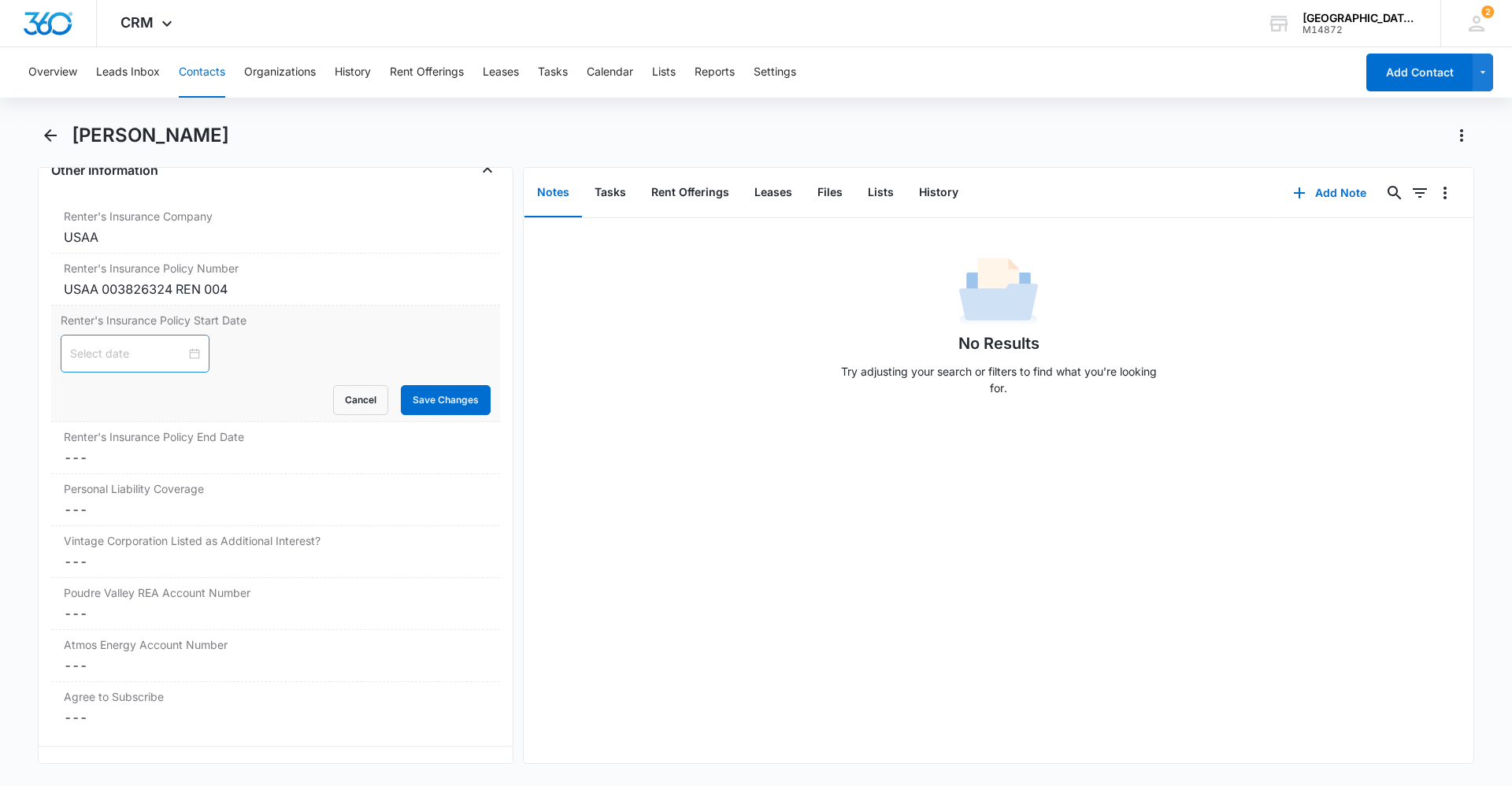
click at [182, 349] on div at bounding box center [135, 354] width 130 height 17
type input "[DATE]"
click at [118, 476] on div "8" at bounding box center [113, 475] width 19 height 19
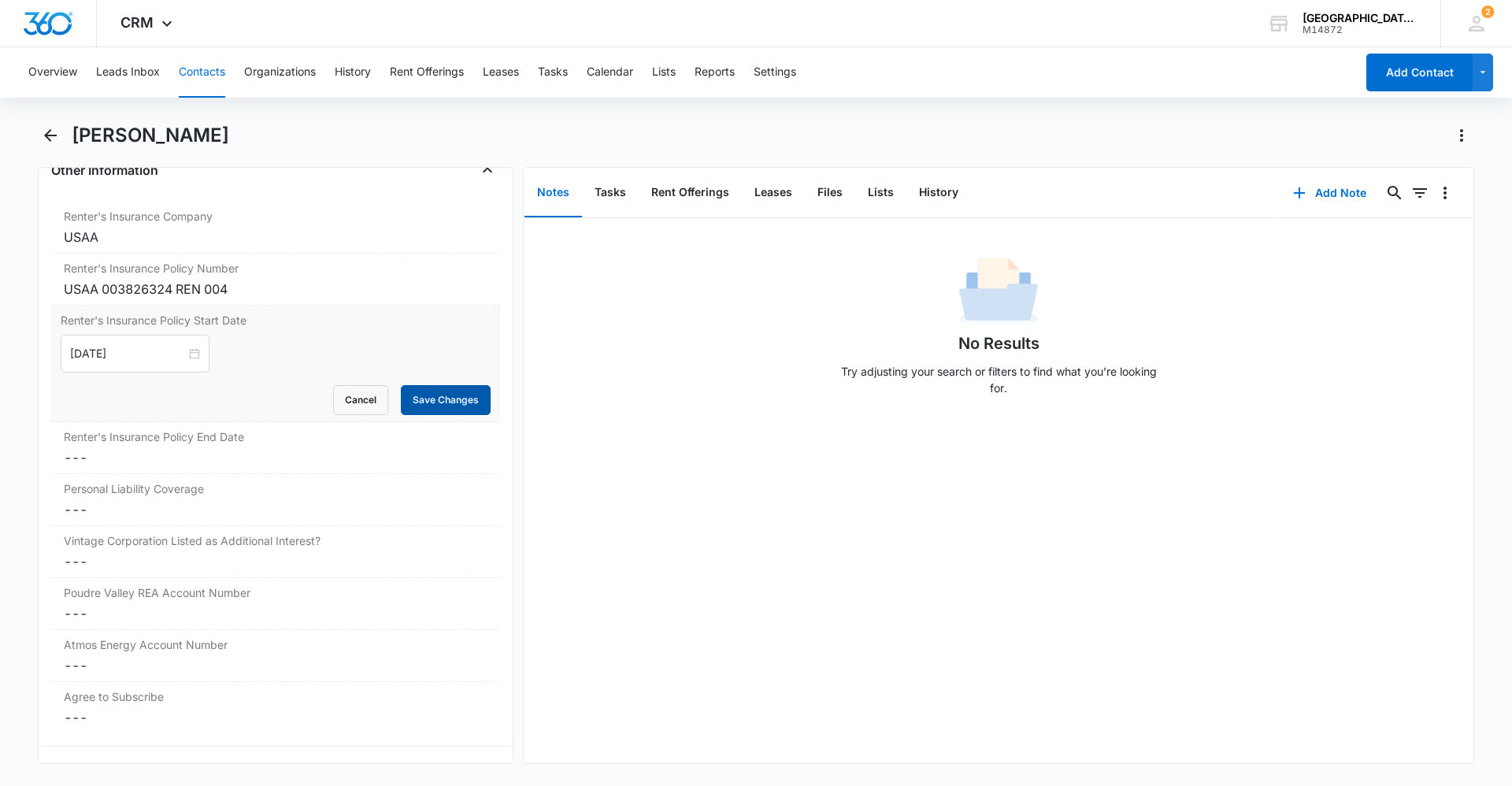
click at [431, 403] on button "Save Changes" at bounding box center [446, 400] width 90 height 30
click at [222, 454] on dd "Cancel Save Changes ---" at bounding box center [275, 458] width 423 height 19
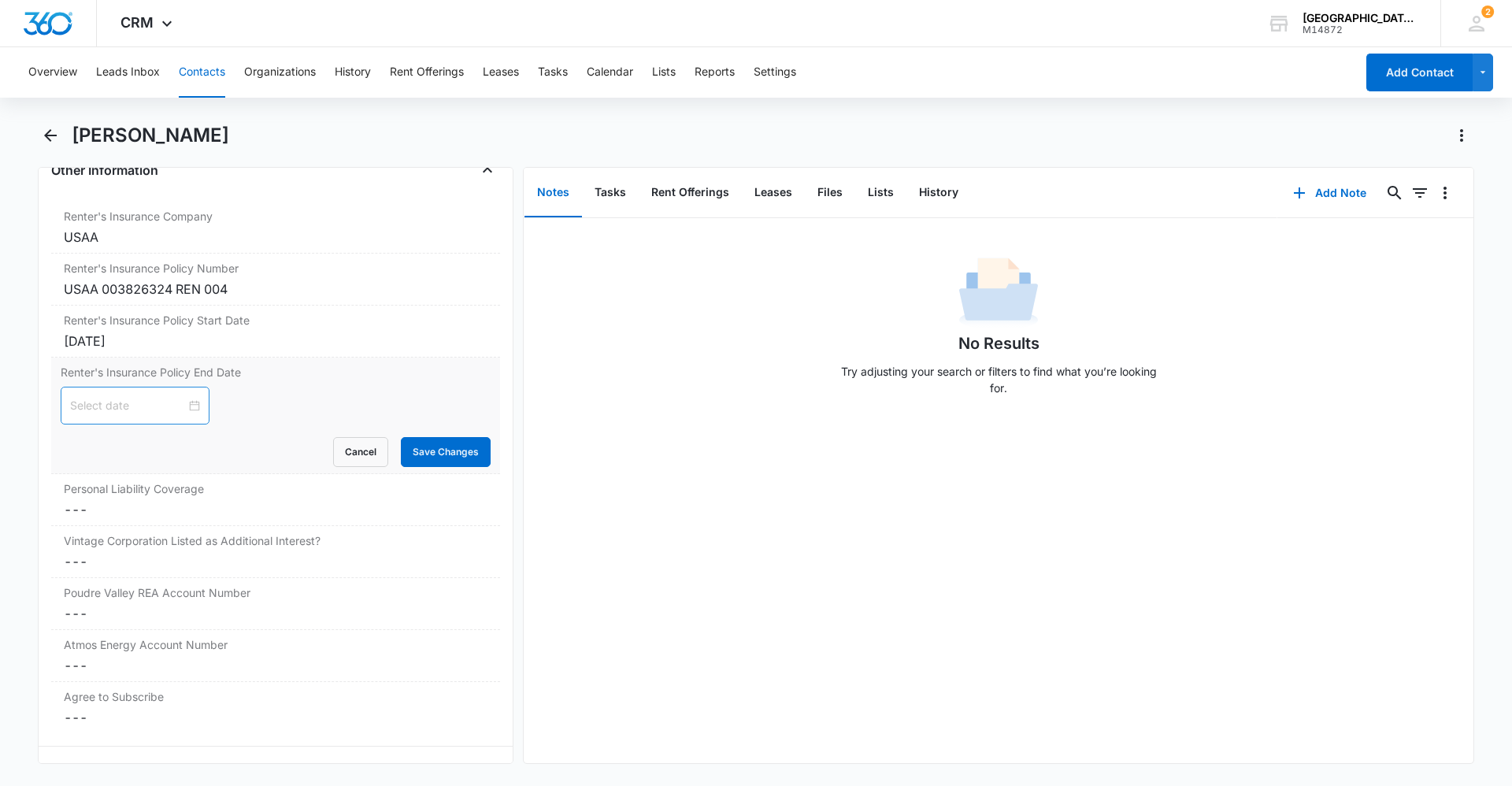
click at [178, 403] on div at bounding box center [135, 406] width 130 height 17
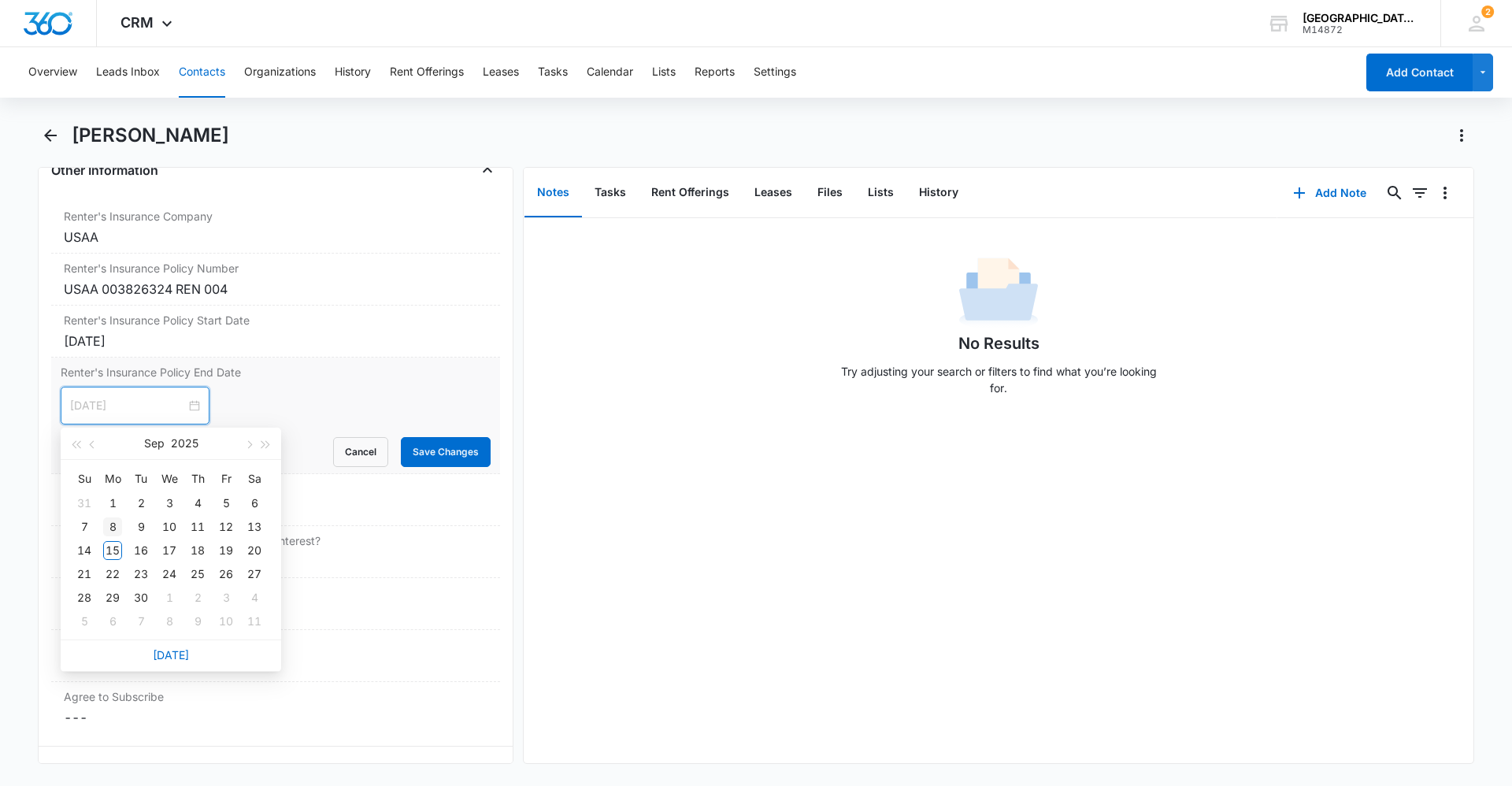
click at [115, 525] on div "8" at bounding box center [113, 527] width 19 height 19
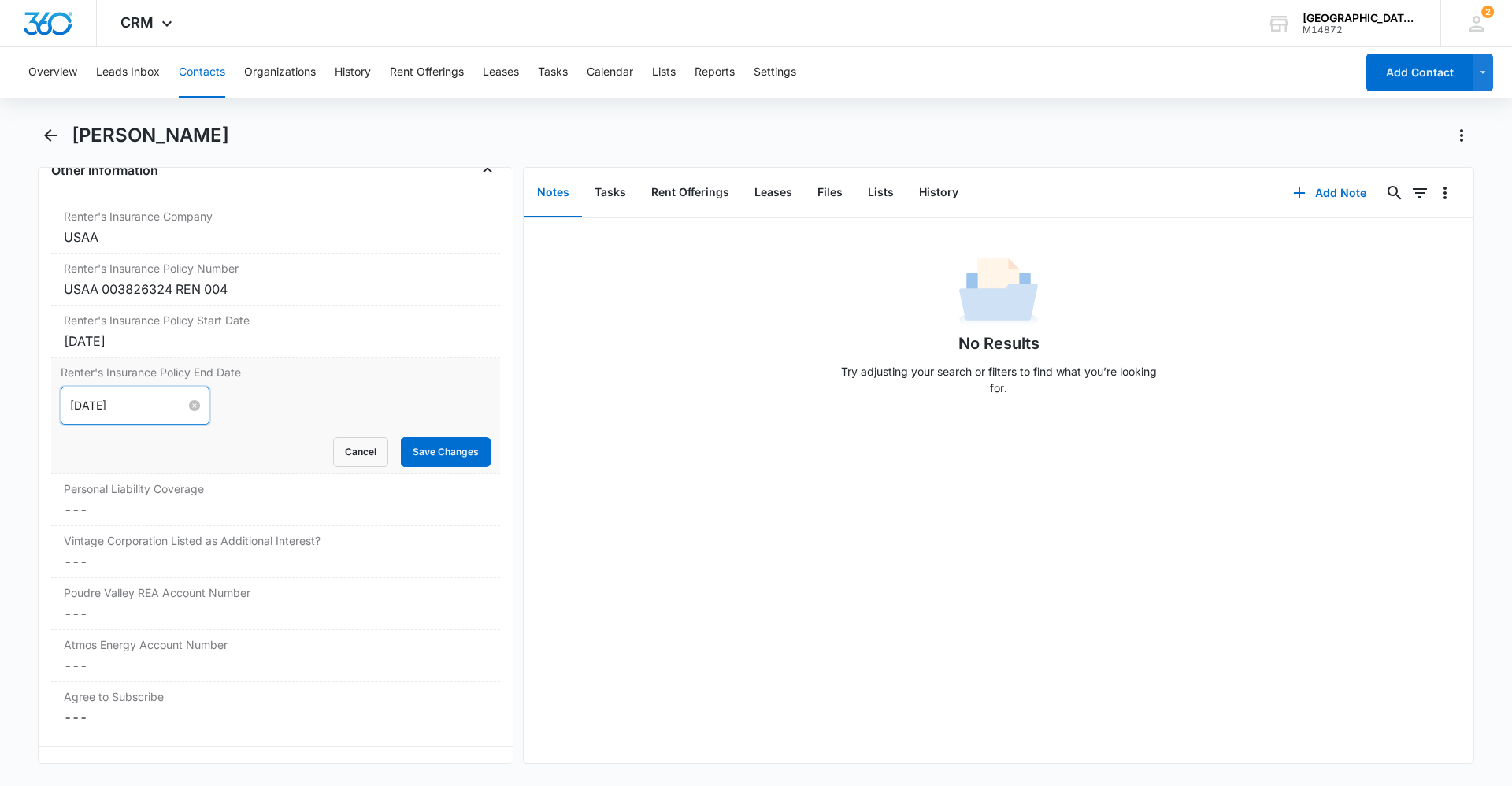
click at [135, 406] on input "[DATE]" at bounding box center [128, 406] width 116 height 17
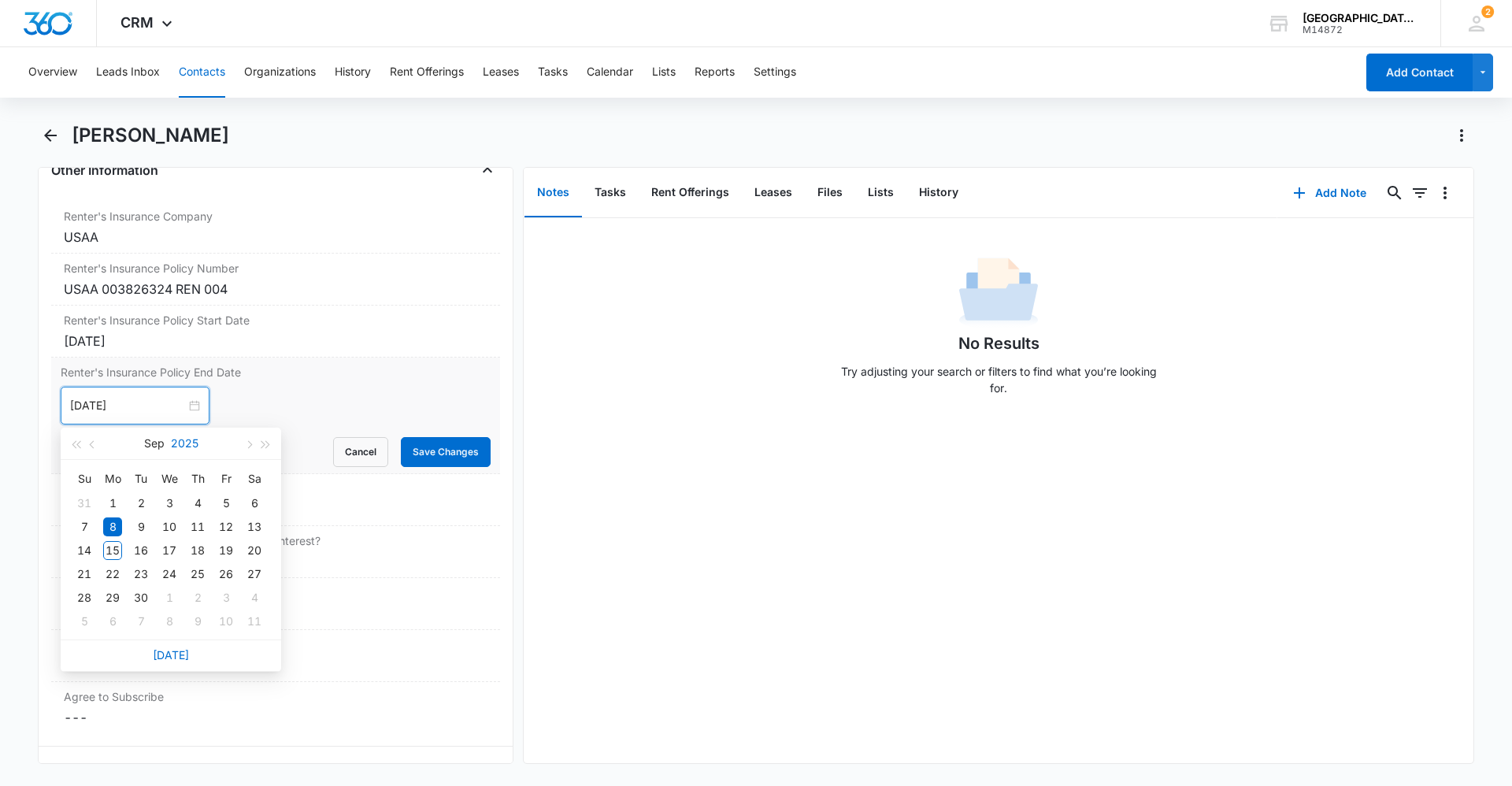
click at [179, 446] on button "2025" at bounding box center [185, 443] width 28 height 32
click at [179, 586] on div "2026" at bounding box center [171, 590] width 47 height 19
type input "[DATE]"
click at [422, 454] on button "Save Changes" at bounding box center [446, 452] width 90 height 30
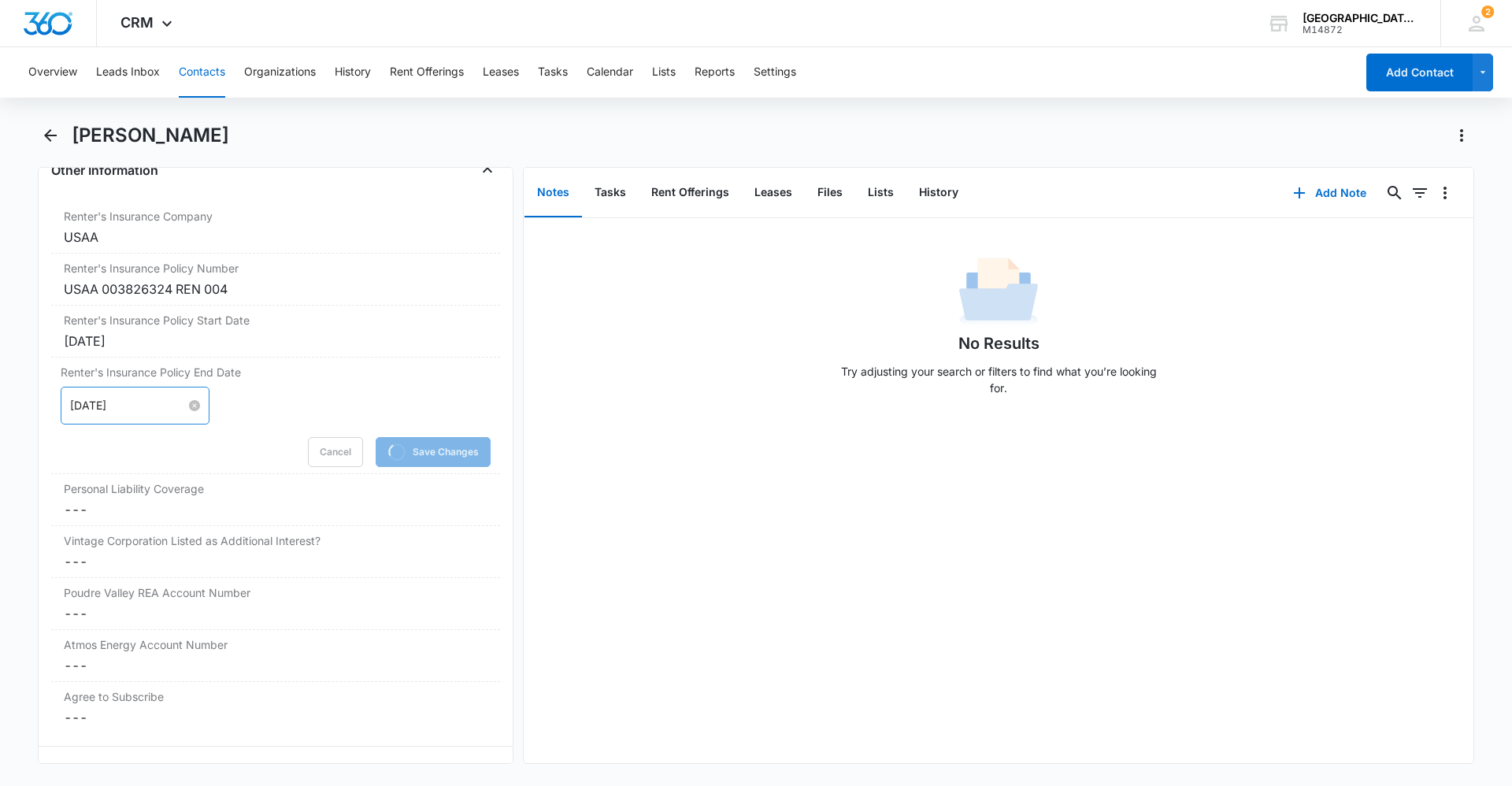
click at [126, 405] on input "[DATE]" at bounding box center [128, 406] width 116 height 17
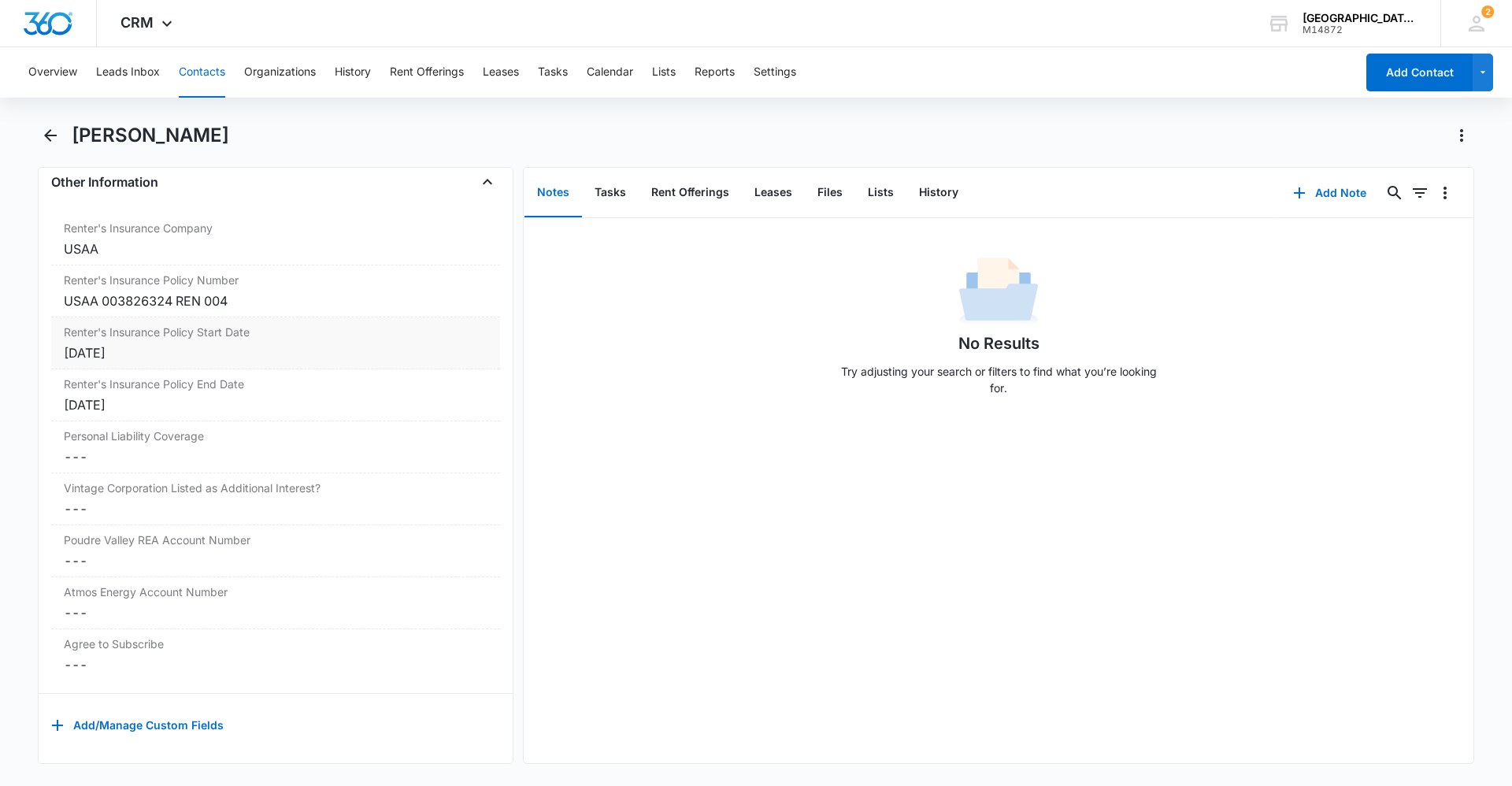
click at [140, 343] on div "[DATE]" at bounding box center [275, 353] width 423 height 19
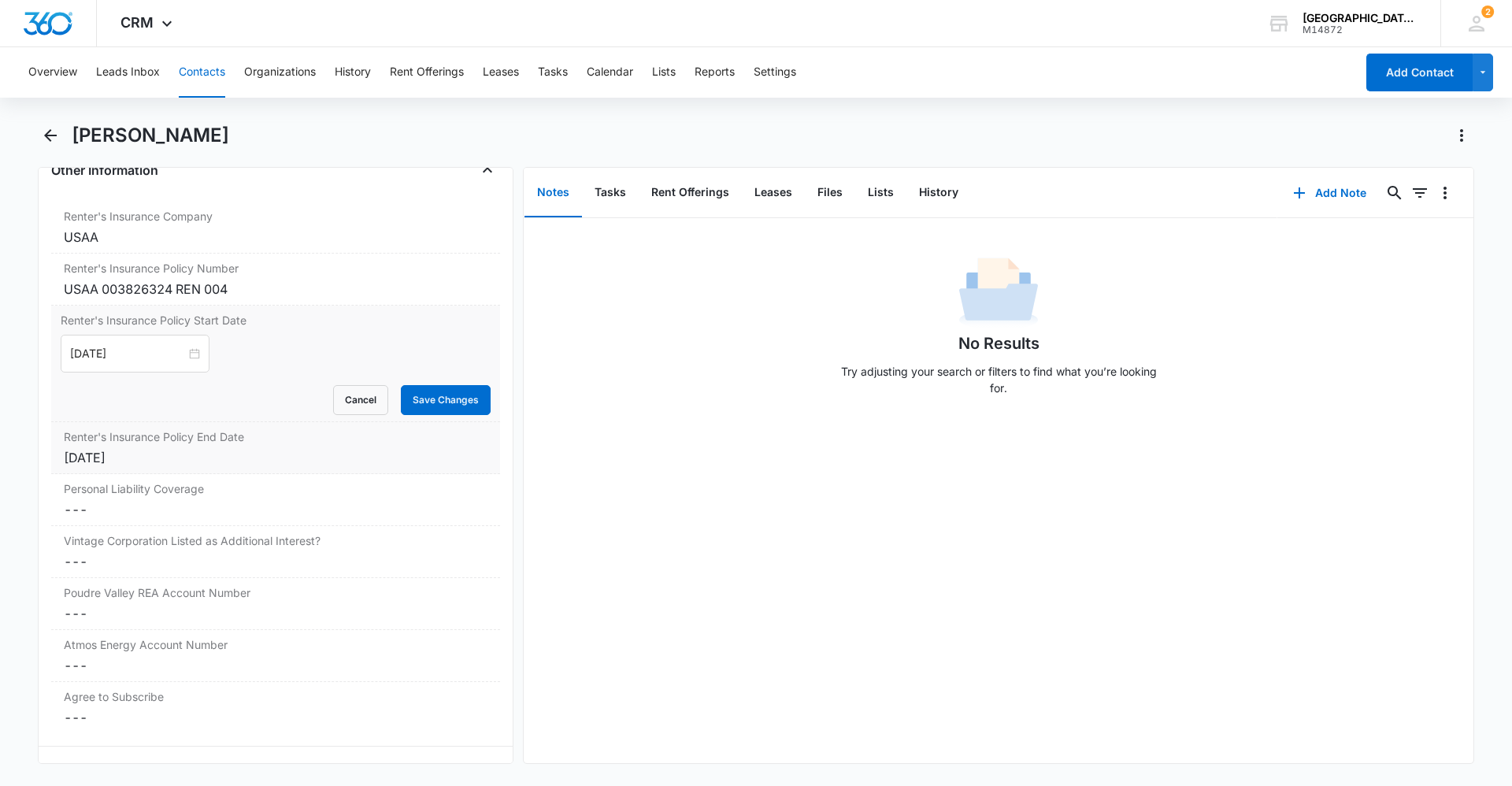
click at [138, 451] on div "[DATE]" at bounding box center [275, 458] width 423 height 19
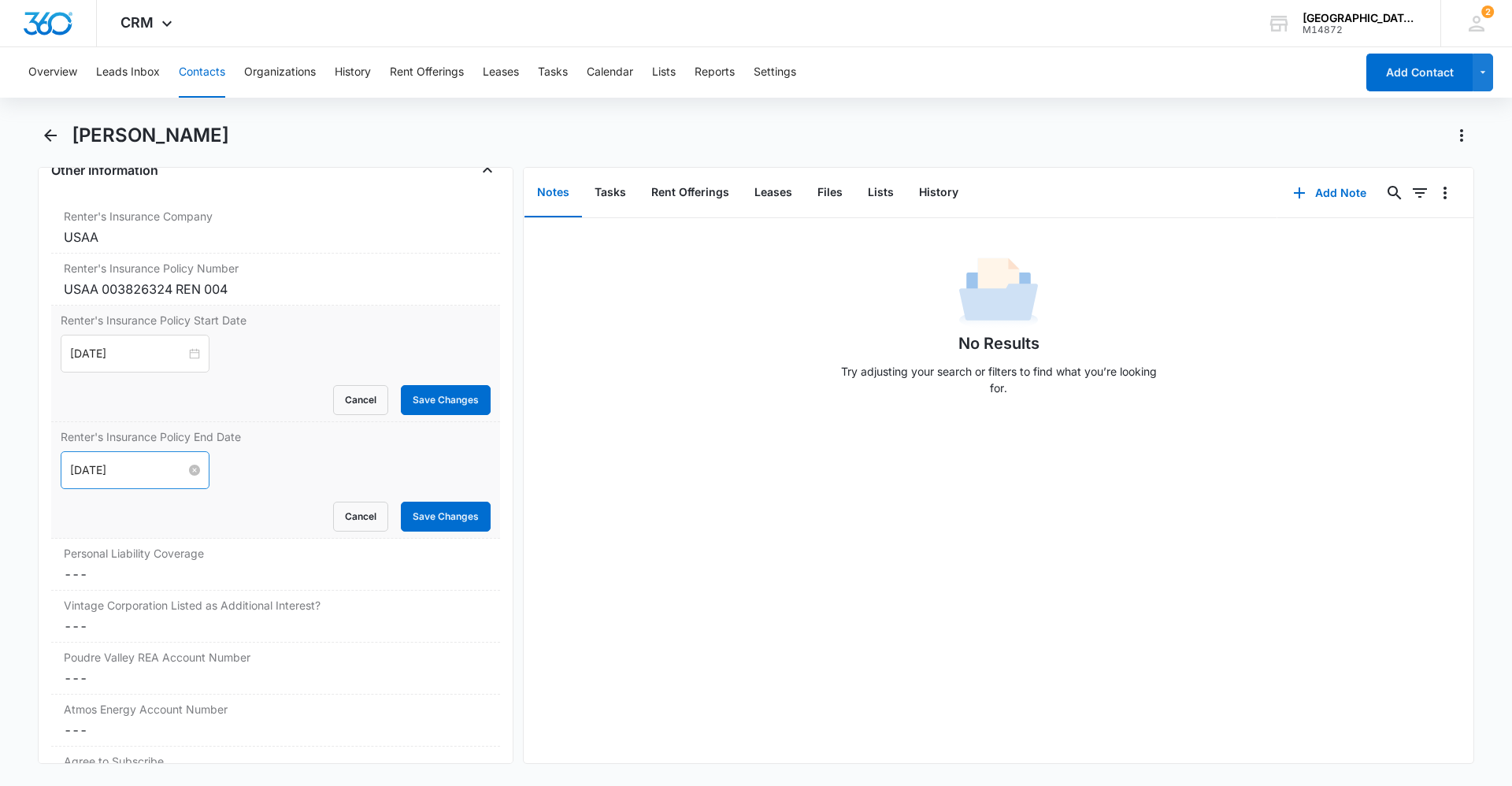
click at [142, 468] on input "[DATE]" at bounding box center [128, 470] width 116 height 17
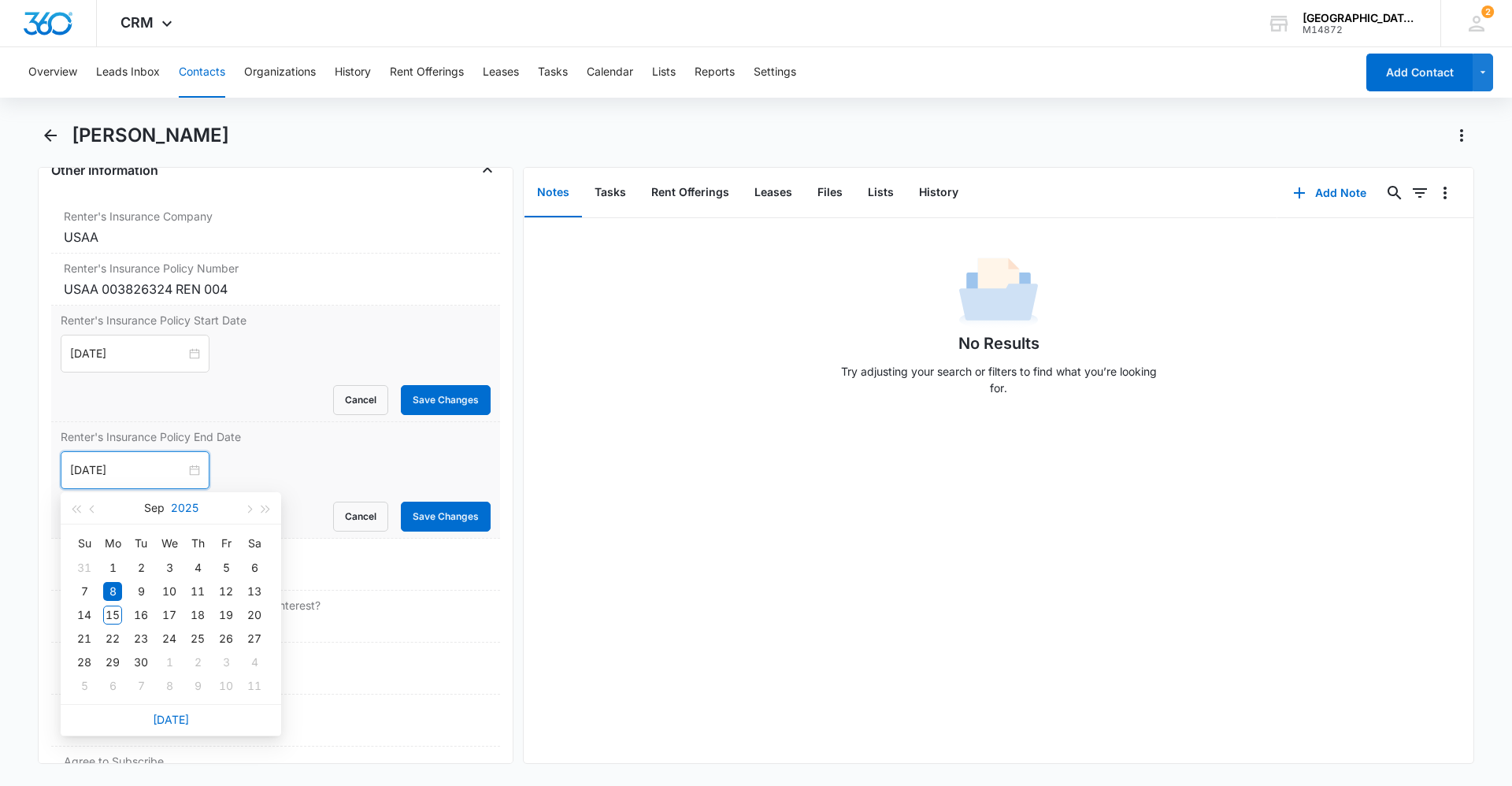
click at [185, 506] on button "2025" at bounding box center [185, 508] width 28 height 32
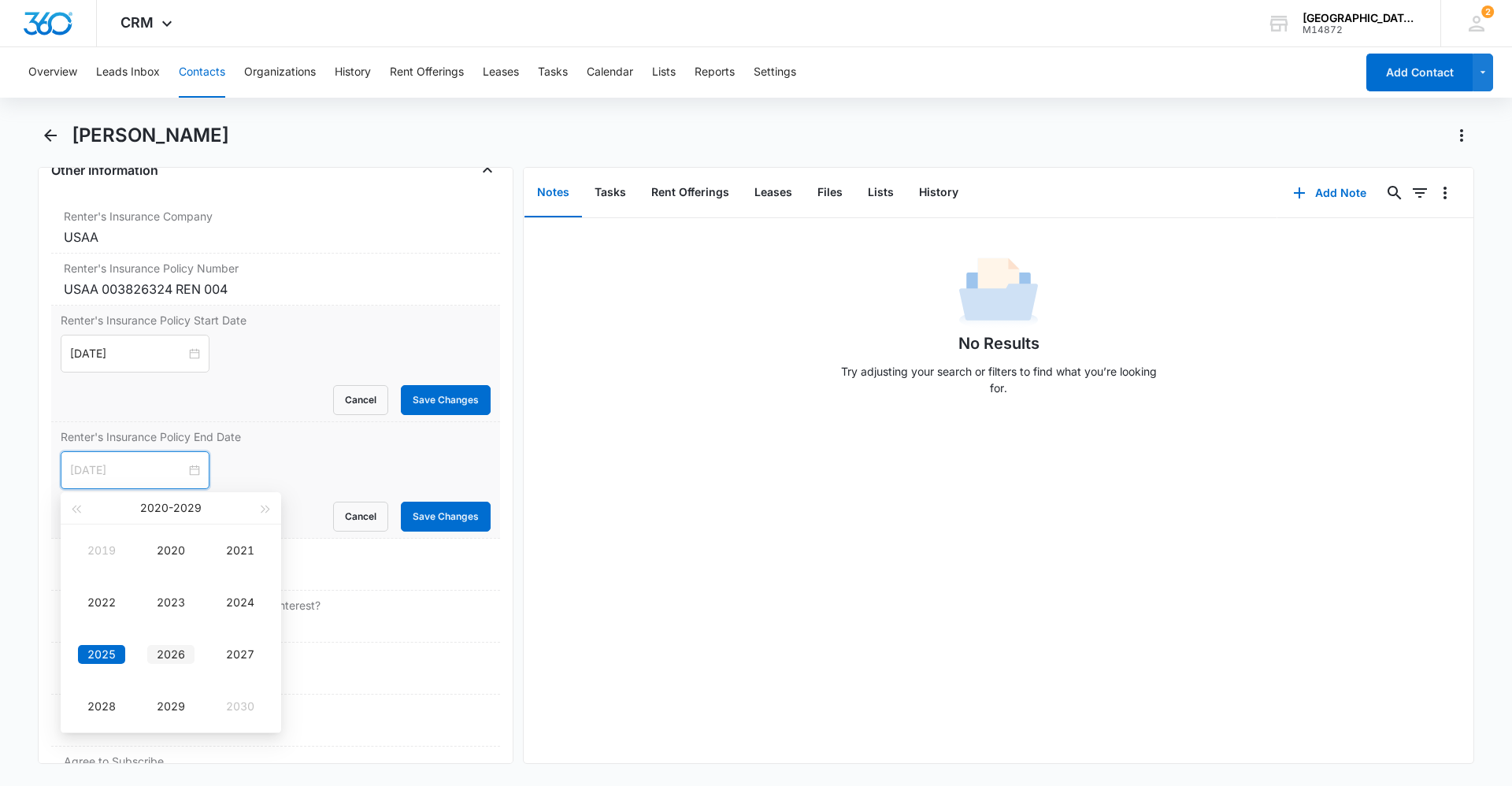
click at [172, 647] on div "2026" at bounding box center [171, 655] width 47 height 19
type input "[DATE]"
click at [136, 594] on div "8" at bounding box center [141, 592] width 19 height 19
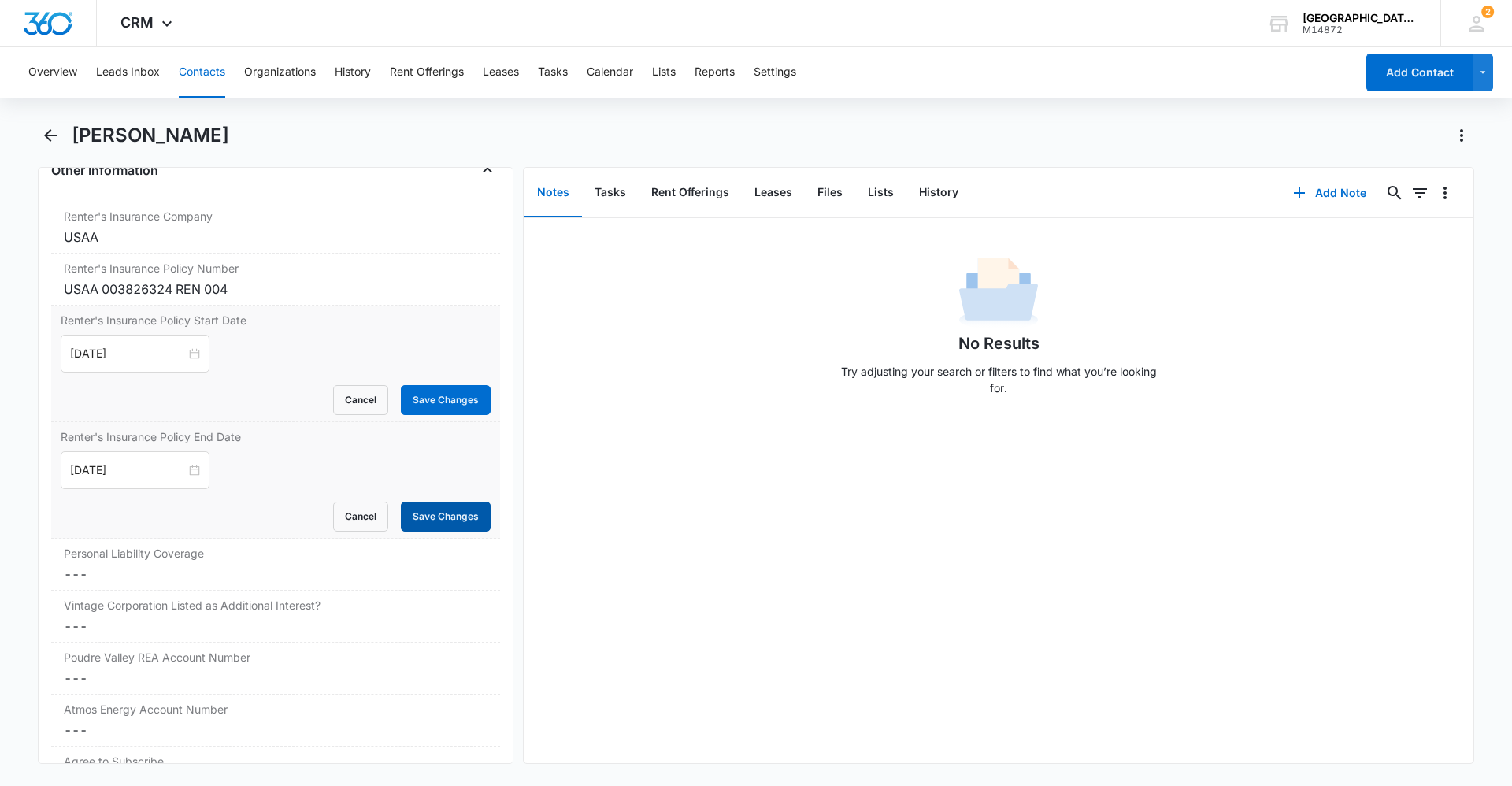
click at [436, 518] on button "Save Changes" at bounding box center [446, 517] width 90 height 30
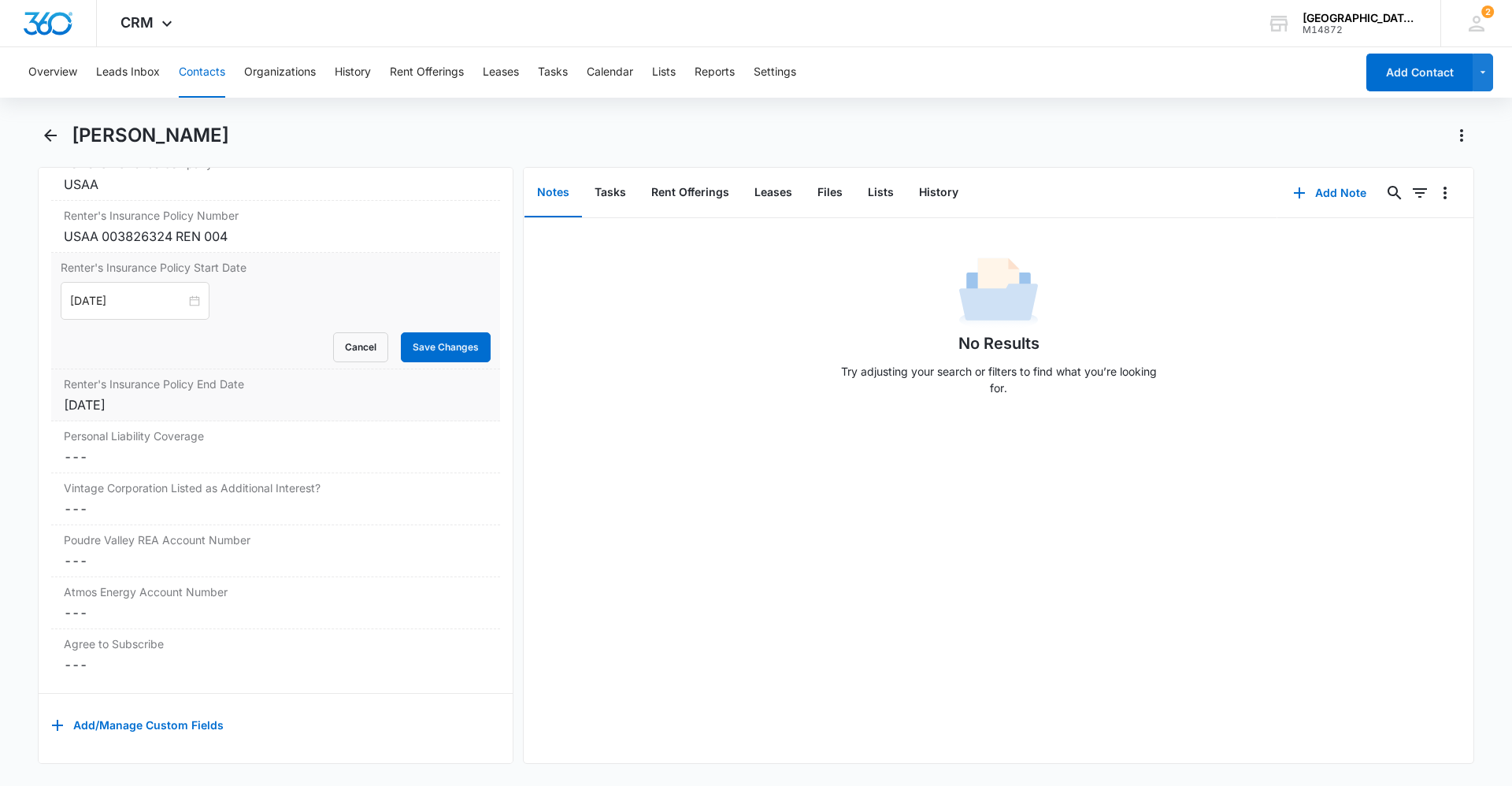
scroll to position [3284, 0]
click at [449, 332] on button "Save Changes" at bounding box center [446, 347] width 90 height 30
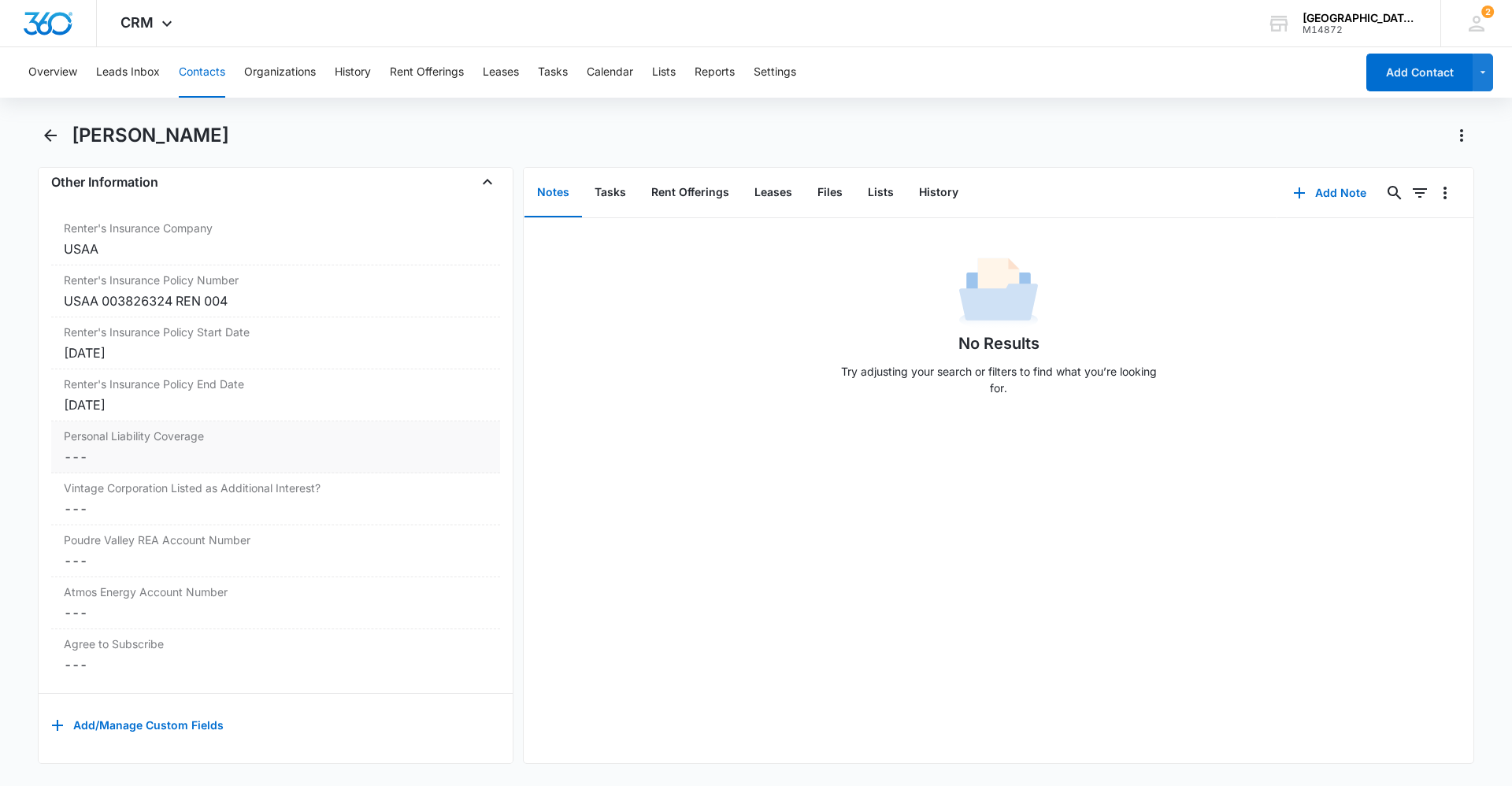
click at [223, 448] on dd "Cancel Save Changes ---" at bounding box center [275, 457] width 423 height 19
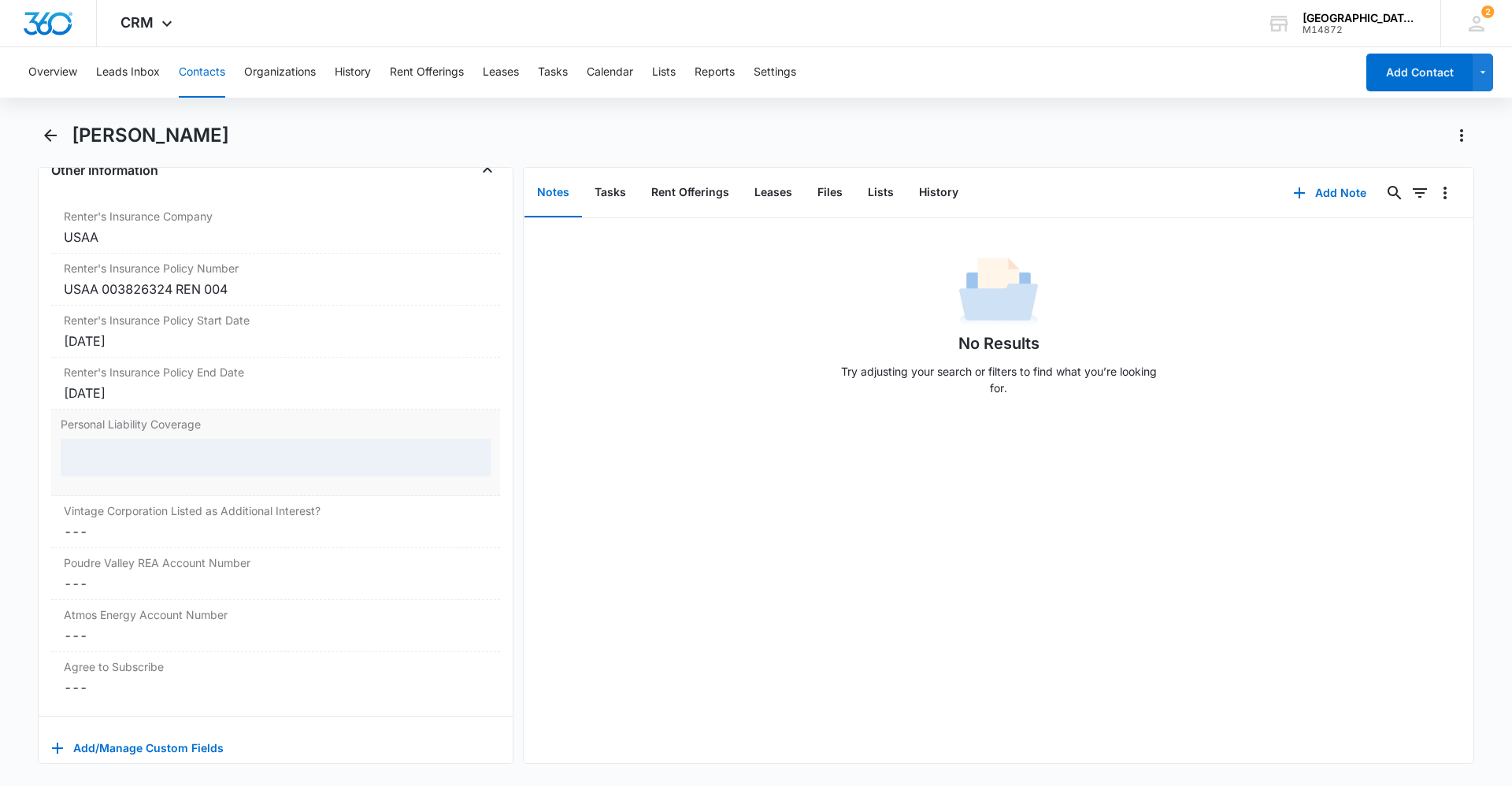
click at [199, 451] on div at bounding box center [275, 458] width 430 height 38
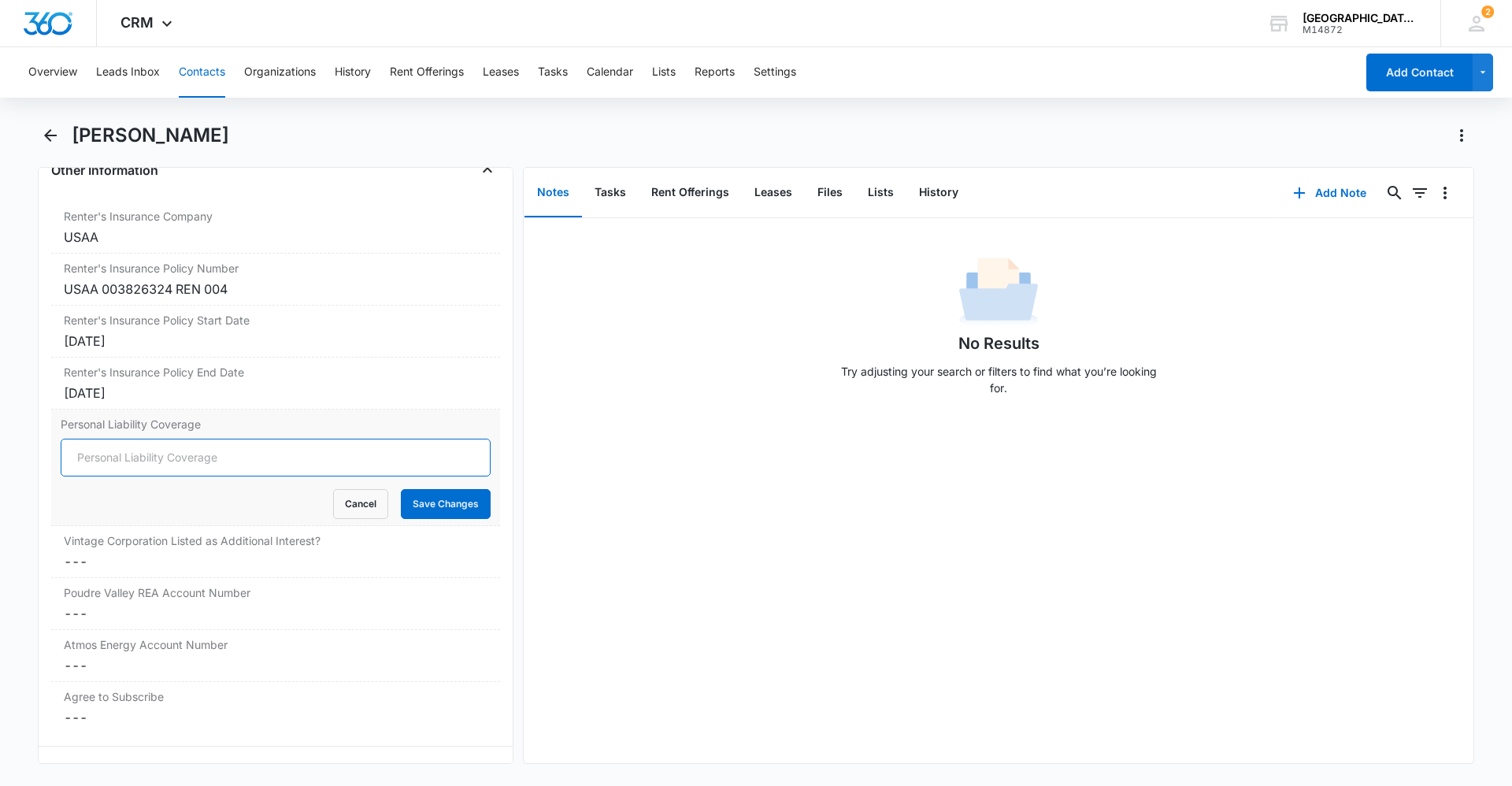
click at [195, 468] on input "Personal Liability Coverage" at bounding box center [275, 458] width 430 height 38
type input "300,000"
click at [408, 500] on button "Save Changes" at bounding box center [446, 504] width 90 height 30
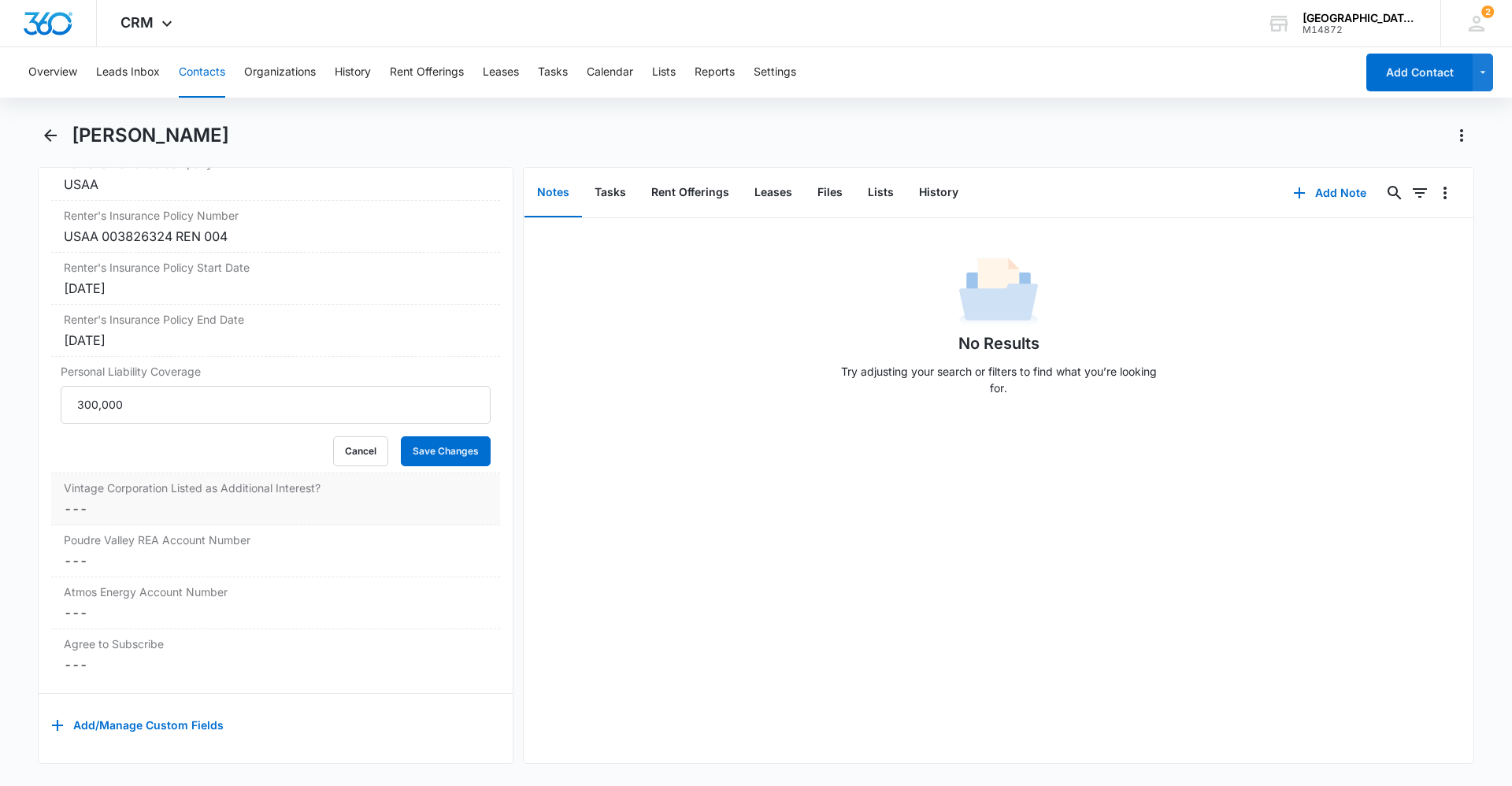
click at [218, 500] on dd "Cancel Save Changes ---" at bounding box center [275, 509] width 423 height 19
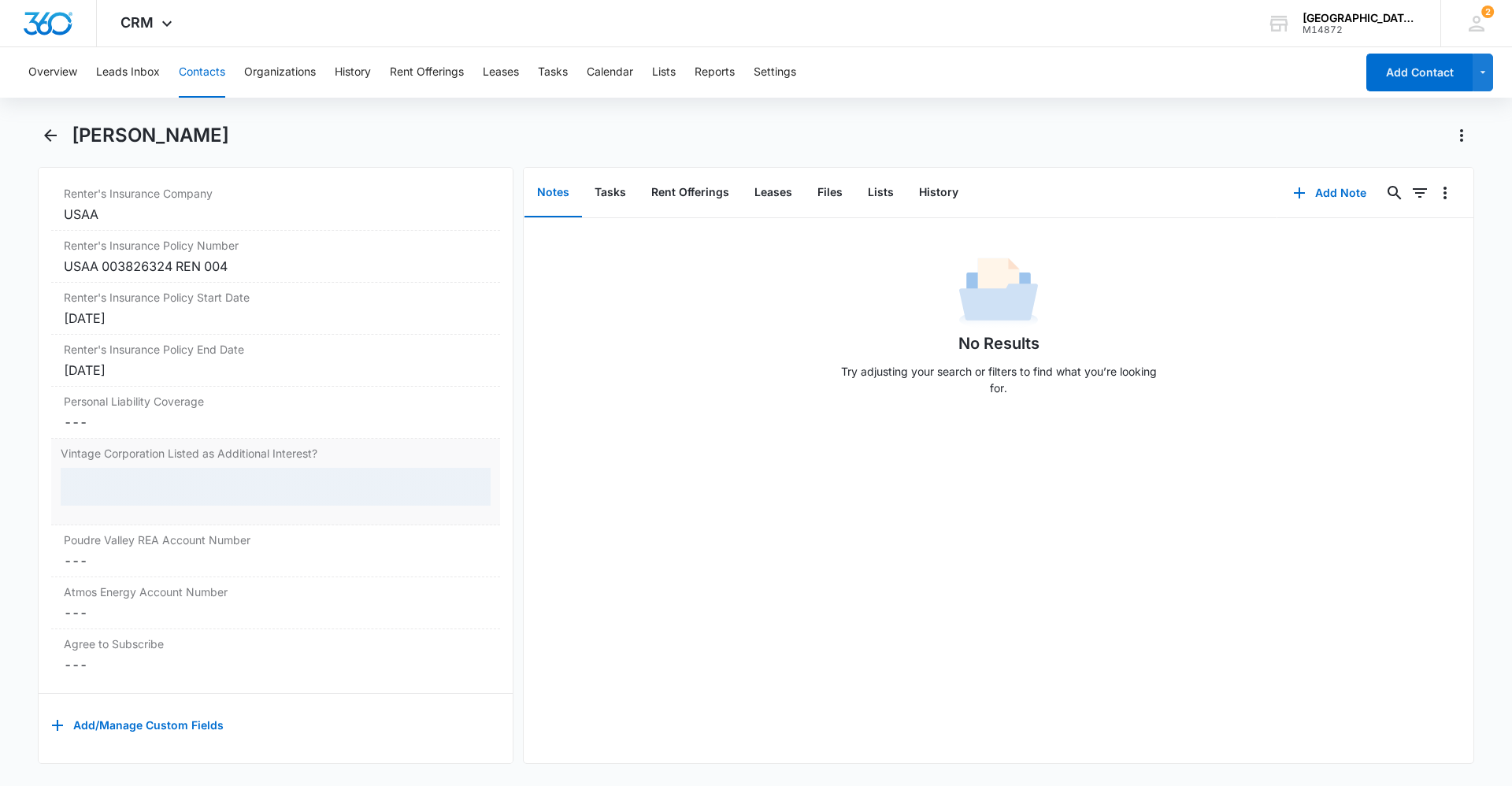
scroll to position [3284, 0]
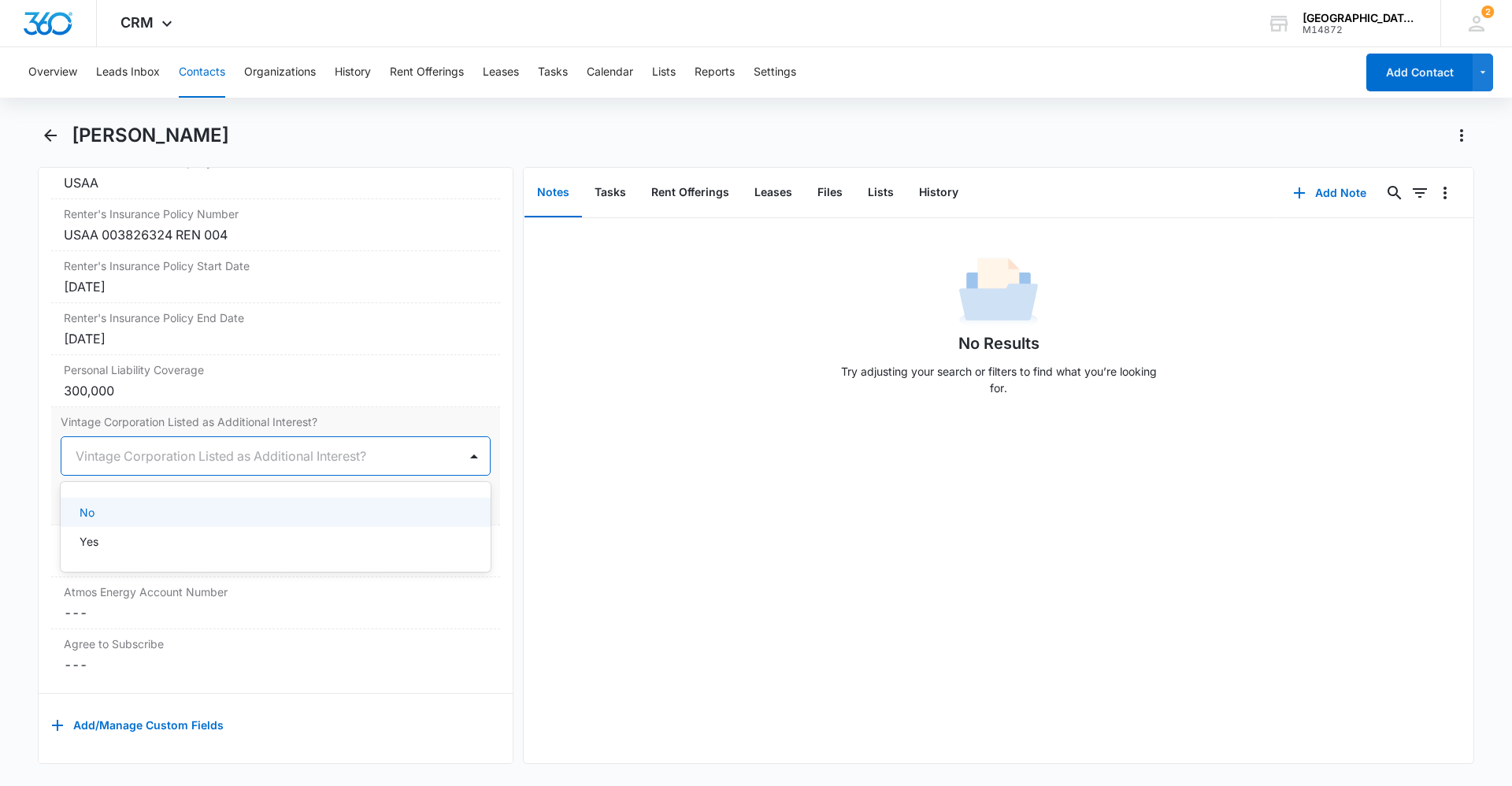
click at [173, 453] on div at bounding box center [257, 456] width 362 height 22
click at [110, 536] on div "Yes" at bounding box center [273, 541] width 389 height 16
click at [471, 498] on button "Save Changes" at bounding box center [446, 503] width 90 height 30
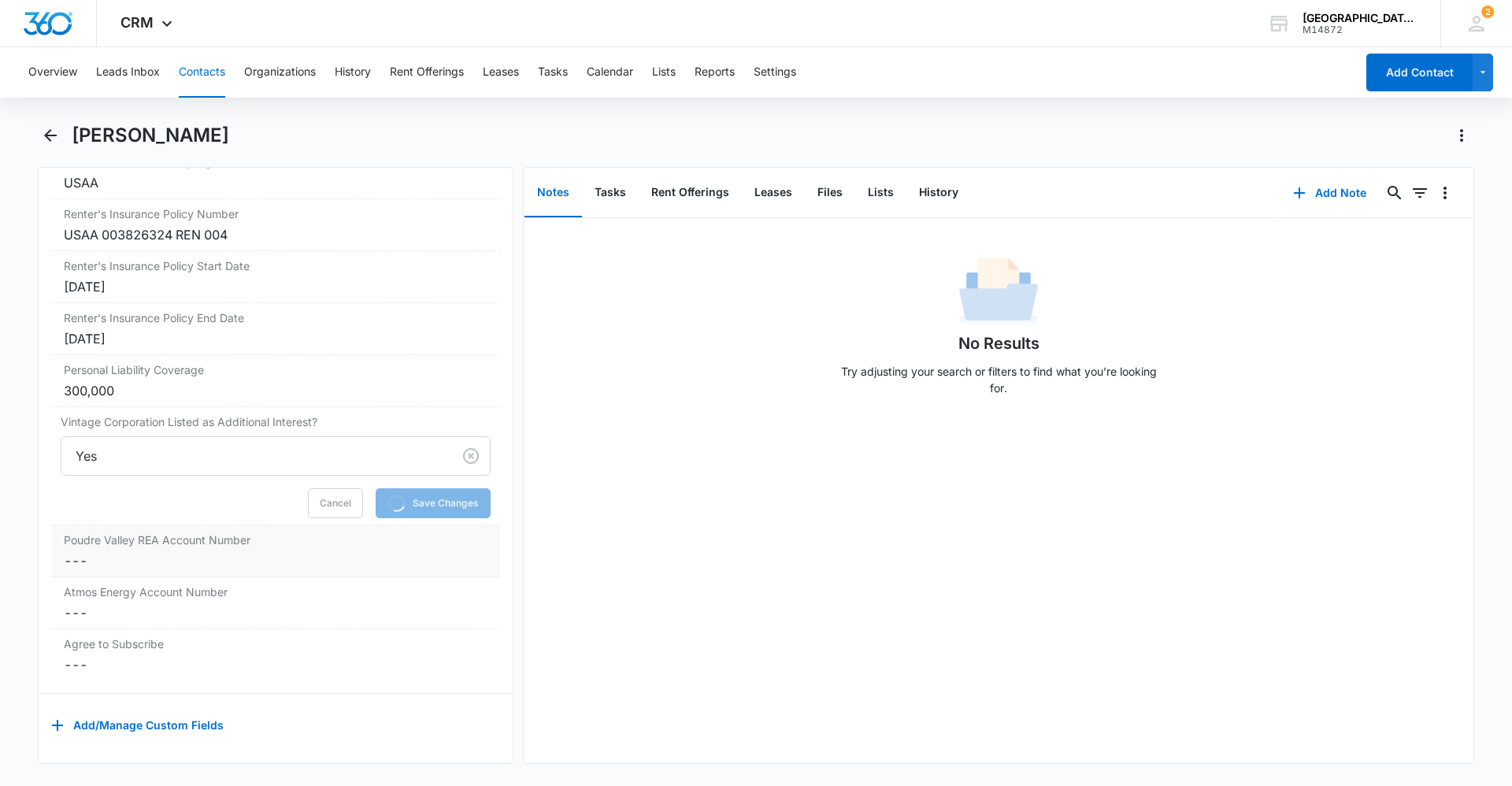
scroll to position [3285, 0]
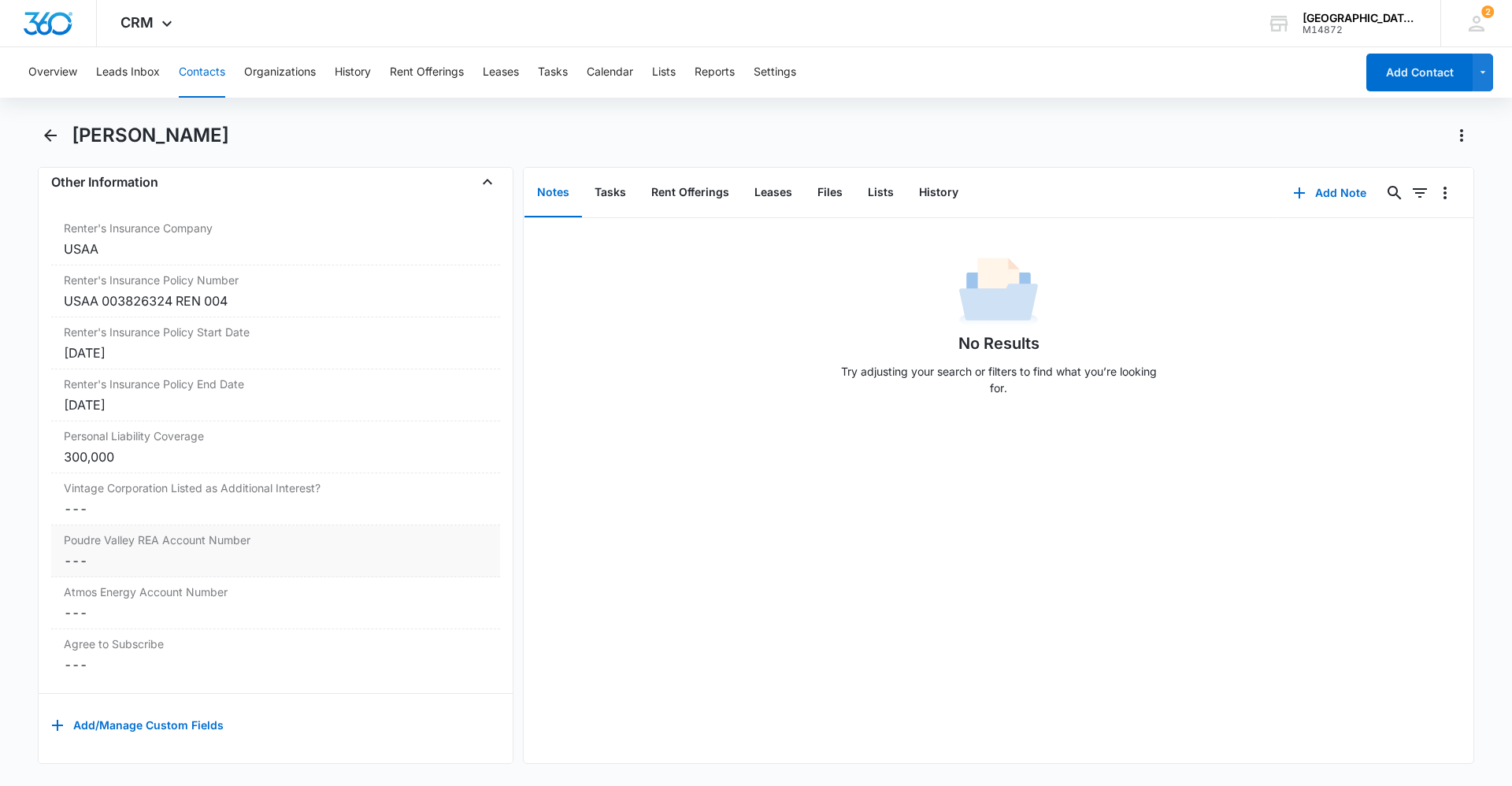
click at [181, 537] on div "Poudre Valley REA Account Number Cancel Save Changes ---" at bounding box center [275, 551] width 449 height 52
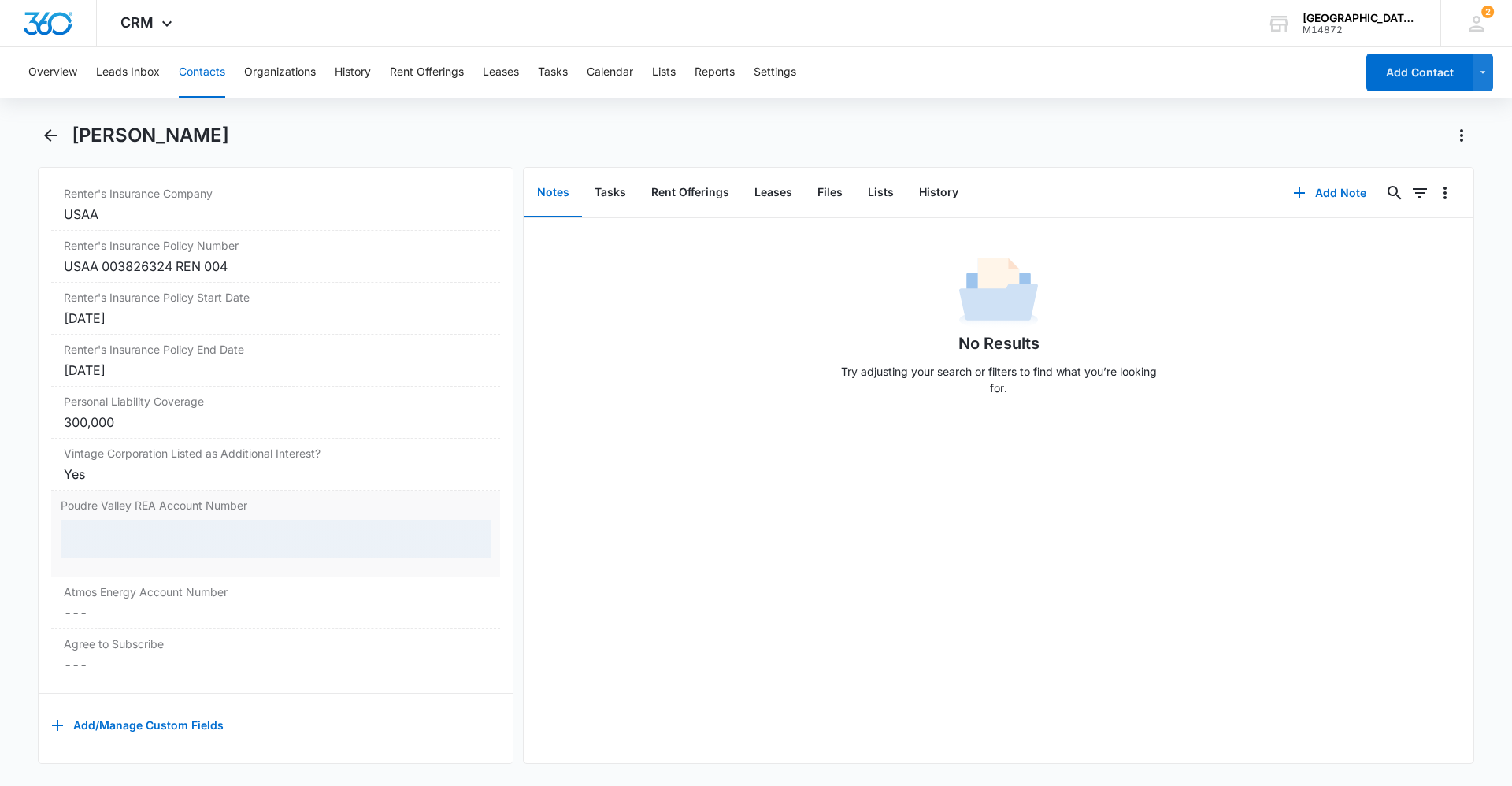
click at [160, 532] on div at bounding box center [275, 539] width 430 height 38
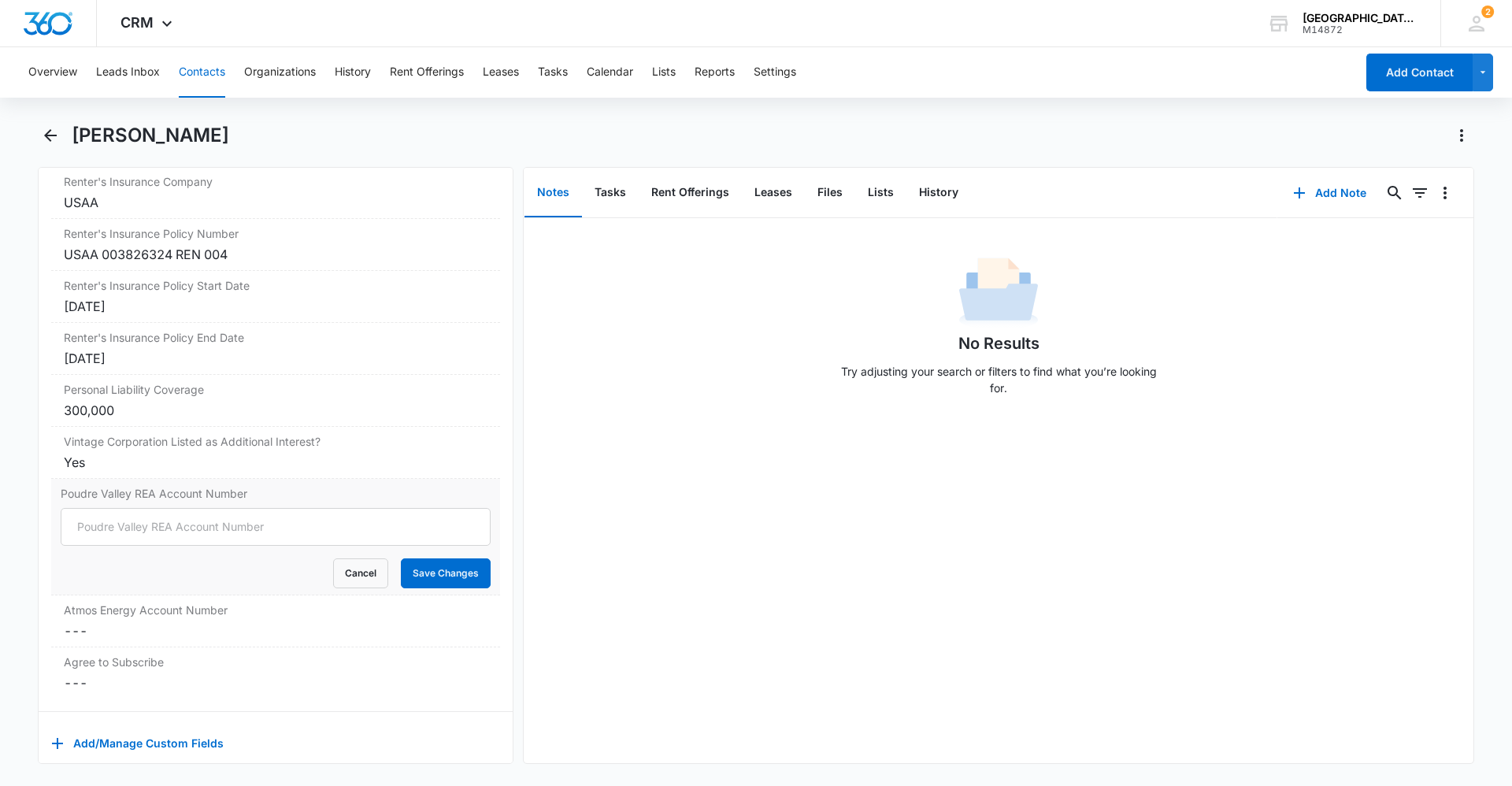
scroll to position [3284, 0]
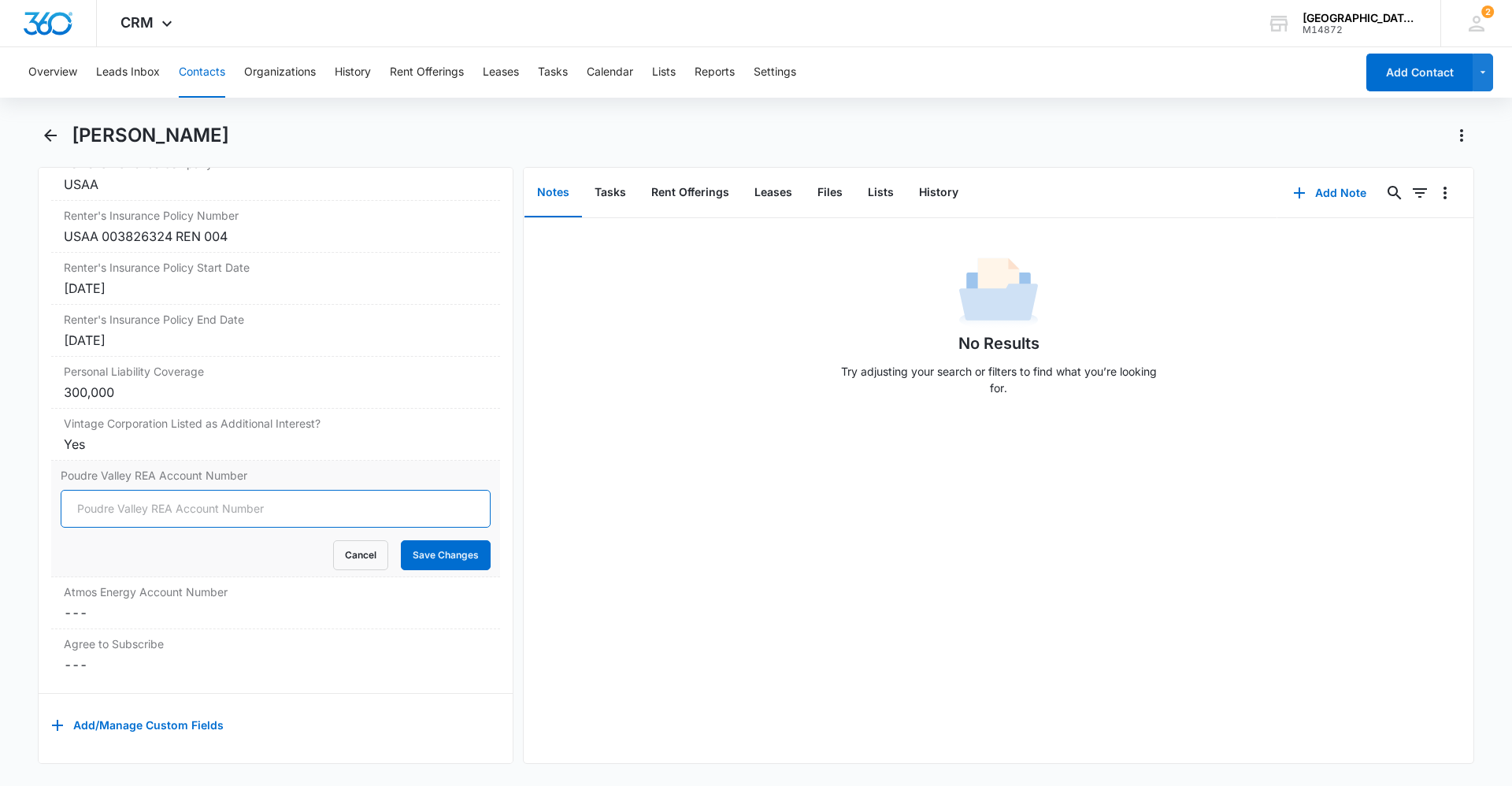
click at [161, 499] on input "Poudre Valley REA Account Number" at bounding box center [275, 509] width 430 height 38
type input "84980002"
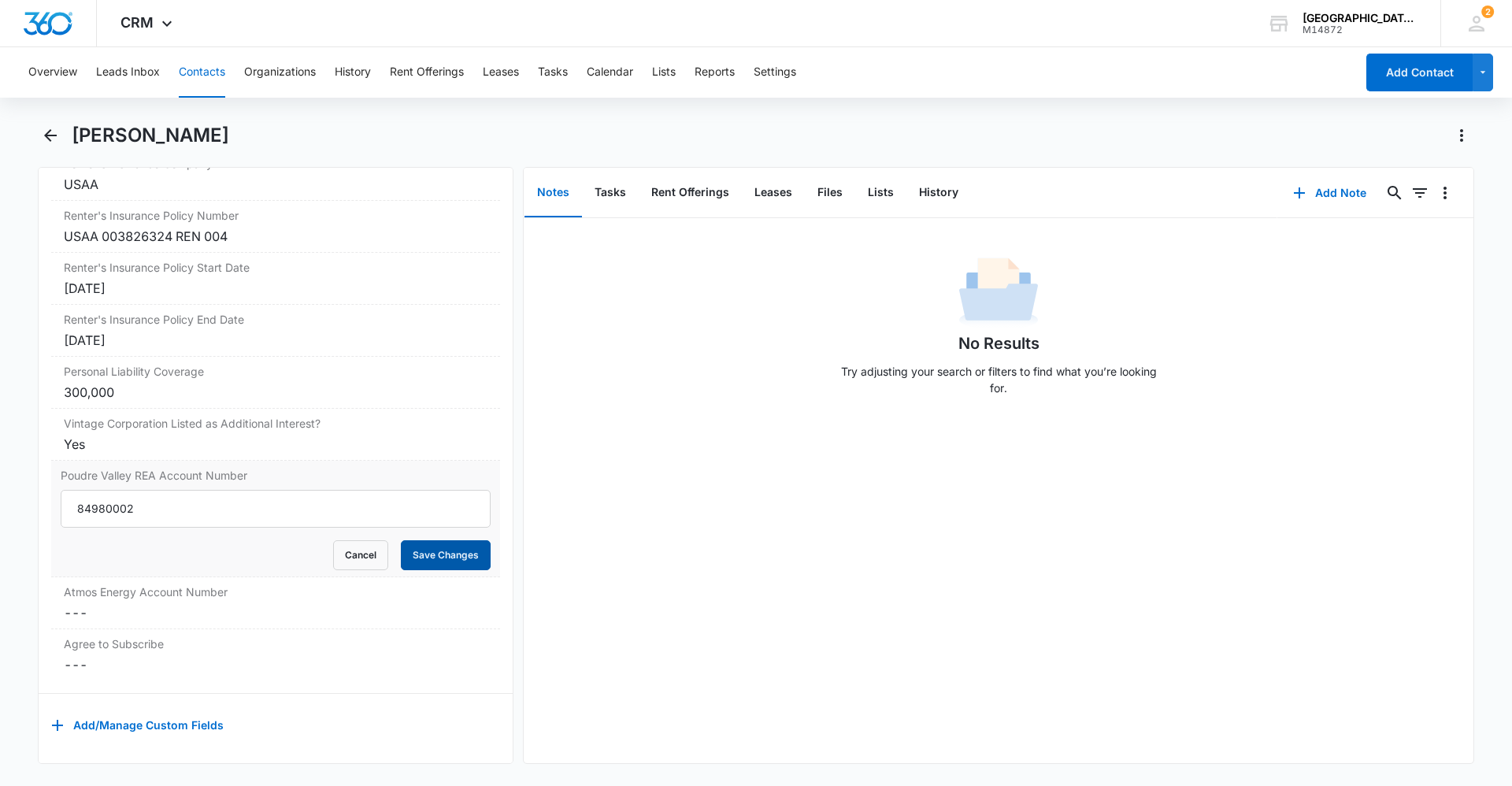
click at [450, 540] on button "Save Changes" at bounding box center [446, 555] width 90 height 30
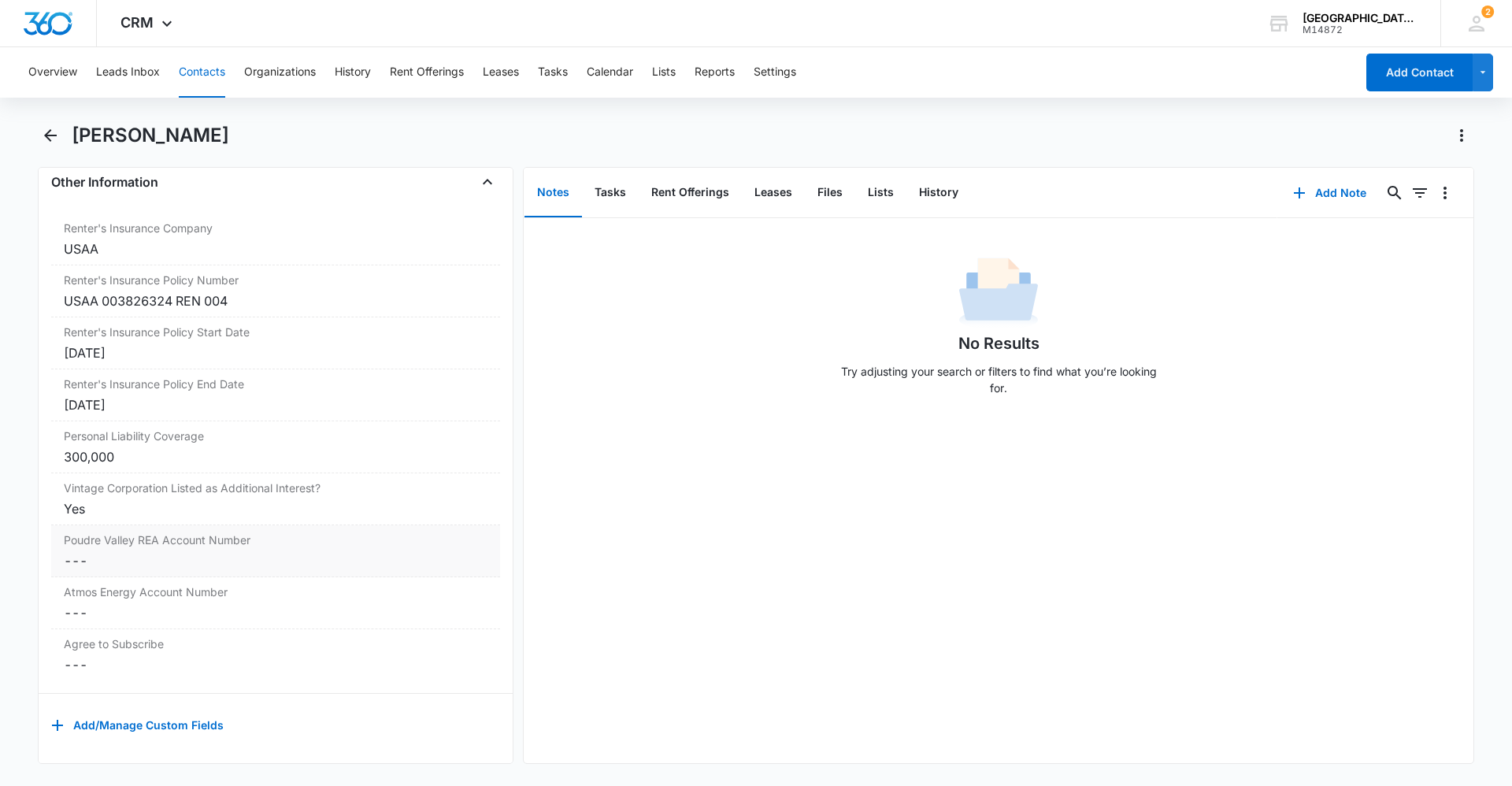
scroll to position [3219, 0]
click at [135, 586] on label "Atmos Energy Account Number" at bounding box center [275, 592] width 423 height 16
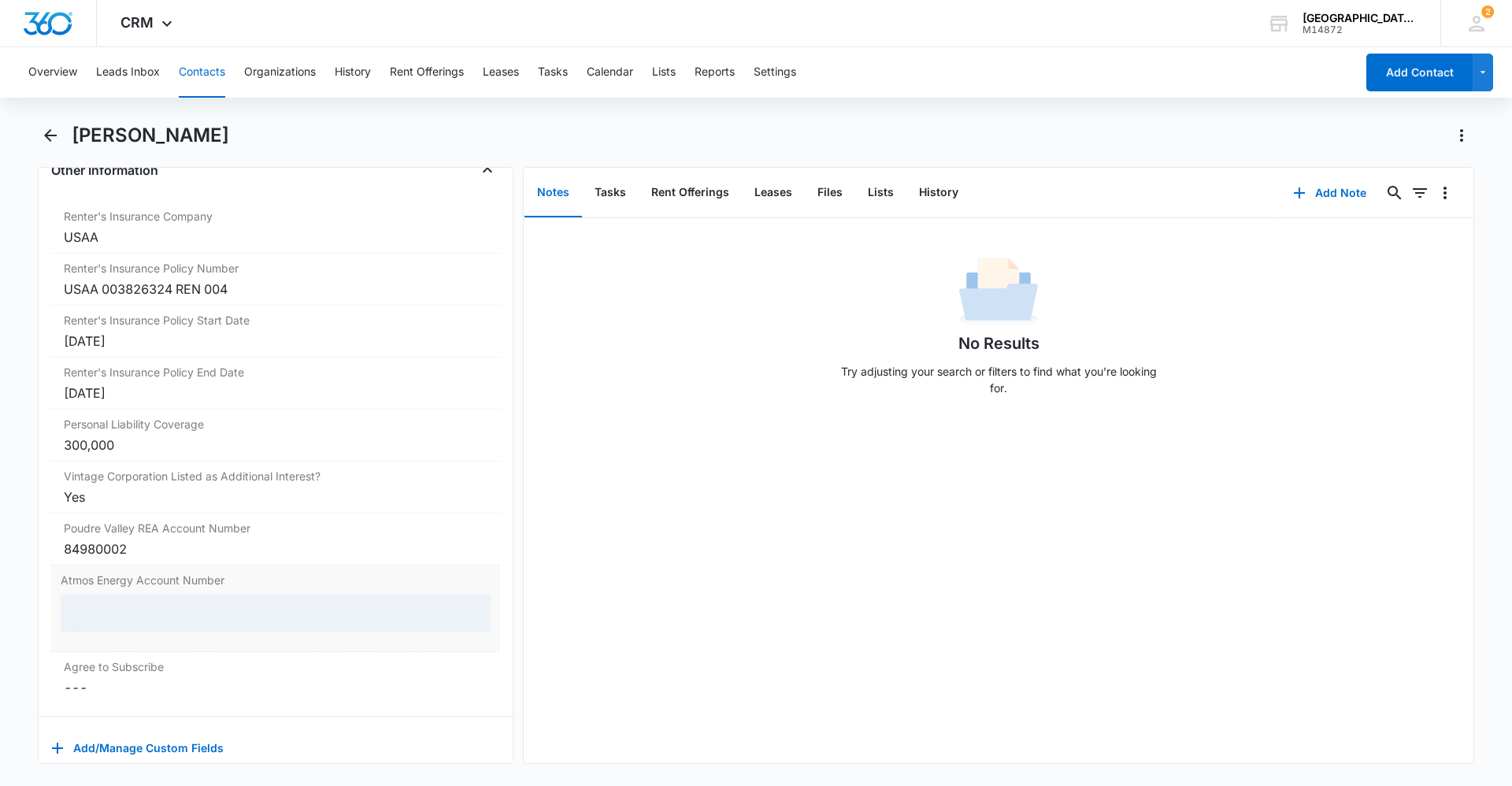
click at [138, 590] on div "Atmos Energy Account Number" at bounding box center [275, 609] width 449 height 86
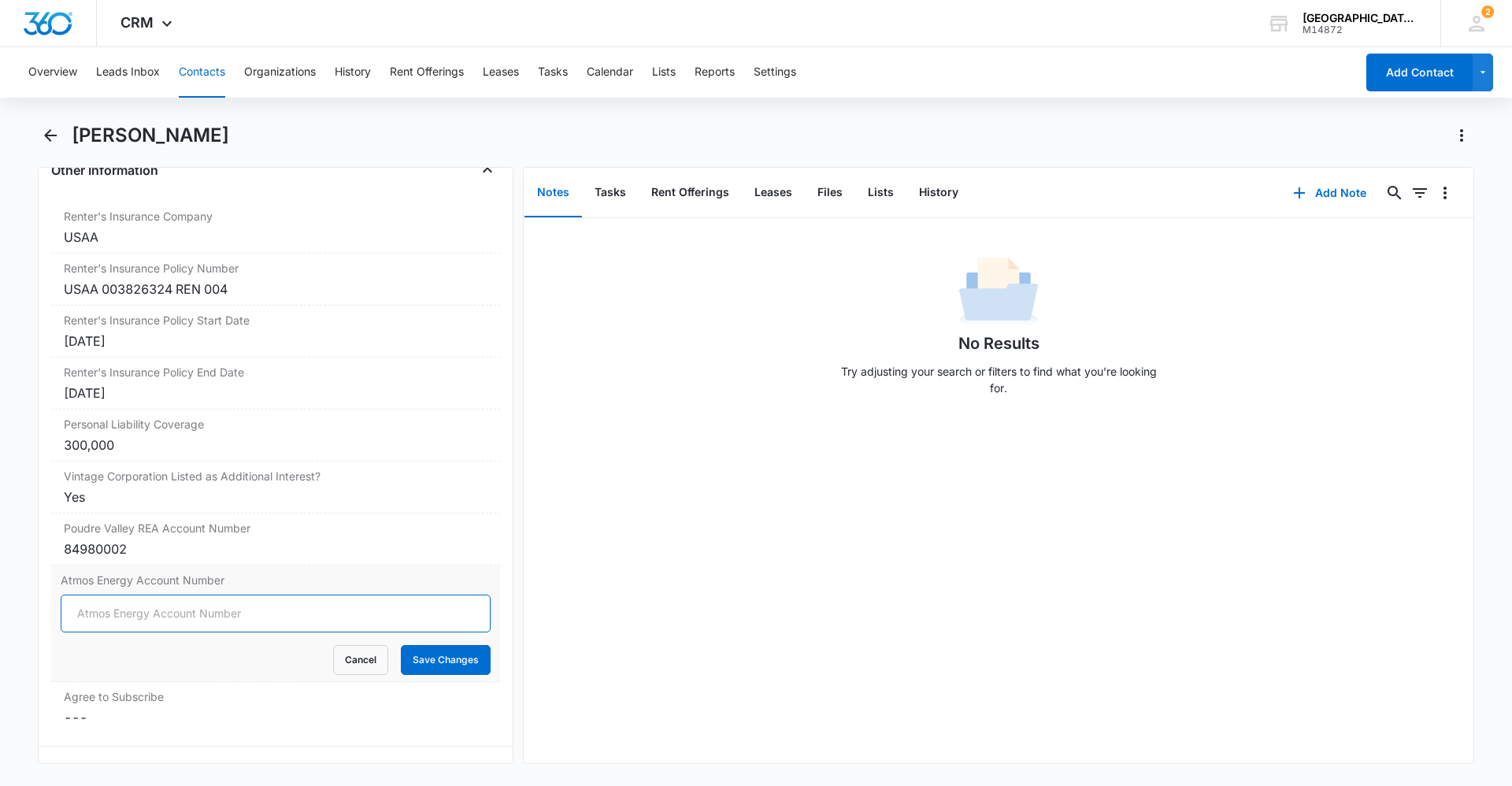
click at [141, 598] on input "Atmos Energy Account Number" at bounding box center [275, 614] width 430 height 38
type input "3073870879"
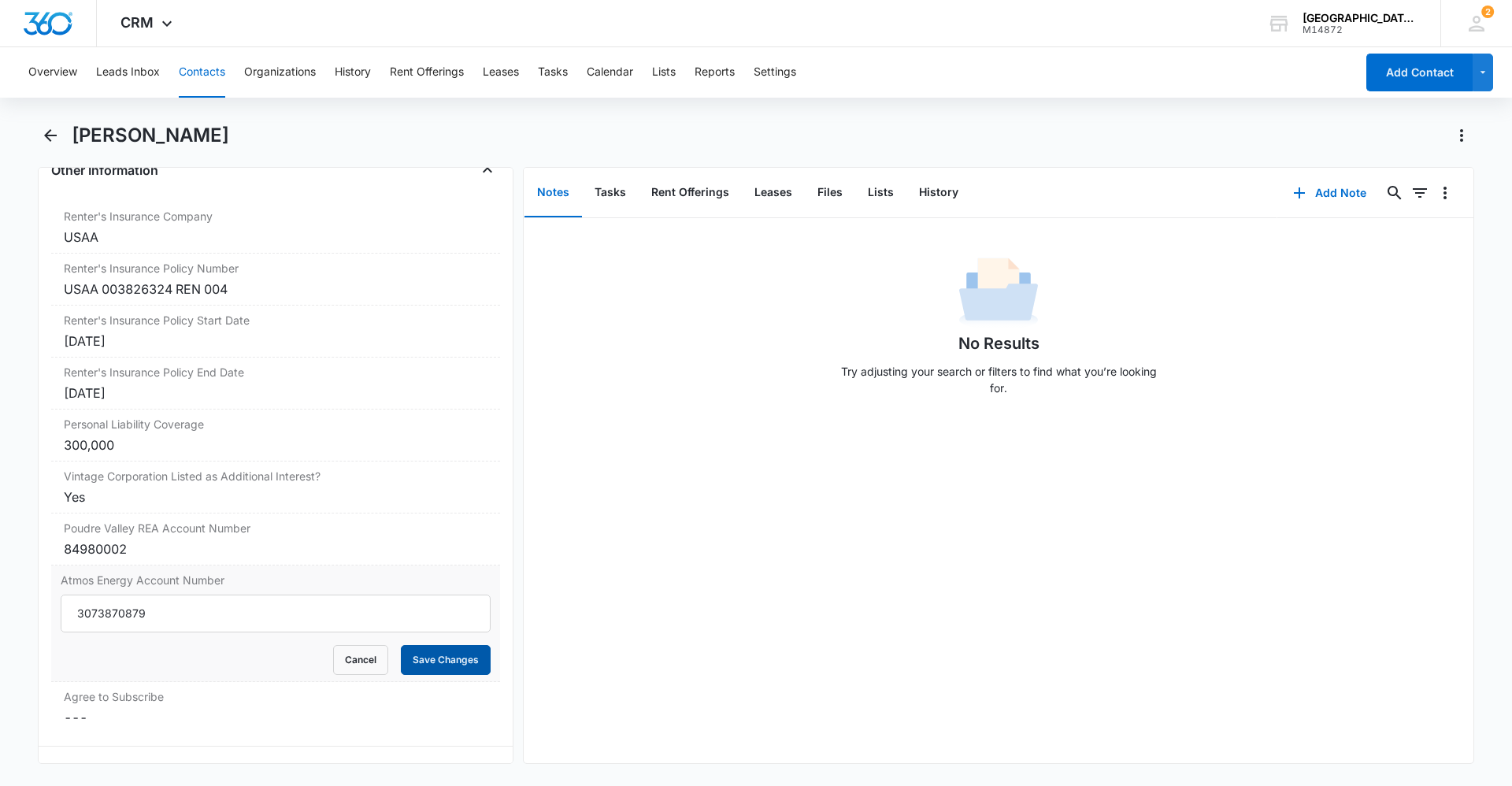
click at [431, 670] on button "Save Changes" at bounding box center [446, 660] width 90 height 30
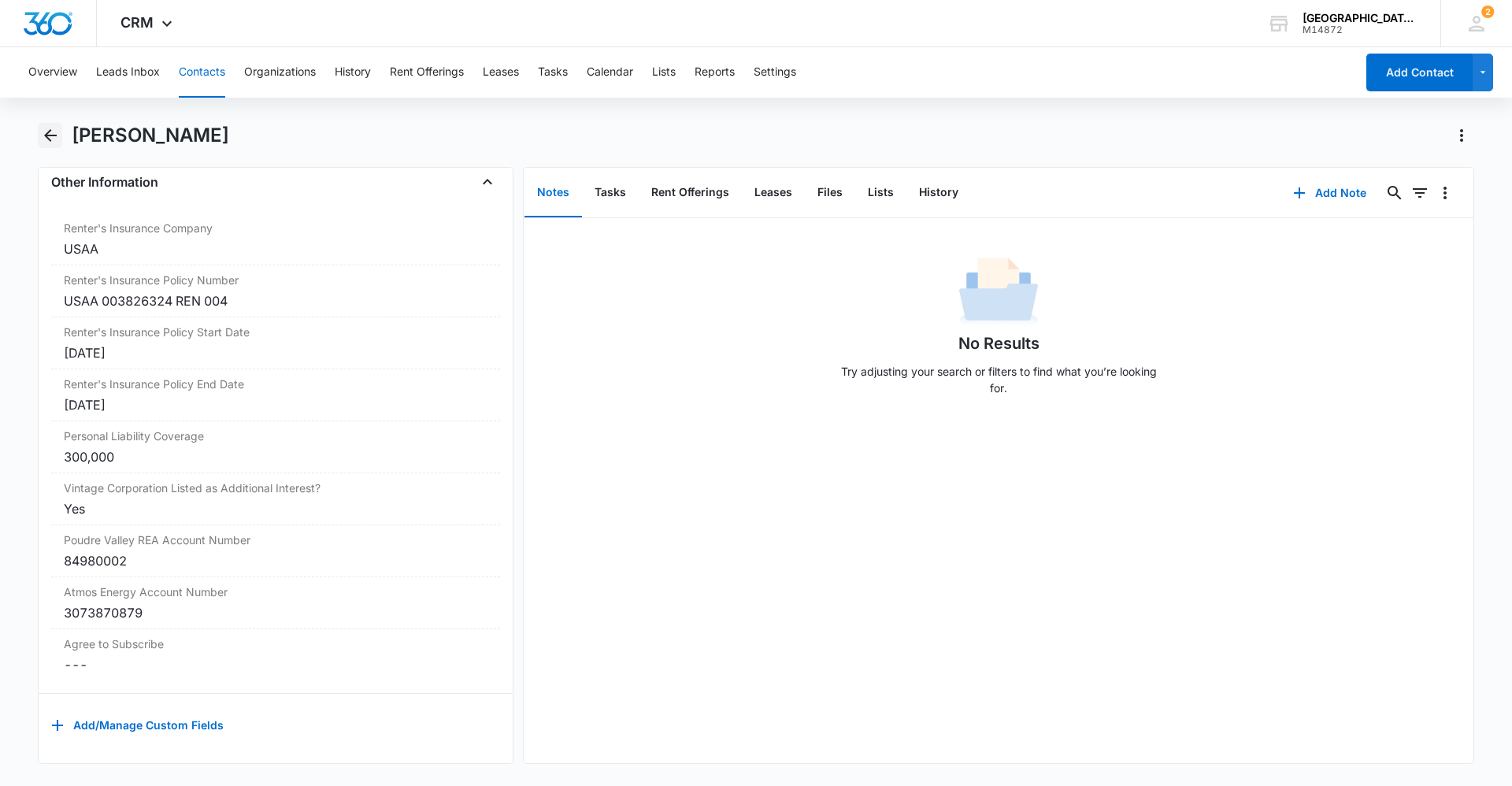
click at [52, 136] on icon "Back" at bounding box center [50, 135] width 13 height 13
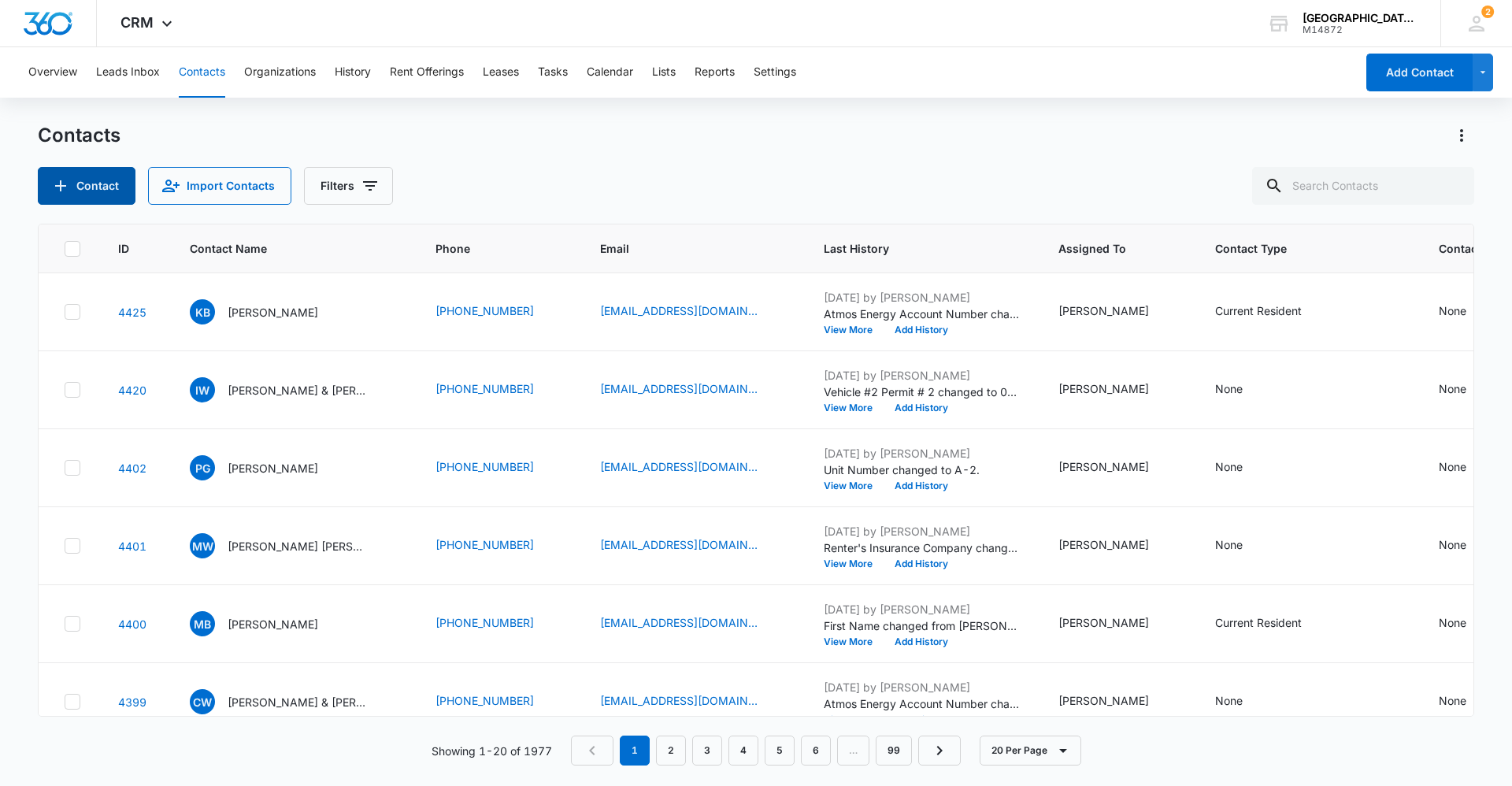
click at [75, 190] on button "Contact" at bounding box center [86, 186] width 97 height 38
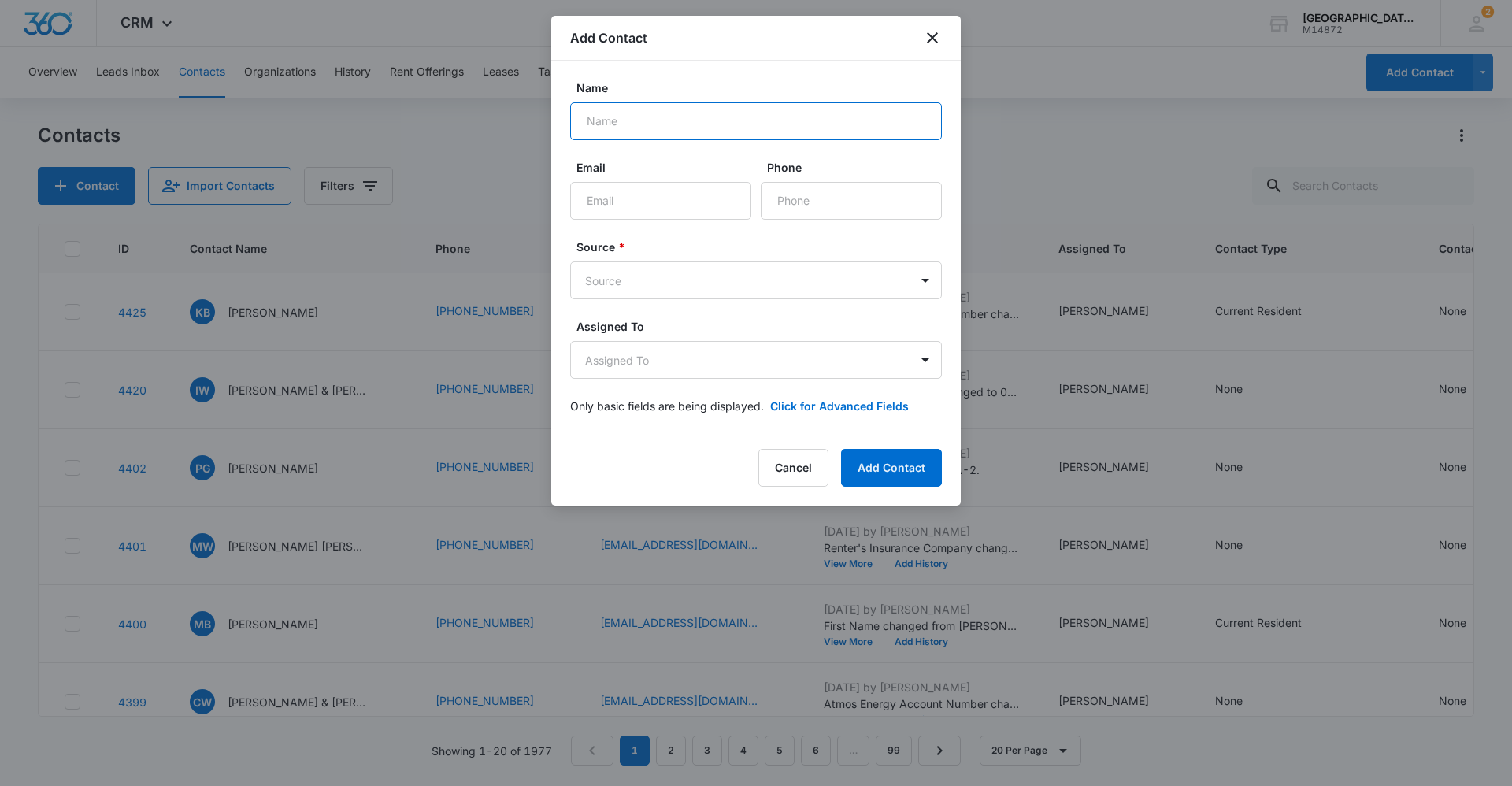
click at [608, 104] on input "Name" at bounding box center [756, 122] width 372 height 38
type input "m"
type input "[PERSON_NAME]"
click at [624, 211] on input "Email" at bounding box center [661, 201] width 181 height 38
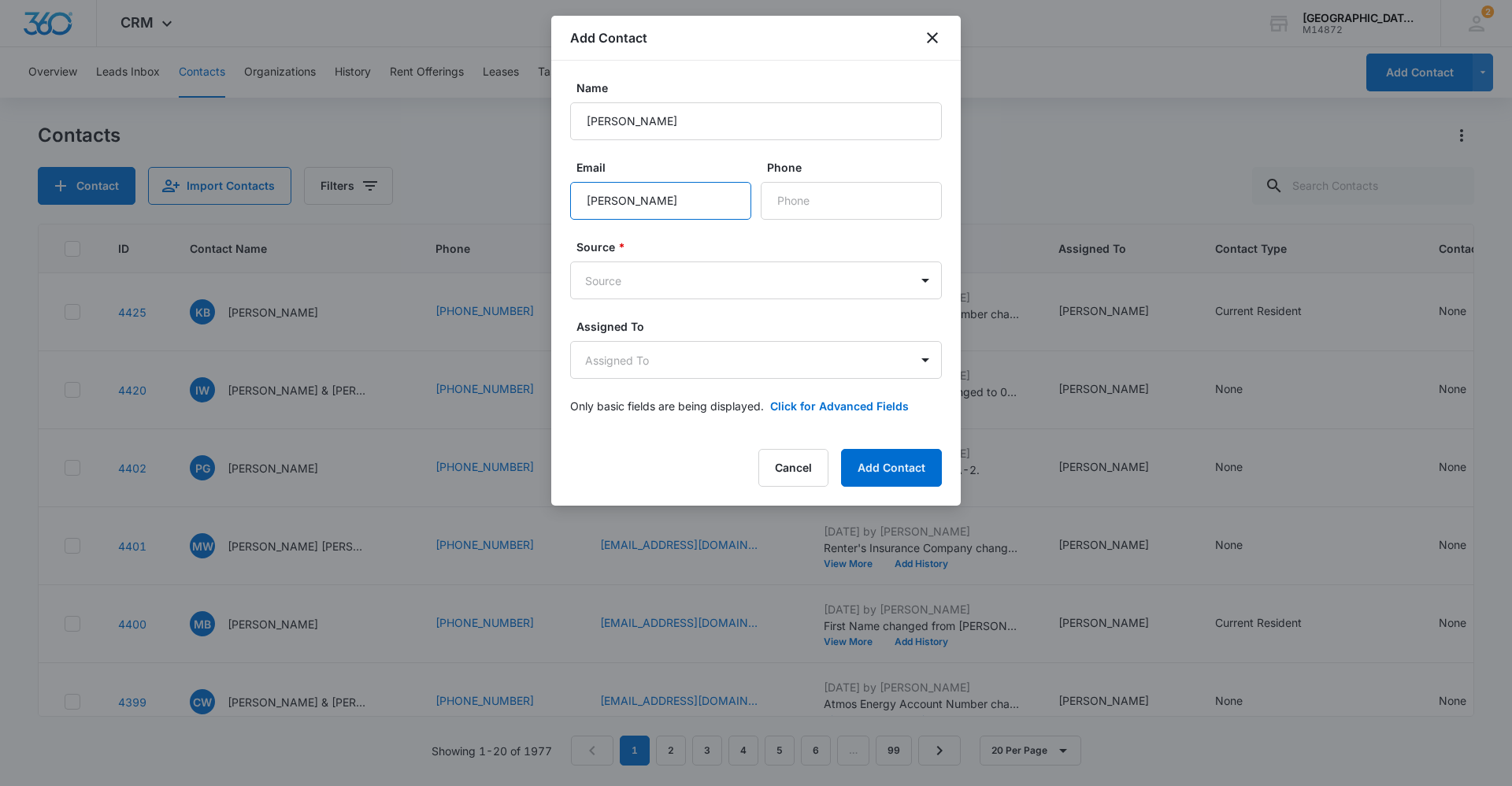
type input "[PERSON_NAME]"
